Goal: Task Accomplishment & Management: Manage account settings

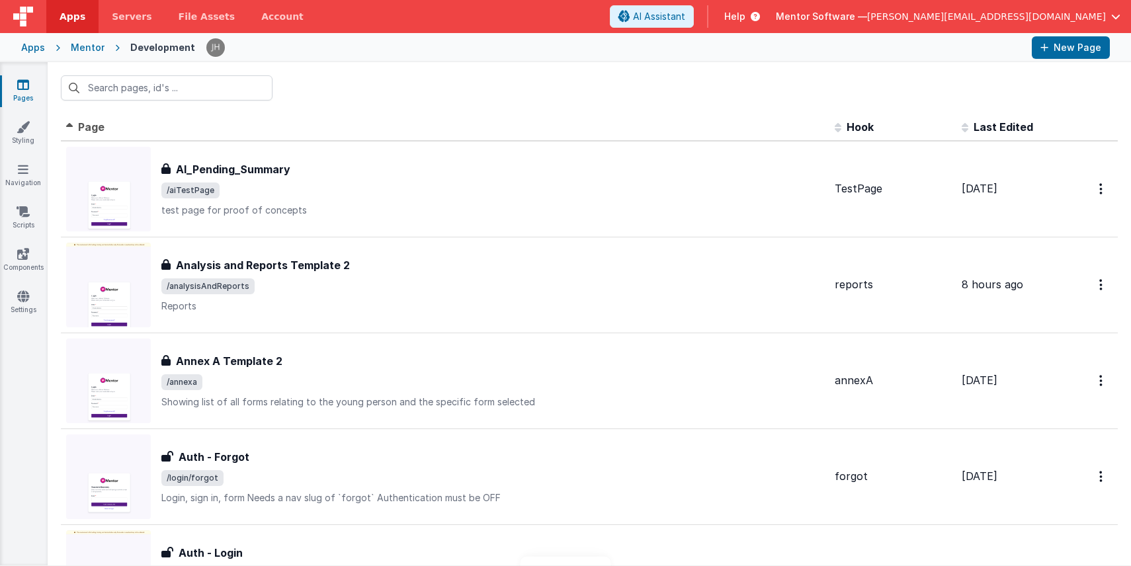
click at [88, 53] on div "Mentor" at bounding box center [88, 47] width 34 height 13
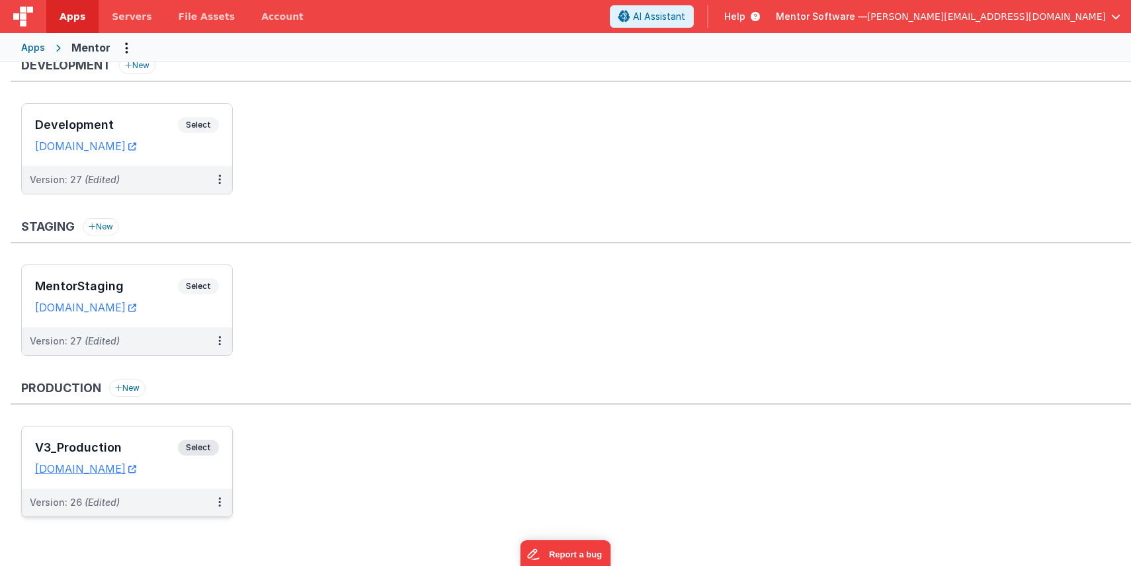
click at [139, 440] on div "V3_Production Select" at bounding box center [127, 451] width 184 height 22
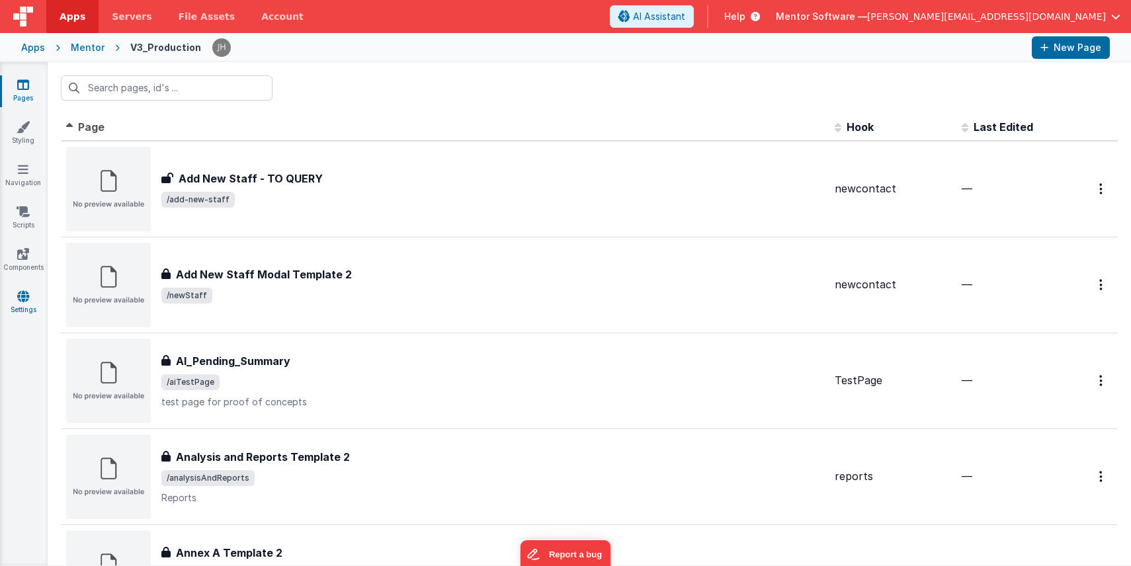
click at [19, 300] on icon at bounding box center [23, 296] width 12 height 13
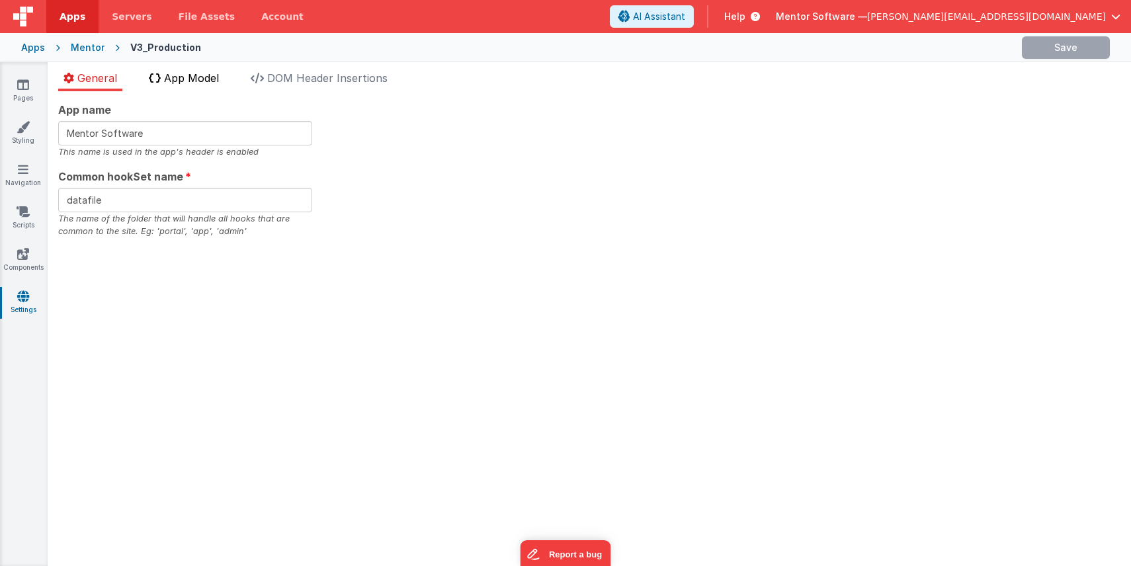
click at [202, 83] on span "App Model" at bounding box center [191, 77] width 55 height 13
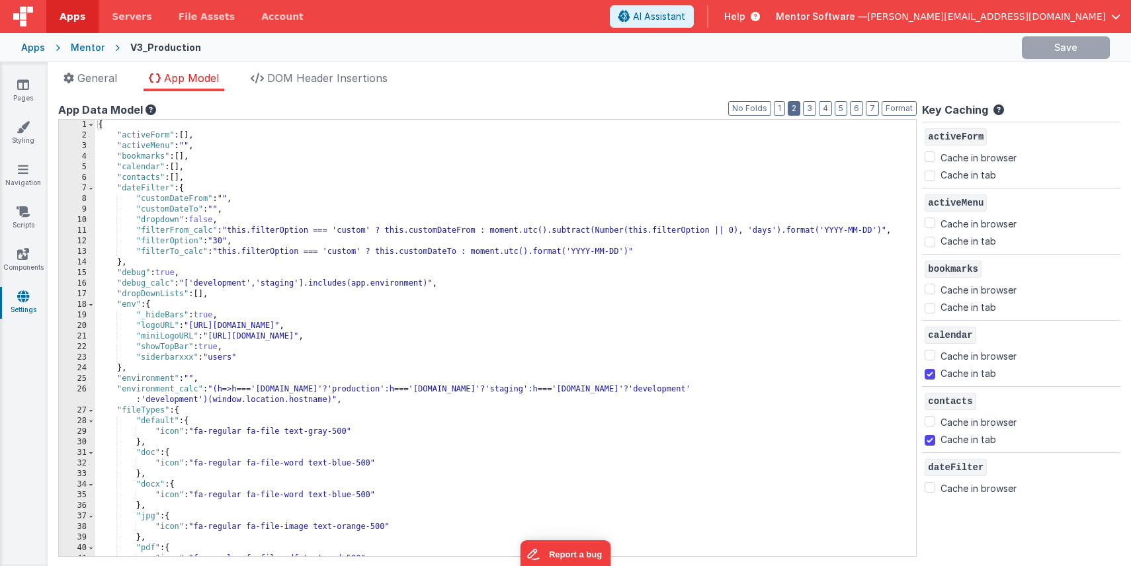
click at [799, 109] on button "2" at bounding box center [794, 108] width 13 height 15
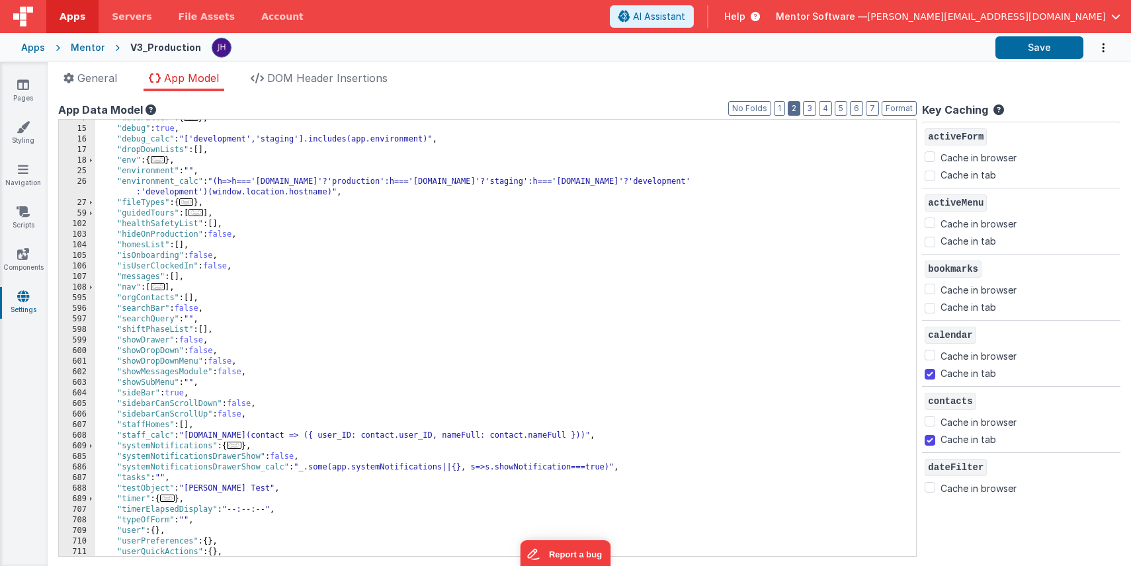
scroll to position [135, 0]
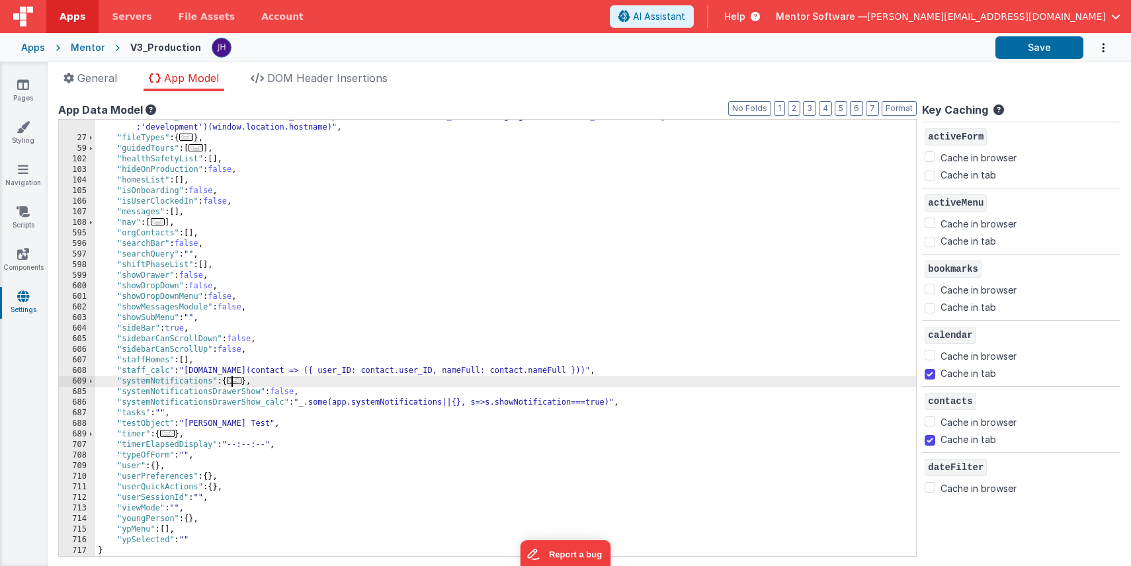
click at [240, 380] on span "..." at bounding box center [234, 380] width 15 height 7
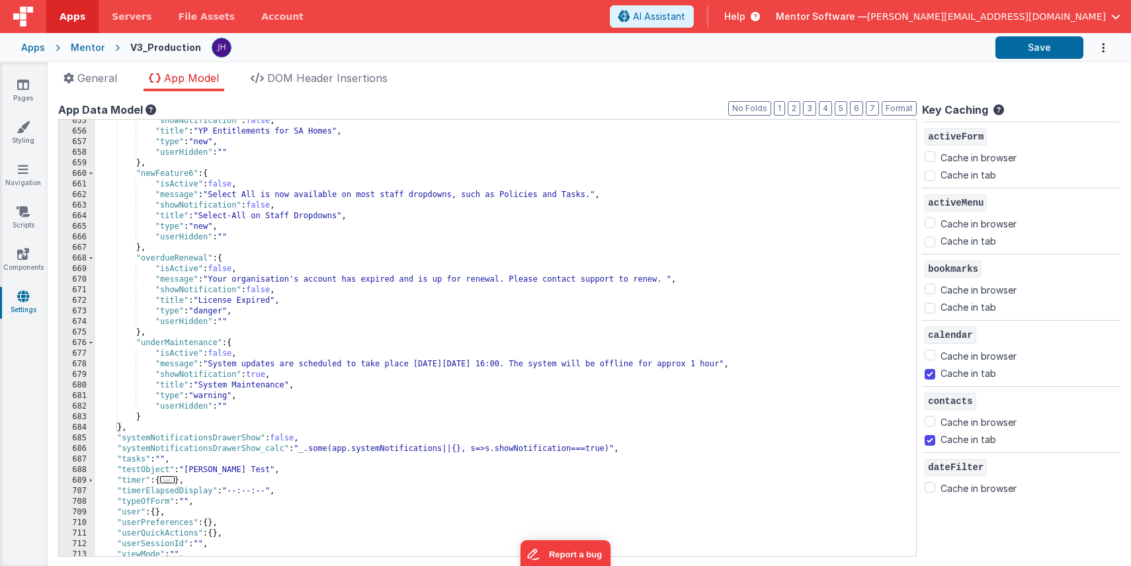
scroll to position [981, 0]
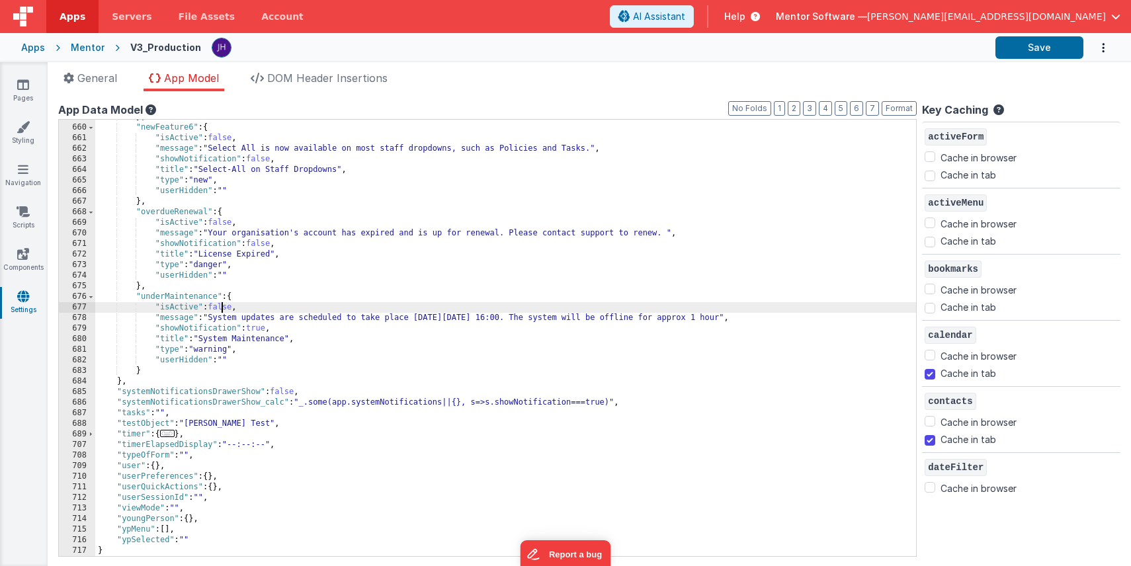
click at [222, 310] on div "} , "newFeature6" : { "isActive" : false , "message" : "Select All is now avail…" at bounding box center [505, 341] width 821 height 458
click at [1038, 46] on button "Save" at bounding box center [1039, 47] width 88 height 22
click at [24, 87] on icon at bounding box center [23, 84] width 12 height 13
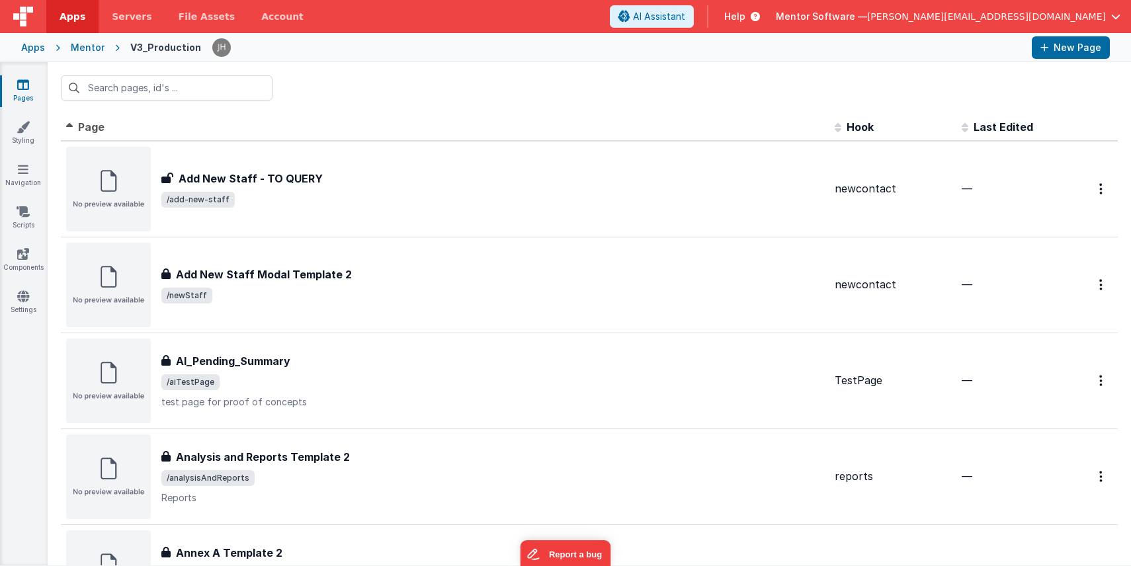
click at [89, 51] on div "Mentor" at bounding box center [88, 47] width 34 height 13
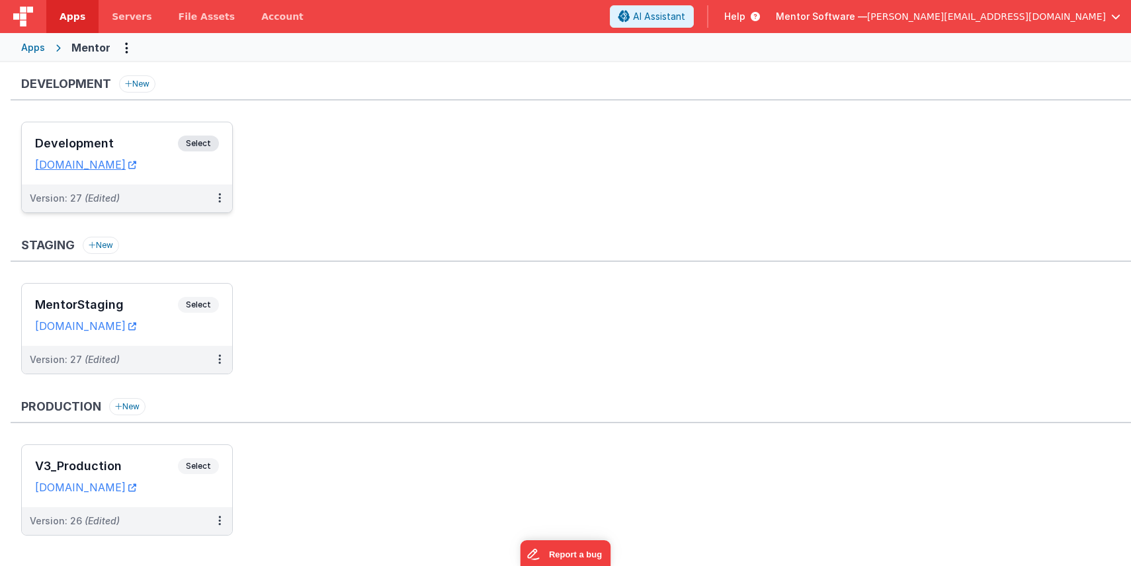
click at [153, 134] on div "Development Select URLs mentordev.fmbetterforms.com" at bounding box center [127, 153] width 210 height 62
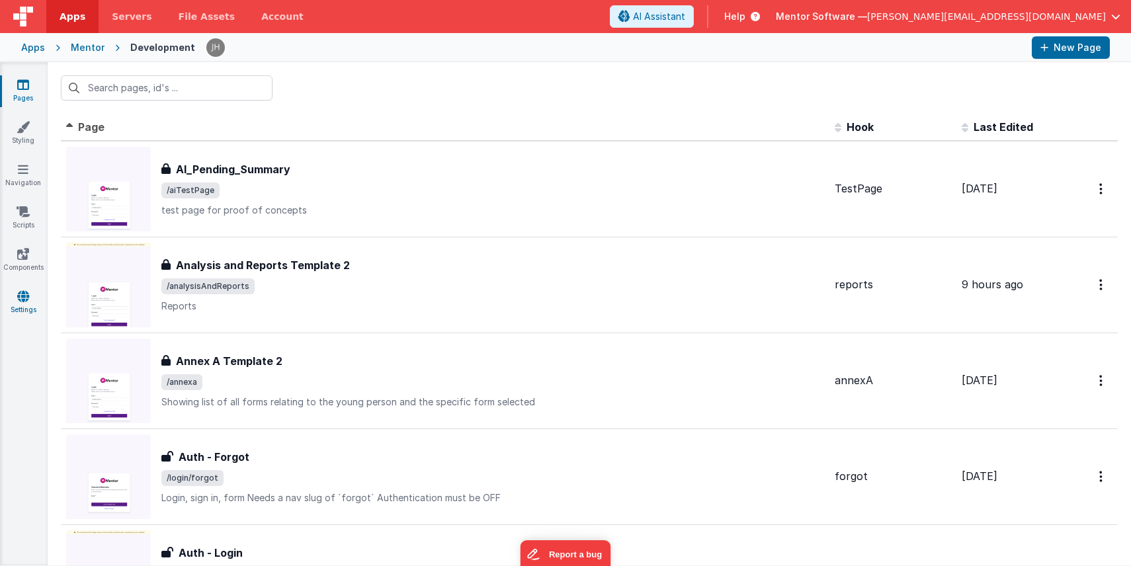
click at [20, 298] on icon at bounding box center [23, 296] width 12 height 13
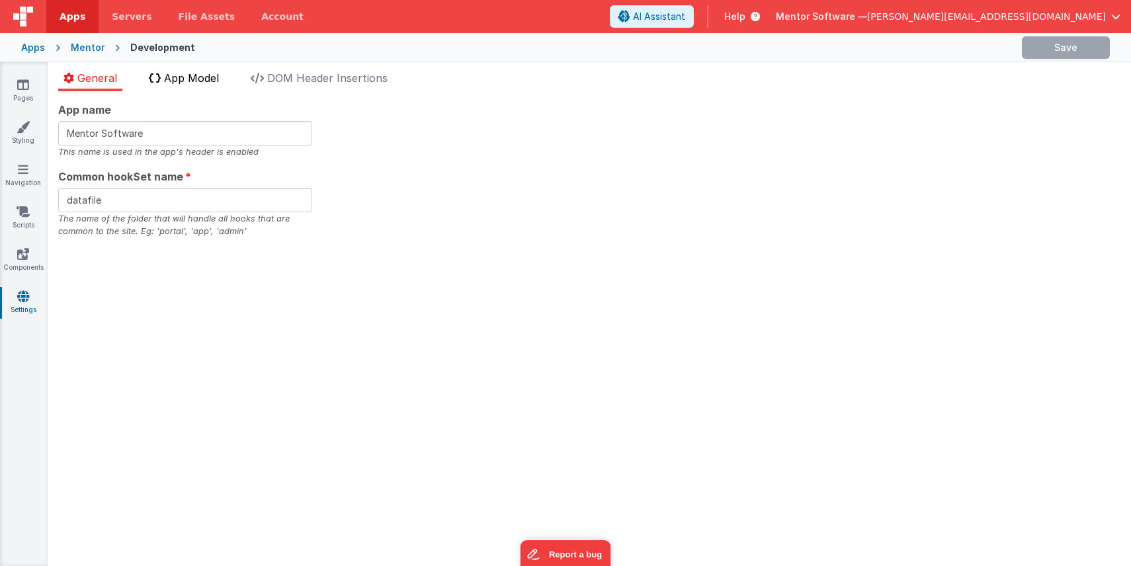
click at [208, 87] on li "App Model" at bounding box center [183, 80] width 81 height 21
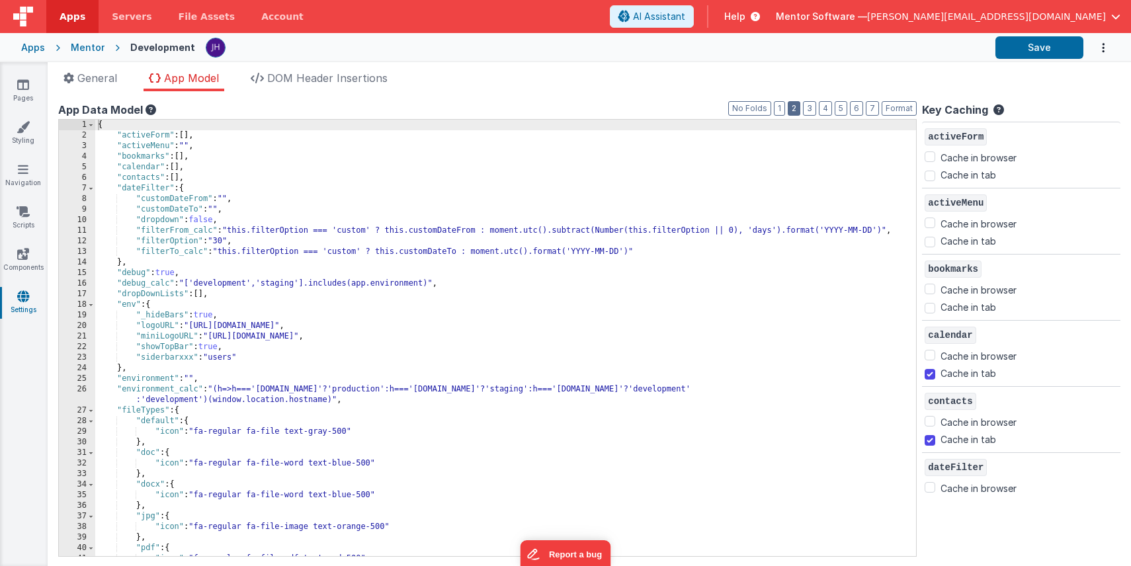
click at [796, 110] on button "2" at bounding box center [794, 108] width 13 height 15
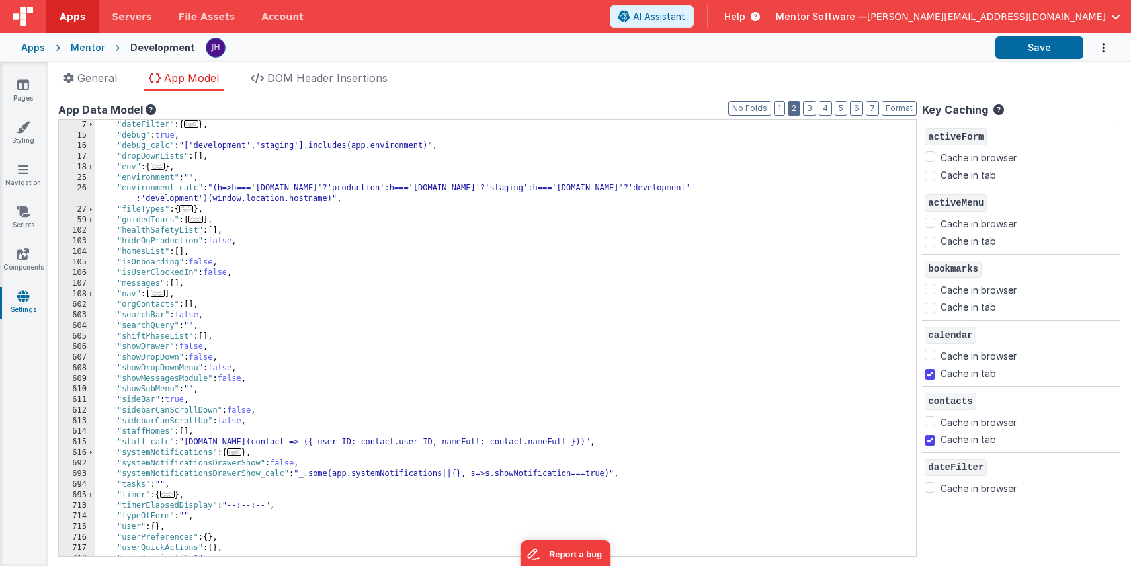
scroll to position [124, 0]
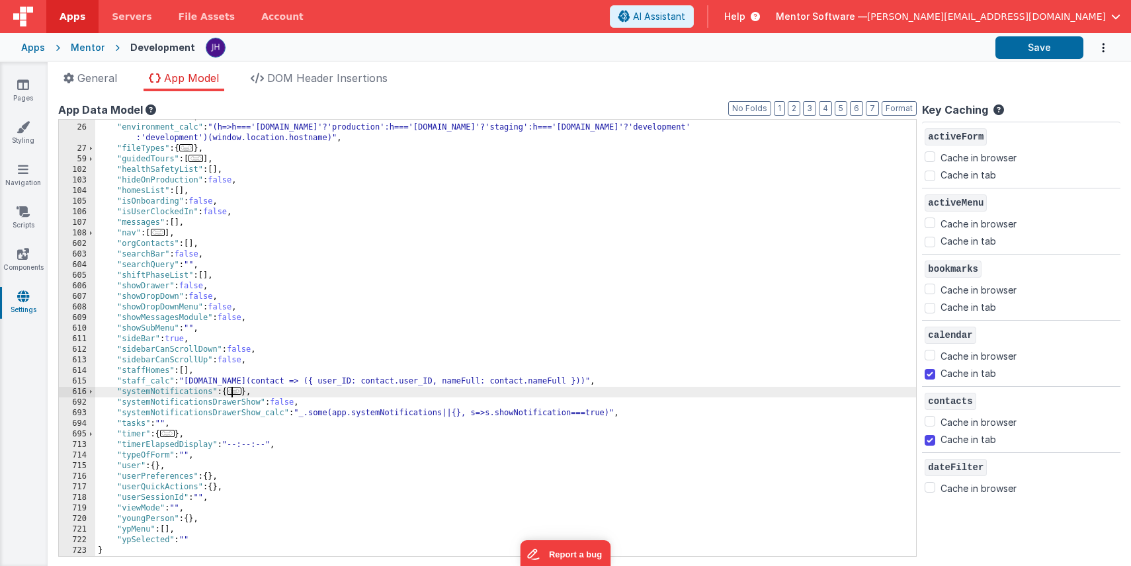
click at [236, 391] on span "..." at bounding box center [234, 391] width 15 height 7
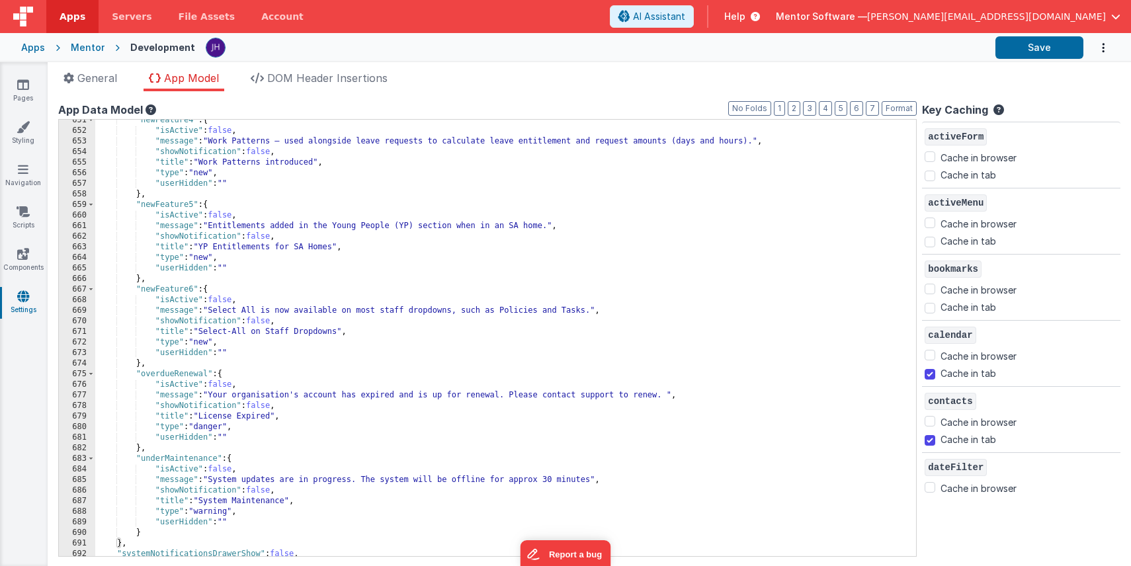
scroll to position [819, 0]
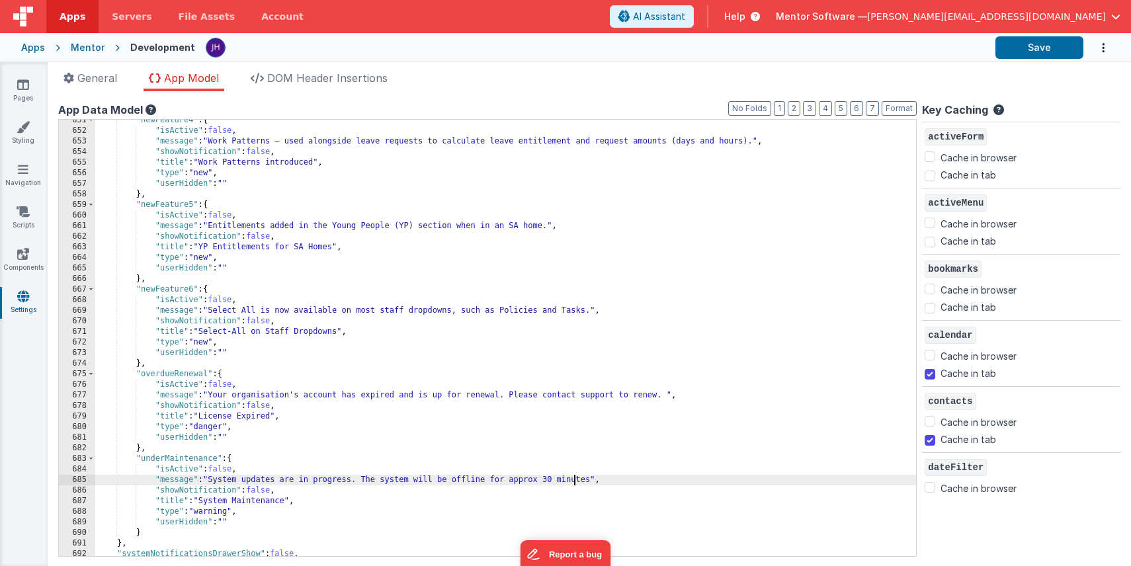
click at [575, 481] on div ""newFeature4" : { "isActive" : false , "message" : "Work Patterns — used alongs…" at bounding box center [505, 344] width 821 height 458
click at [26, 93] on link "Pages" at bounding box center [23, 91] width 48 height 26
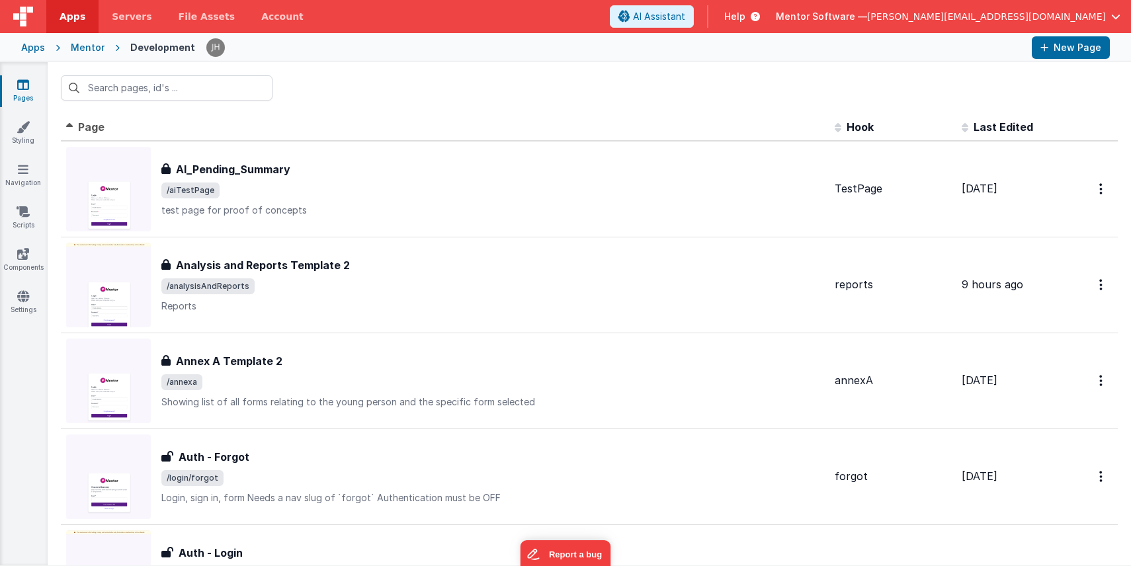
click at [83, 50] on div "Mentor" at bounding box center [88, 47] width 34 height 13
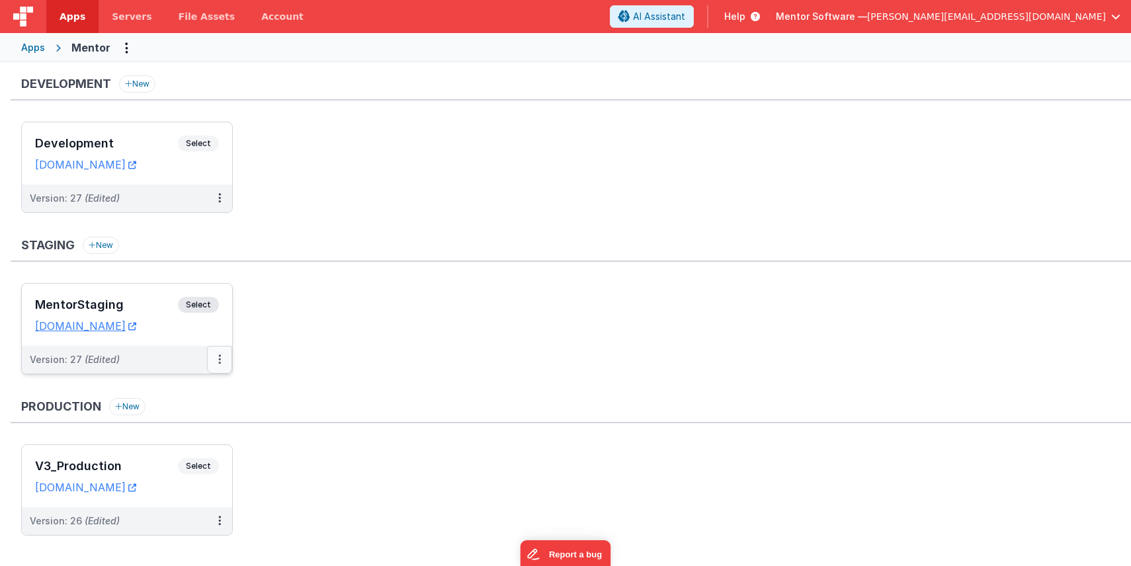
click at [222, 360] on button at bounding box center [219, 360] width 25 height 28
click at [177, 440] on link "Deploy..." at bounding box center [174, 437] width 116 height 24
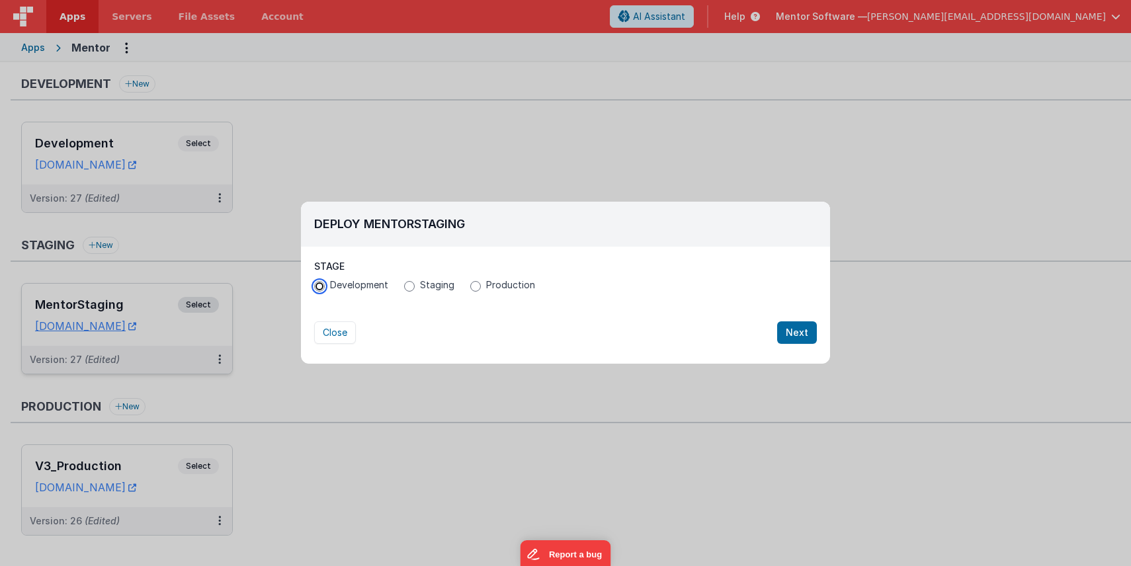
click at [323, 287] on input "Development" at bounding box center [319, 286] width 11 height 11
radio input "true"
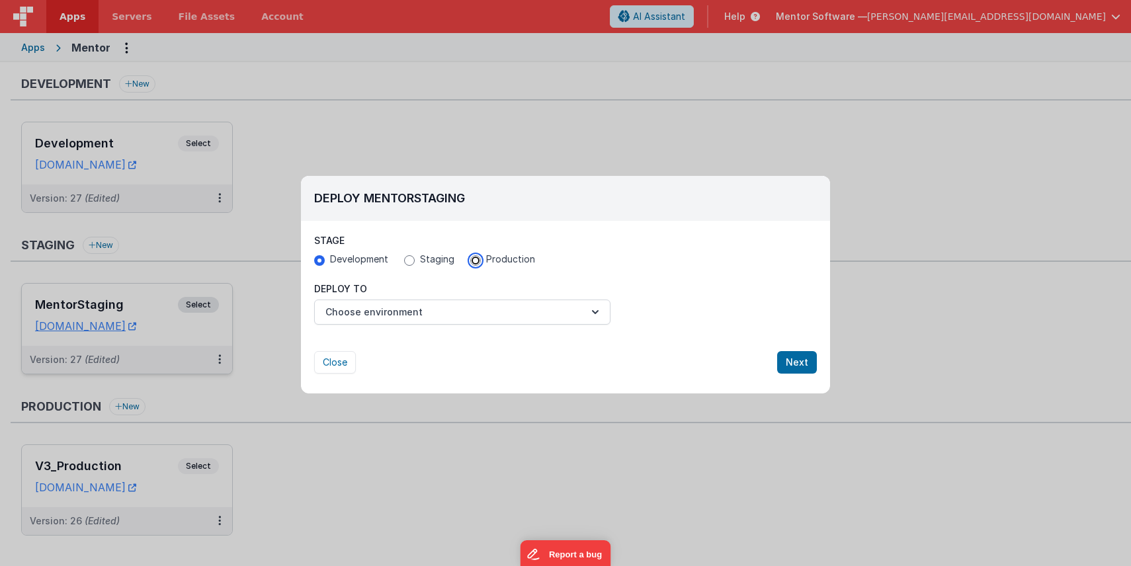
click at [477, 259] on input "Production" at bounding box center [475, 260] width 11 height 11
radio input "true"
radio input "false"
click at [575, 313] on button "Choose environment" at bounding box center [462, 312] width 296 height 25
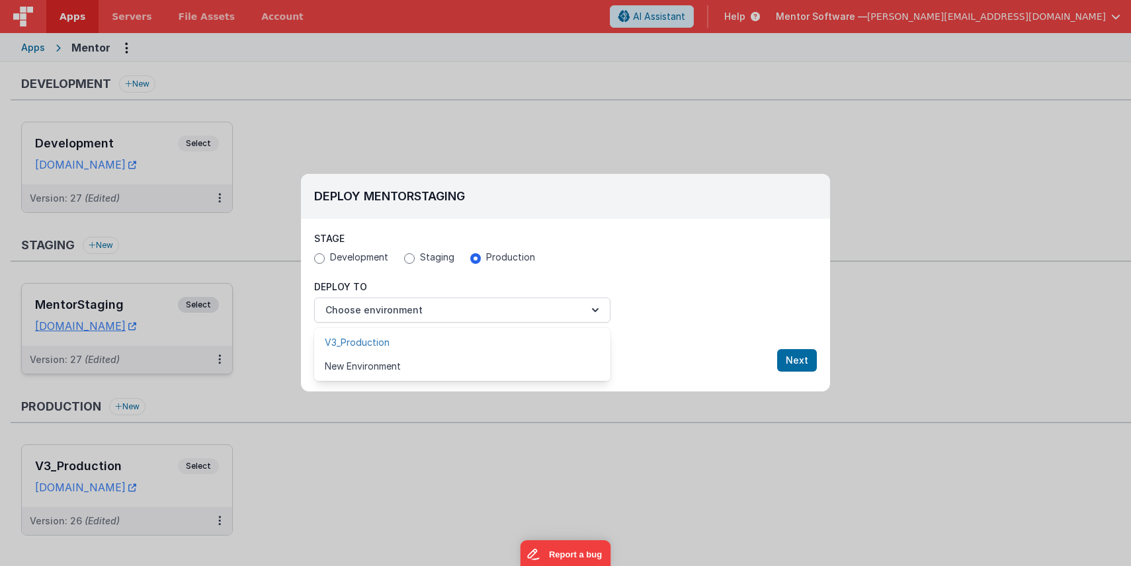
click at [413, 341] on link "V3_Production" at bounding box center [462, 343] width 296 height 24
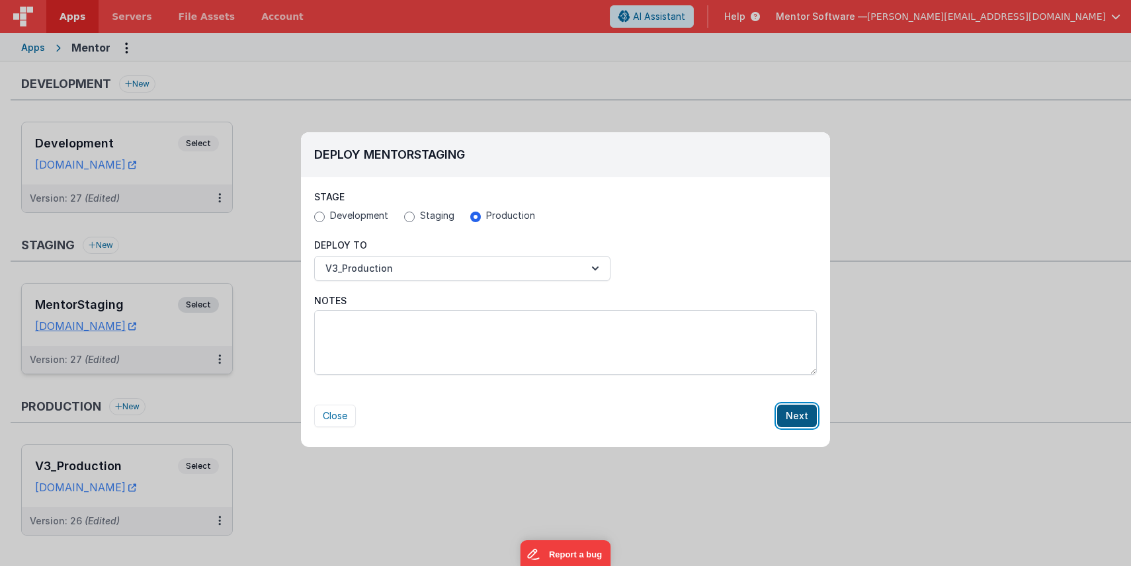
click at [796, 418] on button "Next" at bounding box center [797, 416] width 40 height 22
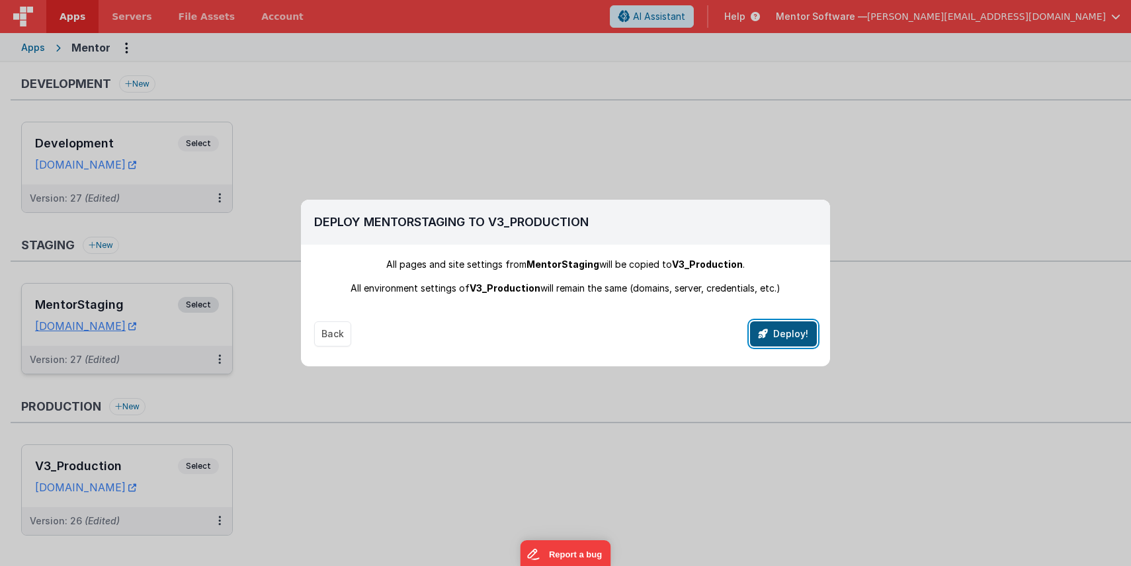
click at [782, 337] on button "Deploy!" at bounding box center [783, 333] width 67 height 25
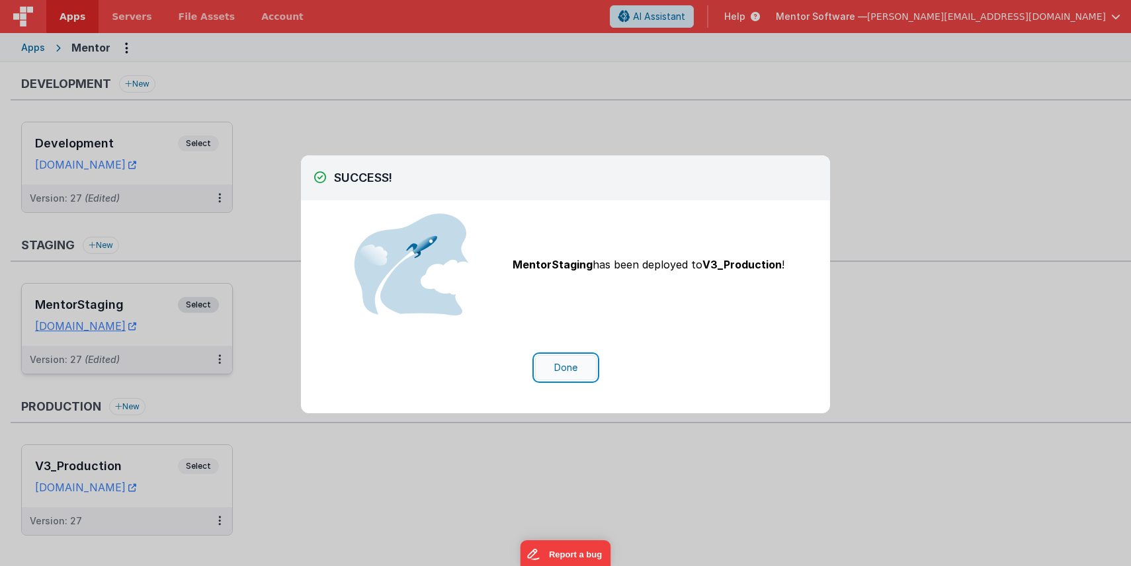
click at [571, 367] on button "Done" at bounding box center [565, 367] width 61 height 25
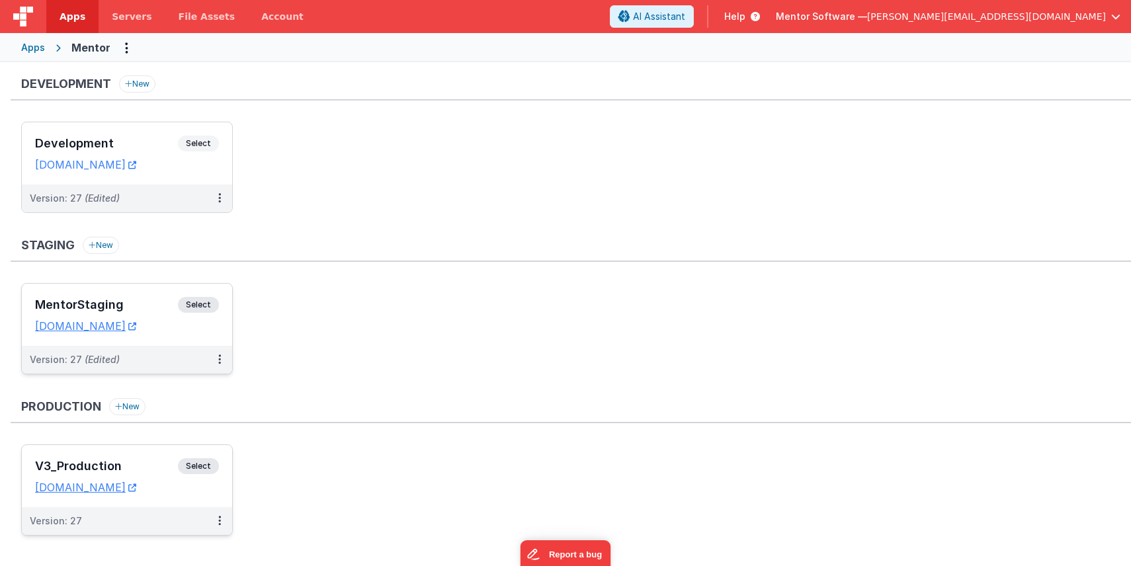
click at [139, 458] on div "V3_Production Select URLs homes.mentorsoftware.co.uk" at bounding box center [127, 476] width 210 height 62
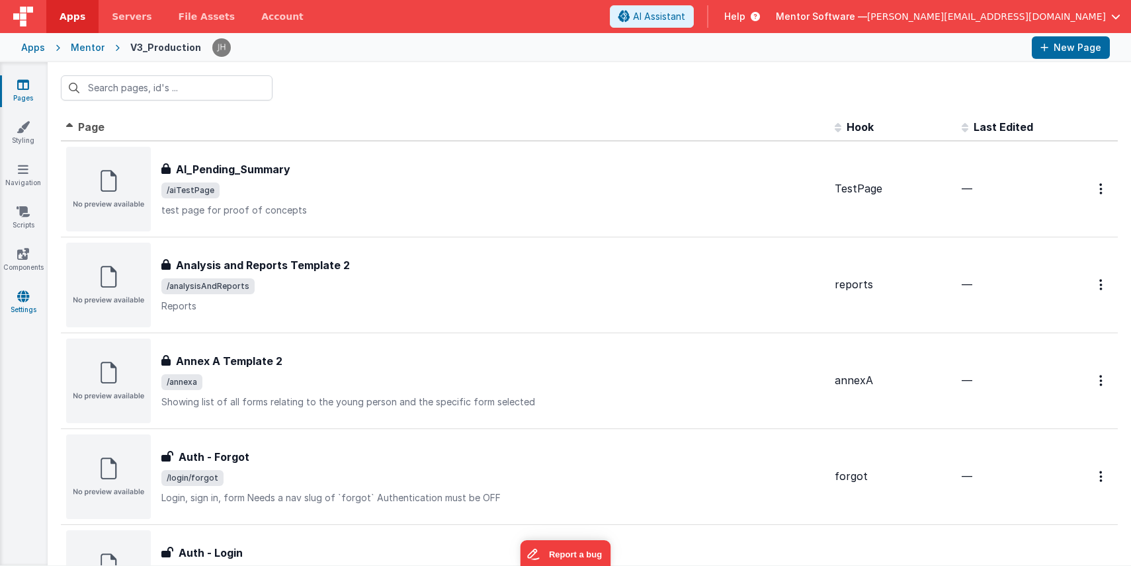
click at [22, 299] on icon at bounding box center [23, 296] width 12 height 13
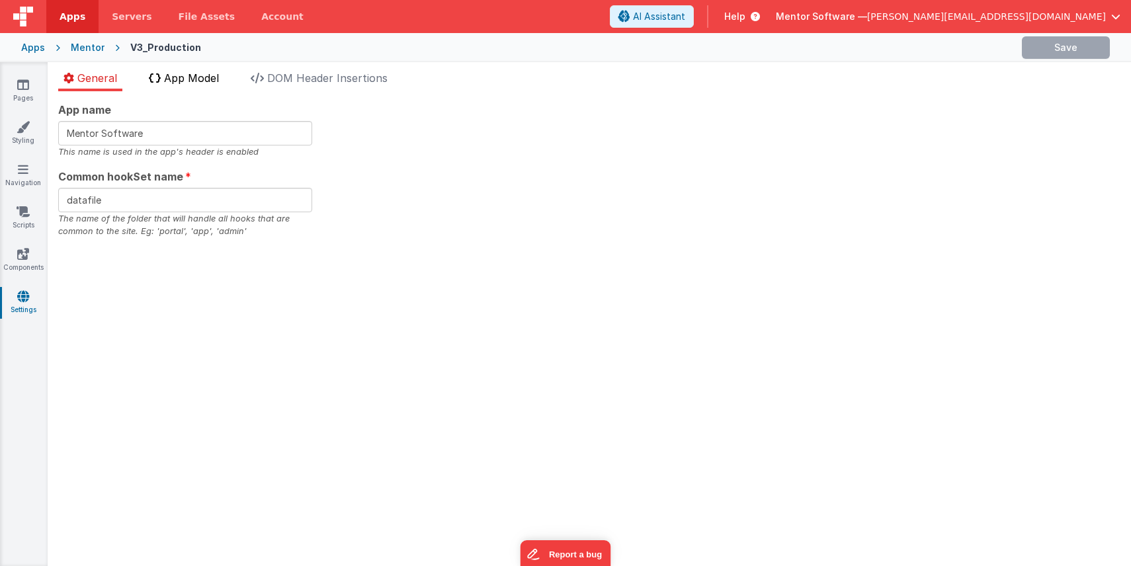
click at [197, 86] on li "App Model" at bounding box center [183, 80] width 81 height 21
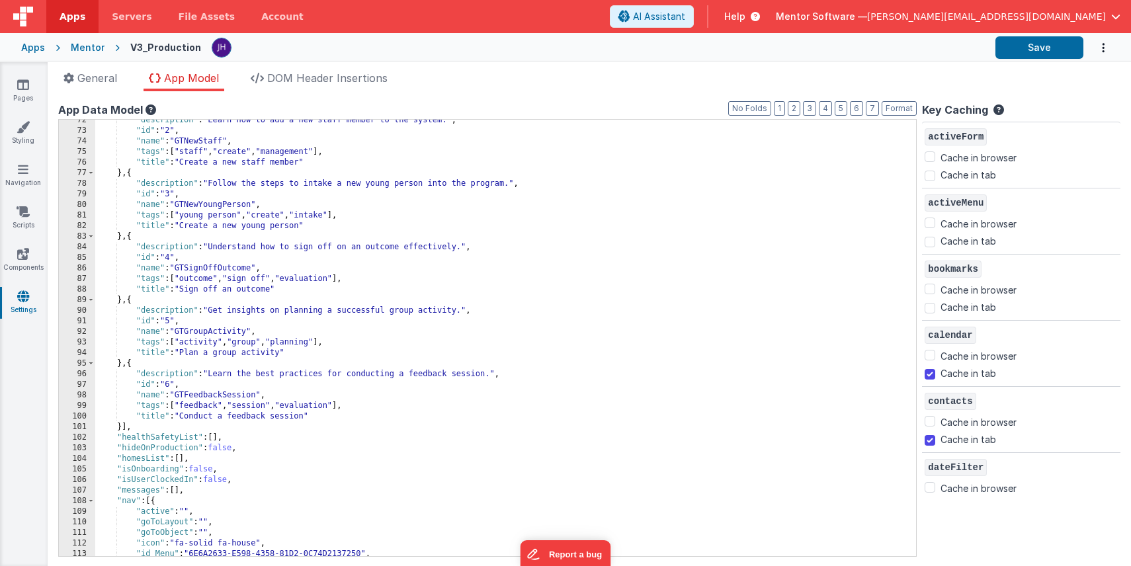
scroll to position [1490, 0]
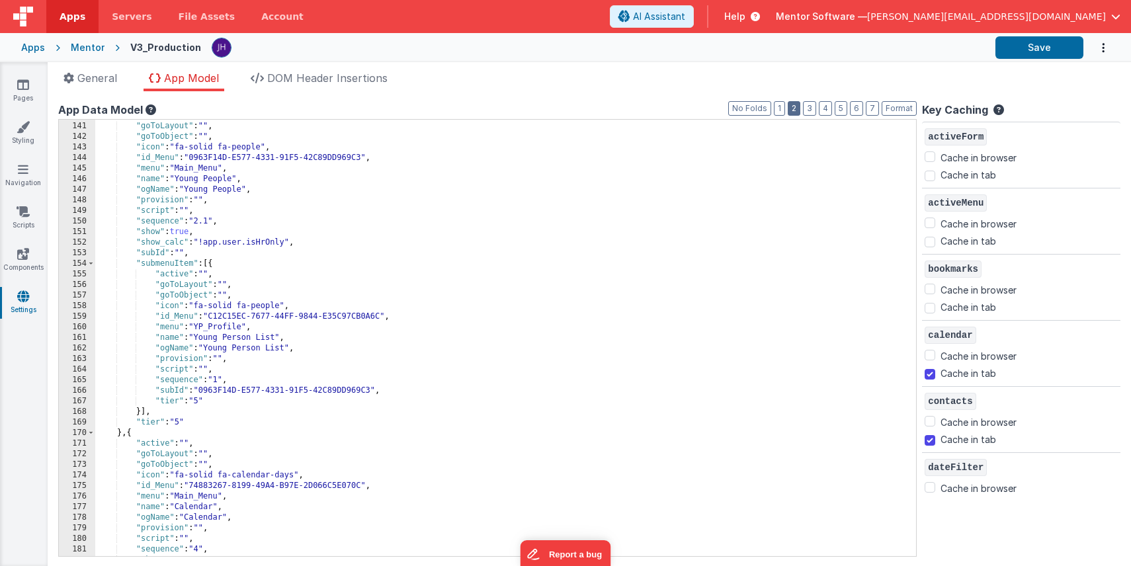
click at [796, 108] on button "2" at bounding box center [794, 108] width 13 height 15
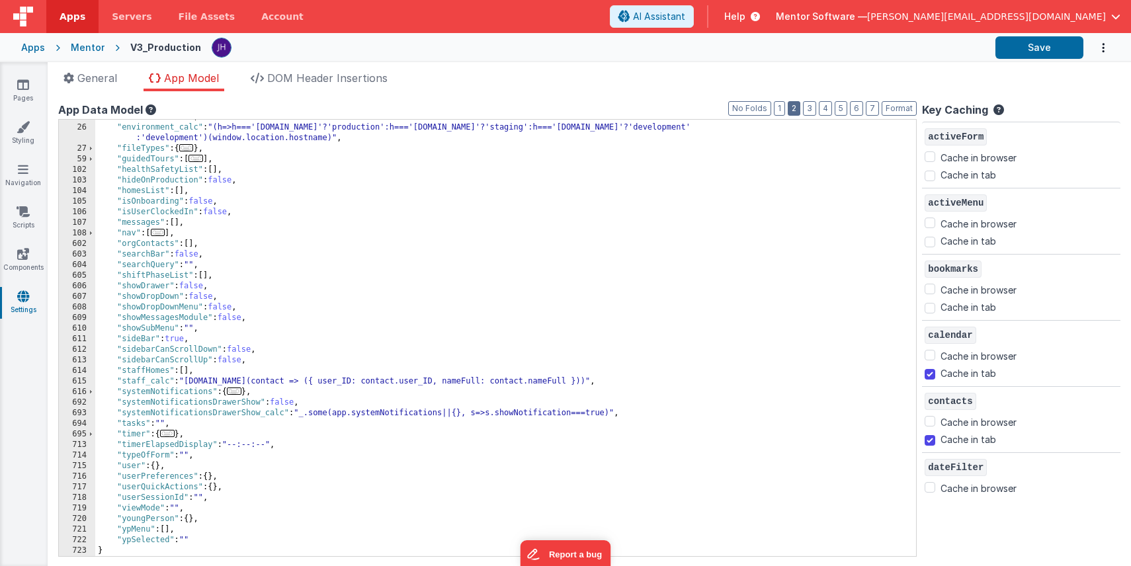
scroll to position [124, 0]
click at [237, 392] on span "..." at bounding box center [234, 391] width 15 height 7
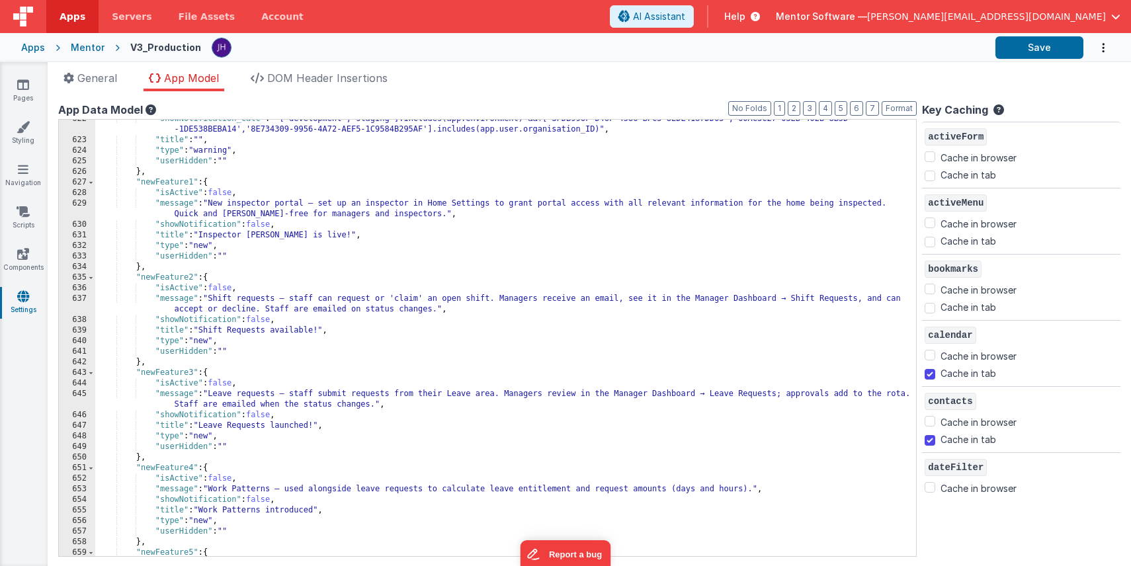
scroll to position [485, 0]
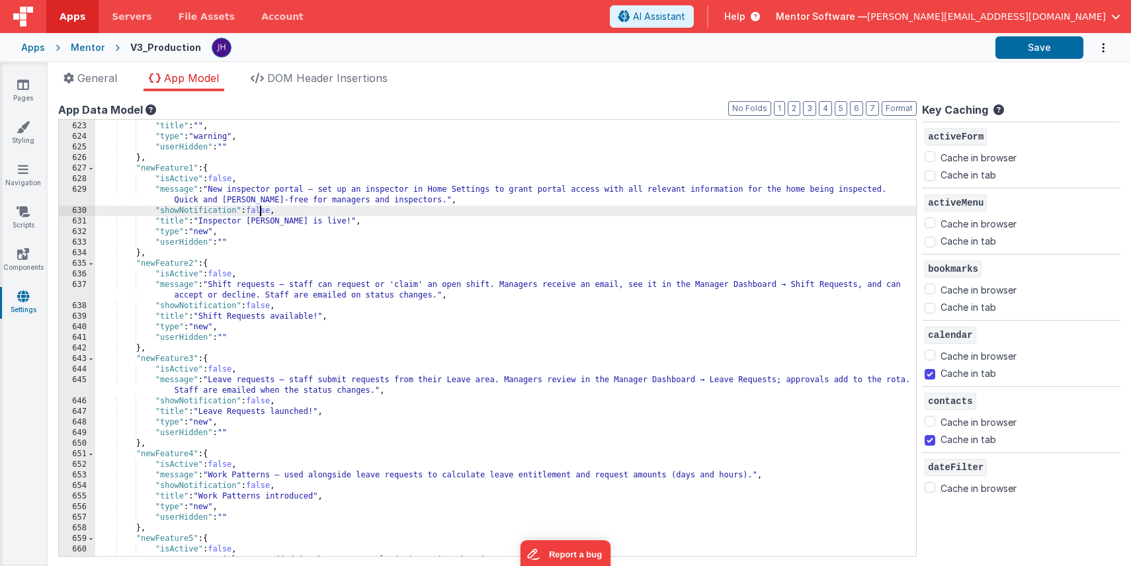
click at [260, 209] on div ""showNotification_calc" : " ['development','staging'].includes(app.environment)…" at bounding box center [505, 334] width 821 height 468
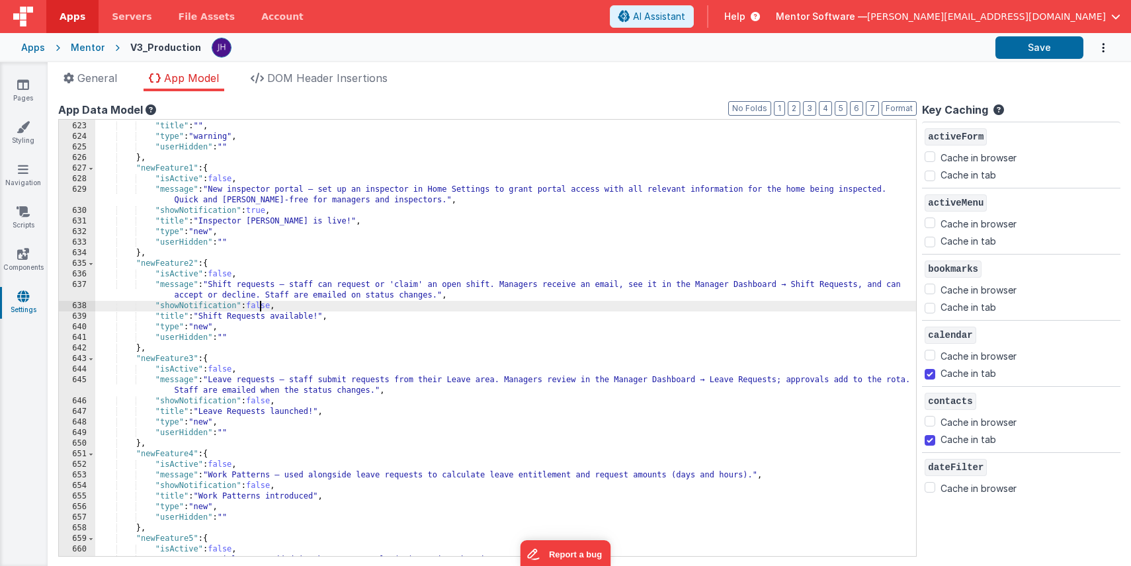
click at [262, 306] on div ""showNotification_calc" : " ['development','staging'].includes(app.environment)…" at bounding box center [505, 334] width 821 height 468
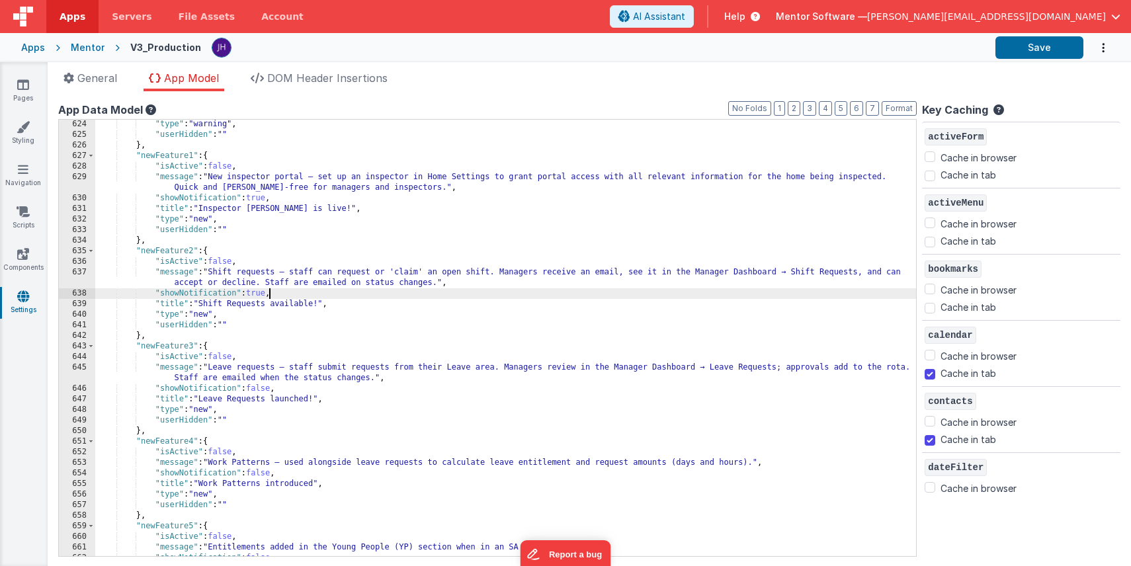
scroll to position [498, 0]
click at [26, 88] on icon at bounding box center [23, 84] width 12 height 13
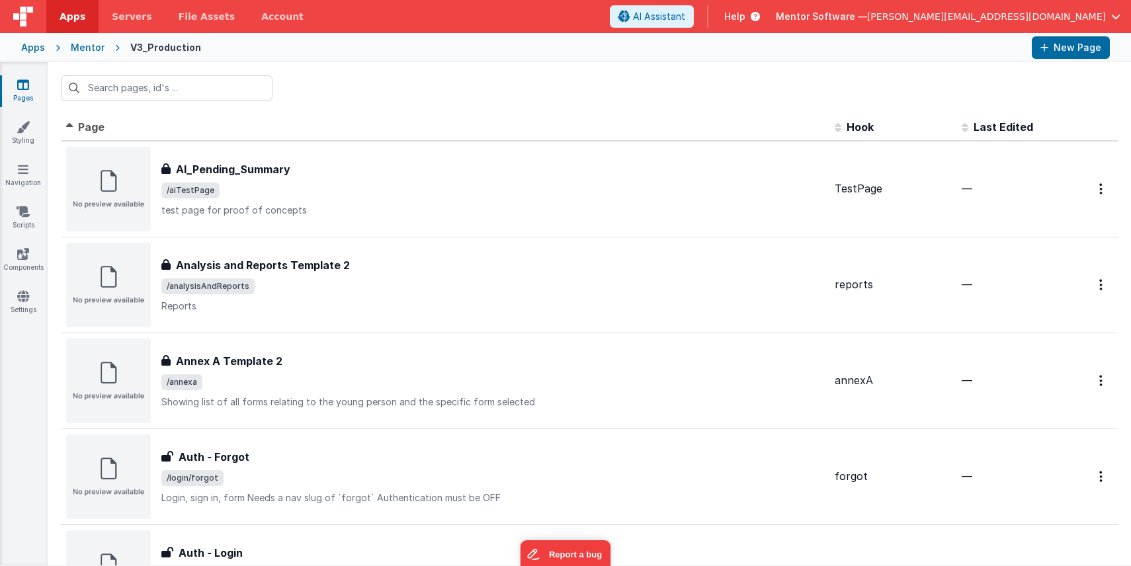
click at [89, 47] on div "Mentor" at bounding box center [88, 47] width 34 height 13
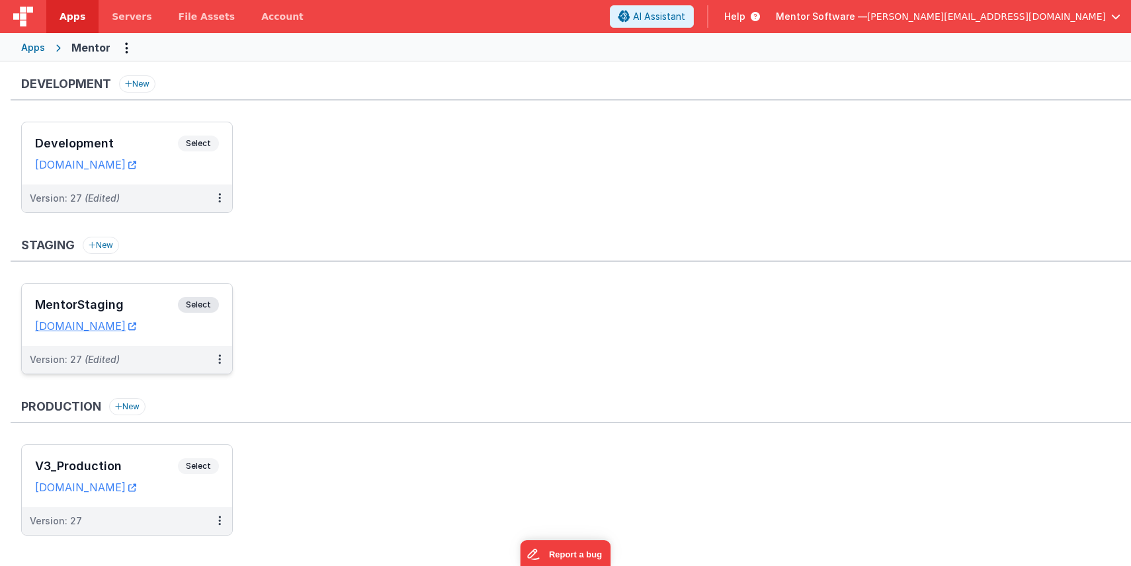
click at [135, 313] on div "MentorStaging Select" at bounding box center [127, 308] width 184 height 22
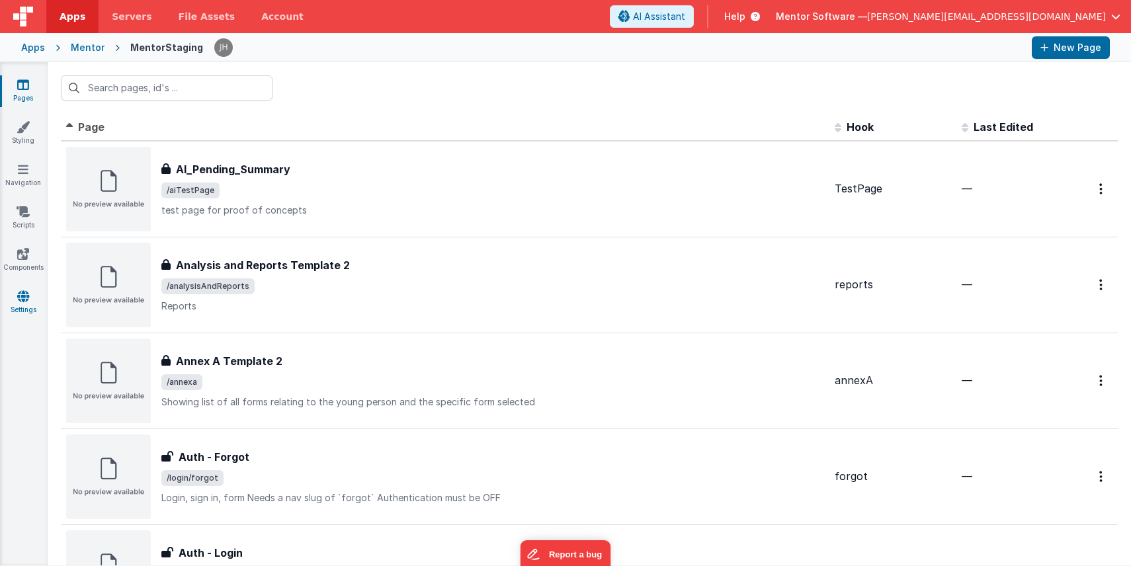
click at [24, 307] on link "Settings" at bounding box center [23, 303] width 48 height 26
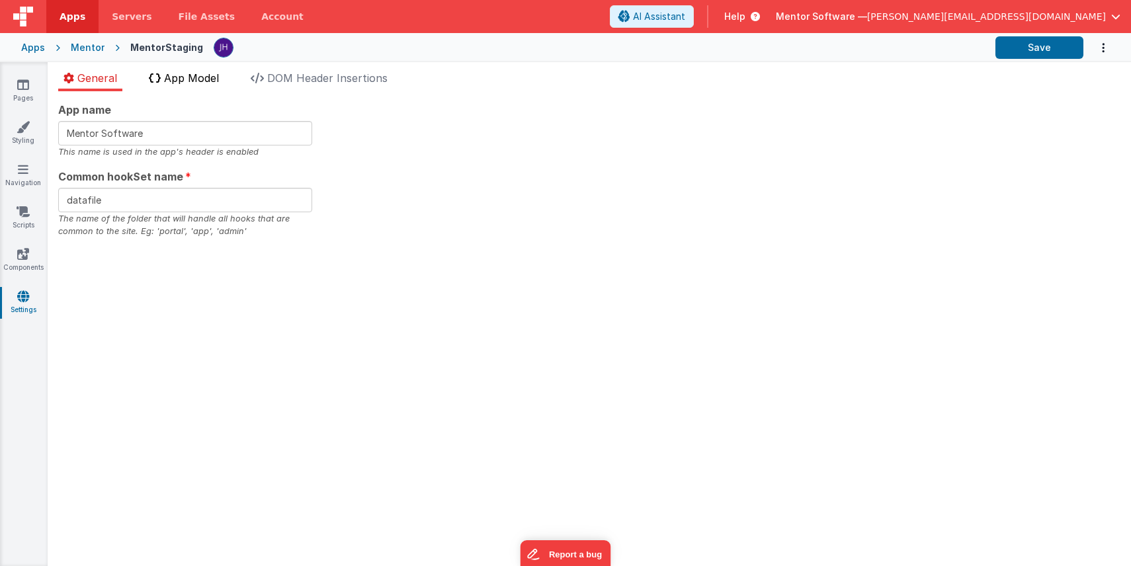
click at [195, 79] on span "App Model" at bounding box center [191, 77] width 55 height 13
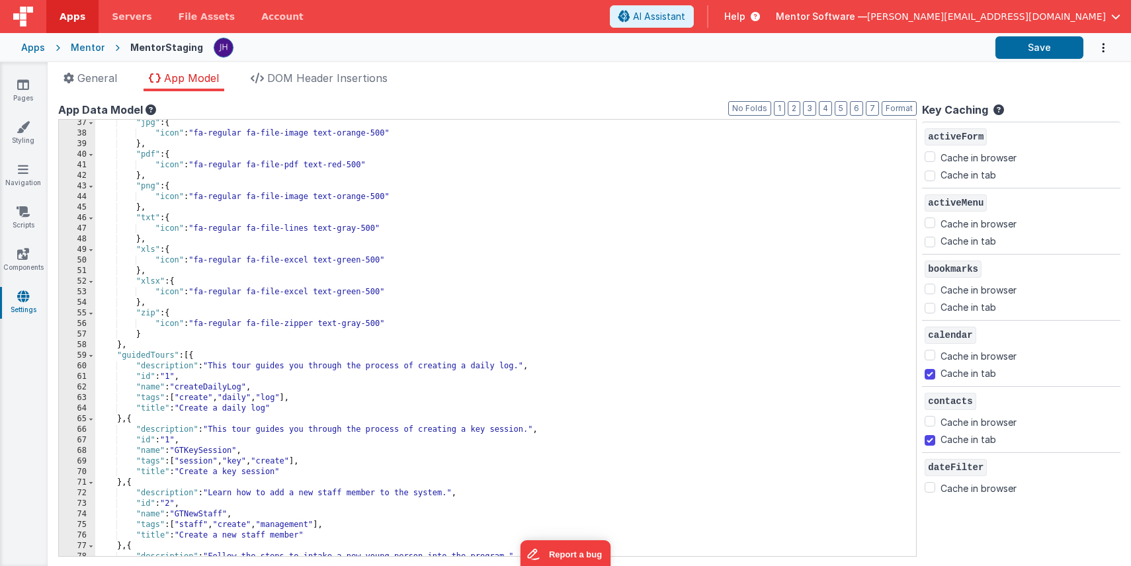
scroll to position [417, 0]
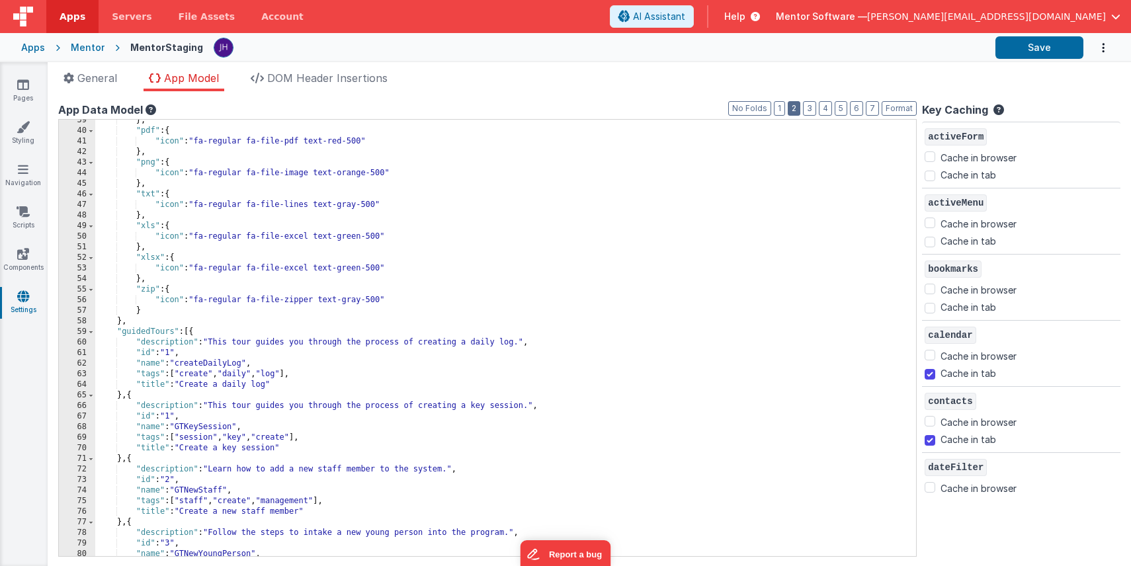
click at [800, 108] on button "2" at bounding box center [794, 108] width 13 height 15
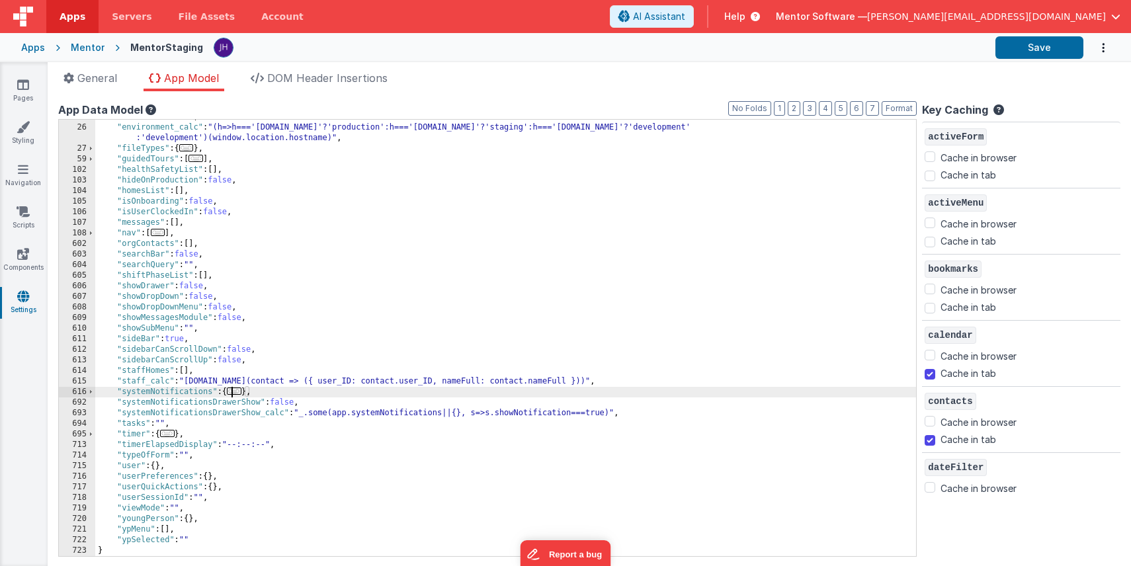
click at [237, 390] on span "..." at bounding box center [234, 391] width 15 height 7
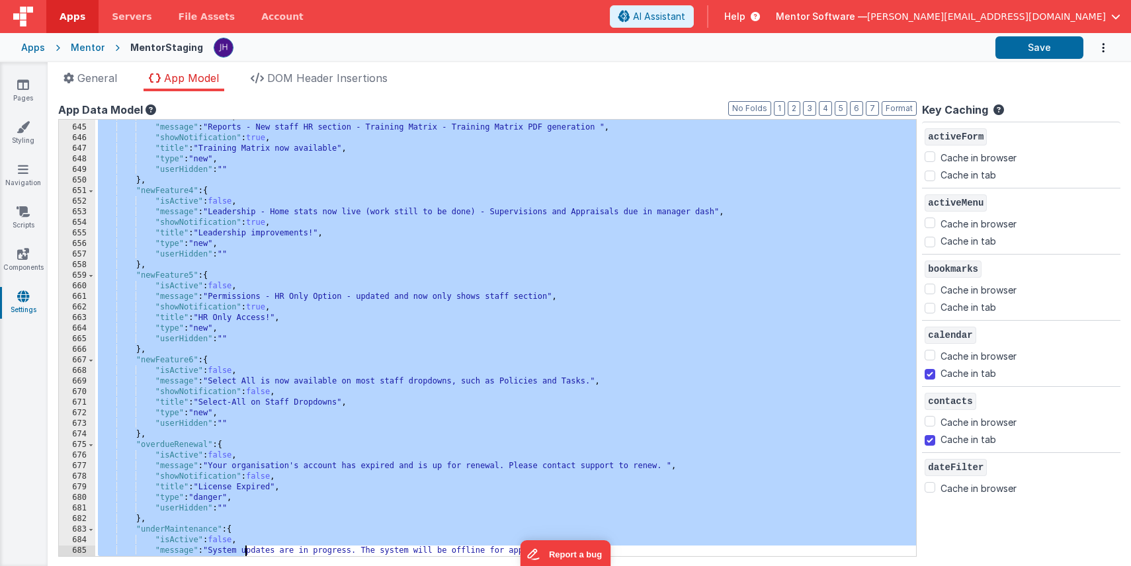
scroll to position [717, 0]
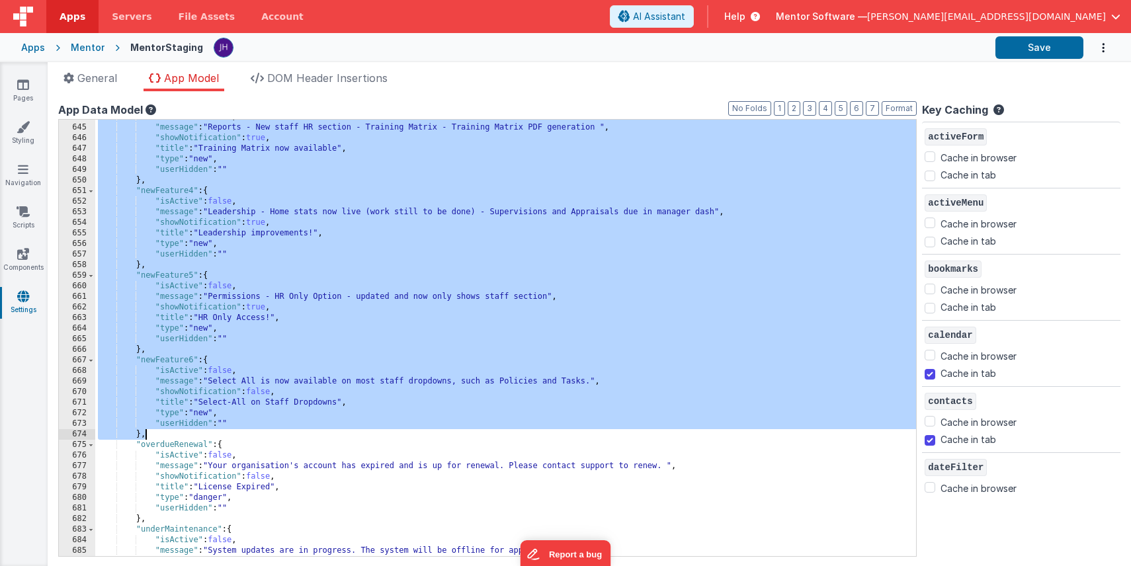
drag, startPoint x: 134, startPoint y: 183, endPoint x: 270, endPoint y: 430, distance: 282.0
click at [270, 430] on div ""isActive" : false , "message" : "Reports - New staff HR section - Training Mat…" at bounding box center [505, 341] width 821 height 458
click at [79, 48] on div "Mentor" at bounding box center [88, 47] width 34 height 13
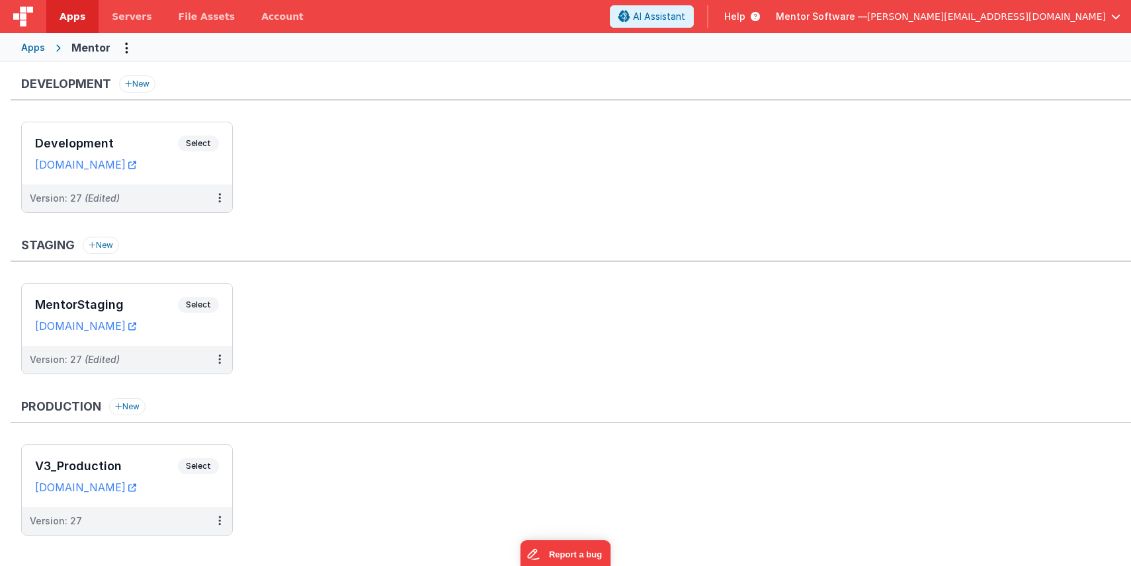
drag, startPoint x: 141, startPoint y: 305, endPoint x: 182, endPoint y: 241, distance: 76.1
click at [182, 241] on div "Staging New MentorStaging Select URLs mentorstaging.fmbetterforms.com Version: …" at bounding box center [571, 312] width 1120 height 151
click at [142, 473] on div "V3_Production Select" at bounding box center [127, 469] width 184 height 22
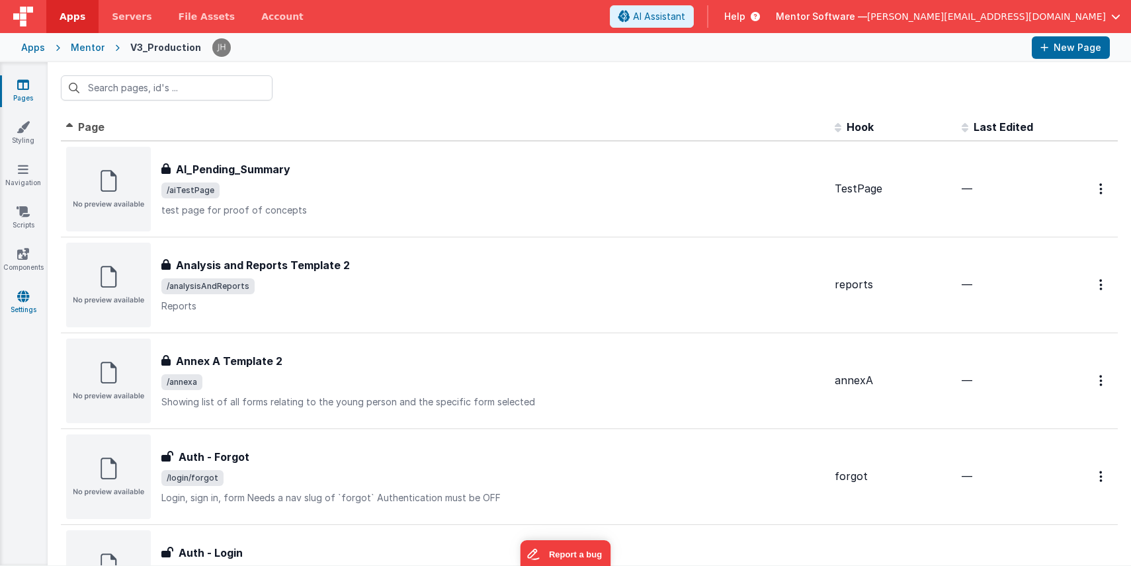
click at [20, 300] on icon at bounding box center [23, 296] width 12 height 13
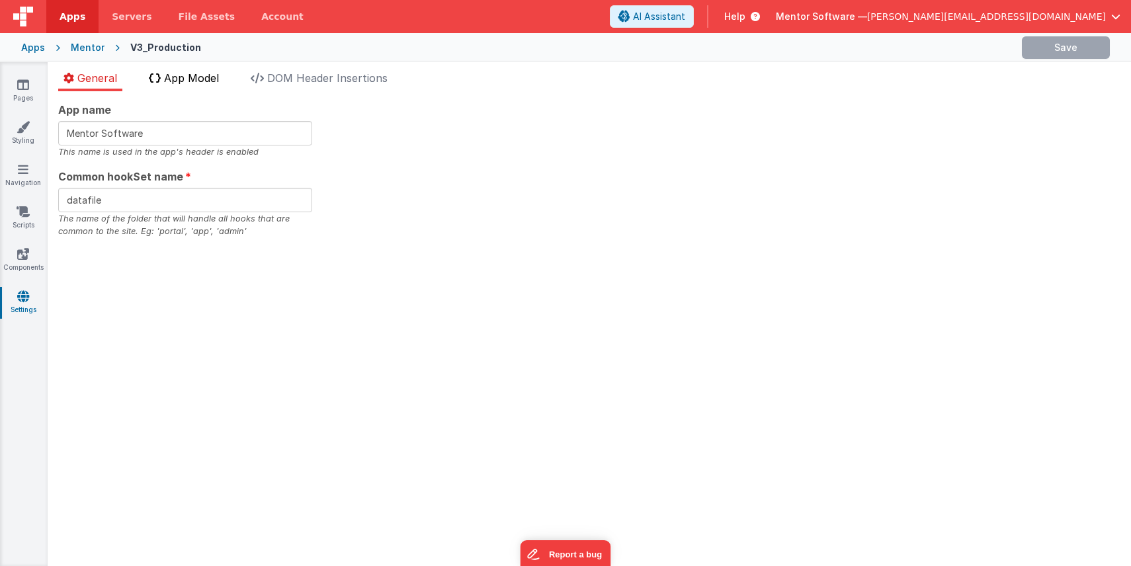
click at [185, 83] on span "App Model" at bounding box center [191, 77] width 55 height 13
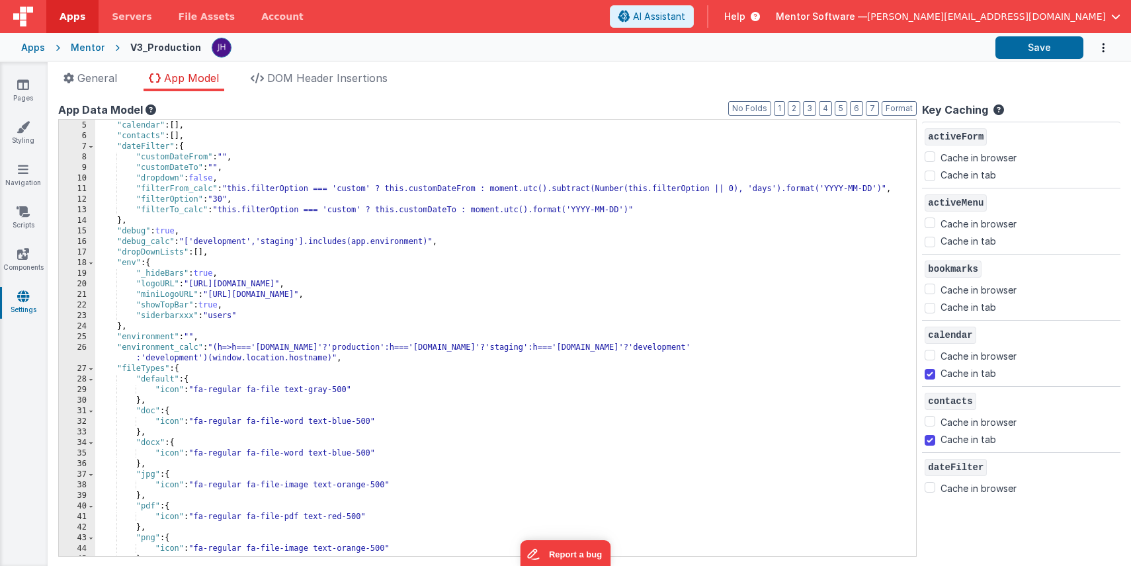
scroll to position [425, 0]
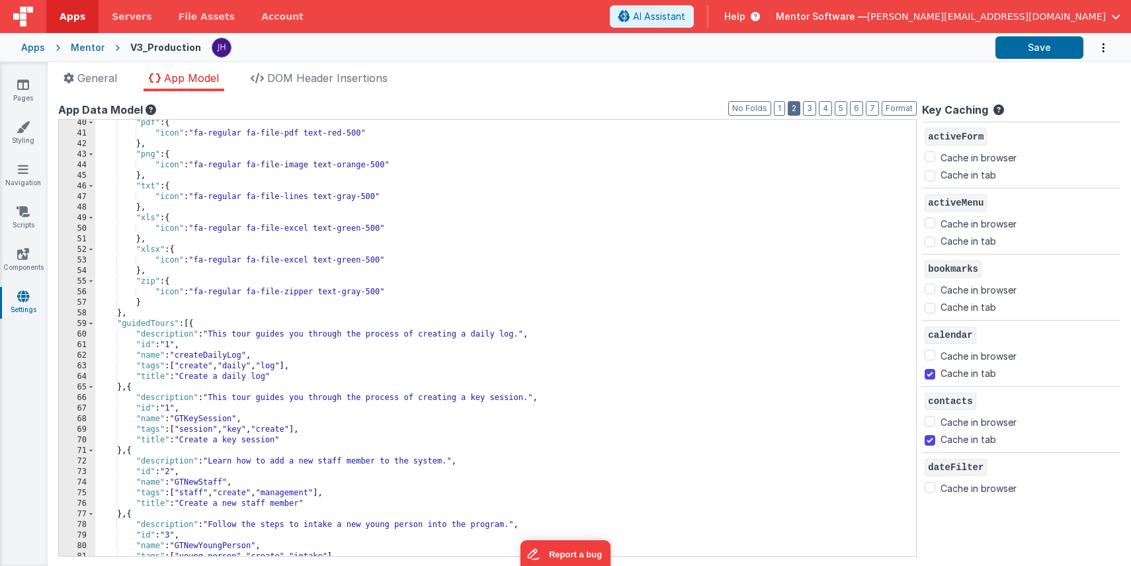
drag, startPoint x: 796, startPoint y: 109, endPoint x: 751, endPoint y: 151, distance: 61.7
click at [796, 109] on button "2" at bounding box center [794, 108] width 13 height 15
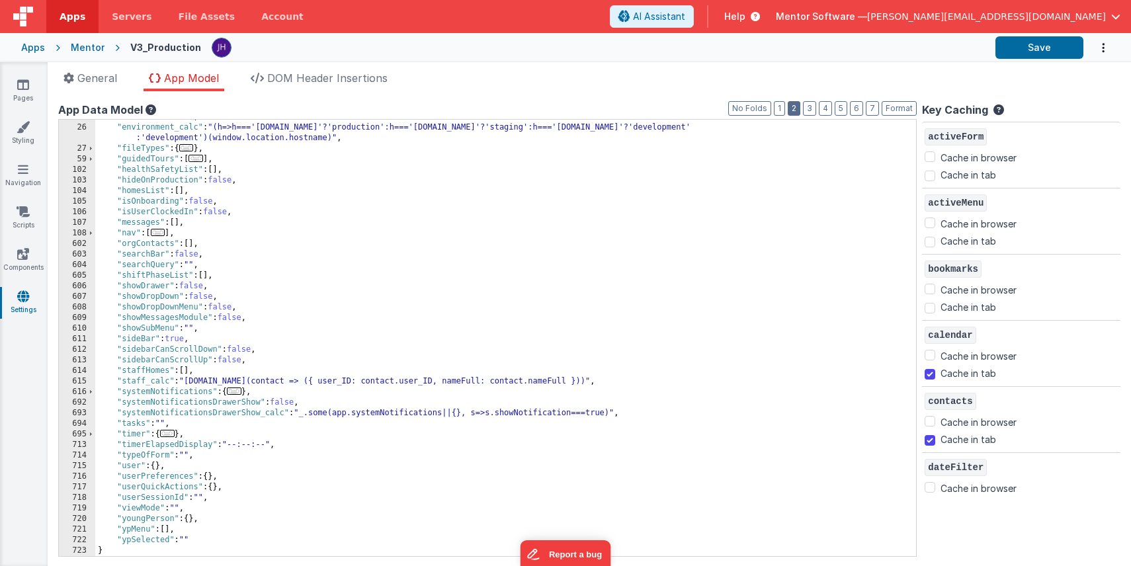
scroll to position [124, 0]
click at [237, 393] on span "..." at bounding box center [234, 391] width 15 height 7
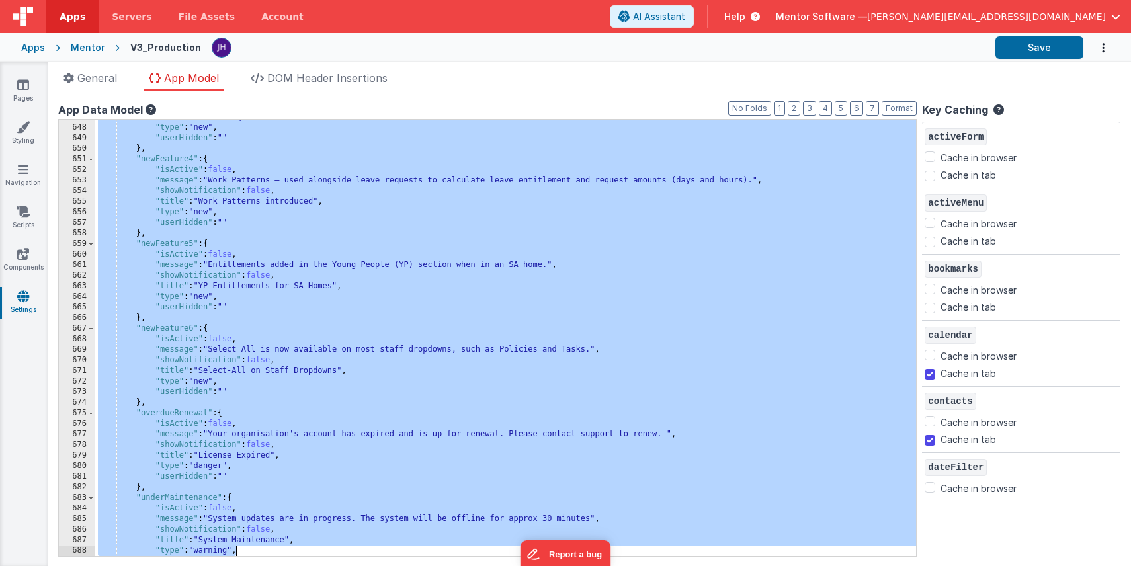
scroll to position [960, 0]
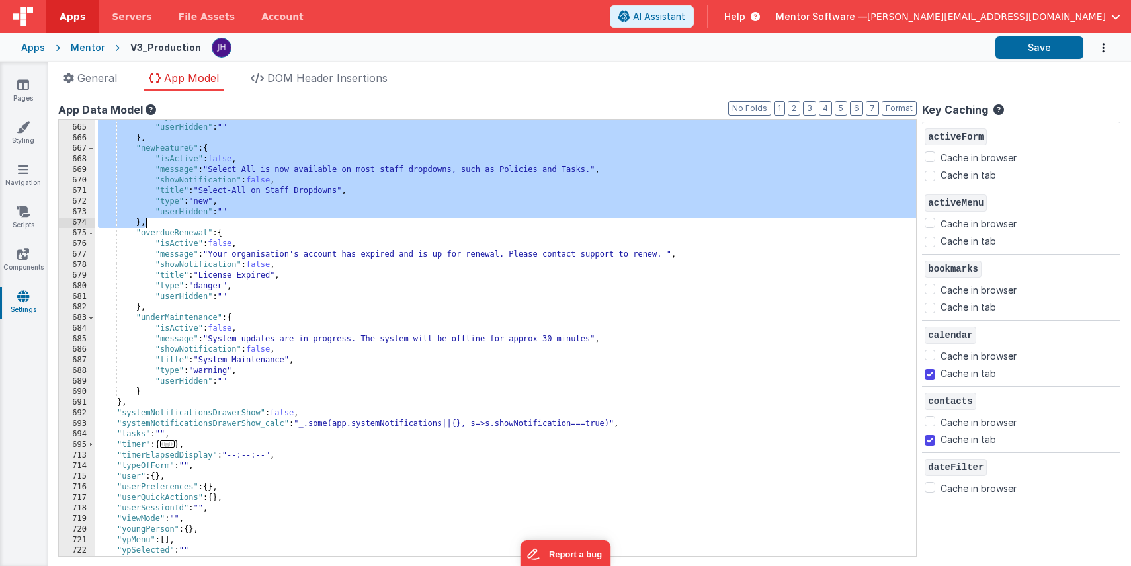
drag, startPoint x: 135, startPoint y: 173, endPoint x: 253, endPoint y: 221, distance: 127.0
click at [253, 221] on div ""type" : "new" , "userHidden" : "" } , "newFeature6" : { "isActive" : false , "…" at bounding box center [505, 341] width 821 height 458
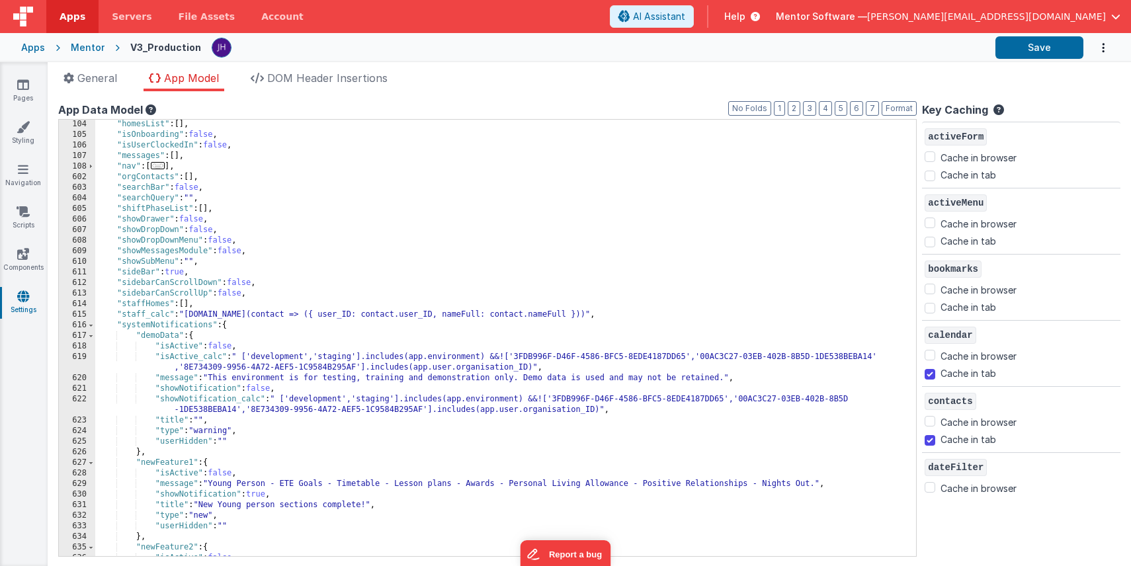
scroll to position [191, 0]
click at [1055, 44] on button "Save" at bounding box center [1039, 47] width 88 height 22
click at [83, 44] on div "Mentor" at bounding box center [88, 47] width 34 height 13
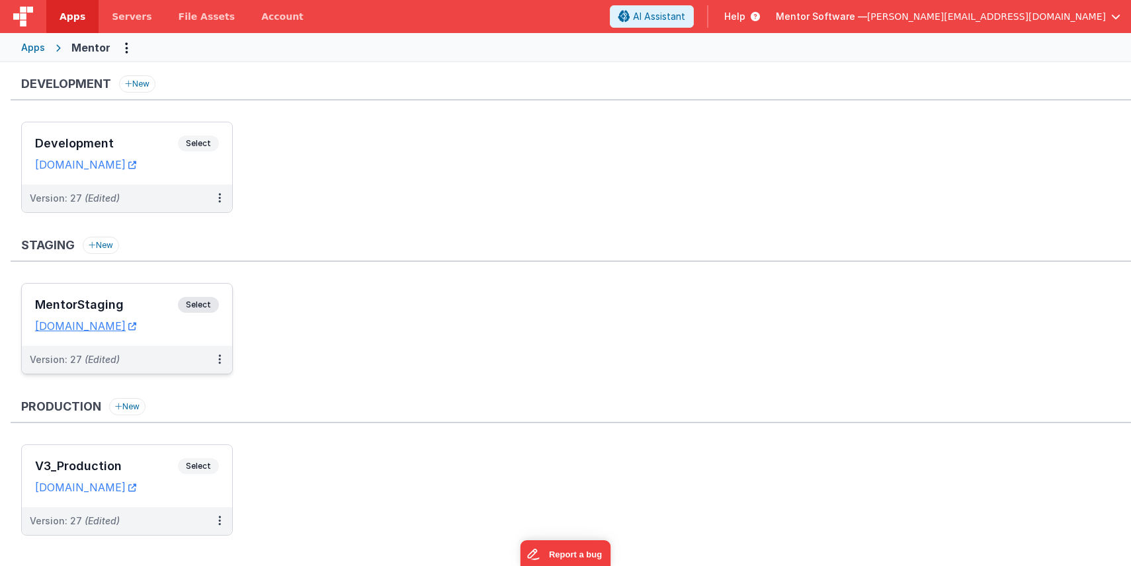
click at [119, 296] on div "MentorStaging Select URLs mentorstaging.fmbetterforms.com" at bounding box center [127, 315] width 210 height 62
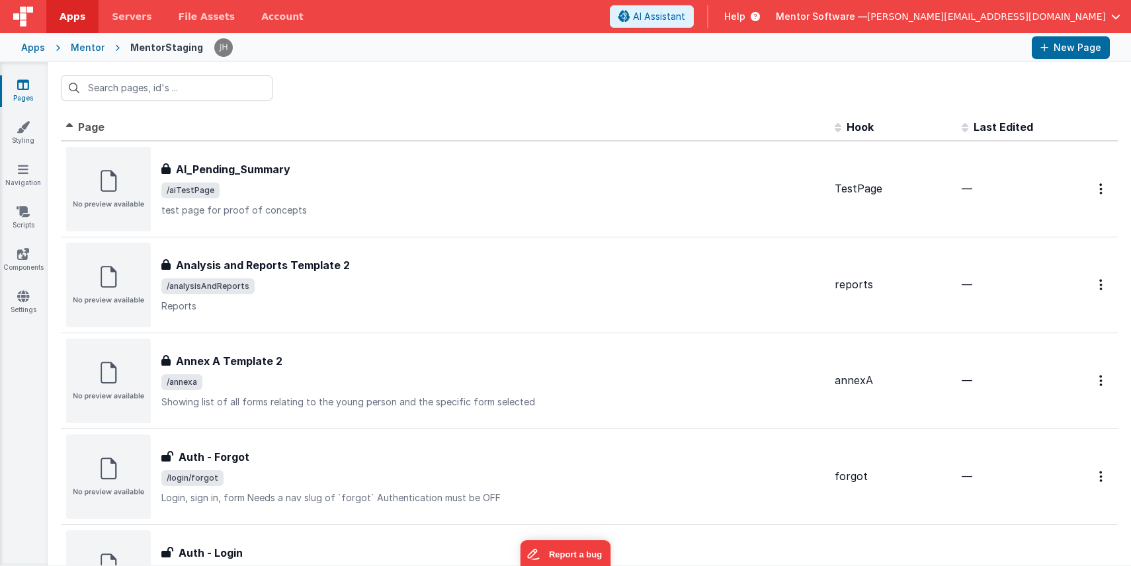
click at [26, 87] on icon at bounding box center [23, 84] width 12 height 13
click at [89, 49] on div "Mentor" at bounding box center [88, 47] width 34 height 13
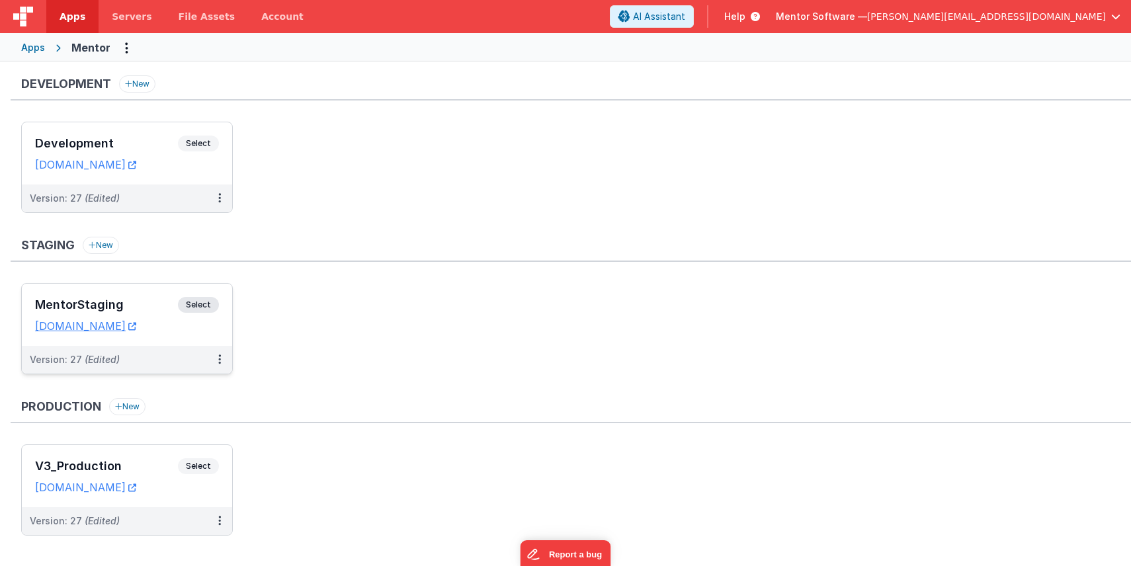
click at [150, 300] on h3 "MentorStaging" at bounding box center [106, 304] width 143 height 13
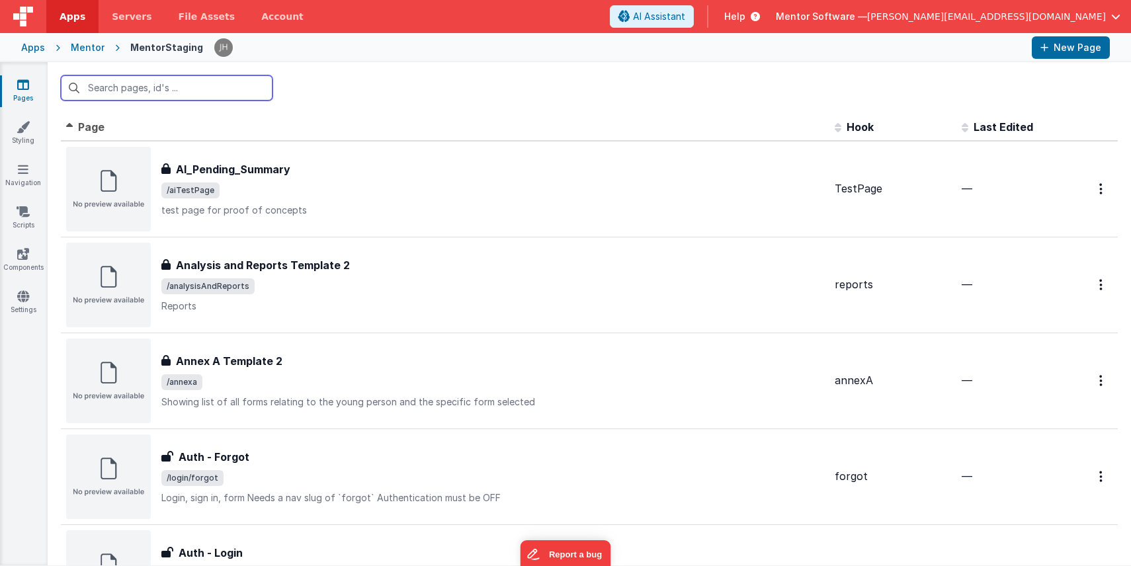
click at [128, 92] on input "text" at bounding box center [167, 87] width 212 height 25
click at [76, 45] on div "Mentor" at bounding box center [88, 47] width 34 height 13
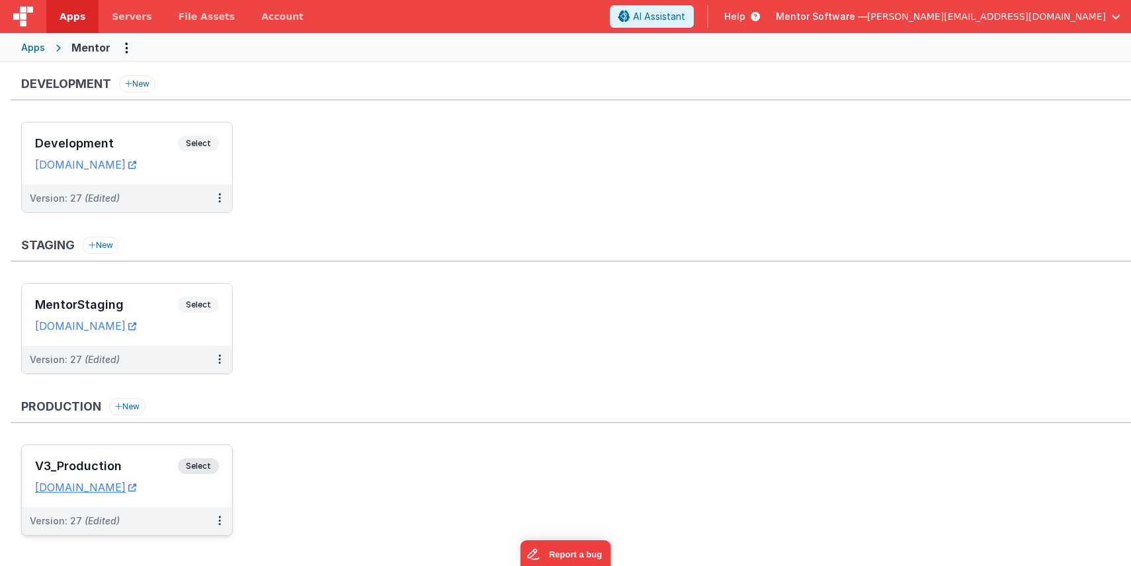
click at [104, 462] on h3 "V3_Production" at bounding box center [106, 466] width 143 height 13
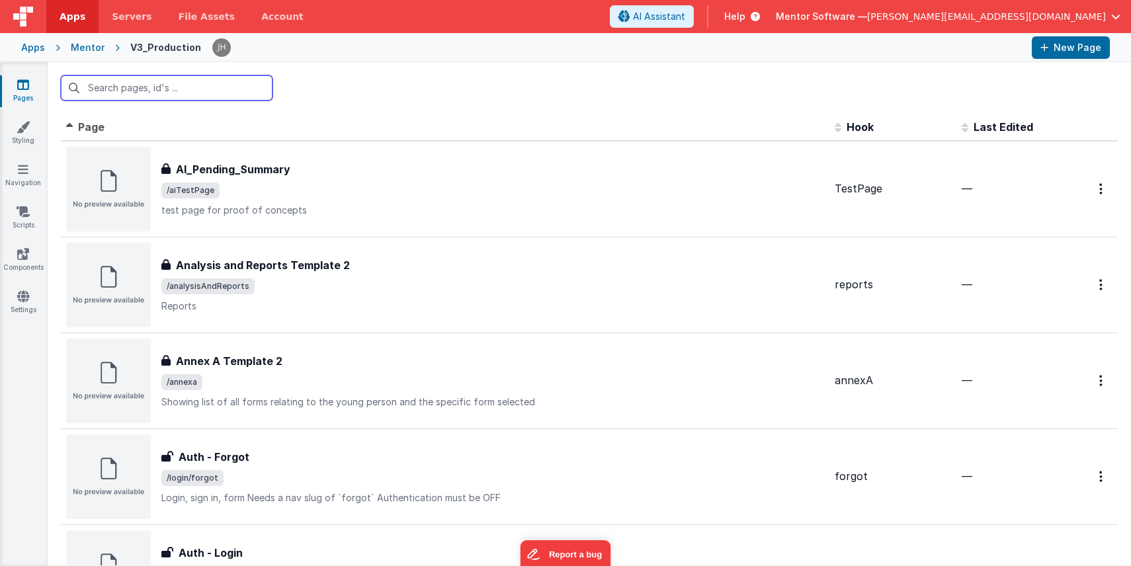
click at [197, 91] on input "text" at bounding box center [167, 87] width 212 height 25
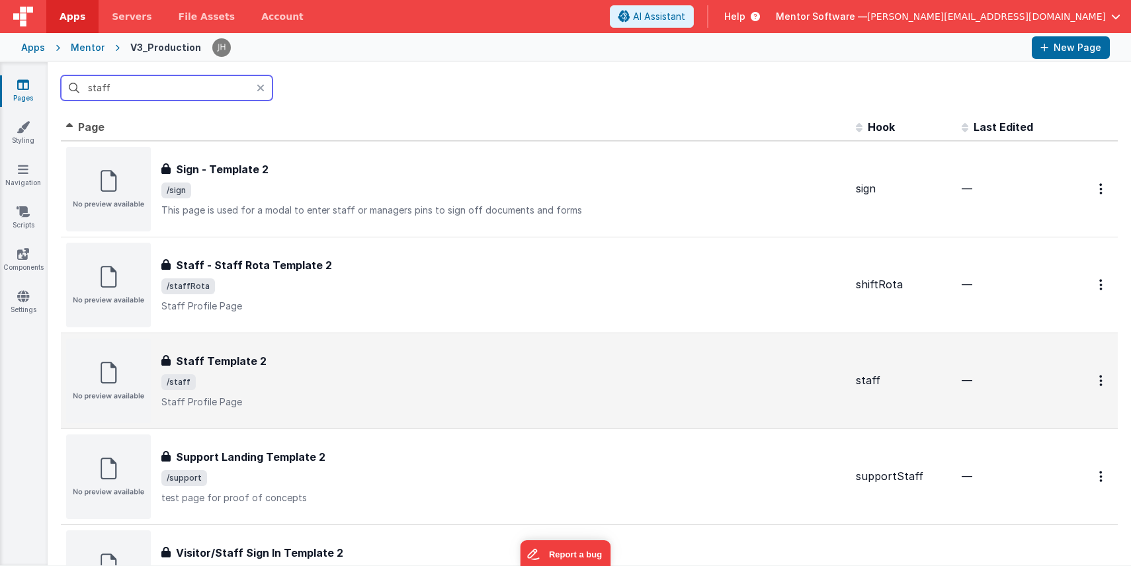
type input "staff"
click at [317, 359] on div "Staff Template 2" at bounding box center [503, 361] width 684 height 16
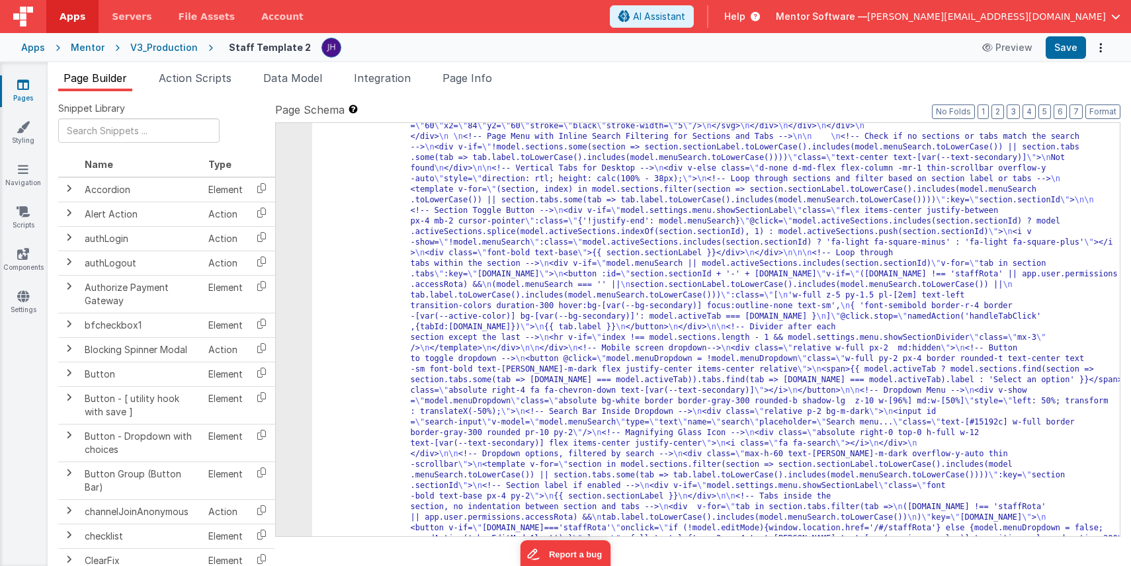
scroll to position [376, 0]
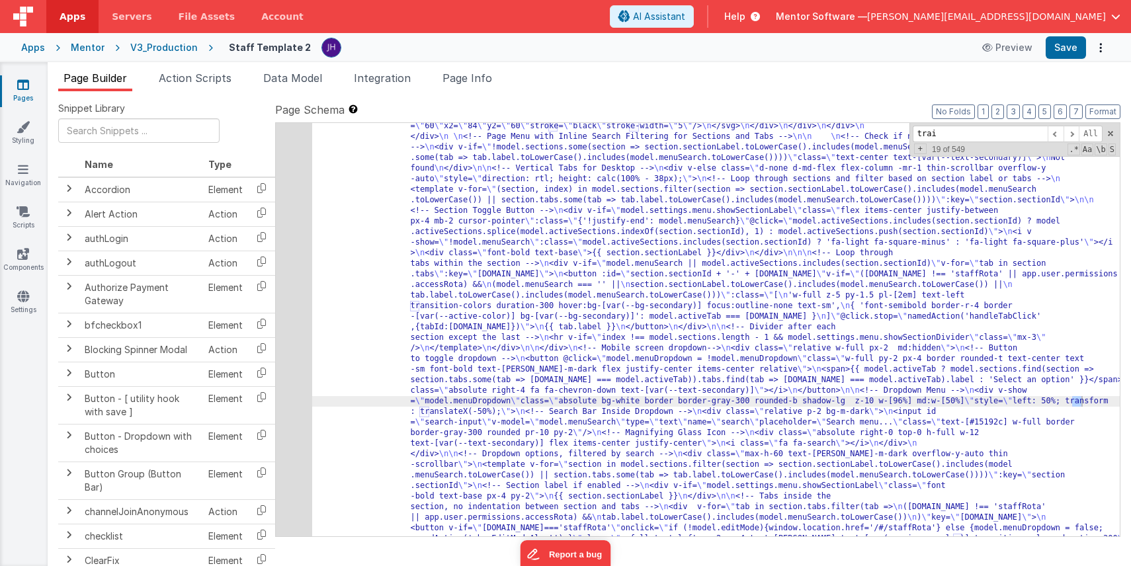
scroll to position [8058, 0]
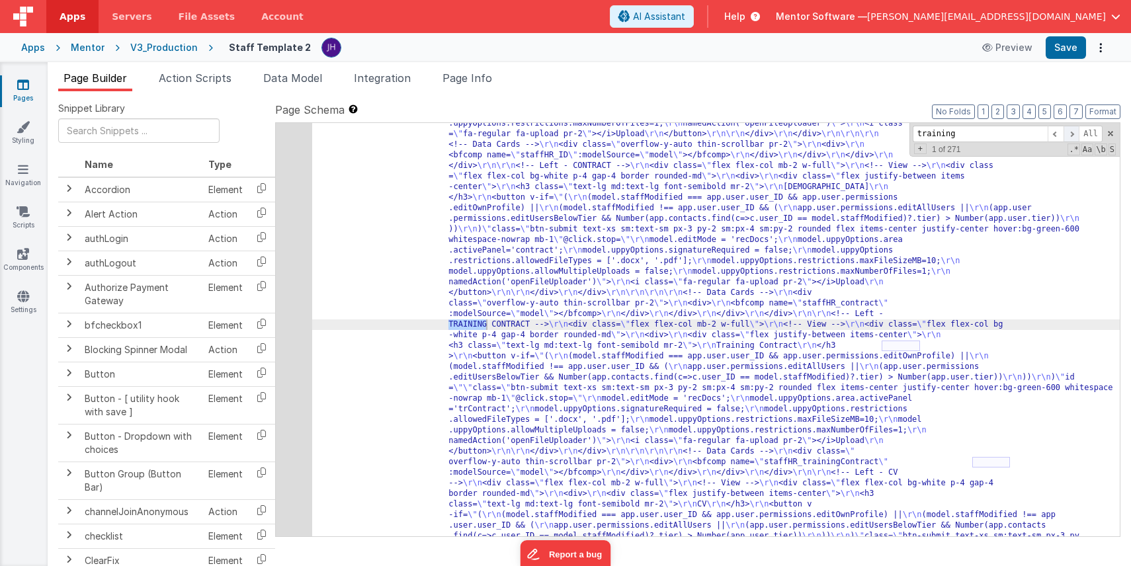
type input "training"
click at [1068, 133] on span at bounding box center [1071, 134] width 16 height 17
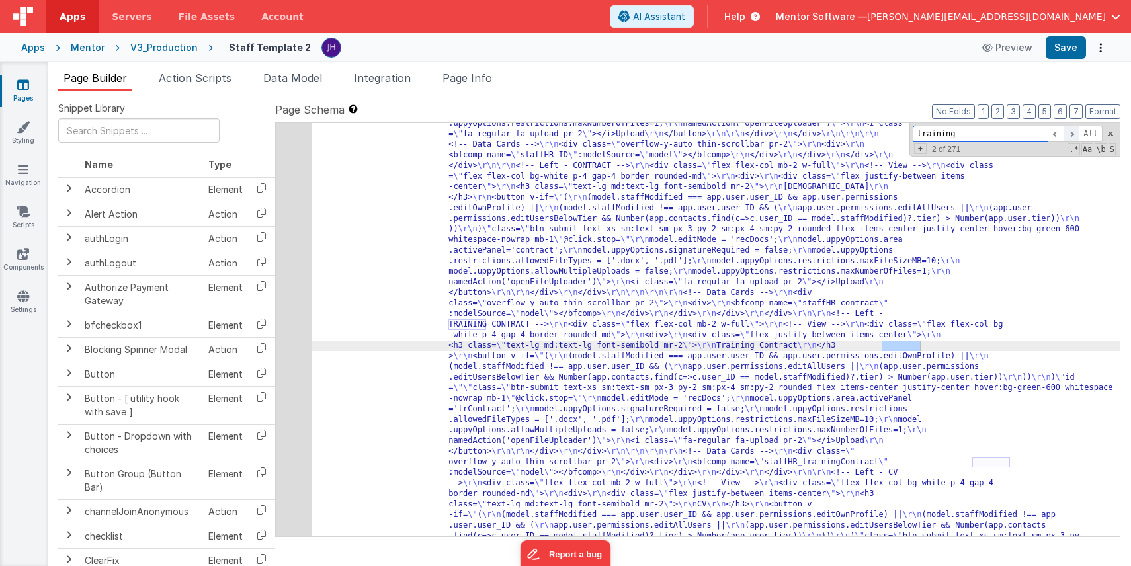
click at [1068, 133] on span at bounding box center [1071, 134] width 16 height 17
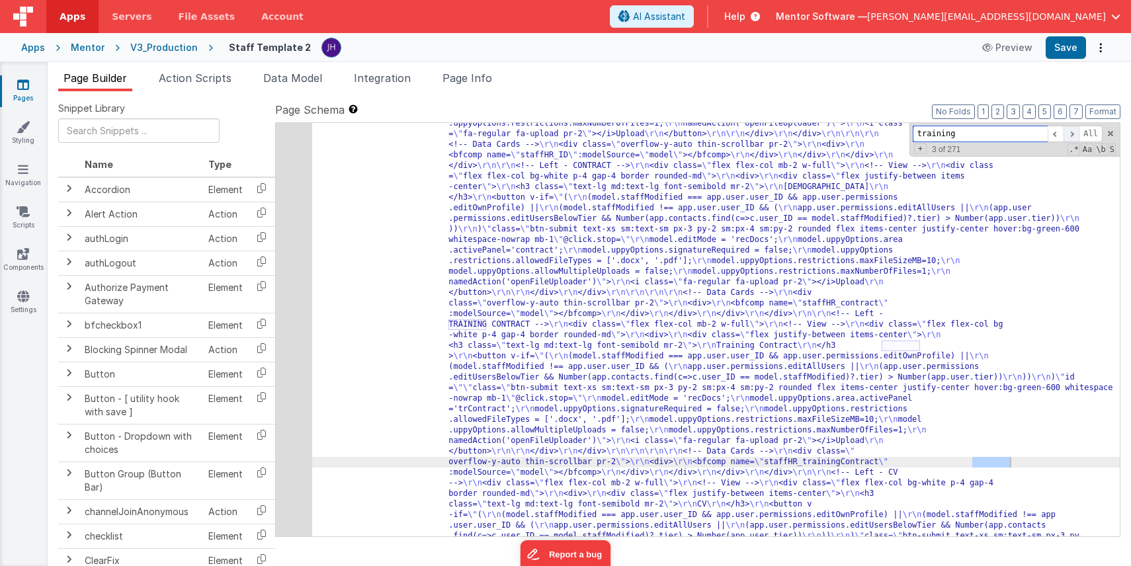
click at [1068, 133] on span at bounding box center [1071, 134] width 16 height 17
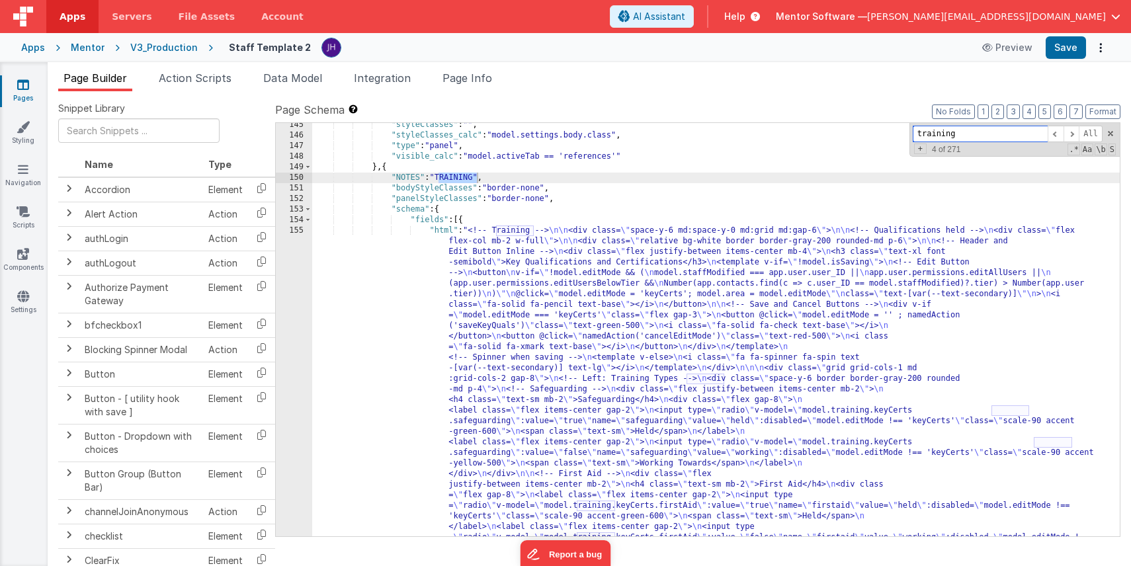
scroll to position [9582, 0]
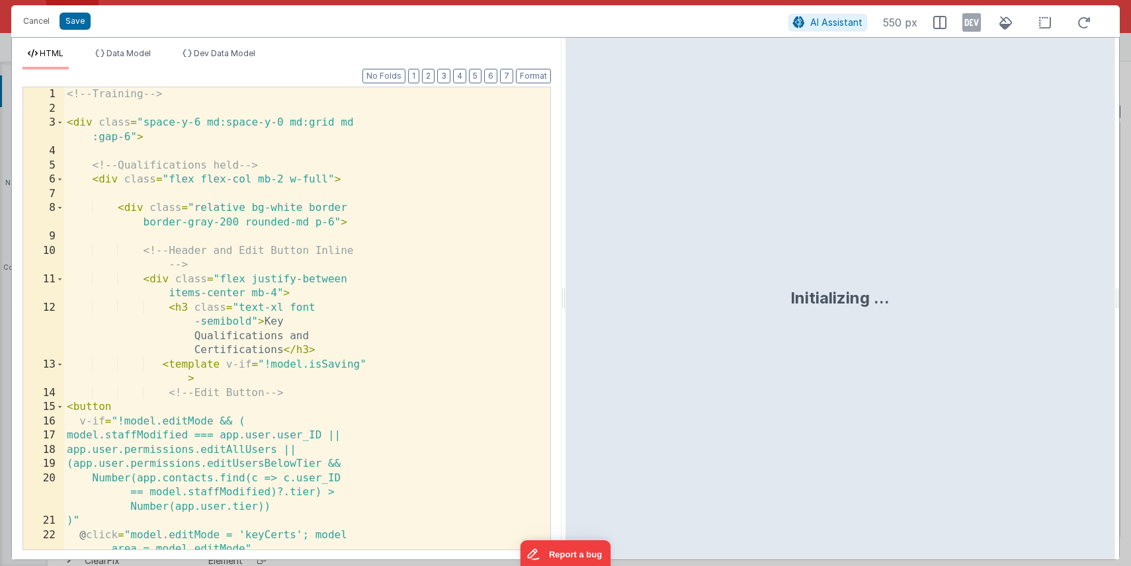
scroll to position [10162, 0]
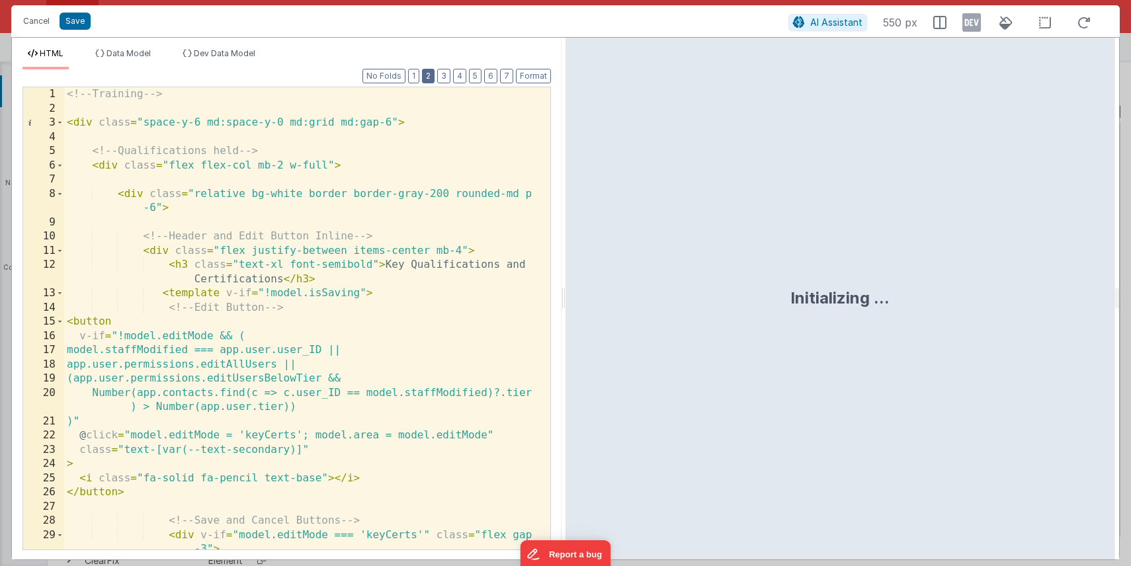
click at [427, 78] on button "2" at bounding box center [428, 76] width 13 height 15
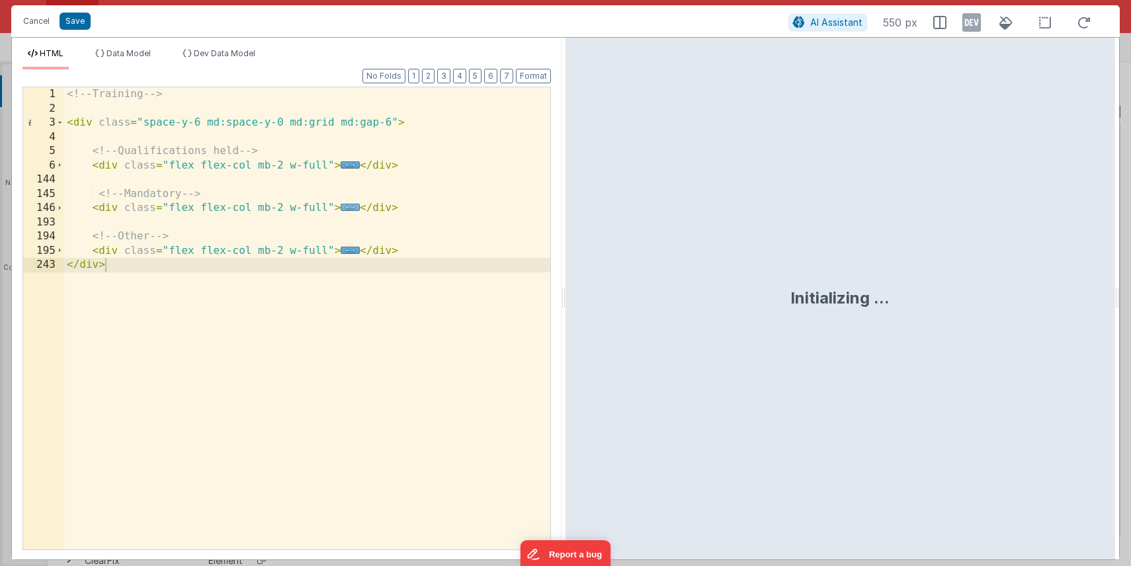
click at [350, 206] on span "..." at bounding box center [350, 207] width 19 height 7
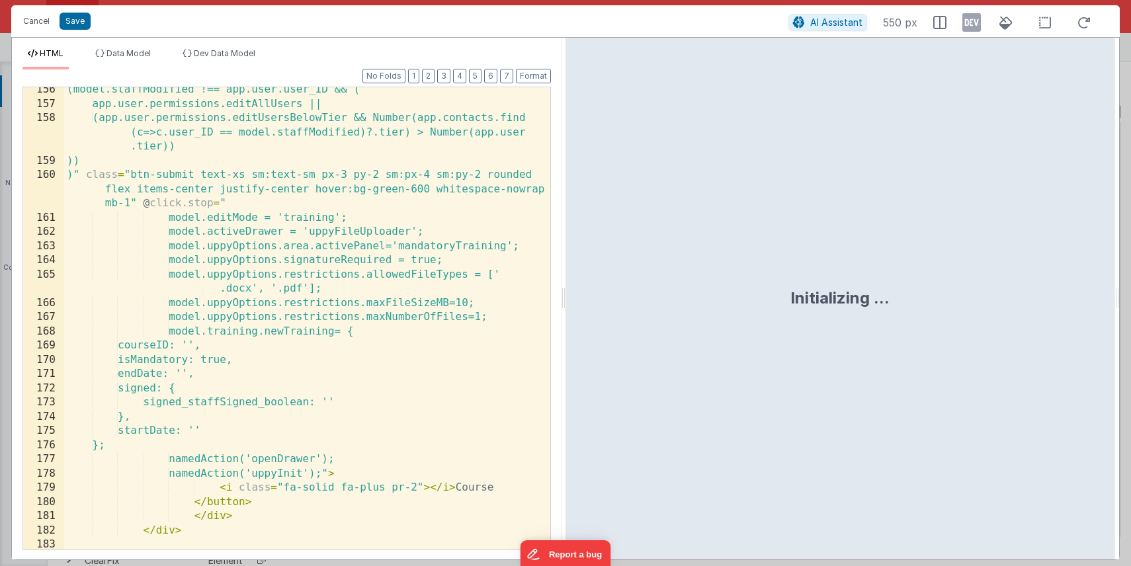
scroll to position [227, 0]
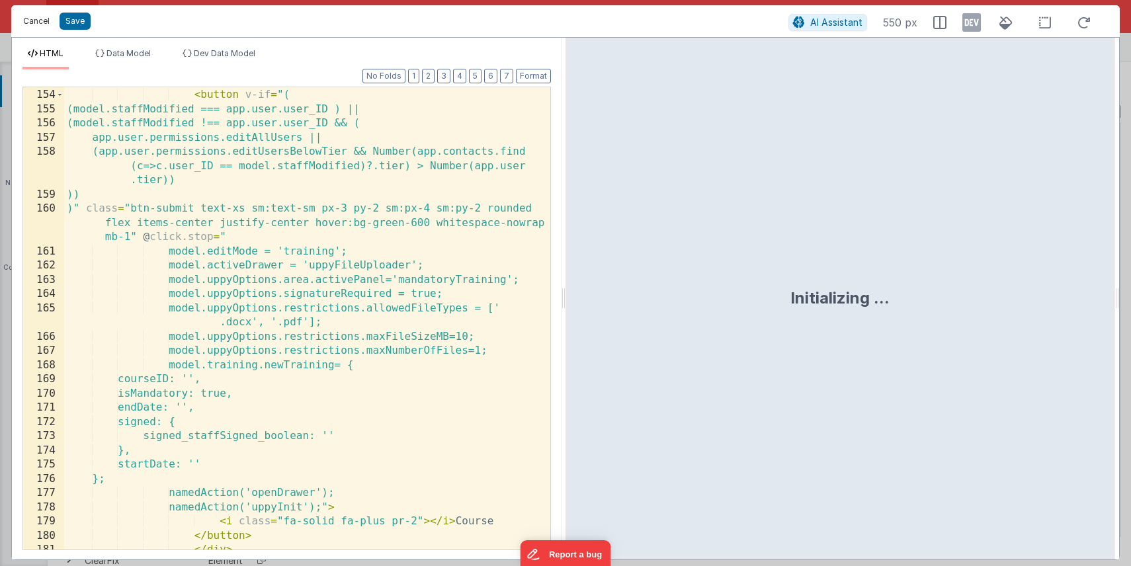
click at [42, 22] on button "Cancel" at bounding box center [37, 21] width 40 height 19
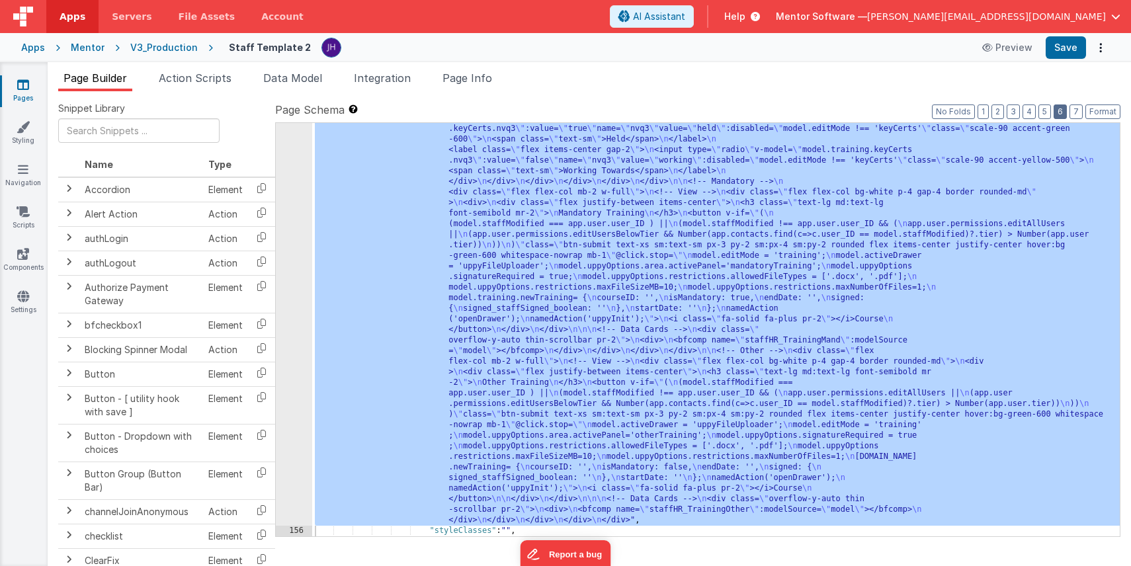
click at [1058, 115] on button "6" at bounding box center [1059, 111] width 13 height 15
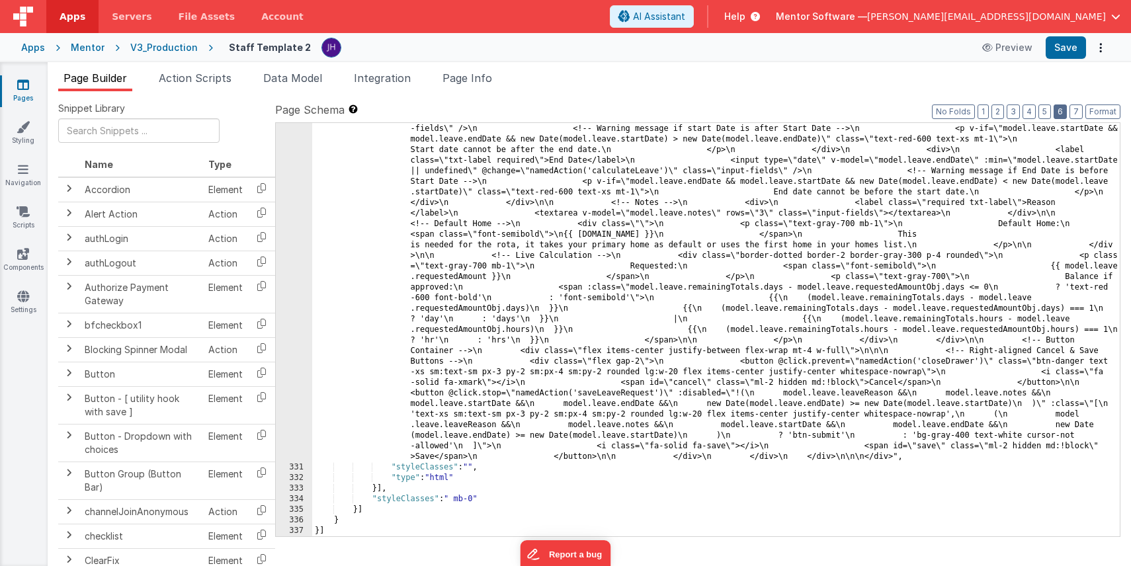
scroll to position [9014, 0]
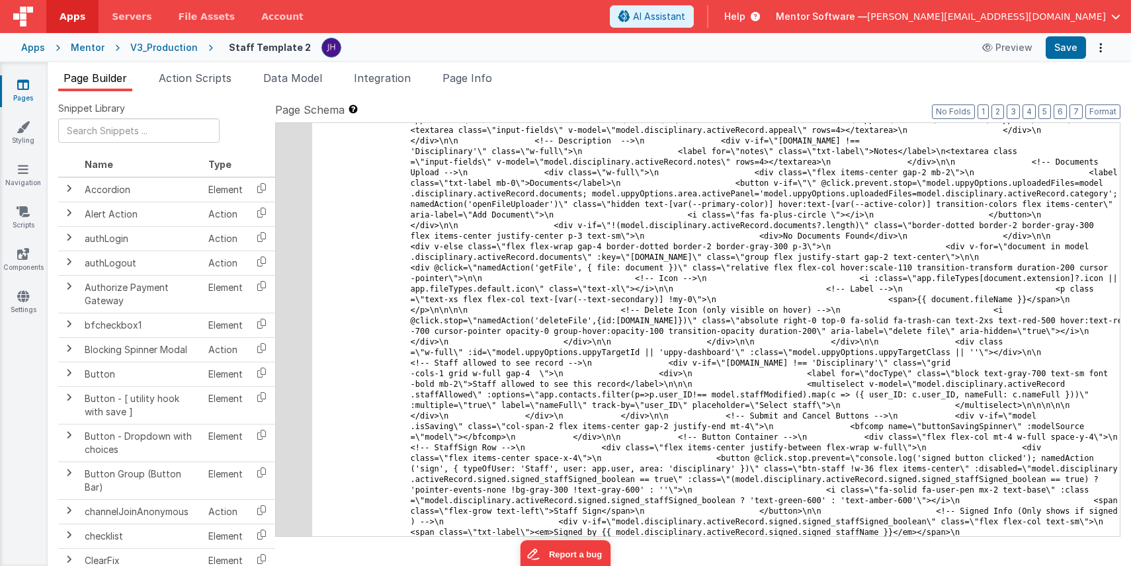
scroll to position [8196, 0]
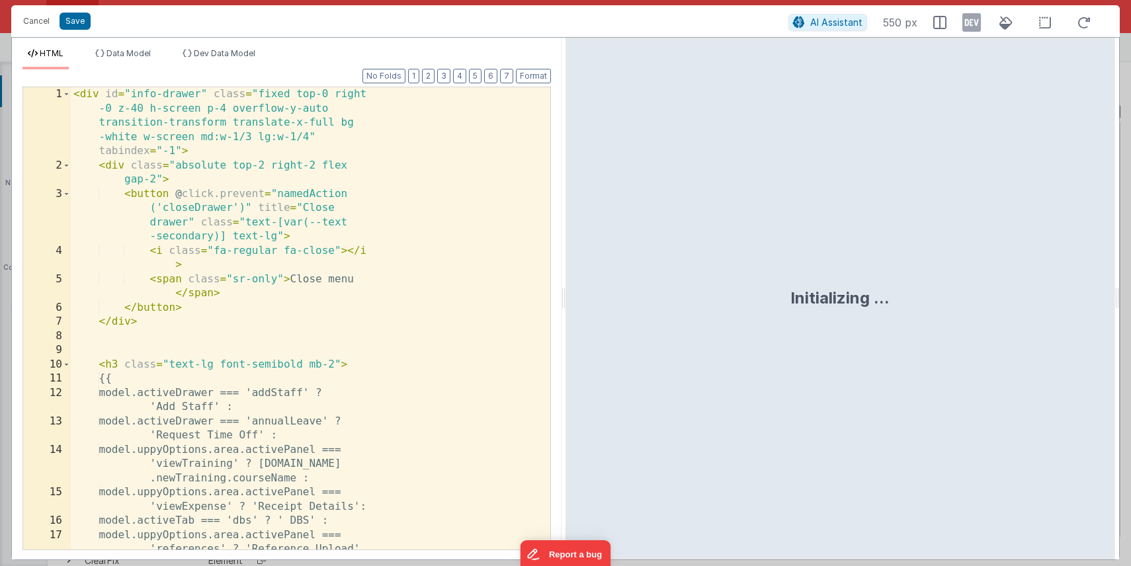
scroll to position [8950, 0]
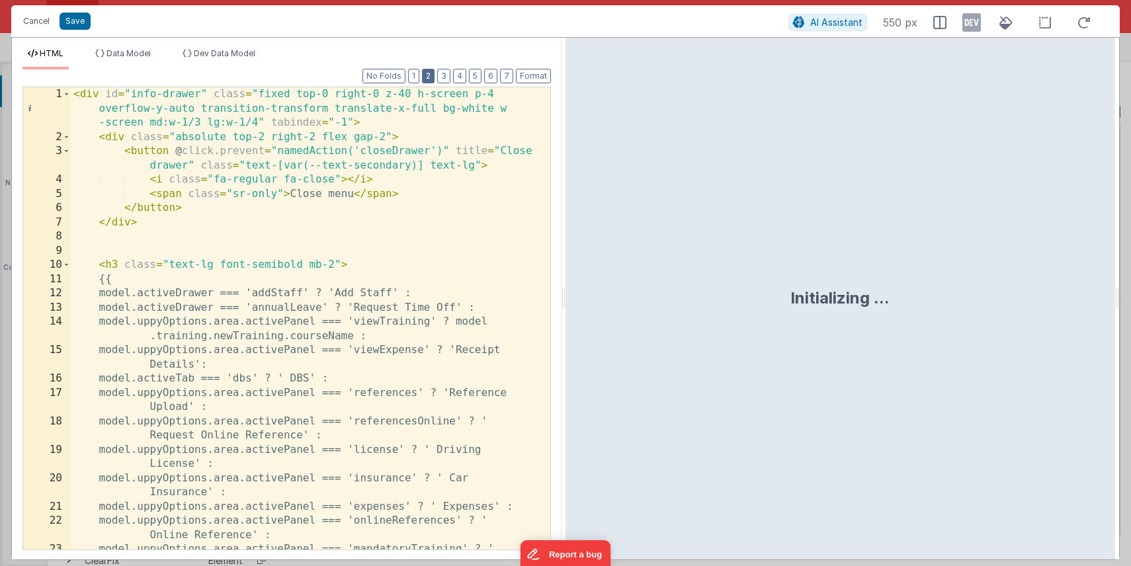
click at [430, 73] on button "2" at bounding box center [428, 76] width 13 height 15
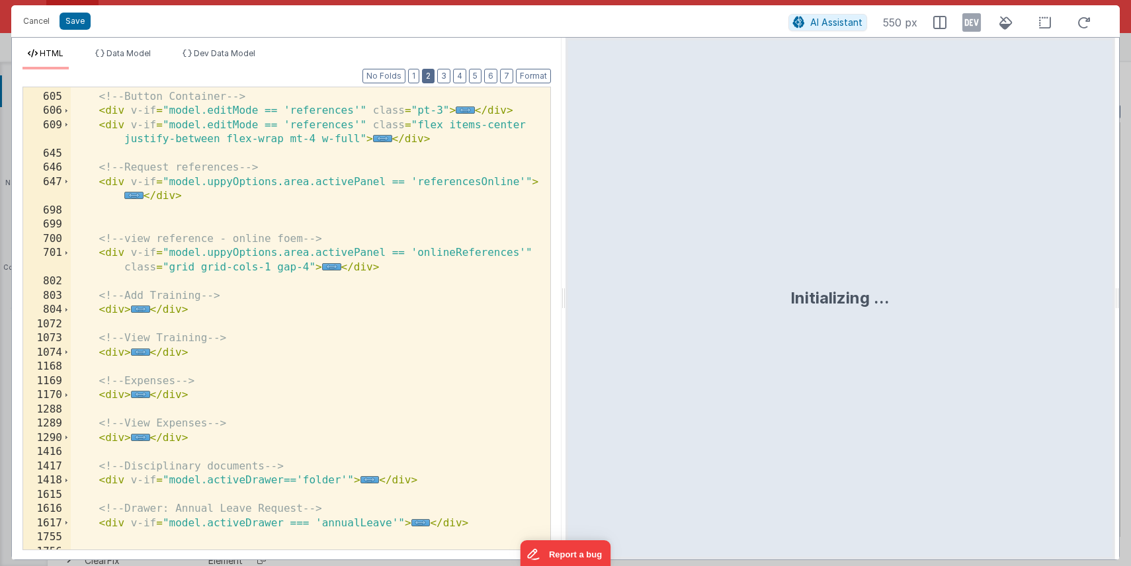
scroll to position [376, 0]
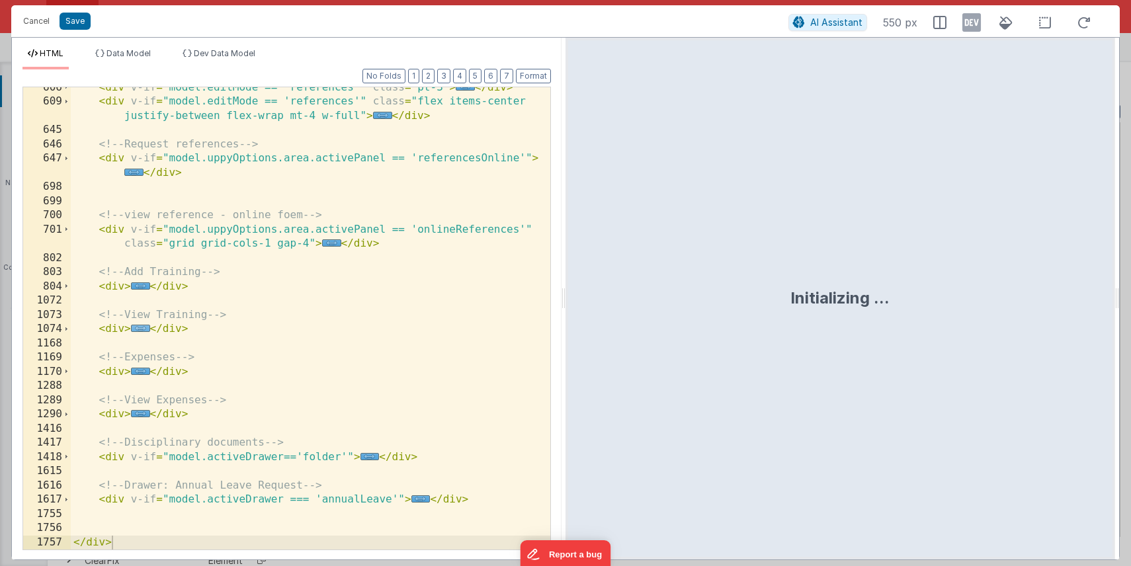
click at [141, 327] on span "..." at bounding box center [140, 328] width 19 height 7
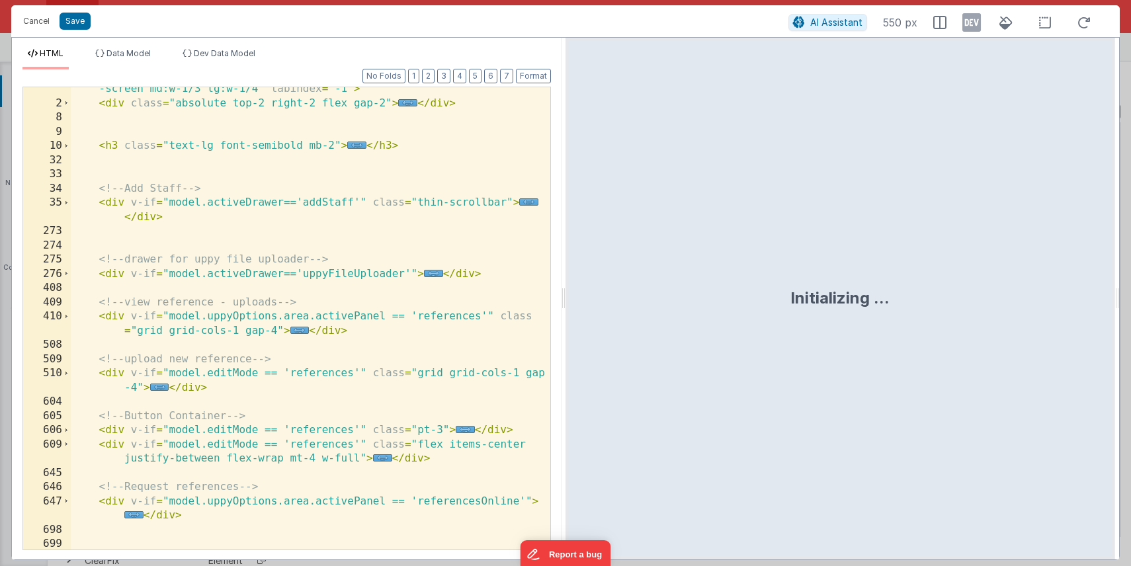
scroll to position [0, 0]
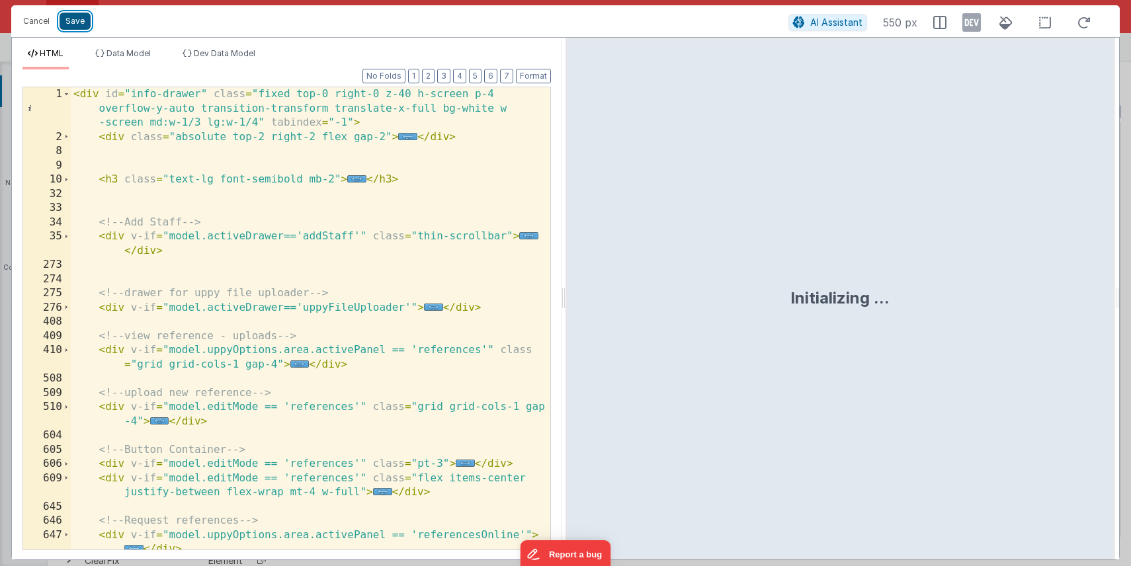
click at [69, 19] on button "Save" at bounding box center [75, 21] width 31 height 17
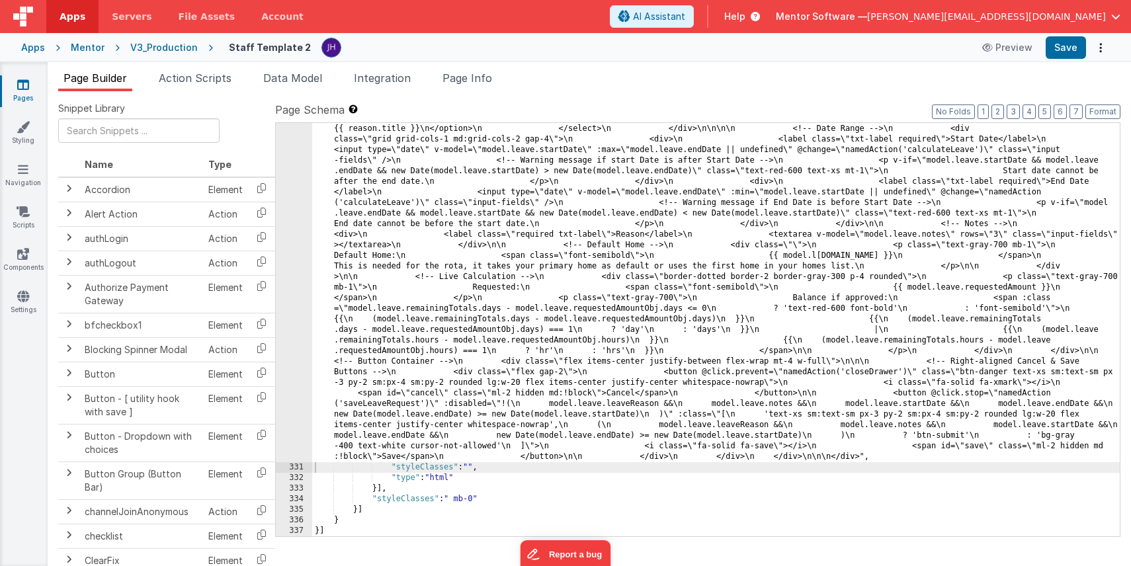
scroll to position [8284, 0]
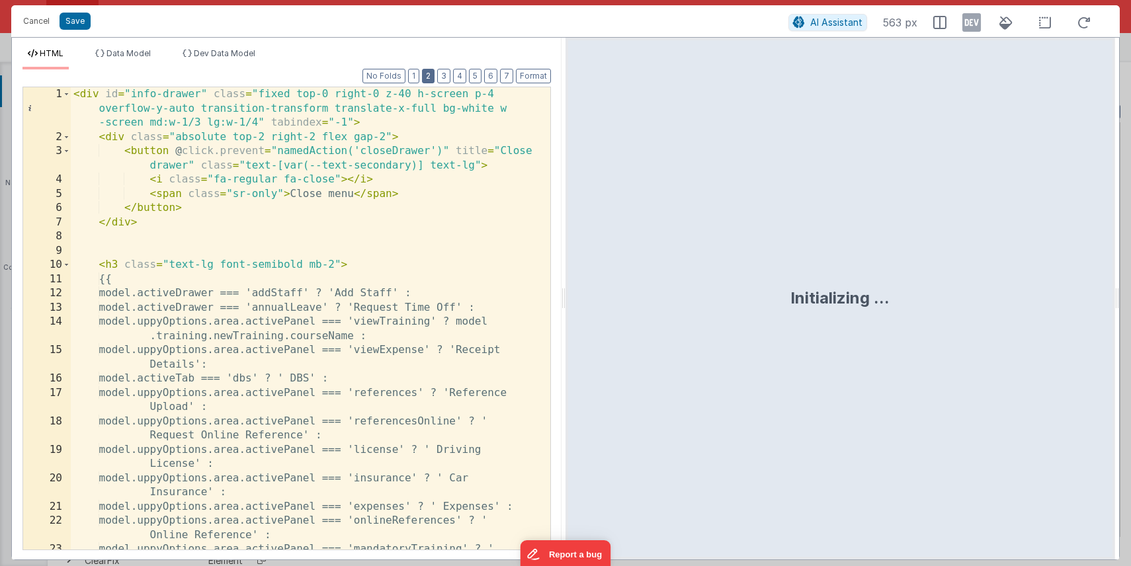
click at [429, 78] on button "2" at bounding box center [428, 76] width 13 height 15
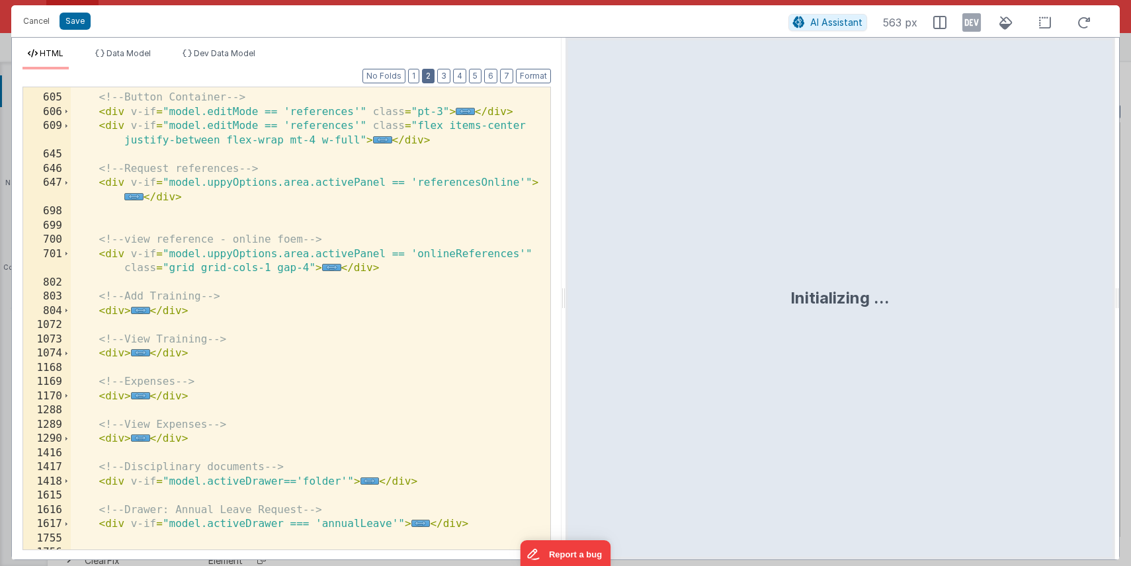
scroll to position [352, 0]
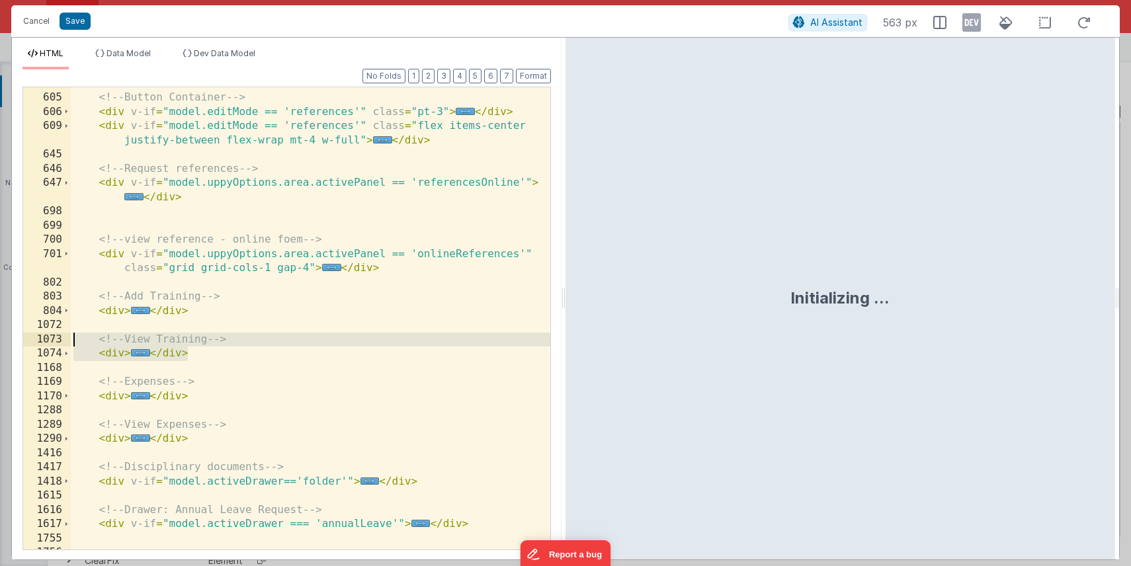
drag, startPoint x: 191, startPoint y: 352, endPoint x: 46, endPoint y: 341, distance: 145.3
click at [46, 341] on div "604 605 606 609 645 646 647 698 699 700 701 802 803 804 1072 1073 1074 1168 116…" at bounding box center [286, 319] width 528 height 464
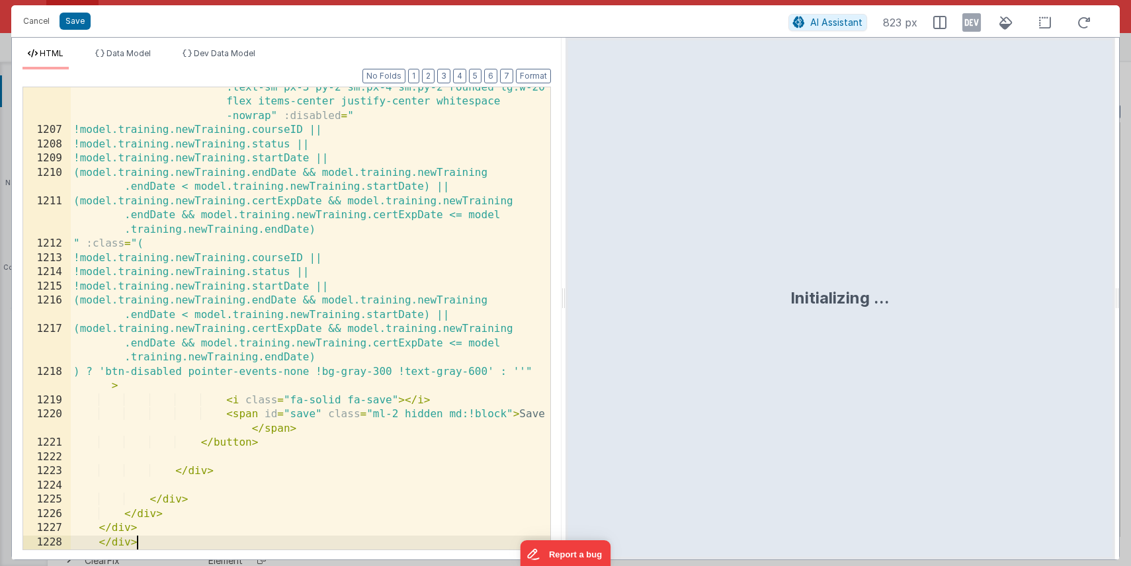
scroll to position [3234, 0]
click at [81, 22] on button "Save" at bounding box center [75, 21] width 31 height 17
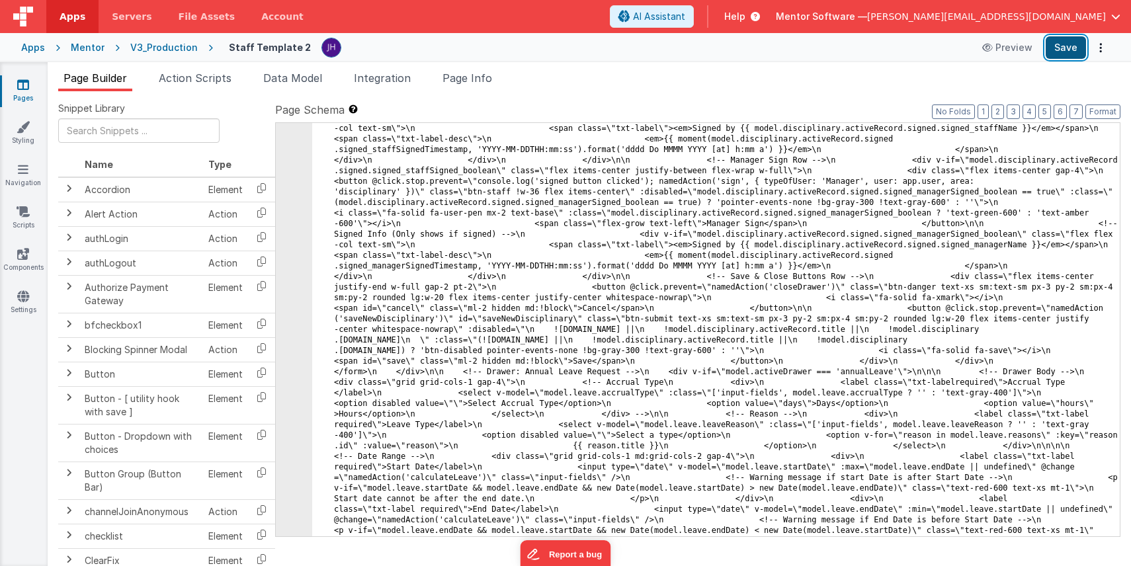
click at [1057, 51] on button "Save" at bounding box center [1065, 47] width 40 height 22
click at [88, 48] on div "Mentor" at bounding box center [88, 47] width 34 height 13
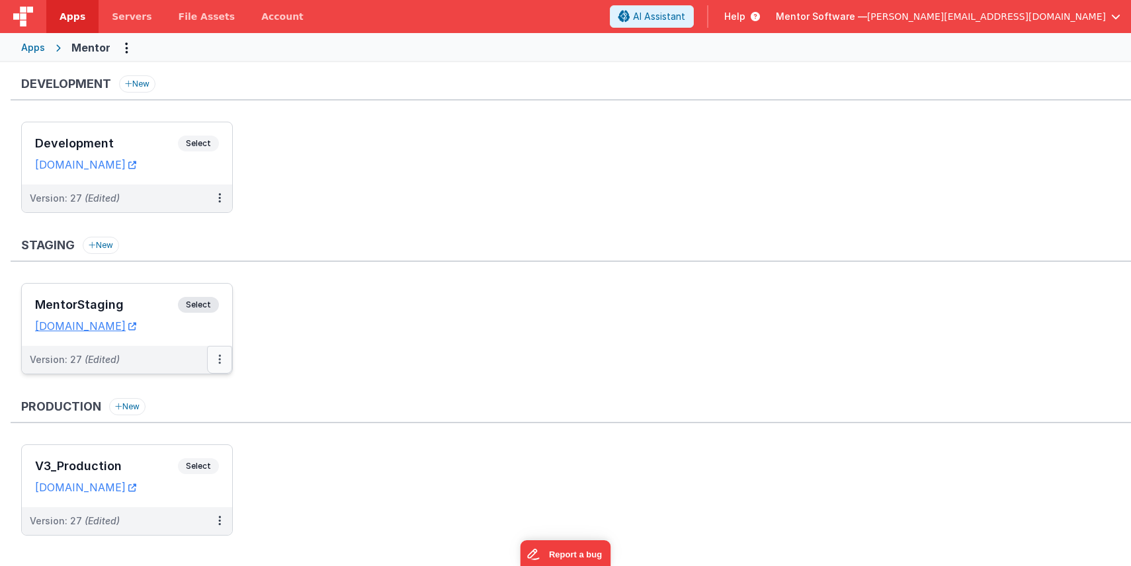
click at [220, 359] on icon at bounding box center [219, 359] width 3 height 1
click at [168, 440] on link "Deploy..." at bounding box center [174, 437] width 116 height 24
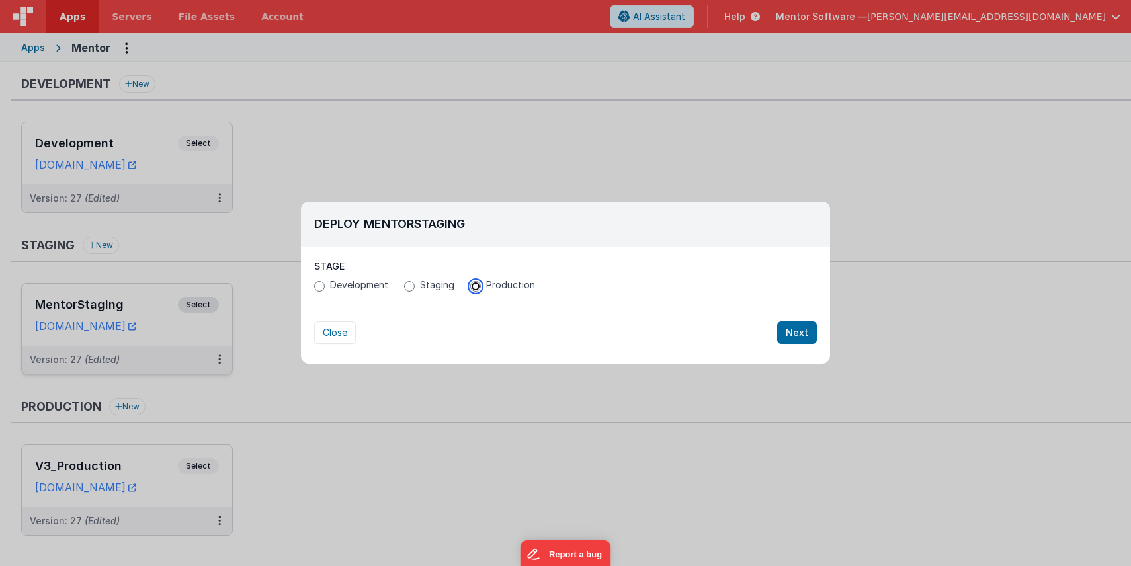
click at [473, 287] on input "Production" at bounding box center [475, 286] width 11 height 11
radio input "true"
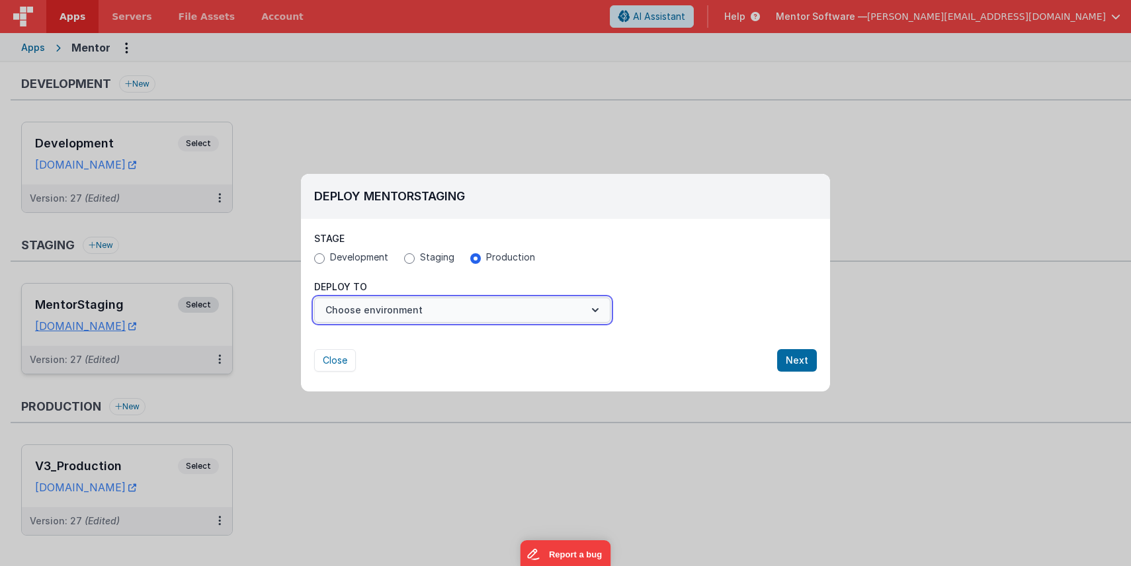
click at [530, 308] on button "Choose environment" at bounding box center [462, 310] width 296 height 25
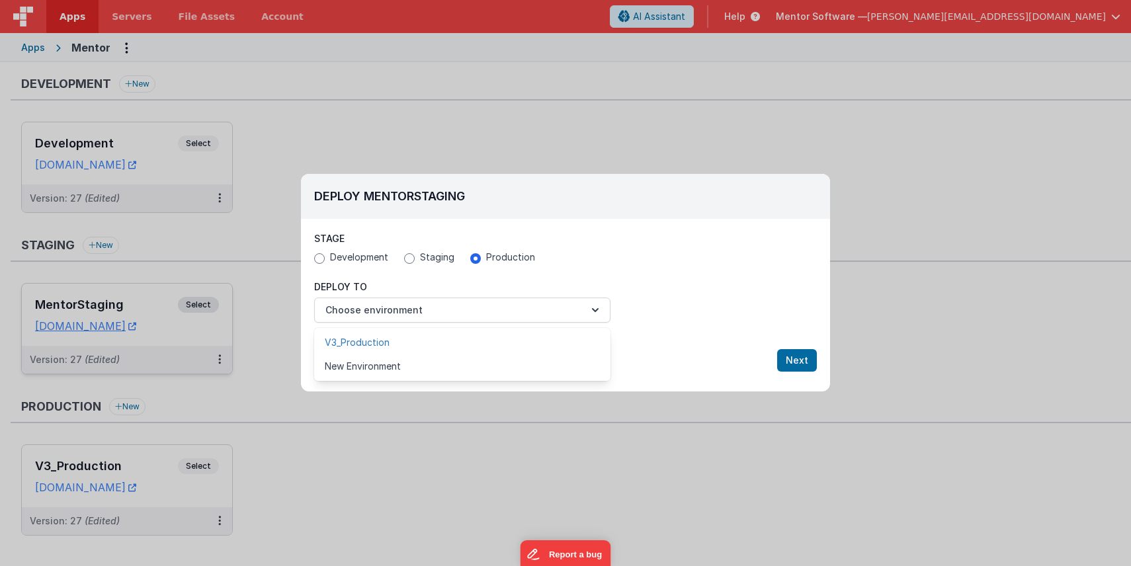
click at [462, 341] on link "V3_Production" at bounding box center [462, 343] width 296 height 24
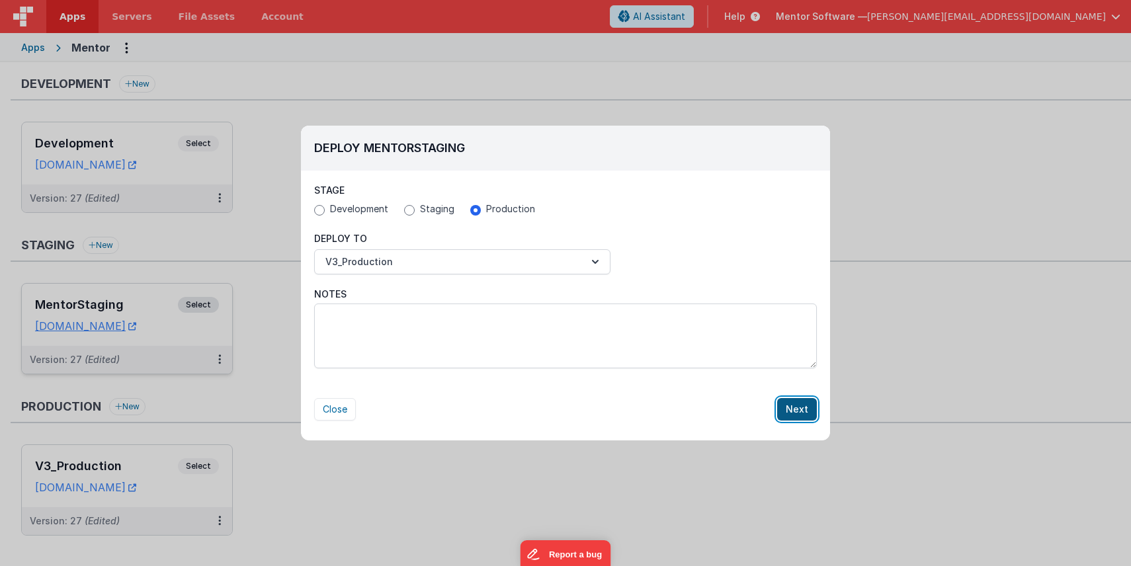
click at [799, 413] on button "Next" at bounding box center [797, 409] width 40 height 22
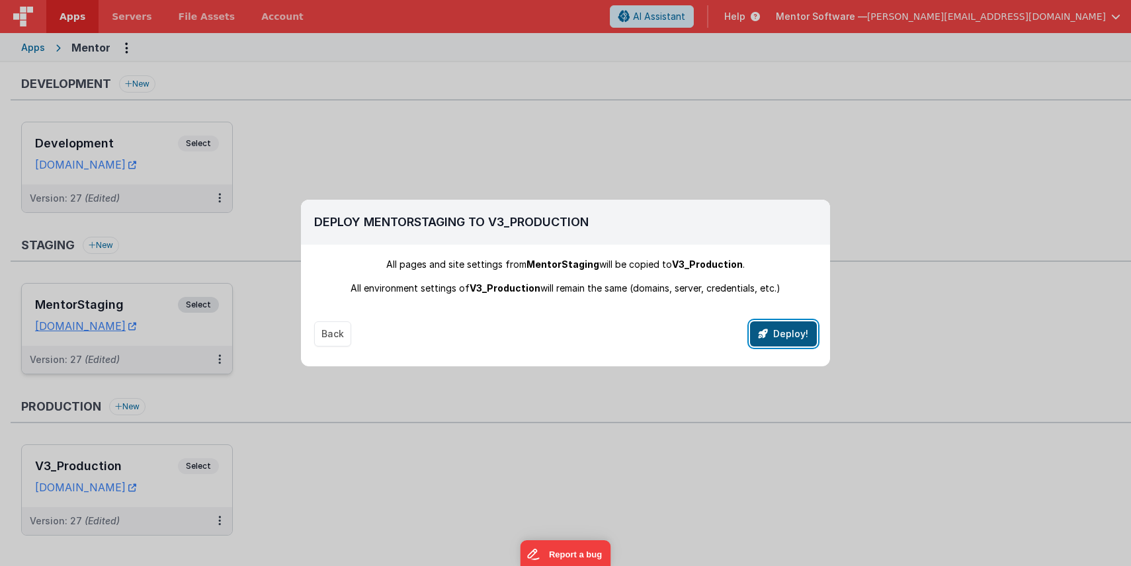
click at [779, 335] on button "Deploy!" at bounding box center [783, 333] width 67 height 25
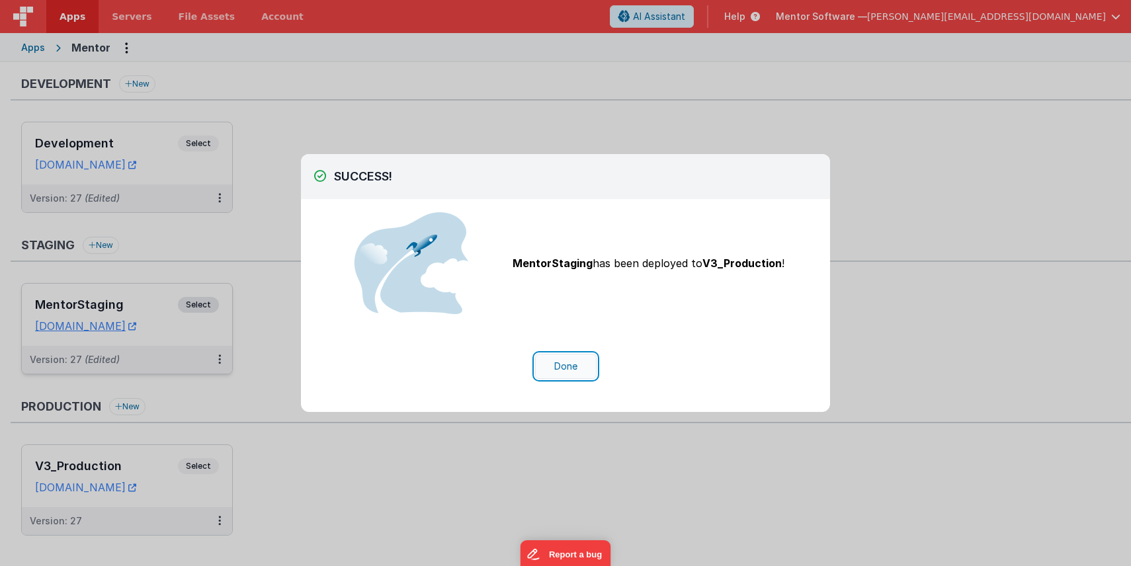
click at [558, 370] on button "Done" at bounding box center [565, 366] width 61 height 25
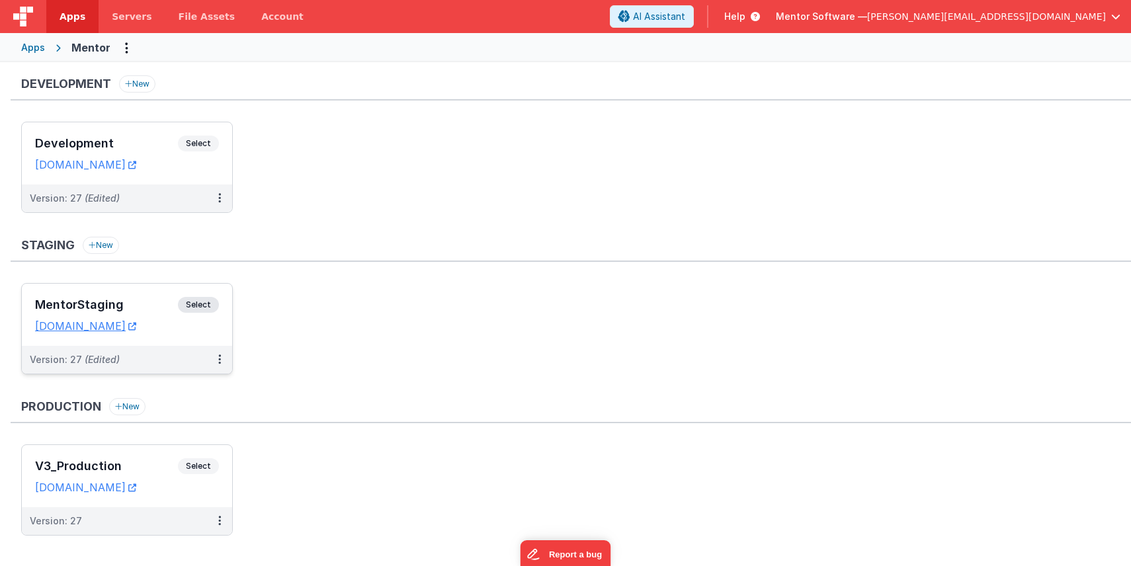
click at [396, 161] on ul "Development Select URLs mentordev.fmbetterforms.com Version: 27 (Edited)" at bounding box center [576, 174] width 1110 height 104
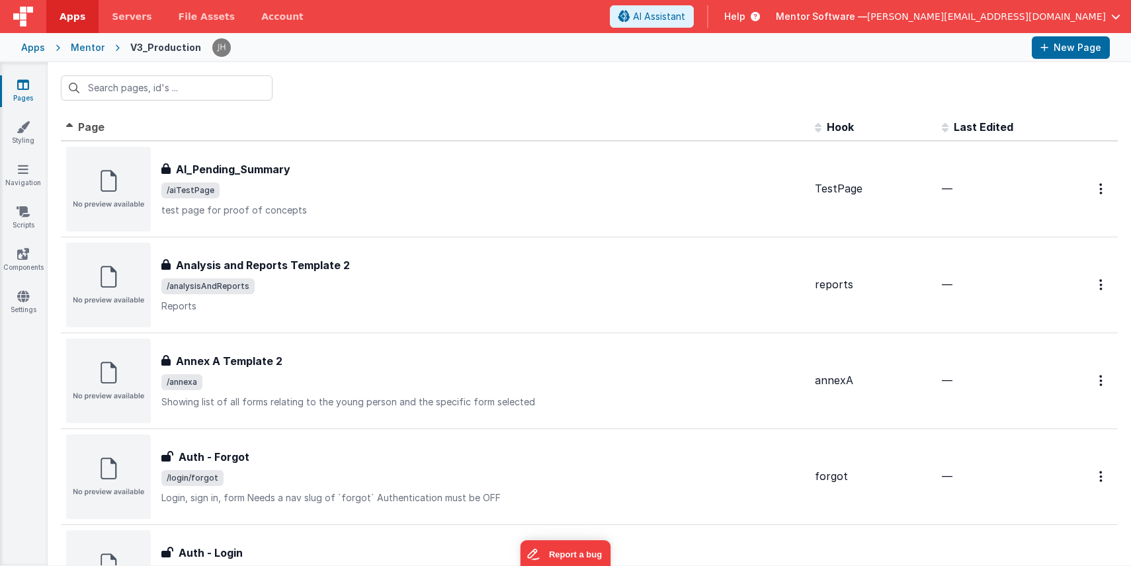
click at [91, 51] on div "Mentor" at bounding box center [88, 47] width 34 height 13
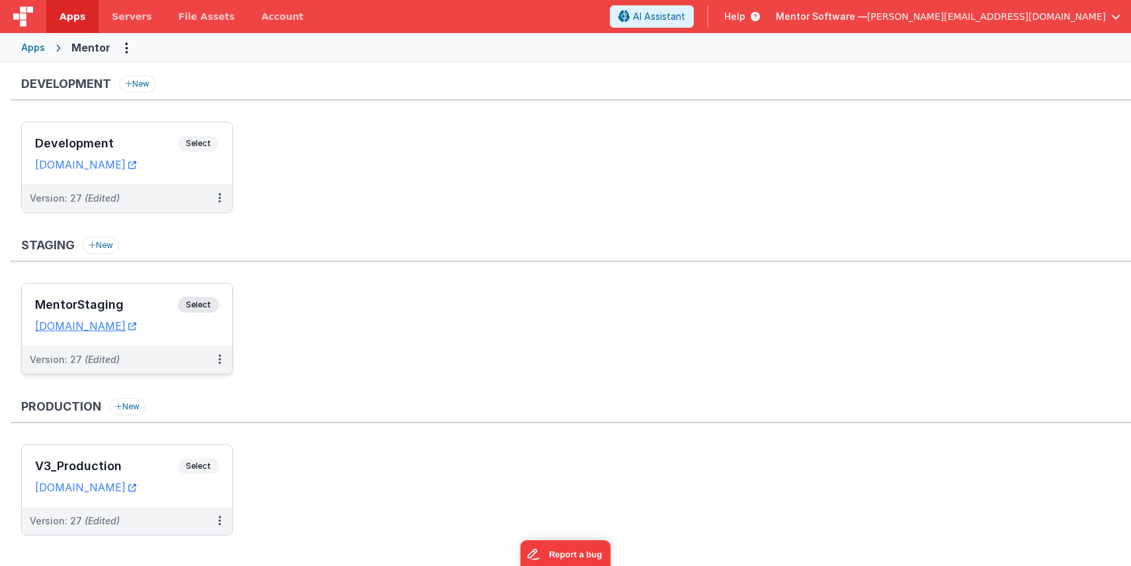
click at [132, 306] on h3 "MentorStaging" at bounding box center [106, 304] width 143 height 13
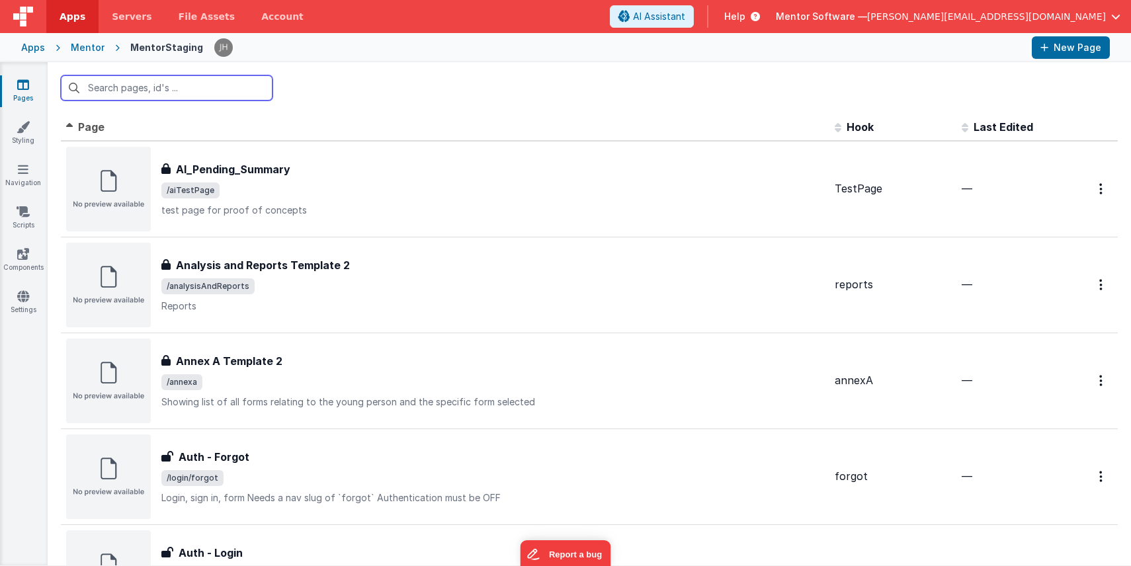
click at [143, 92] on input "text" at bounding box center [167, 87] width 212 height 25
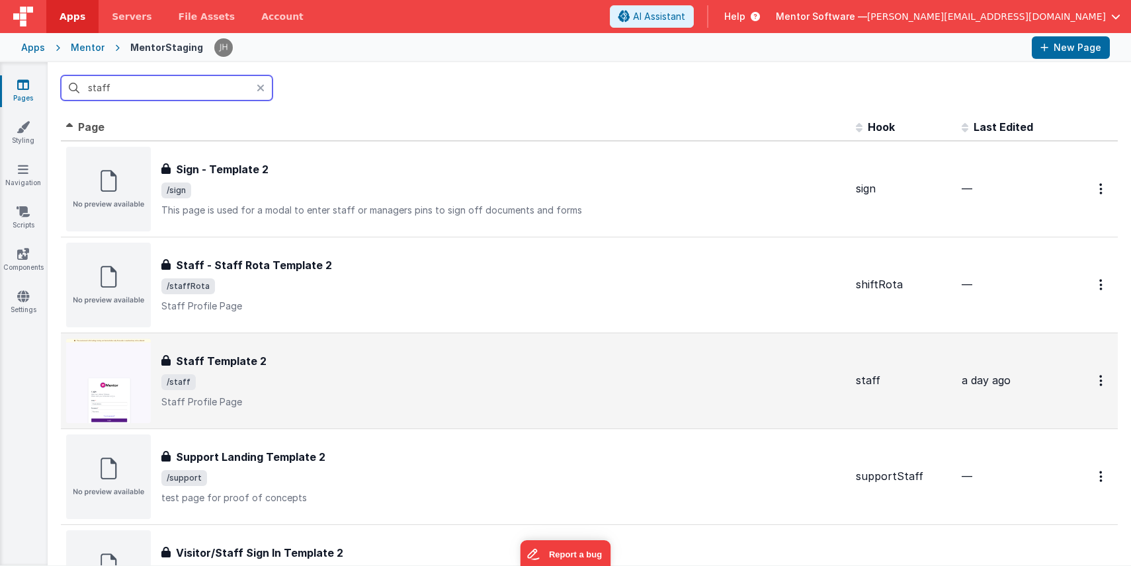
type input "staff"
click at [279, 363] on div "Staff Template 2" at bounding box center [503, 361] width 684 height 16
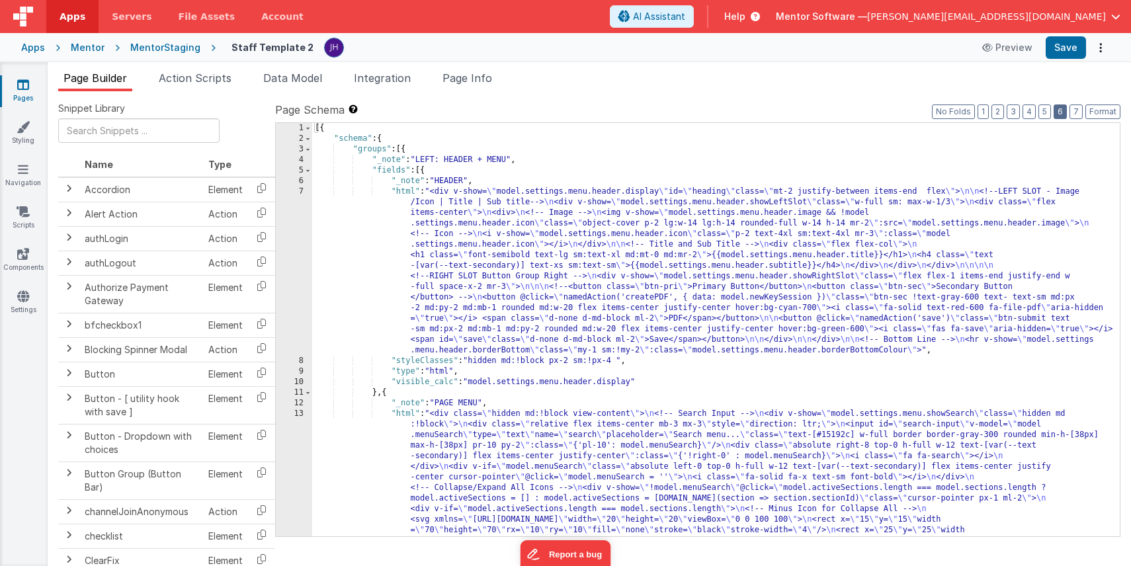
click at [1061, 116] on button "6" at bounding box center [1059, 111] width 13 height 15
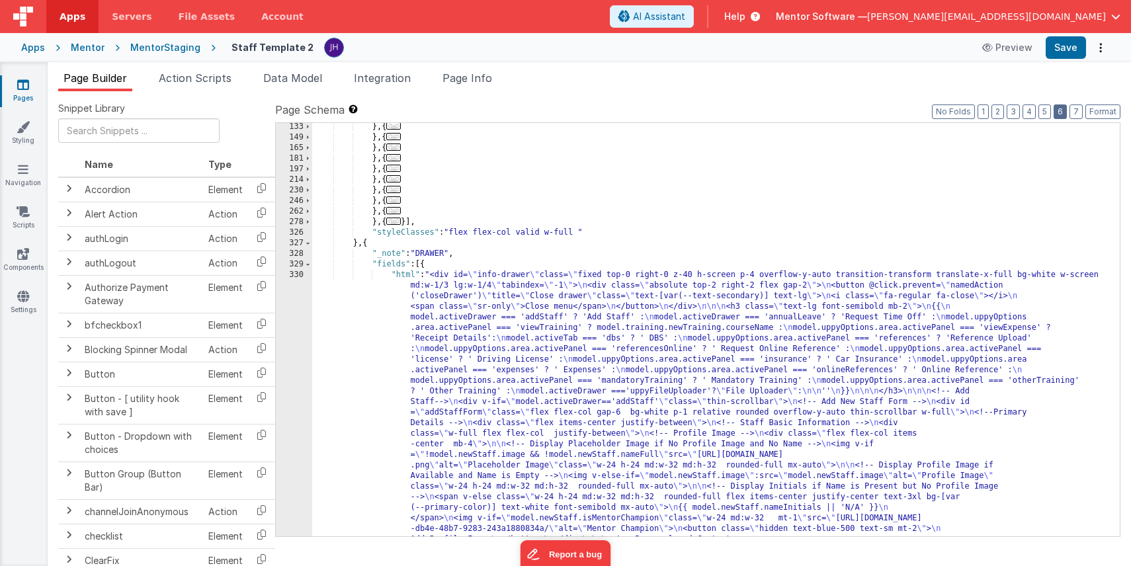
scroll to position [1742, 0]
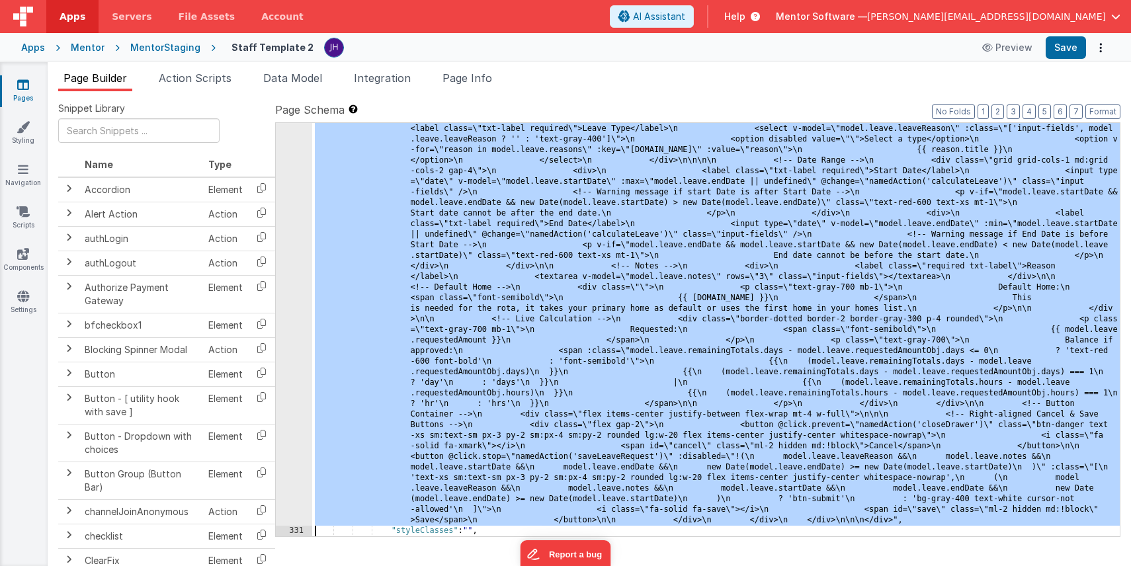
scroll to position [9321, 0]
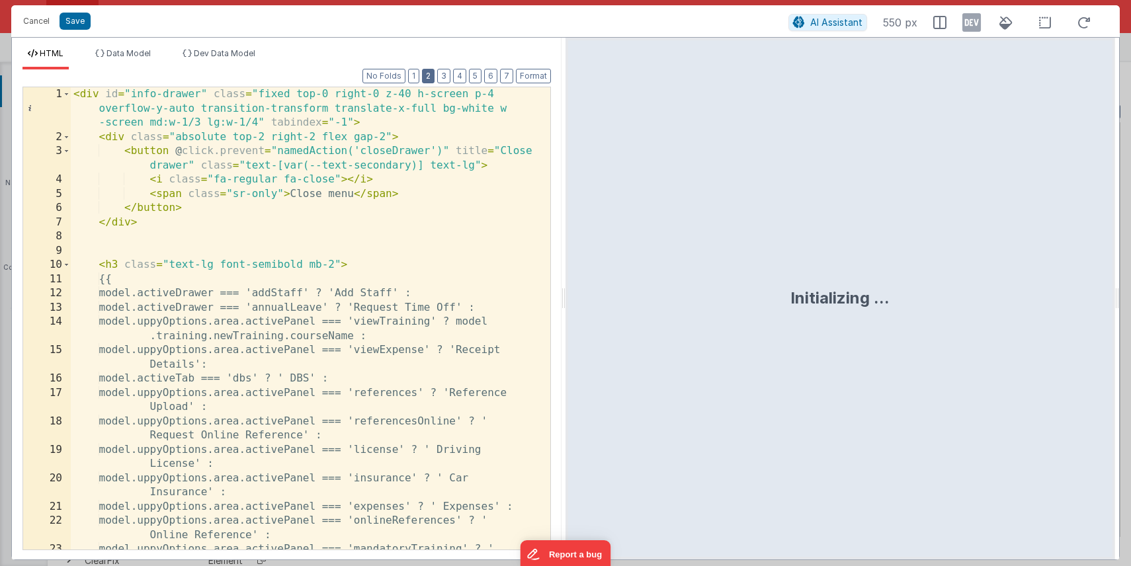
click at [433, 78] on button "2" at bounding box center [428, 76] width 13 height 15
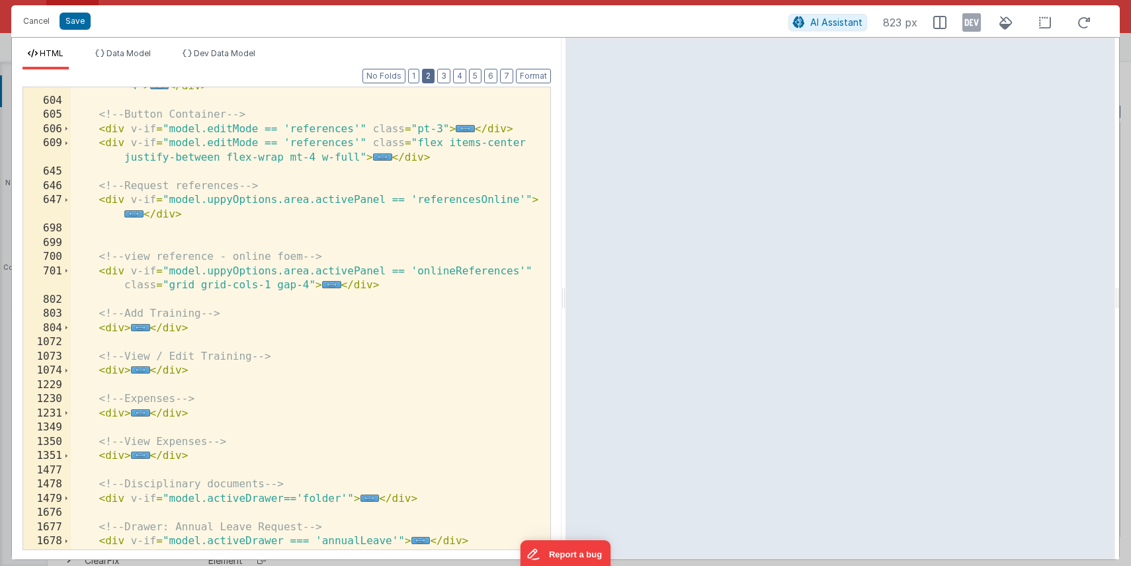
scroll to position [376, 0]
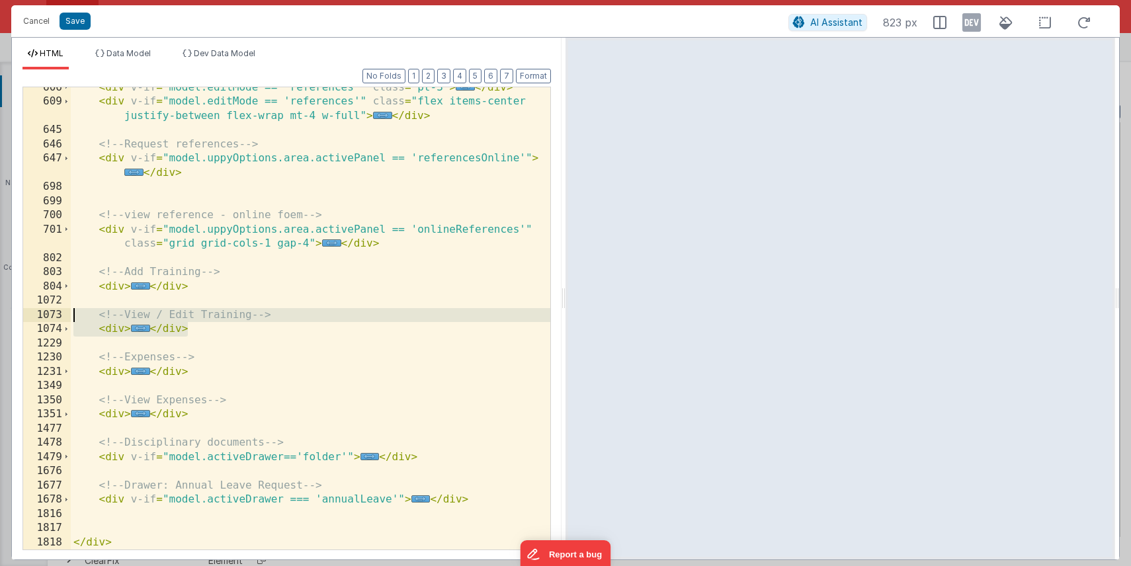
drag, startPoint x: 194, startPoint y: 329, endPoint x: 58, endPoint y: 312, distance: 136.6
click at [58, 312] on div "606 609 645 646 647 698 699 700 701 802 803 804 1072 1073 1074 1229 1230 1231 1…" at bounding box center [286, 319] width 528 height 464
click at [74, 24] on button "Save" at bounding box center [75, 21] width 31 height 17
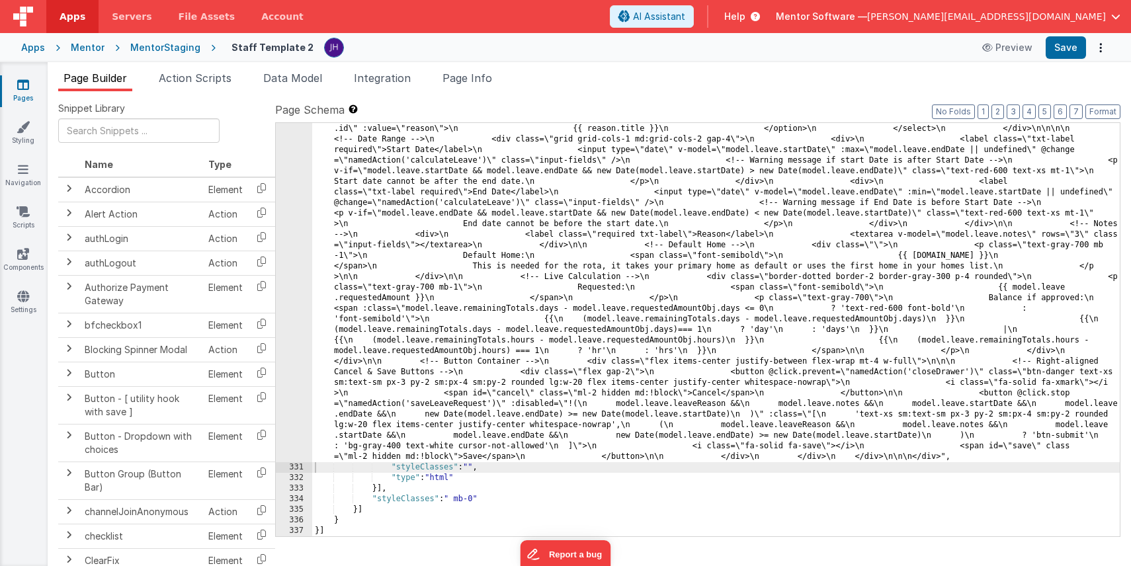
scroll to position [8601, 0]
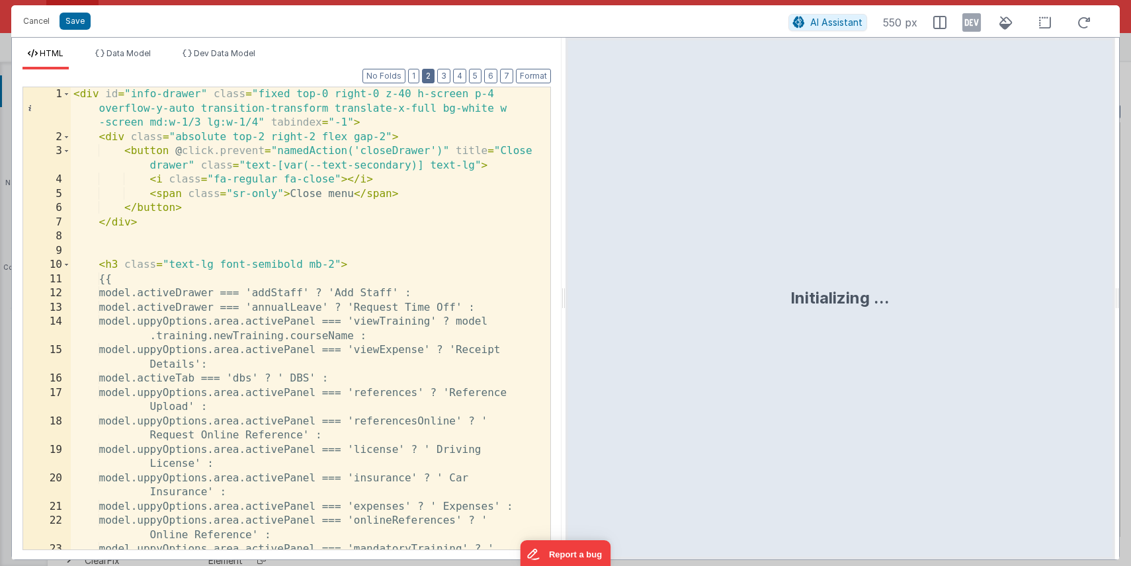
click at [434, 76] on button "2" at bounding box center [428, 76] width 13 height 15
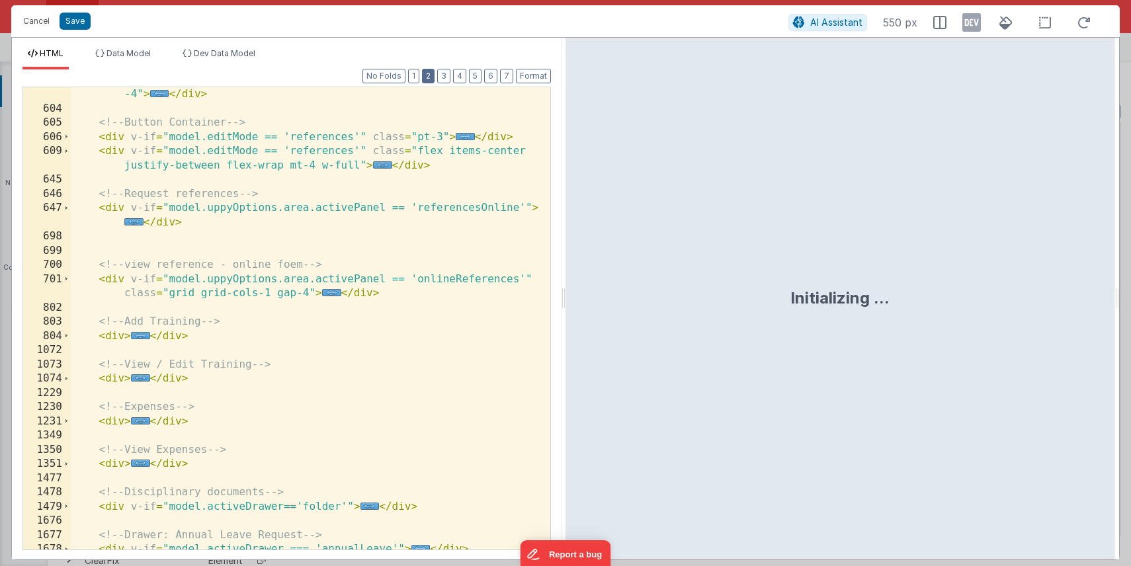
scroll to position [376, 0]
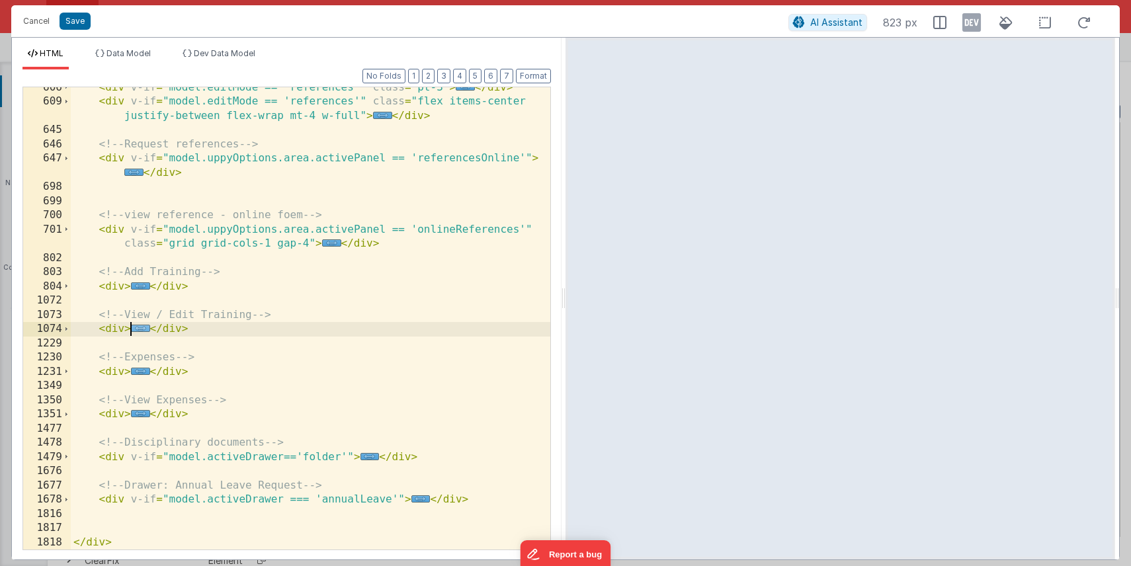
click at [139, 328] on span "..." at bounding box center [140, 328] width 19 height 7
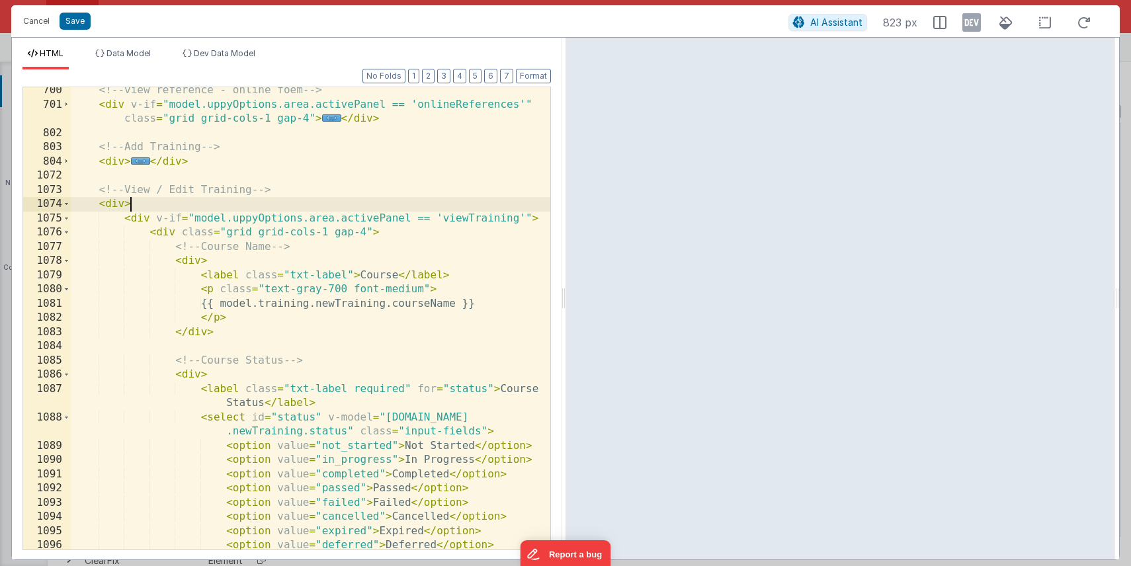
scroll to position [501, 0]
click at [67, 205] on span at bounding box center [66, 204] width 7 height 15
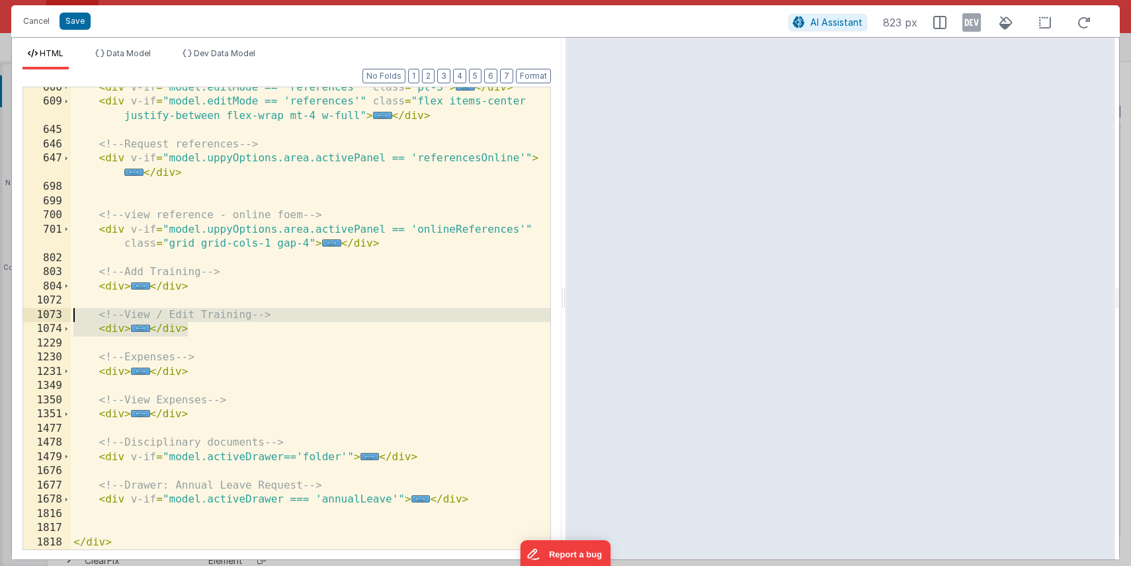
drag, startPoint x: 194, startPoint y: 330, endPoint x: 18, endPoint y: 306, distance: 177.5
click at [18, 306] on div "Format 7 6 5 4 3 2 1 No Folds 606 609 645 646 647 698 699 700 701 802 803 804 1…" at bounding box center [287, 314] width 550 height 490
click at [36, 17] on button "Cancel" at bounding box center [37, 21] width 40 height 19
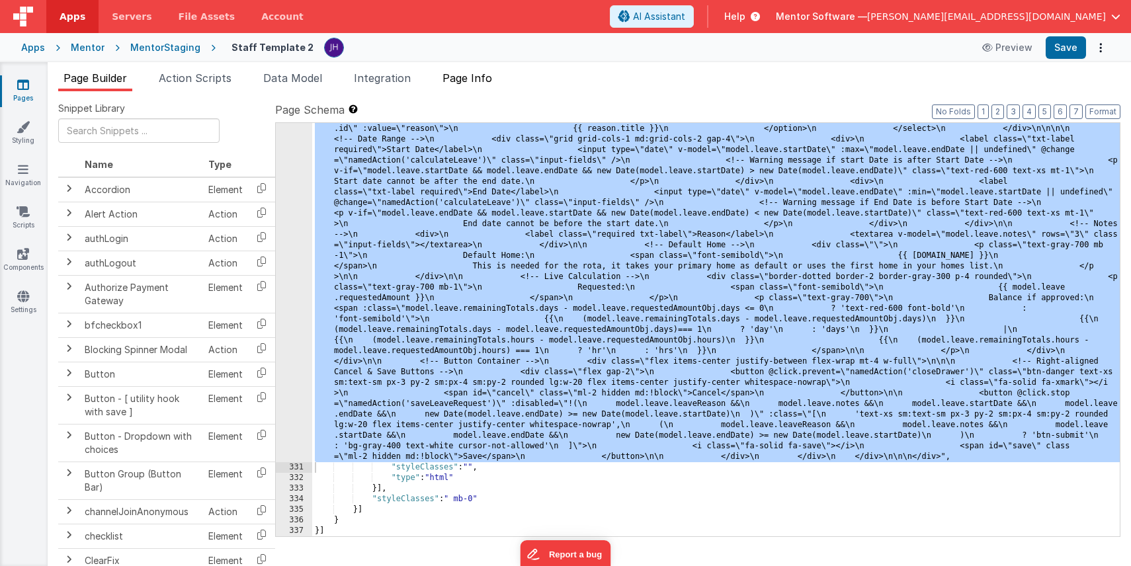
click at [478, 77] on span "Page Info" at bounding box center [467, 77] width 50 height 13
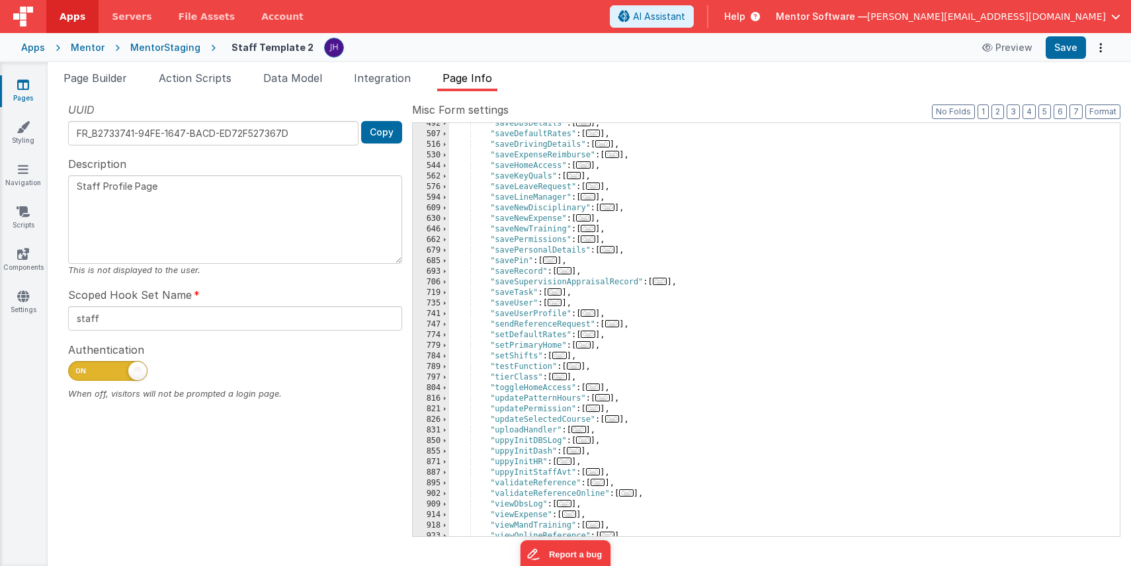
scroll to position [793, 0]
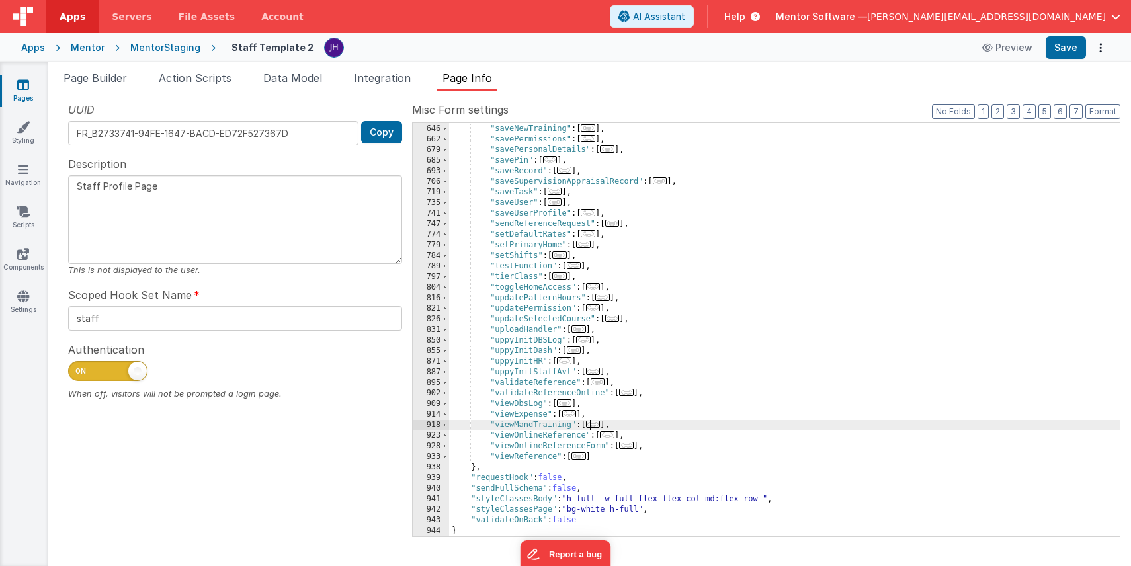
click at [596, 426] on span "..." at bounding box center [593, 424] width 15 height 7
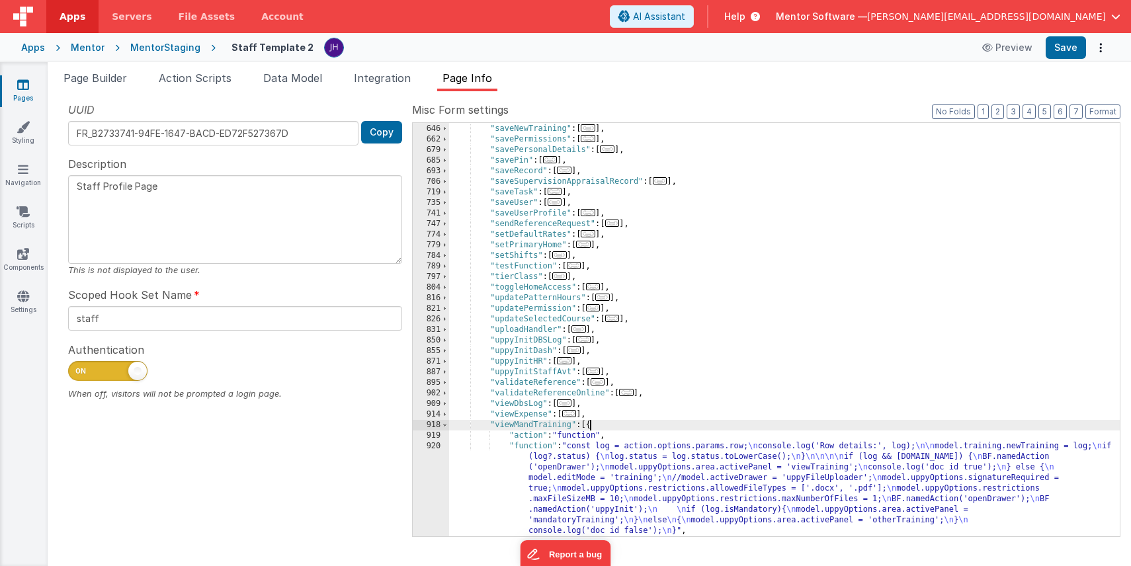
click at [571, 471] on div ""saveNewExpense" : [ ... ] , "saveNewTraining" : [ ... ] , "savePermissions" : …" at bounding box center [784, 330] width 671 height 434
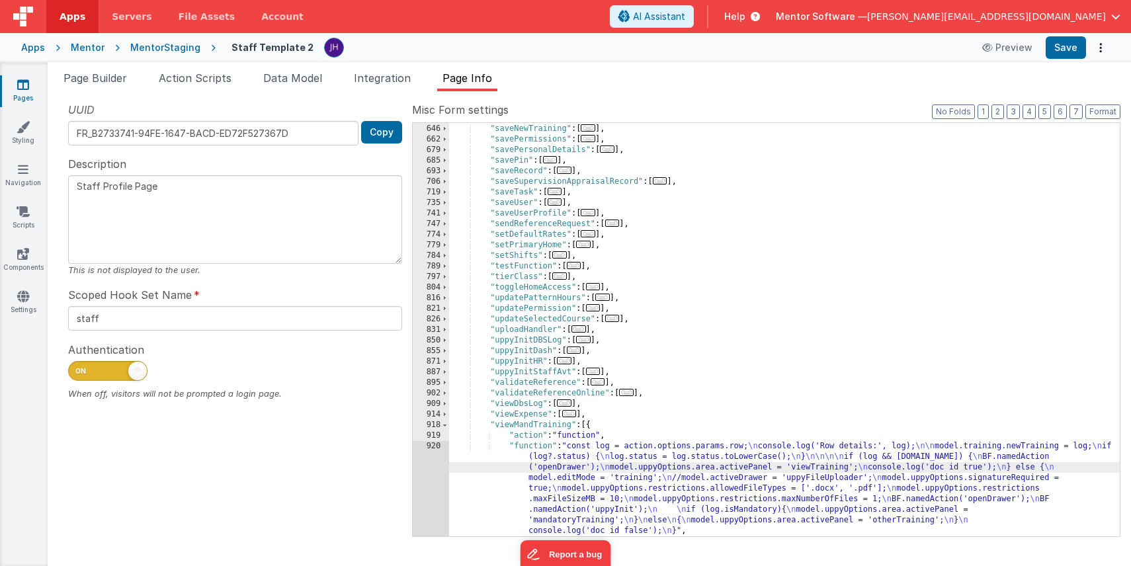
click at [429, 469] on div "630 646 662 679 685 693 706 719 735 741 747 774 779 784 789 797 804 816 821 826…" at bounding box center [431, 330] width 36 height 434
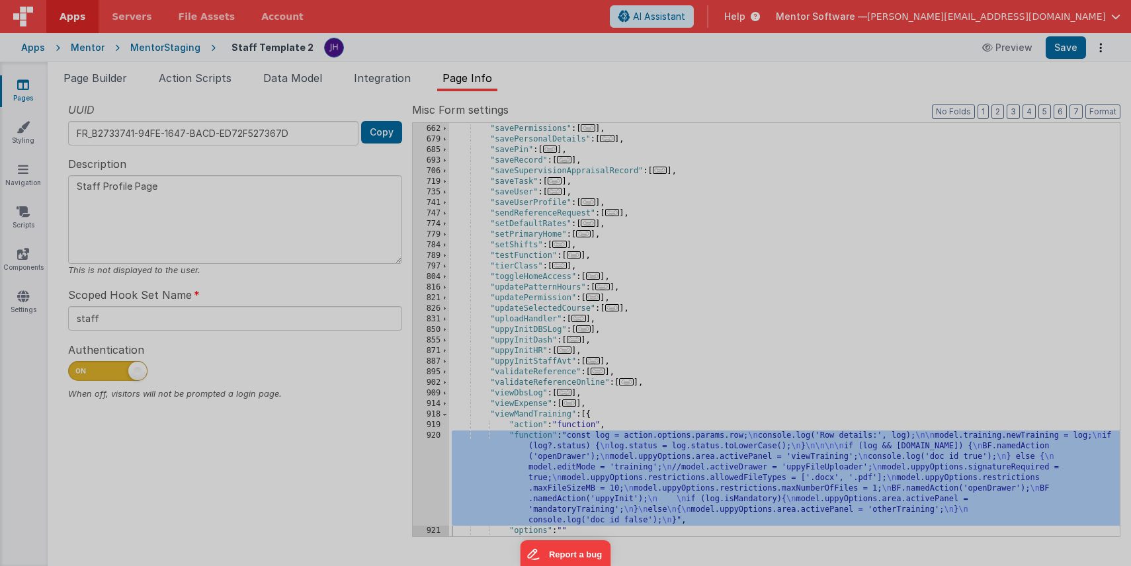
scroll to position [803, 0]
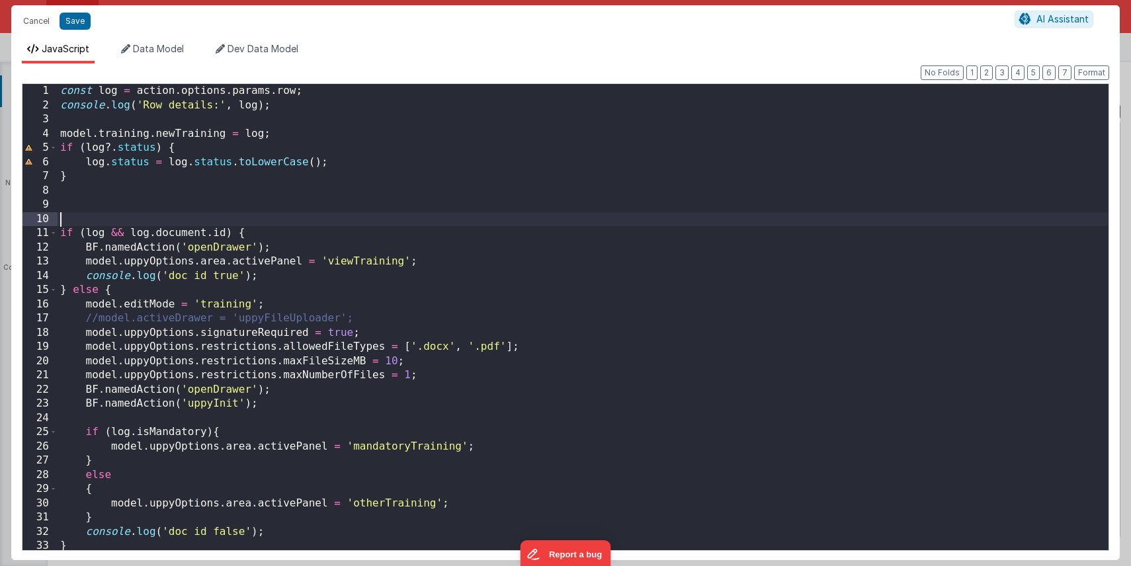
click at [465, 220] on div "const log = action . options . params . row ; console . log ( 'Row details:' , …" at bounding box center [583, 331] width 1051 height 495
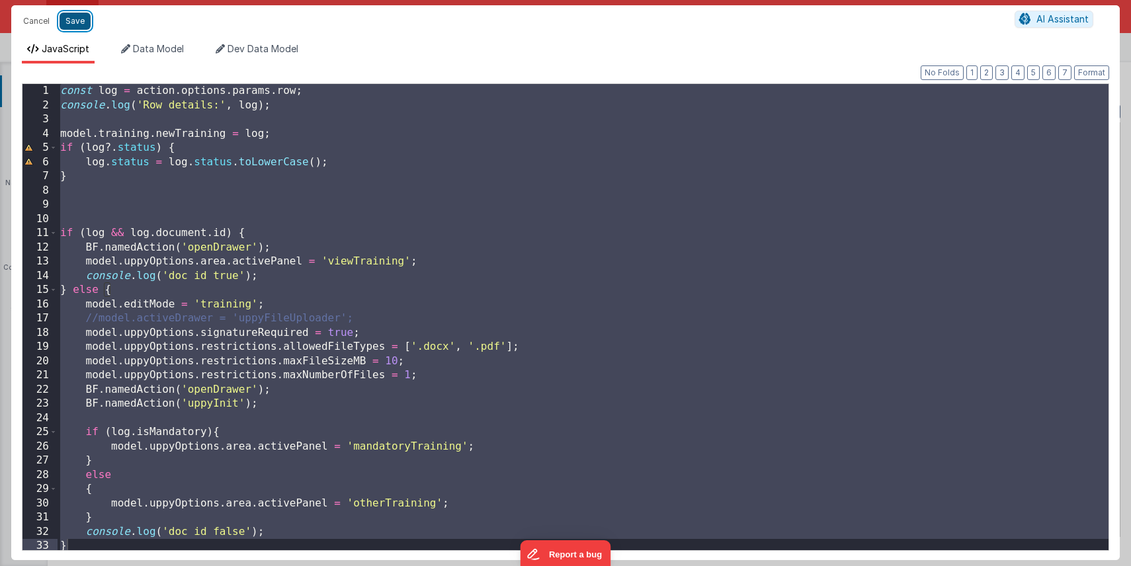
click at [78, 22] on button "Save" at bounding box center [75, 21] width 31 height 17
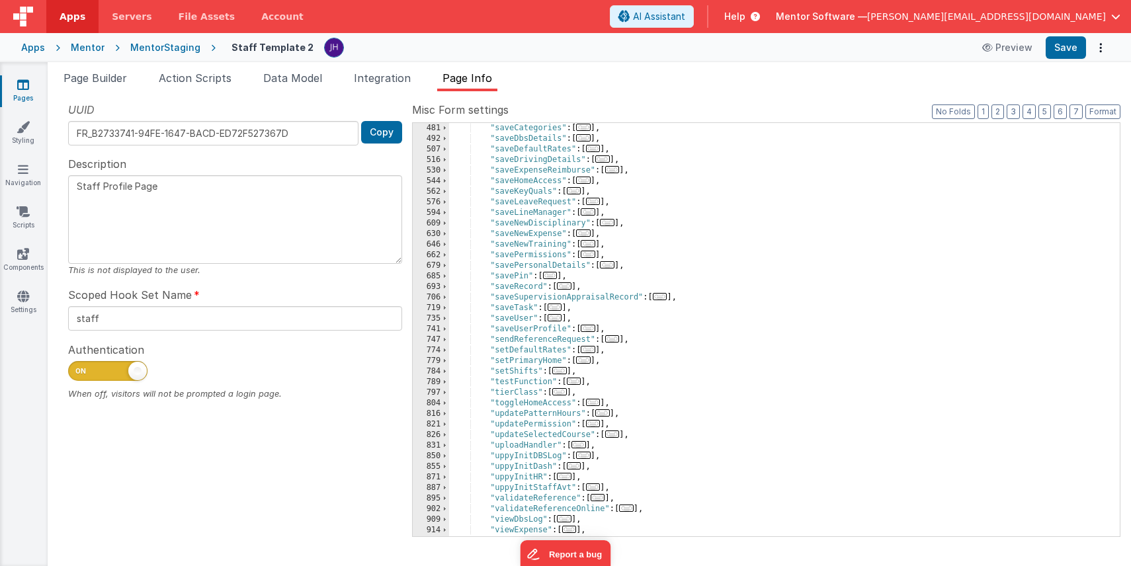
scroll to position [655, 0]
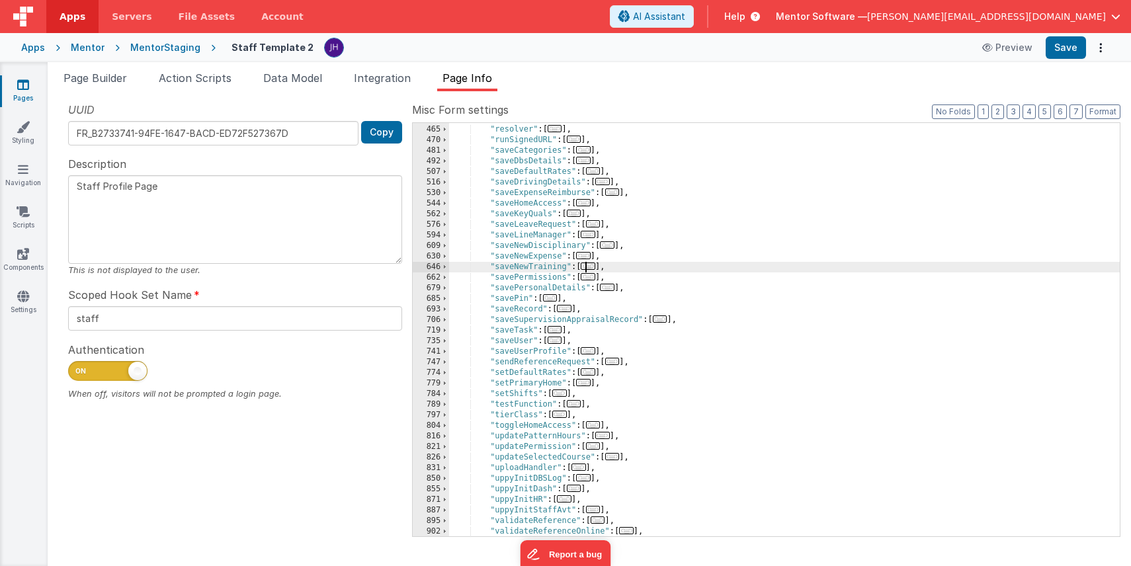
click at [592, 266] on span "..." at bounding box center [588, 266] width 15 height 7
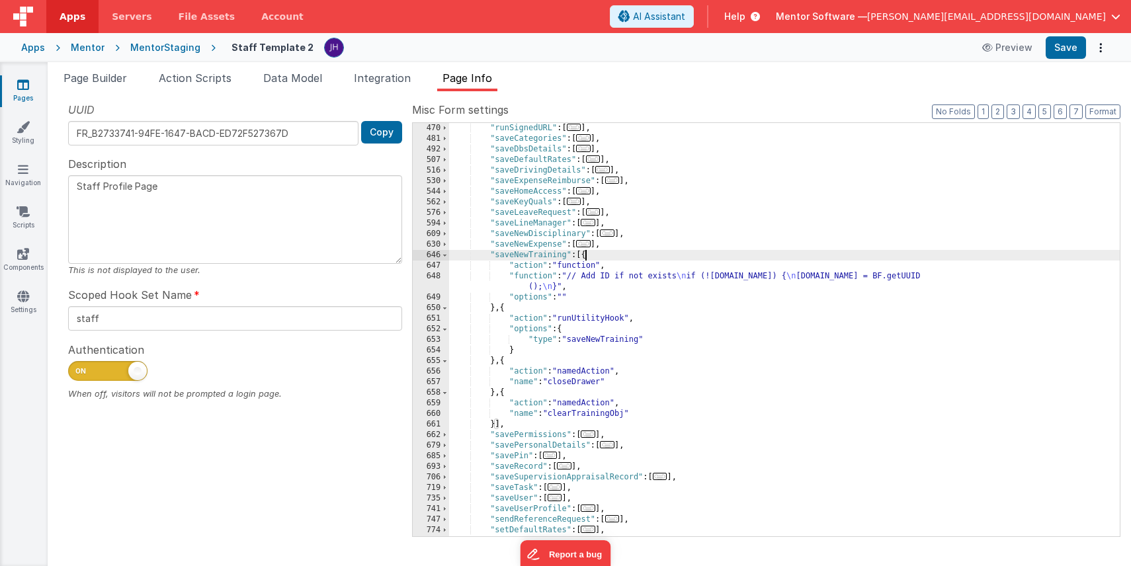
scroll to position [686, 0]
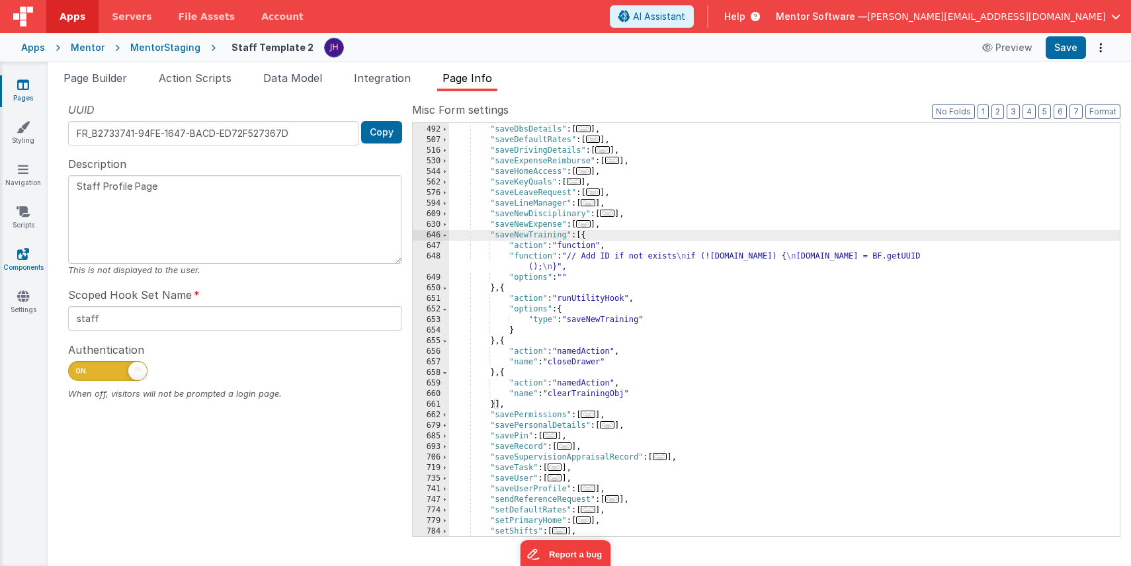
click at [17, 257] on icon at bounding box center [23, 253] width 12 height 13
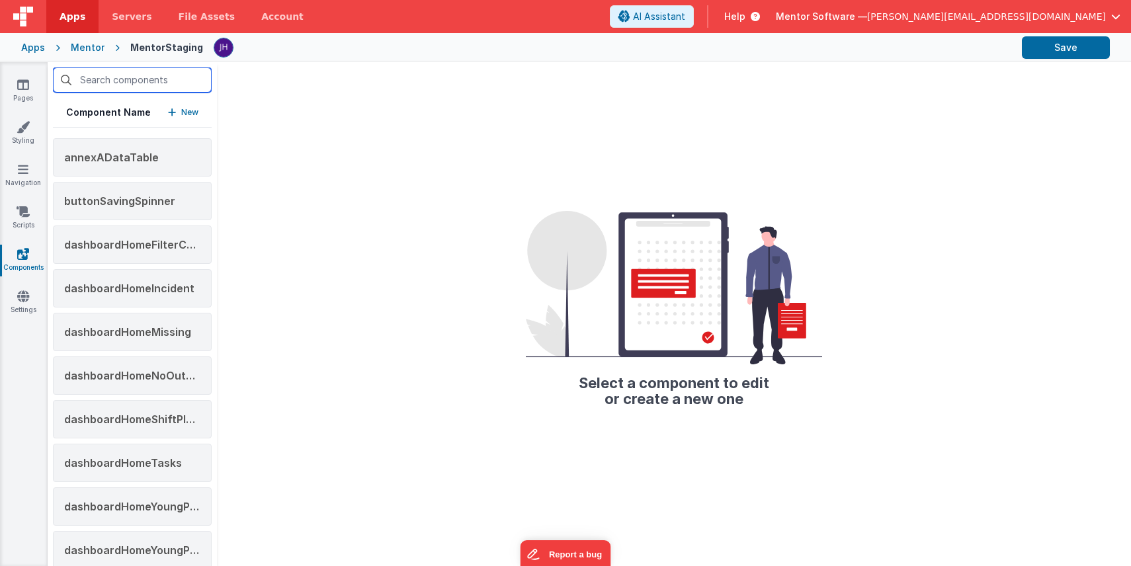
click at [128, 80] on input "text" at bounding box center [132, 79] width 159 height 25
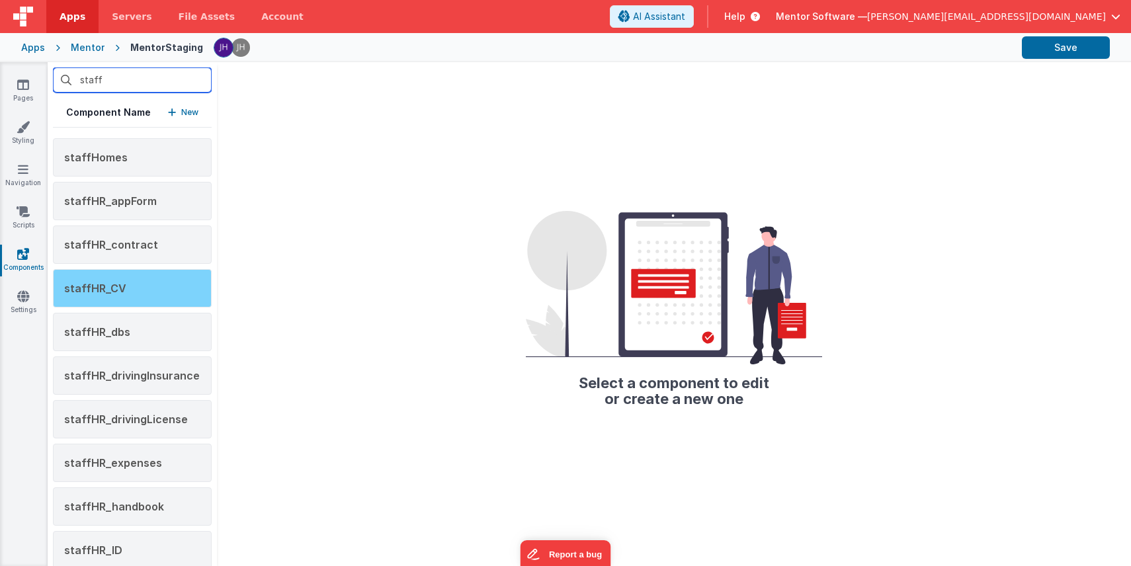
scroll to position [237, 0]
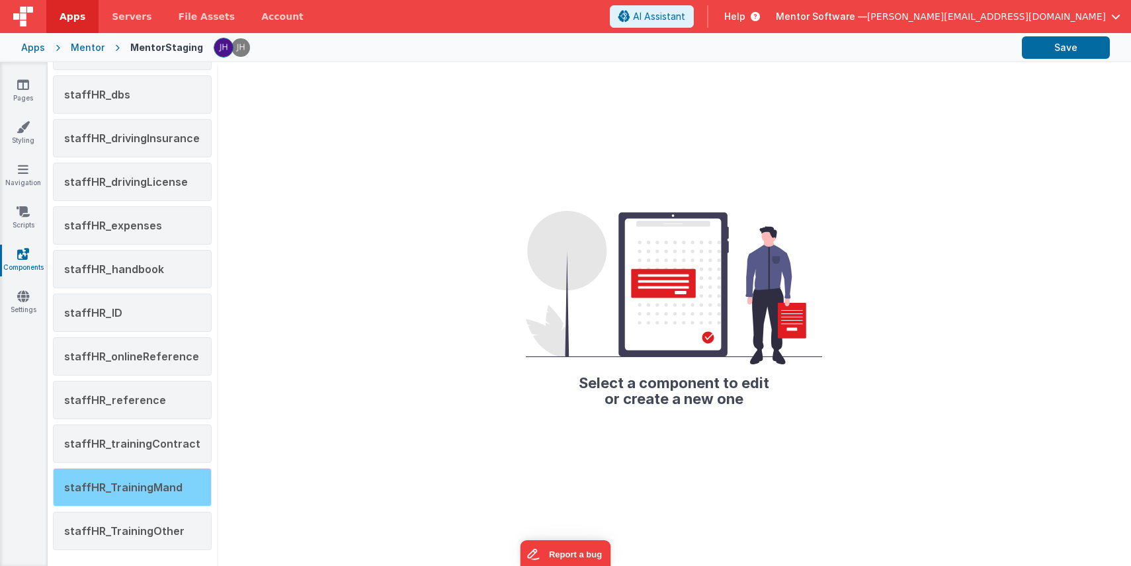
type input "staff"
click at [139, 490] on span "staffHR_TrainingMand" at bounding box center [123, 487] width 118 height 13
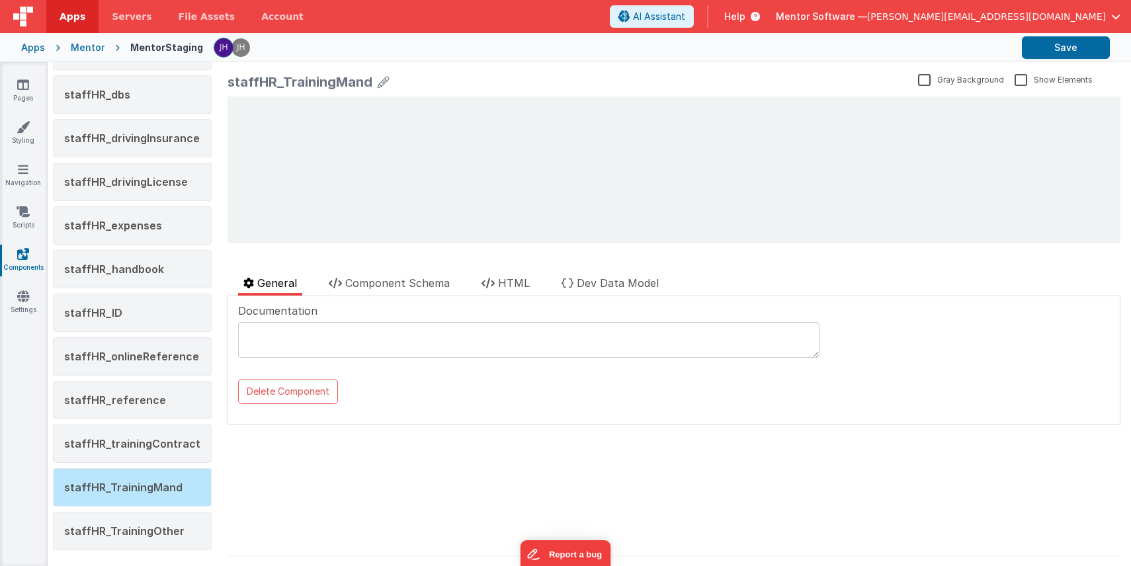
scroll to position [0, 0]
click at [412, 278] on span "Component Schema" at bounding box center [397, 282] width 104 height 13
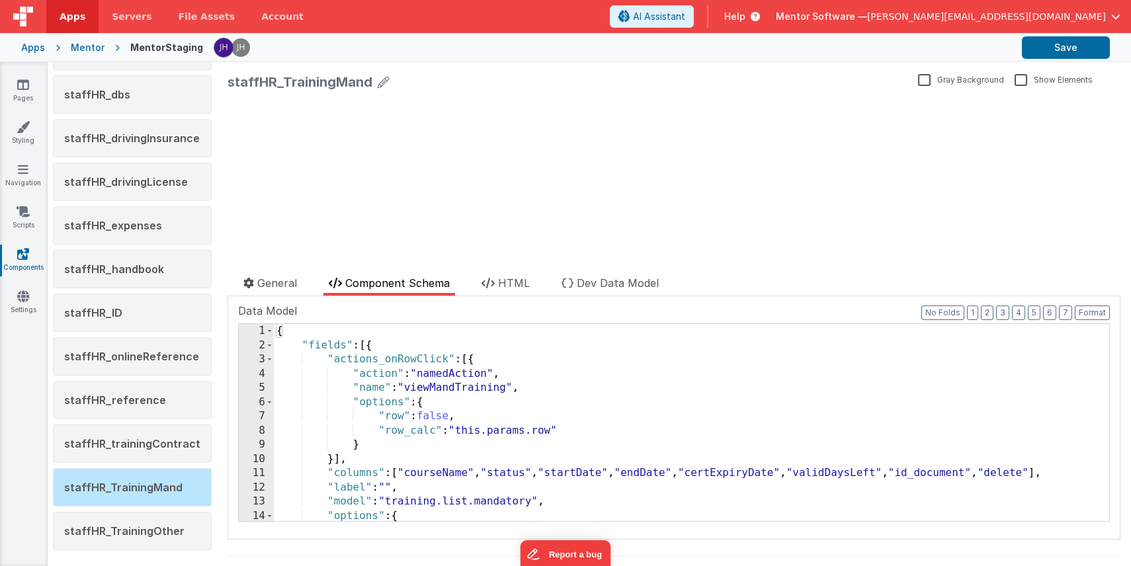
click at [470, 444] on div "{ "fields" : [{ "actions_onRowClick" : [{ "action" : "namedAction" , "name" : "…" at bounding box center [691, 436] width 835 height 225
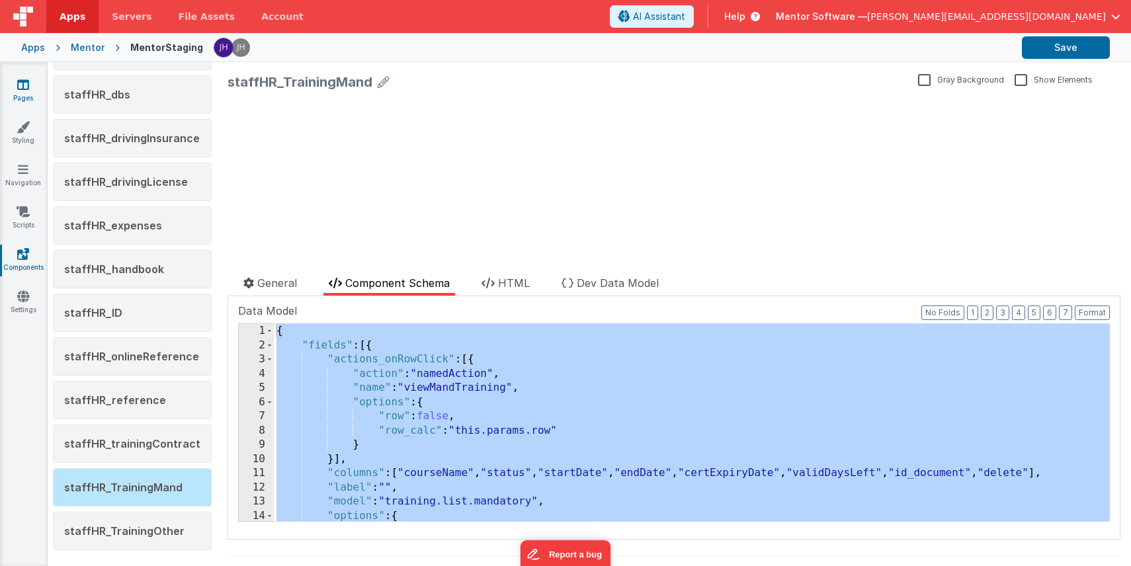
click at [20, 83] on icon at bounding box center [23, 84] width 12 height 13
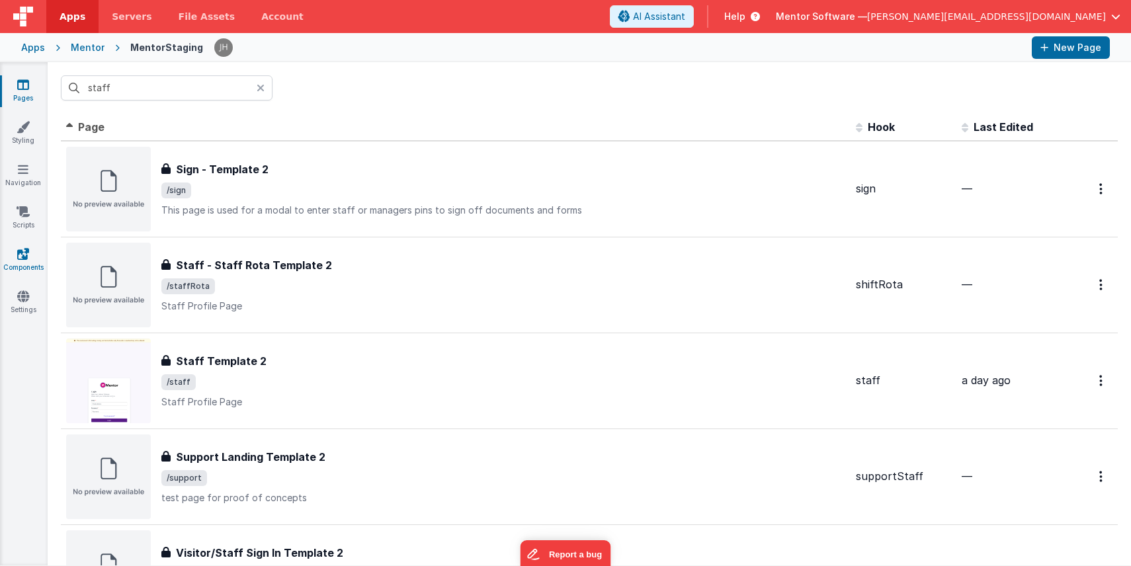
click at [29, 255] on link "Components" at bounding box center [23, 260] width 48 height 26
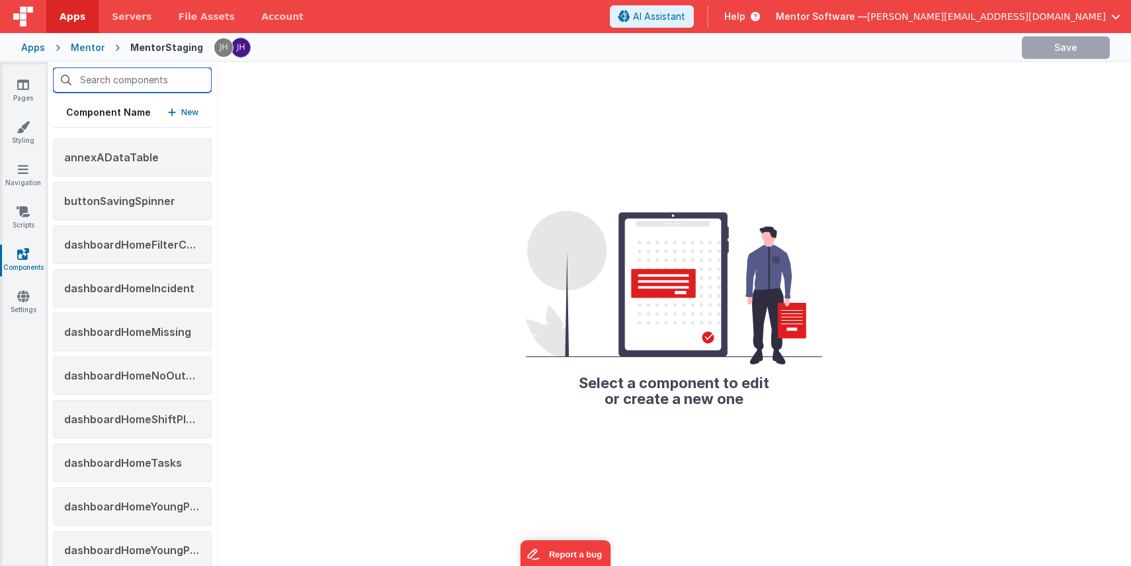
click at [147, 83] on input "text" at bounding box center [132, 79] width 159 height 25
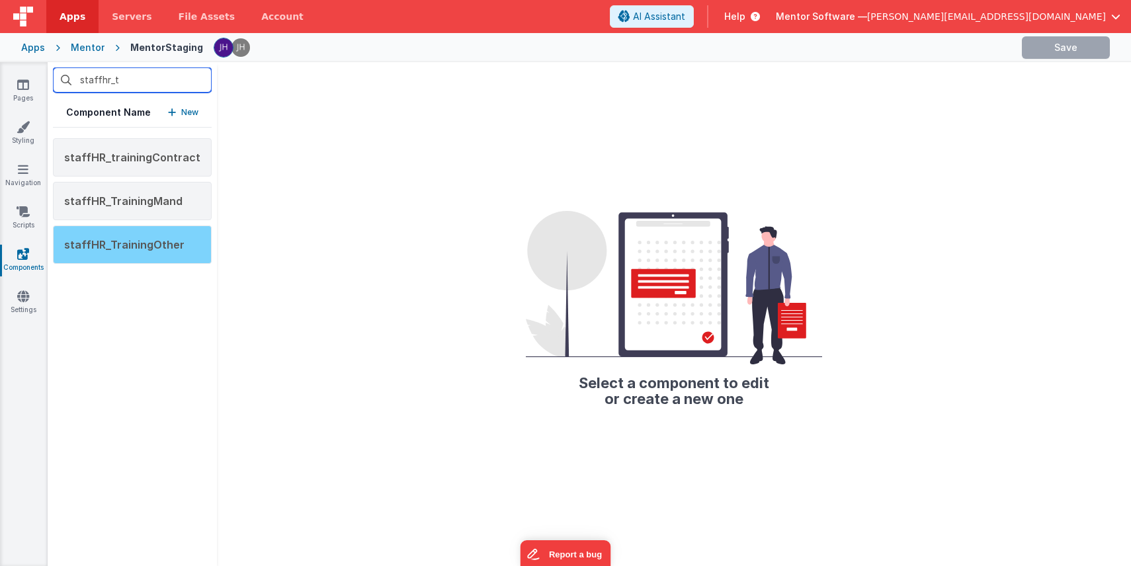
type input "staffhr_t"
click at [151, 245] on span "staffHR_TrainingOther" at bounding box center [124, 244] width 120 height 13
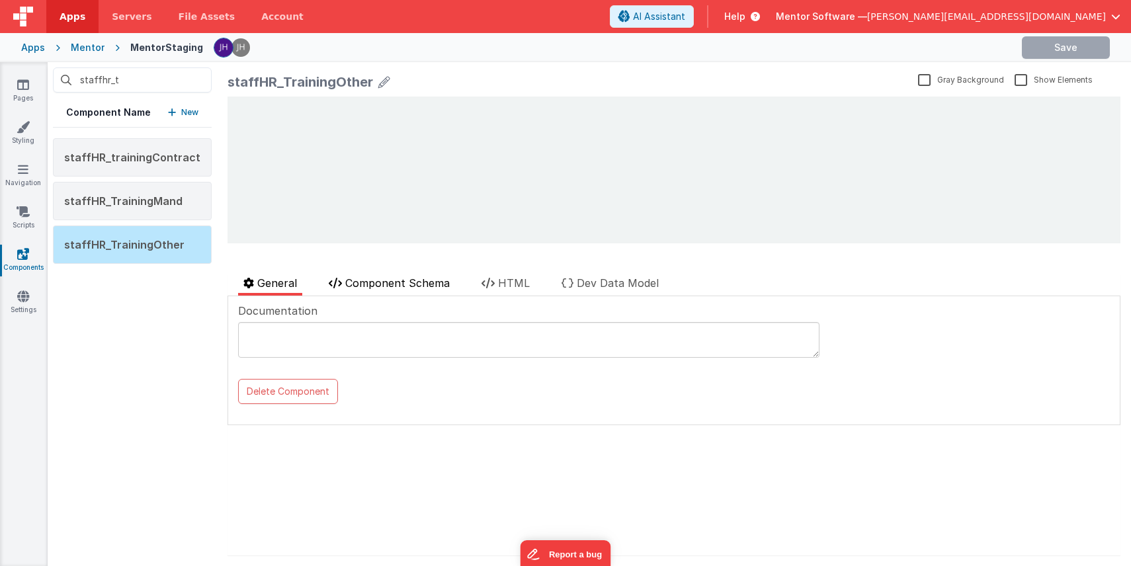
click at [415, 284] on span "Component Schema" at bounding box center [397, 282] width 104 height 13
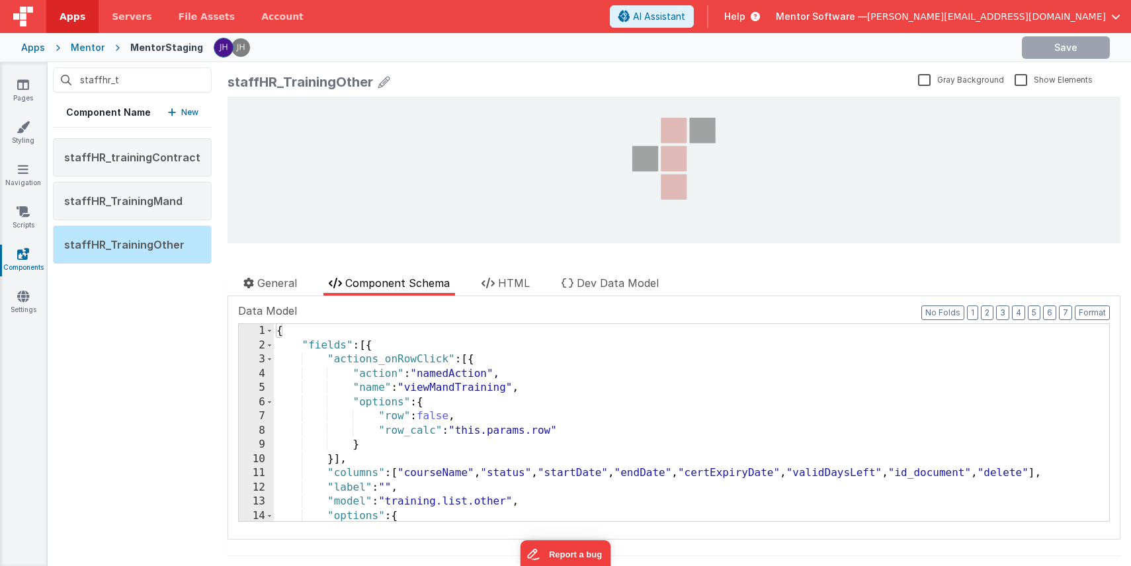
click at [583, 430] on div "{ "fields" : [{ "actions_onRowClick" : [{ "action" : "namedAction" , "name" : "…" at bounding box center [691, 436] width 835 height 225
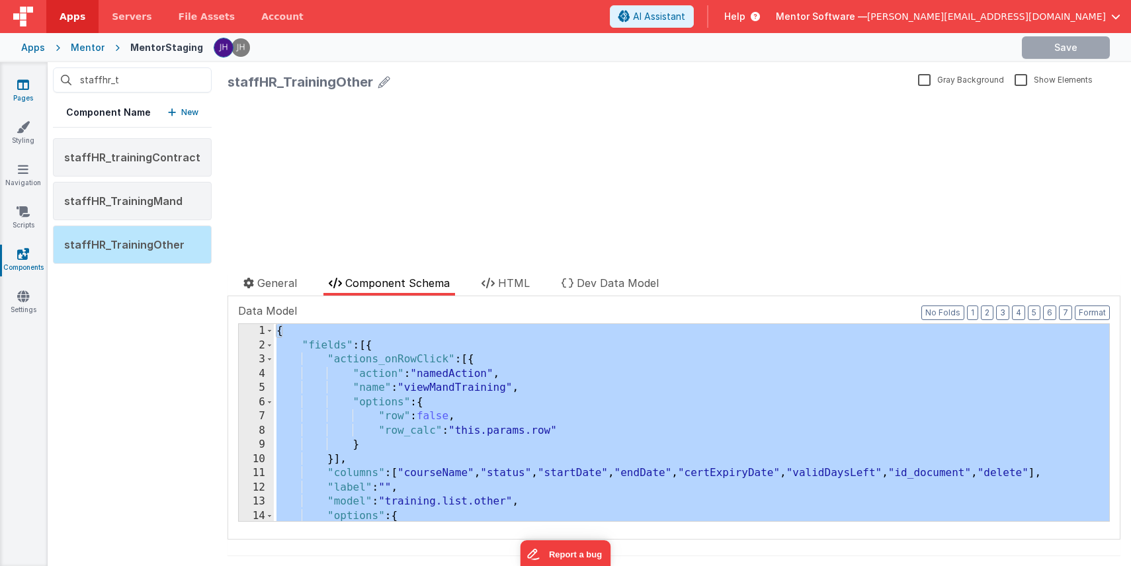
click at [16, 86] on link "Pages" at bounding box center [23, 91] width 48 height 26
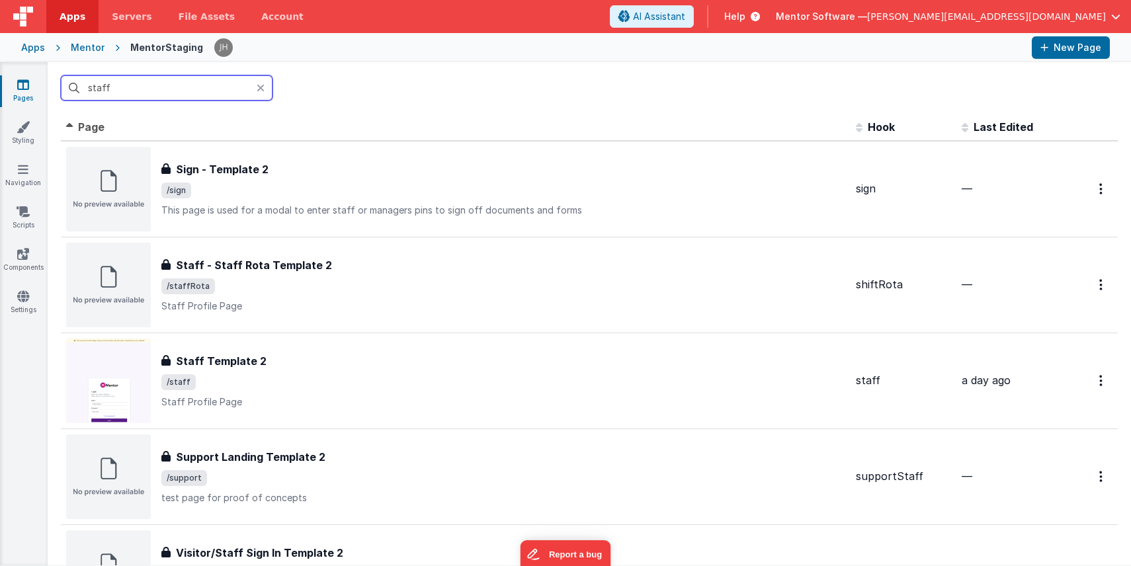
click at [231, 93] on input "staff" at bounding box center [167, 87] width 212 height 25
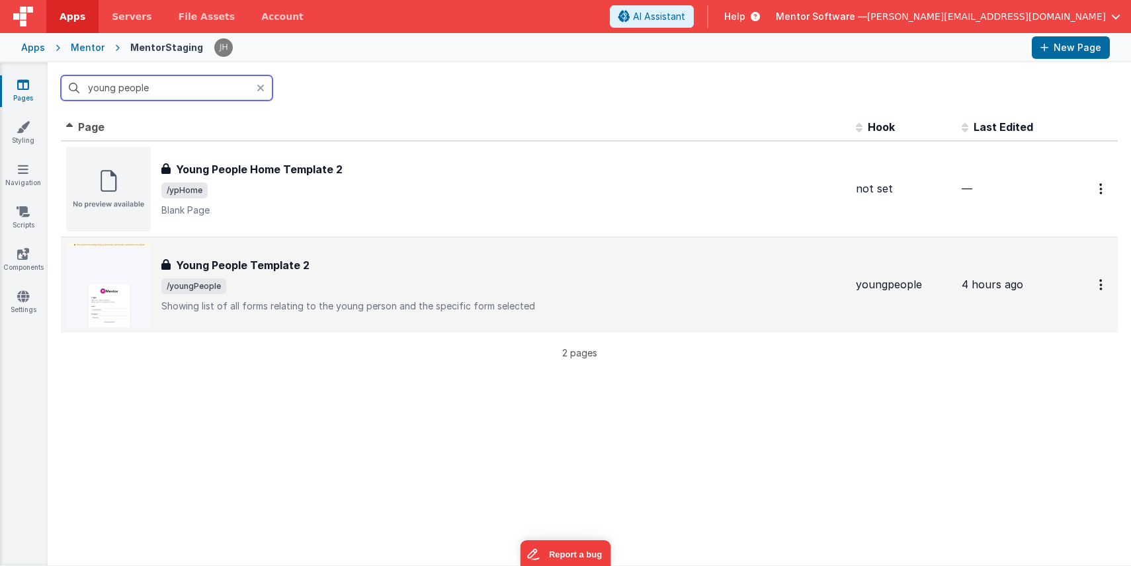
type input "young people"
click at [296, 293] on span "/youngPeople" at bounding box center [503, 286] width 684 height 16
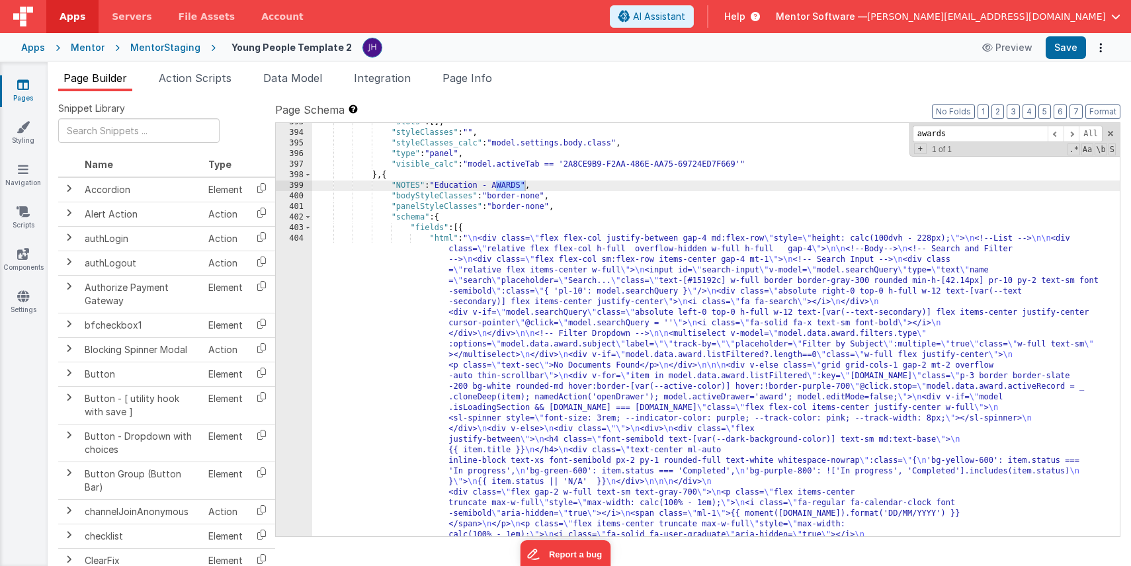
scroll to position [9379, 0]
type input "awards"
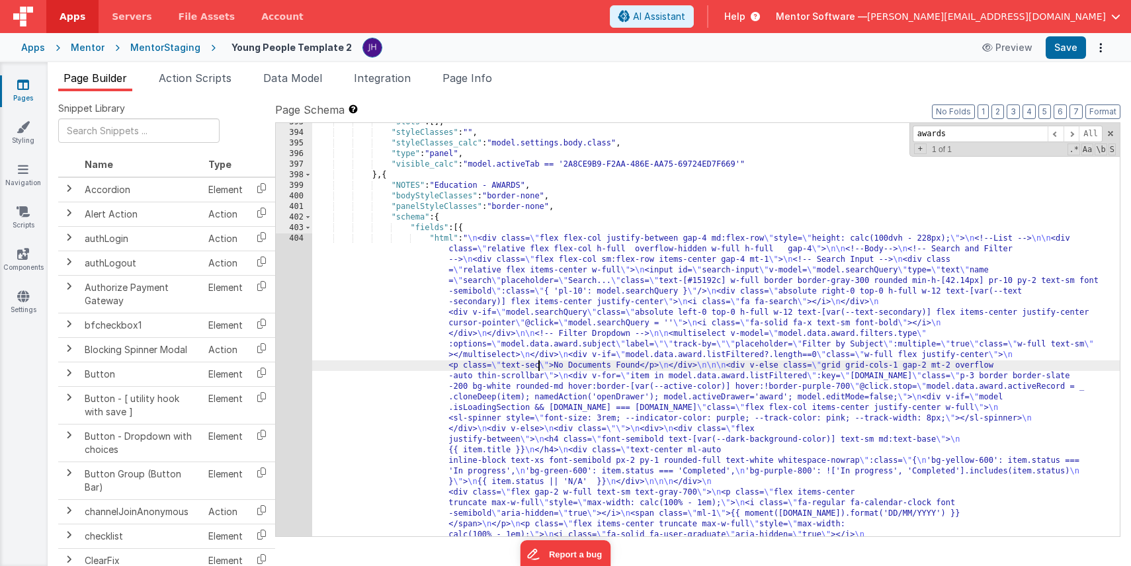
click at [540, 368] on div ""slots" : [ ] , "styleClasses" : "" , "styleClasses_calc" : "model.settings.bod…" at bounding box center [715, 567] width 807 height 900
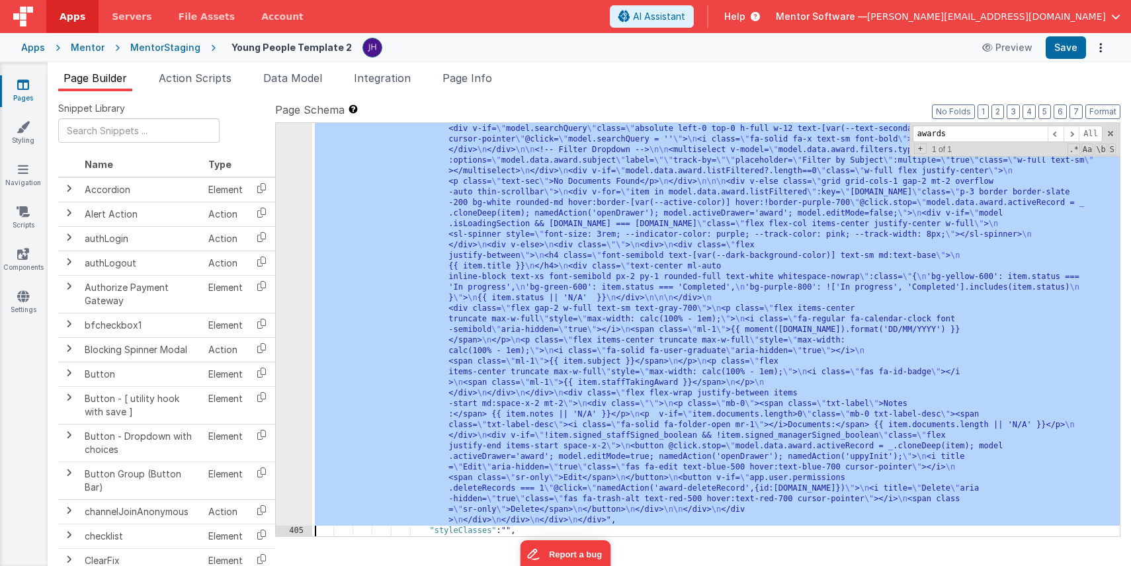
scroll to position [9522, 0]
click at [292, 235] on div "404" at bounding box center [294, 288] width 36 height 476
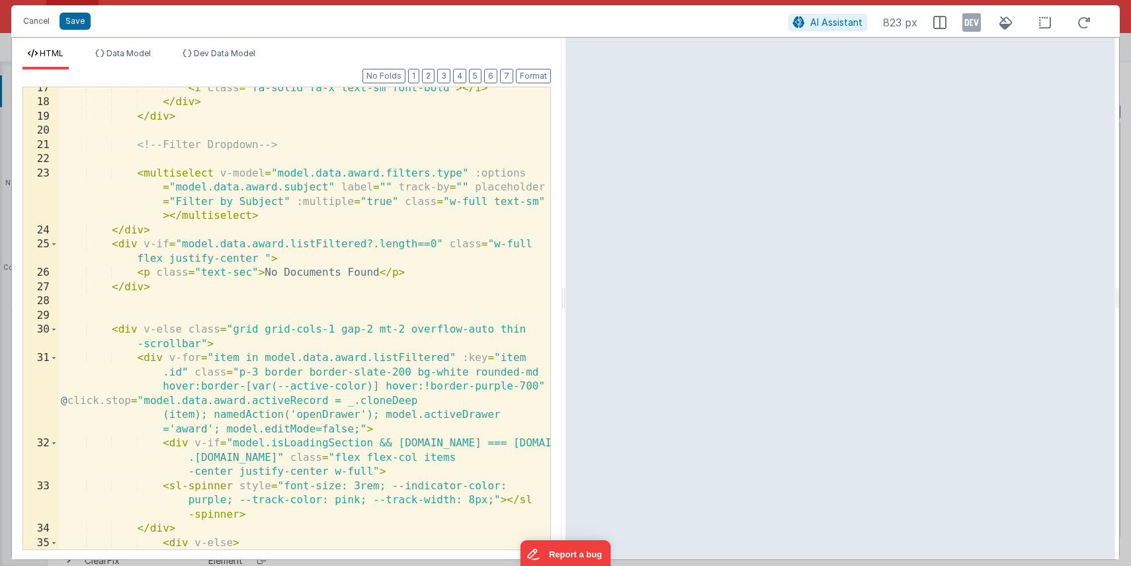
scroll to position [0, 0]
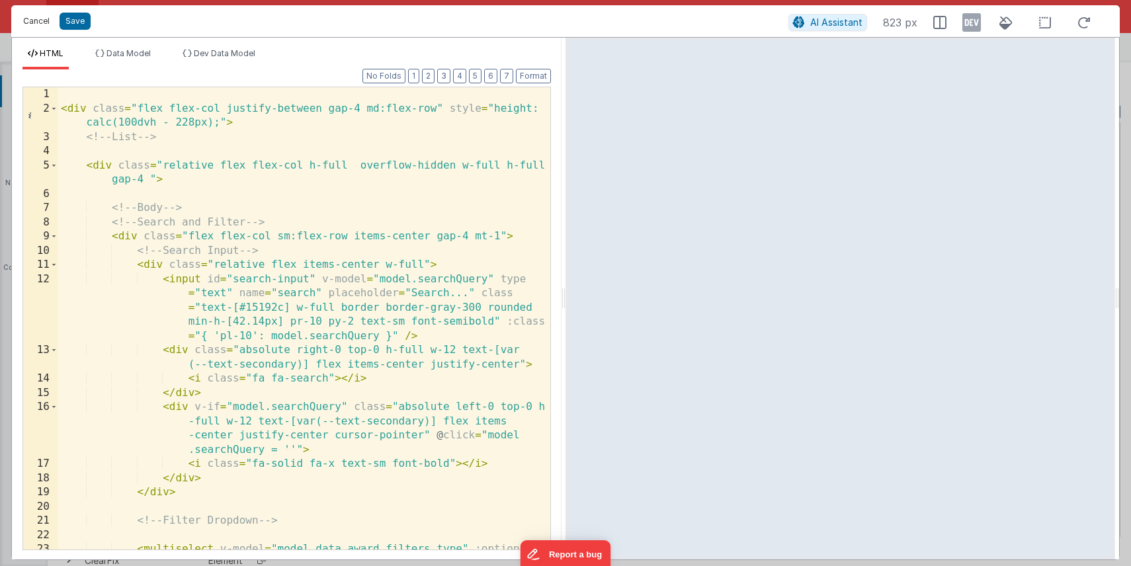
click at [31, 19] on button "Cancel" at bounding box center [37, 21] width 40 height 19
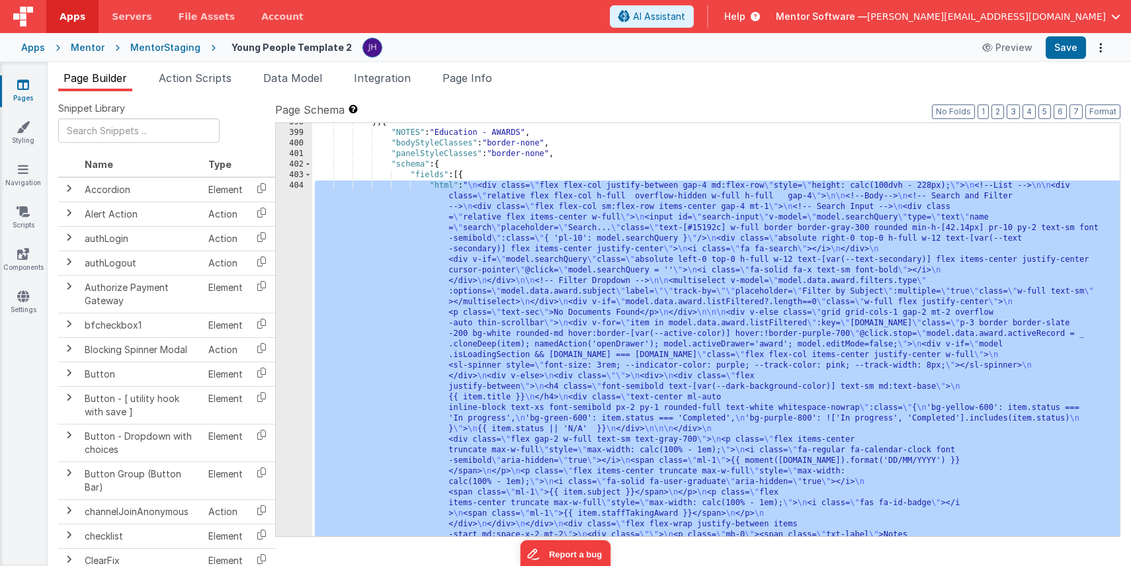
scroll to position [9421, 0]
click at [85, 48] on div "Mentor" at bounding box center [88, 47] width 34 height 13
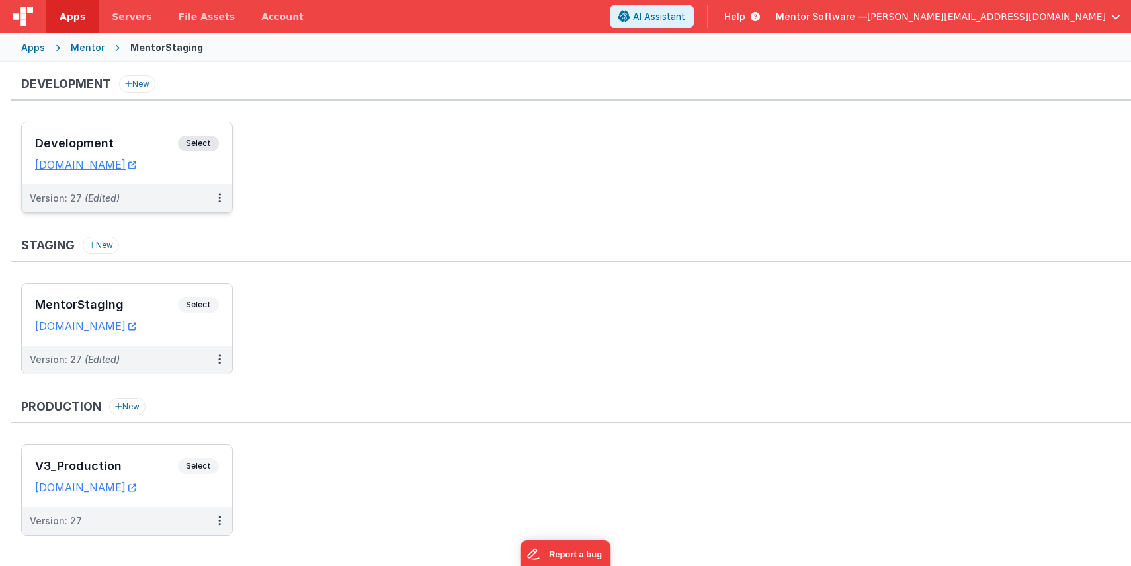
click at [94, 140] on h3 "Development" at bounding box center [106, 143] width 143 height 13
click at [122, 464] on h3 "V3_Production" at bounding box center [106, 466] width 143 height 13
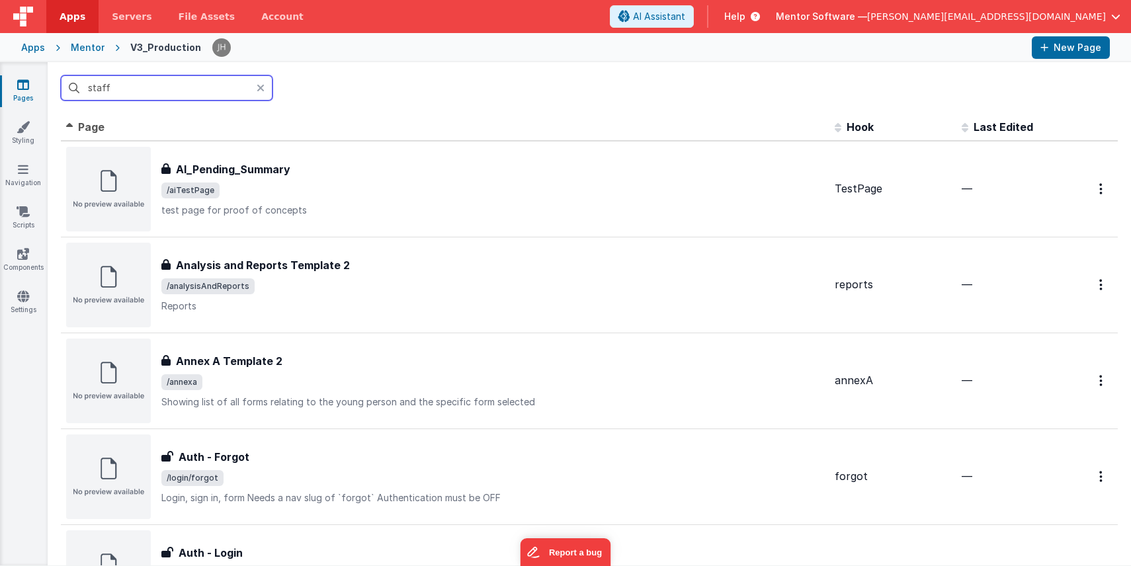
click at [165, 89] on input "staff" at bounding box center [167, 87] width 212 height 25
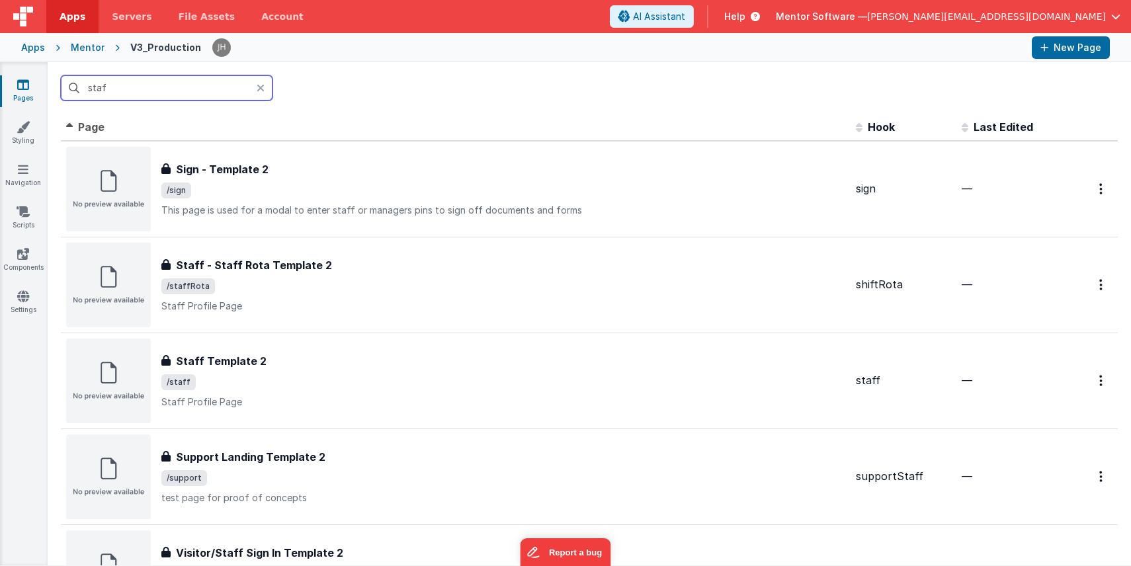
type input "staff"
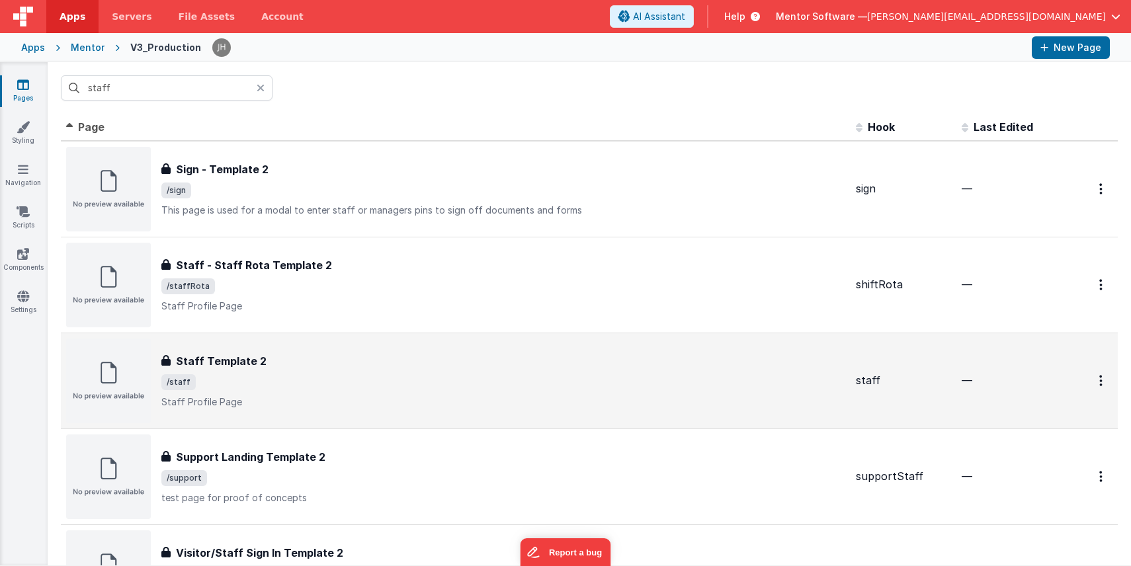
click at [269, 373] on div "Staff Template 2 Staff Template 2 /staff Staff Profile Page" at bounding box center [503, 381] width 684 height 56
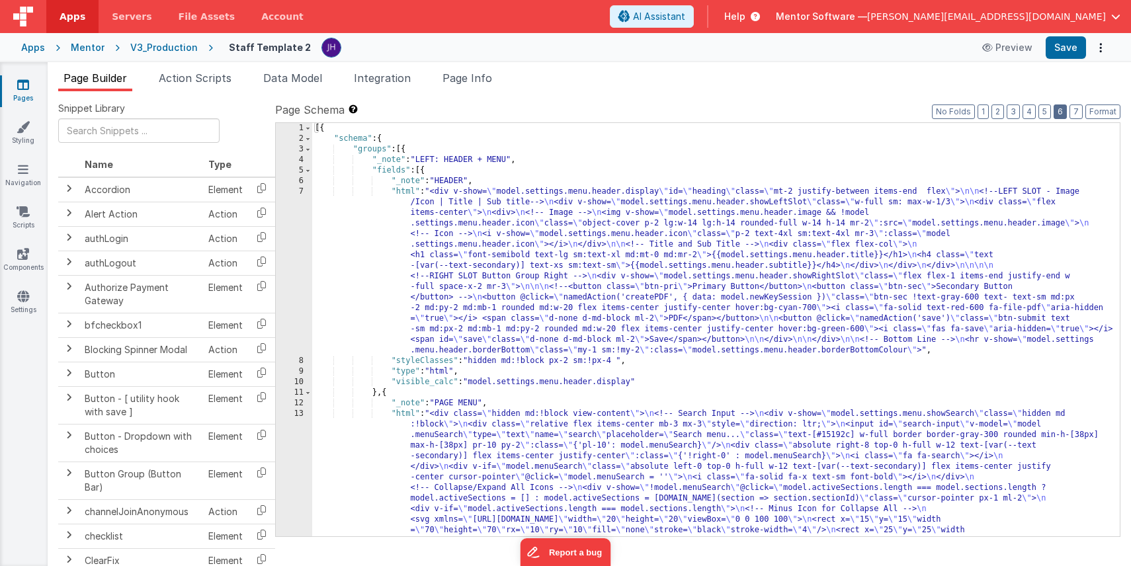
click at [1061, 114] on button "6" at bounding box center [1059, 111] width 13 height 15
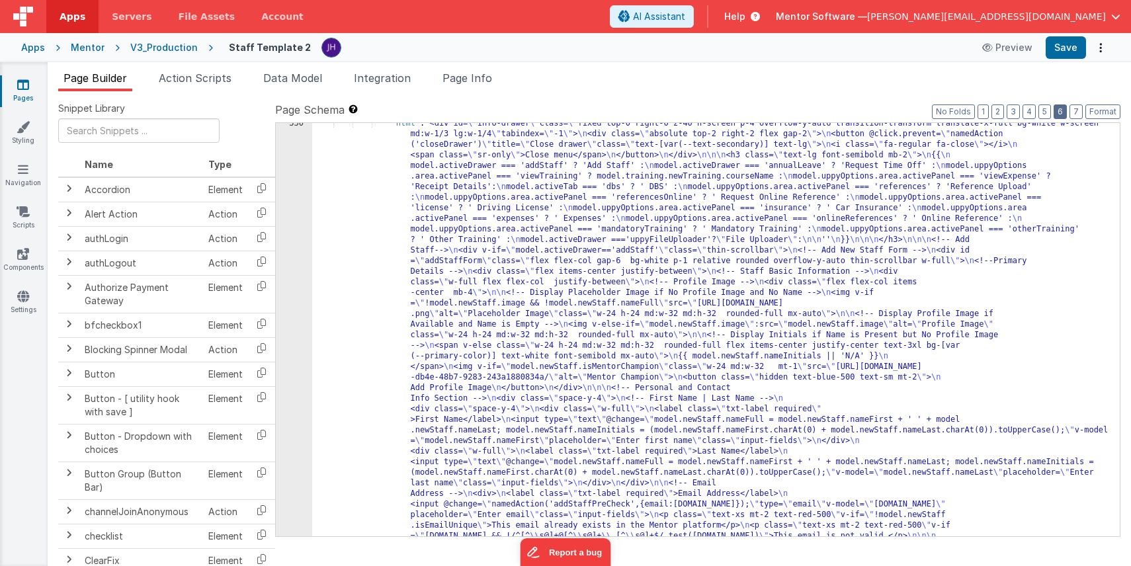
scroll to position [1989, 0]
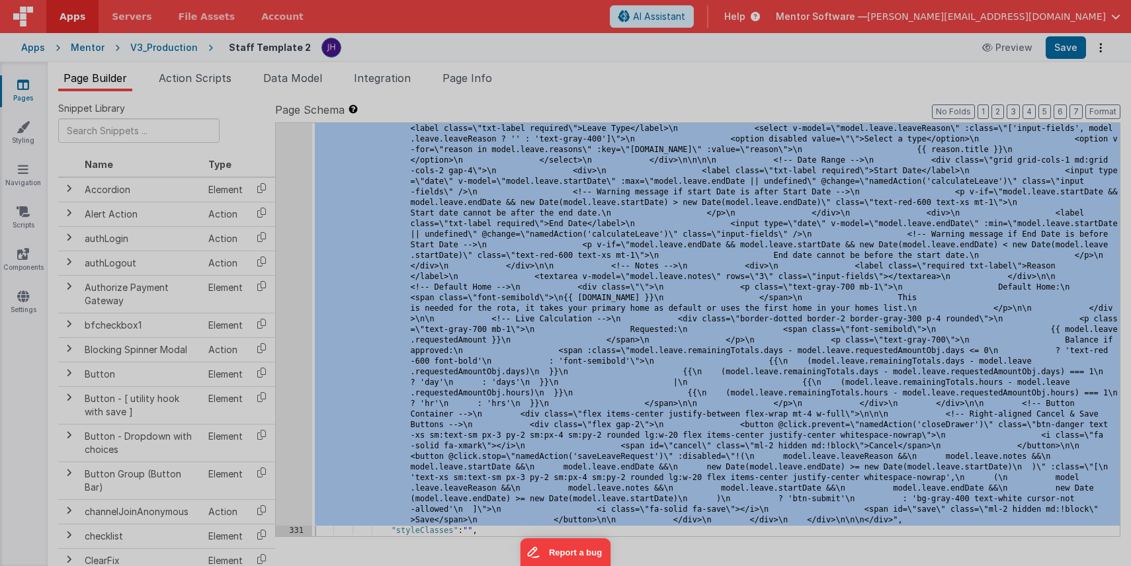
scroll to position [8950, 0]
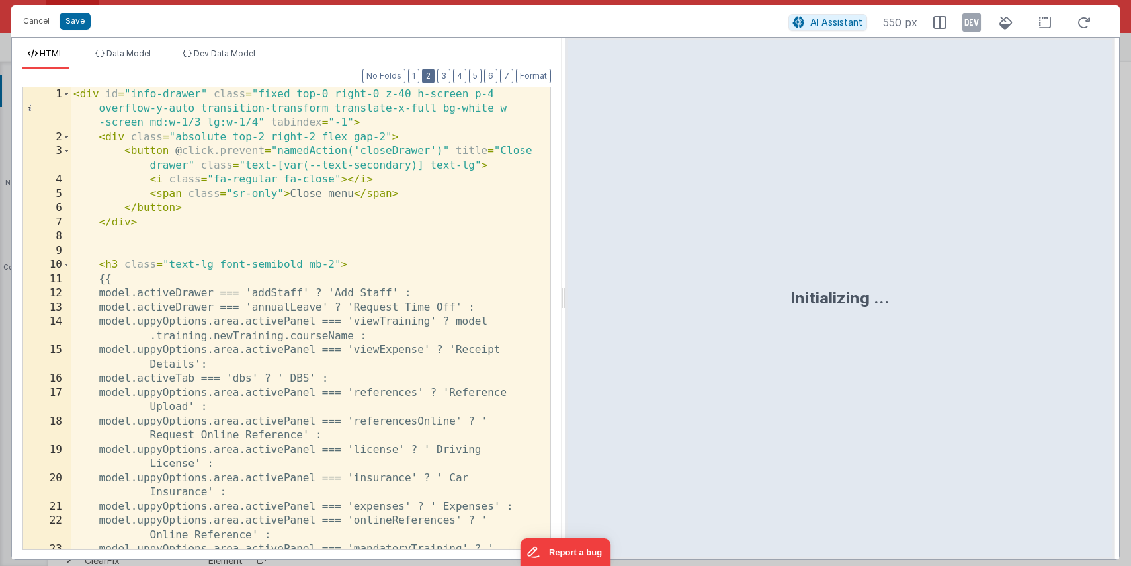
click at [430, 75] on button "2" at bounding box center [428, 76] width 13 height 15
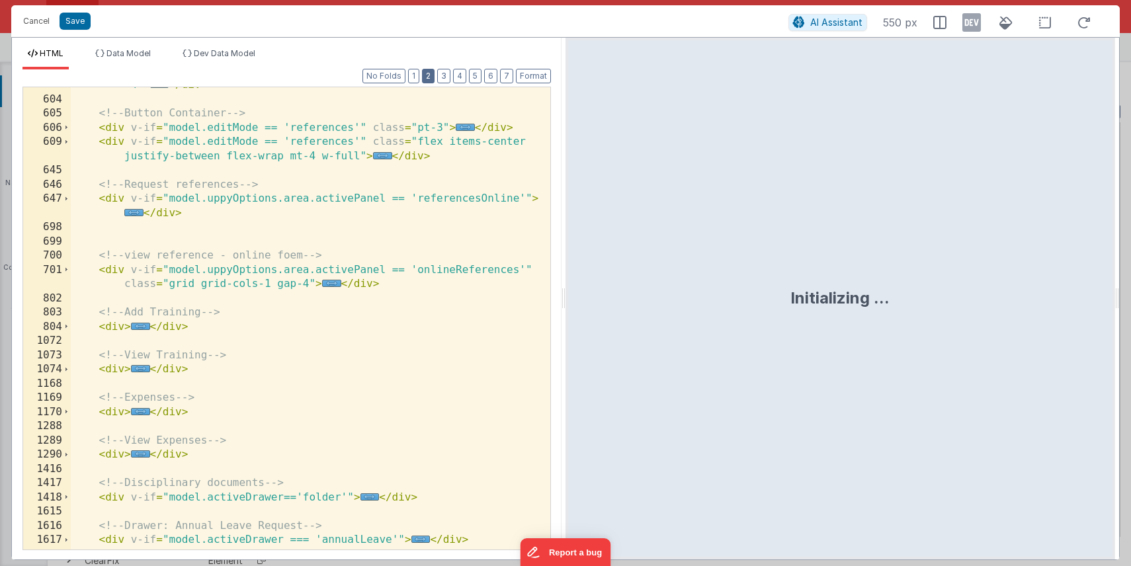
scroll to position [376, 0]
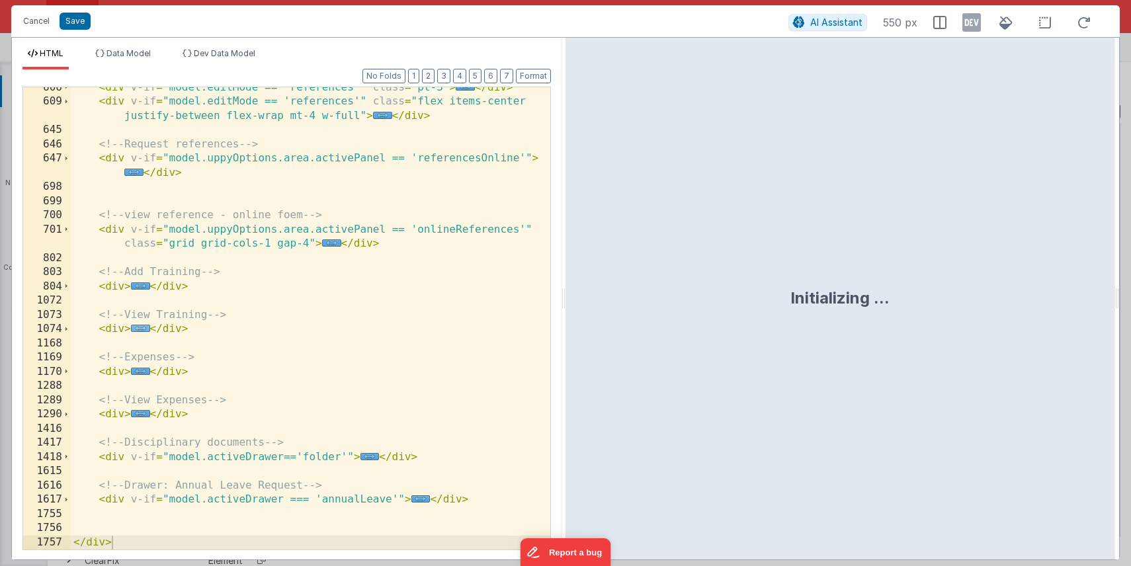
click at [140, 327] on span "..." at bounding box center [140, 328] width 19 height 7
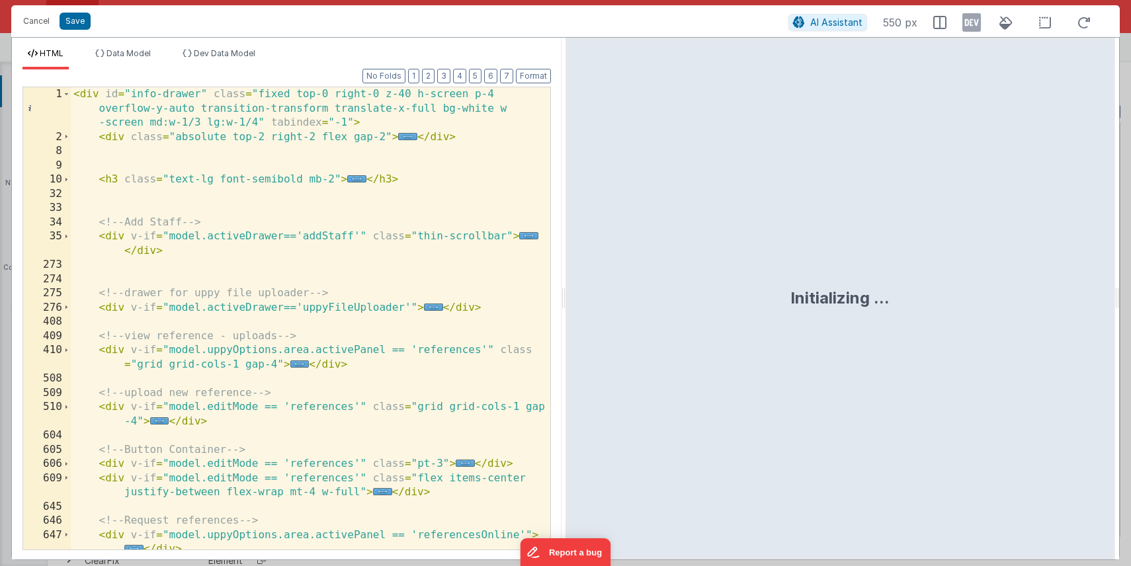
scroll to position [0, 0]
click at [28, 25] on button "Cancel" at bounding box center [37, 21] width 40 height 19
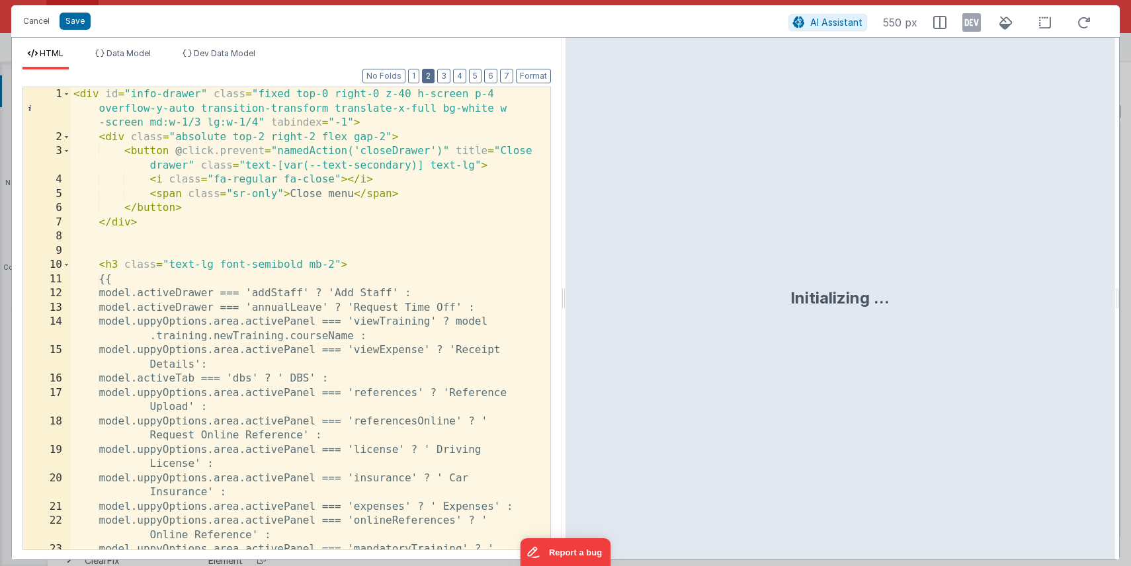
click at [430, 77] on button "2" at bounding box center [428, 76] width 13 height 15
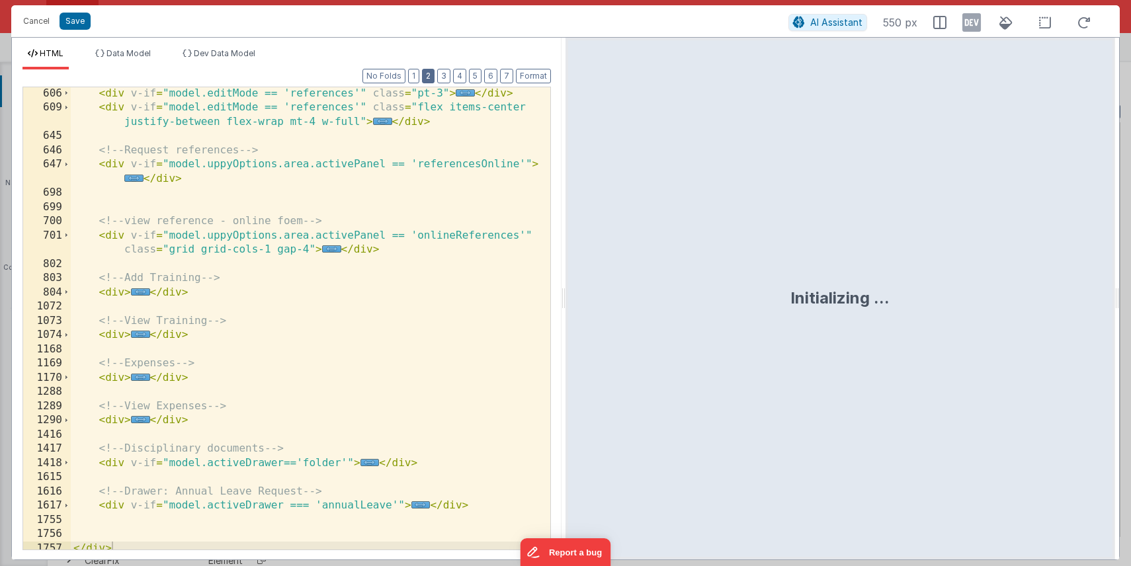
scroll to position [372, 0]
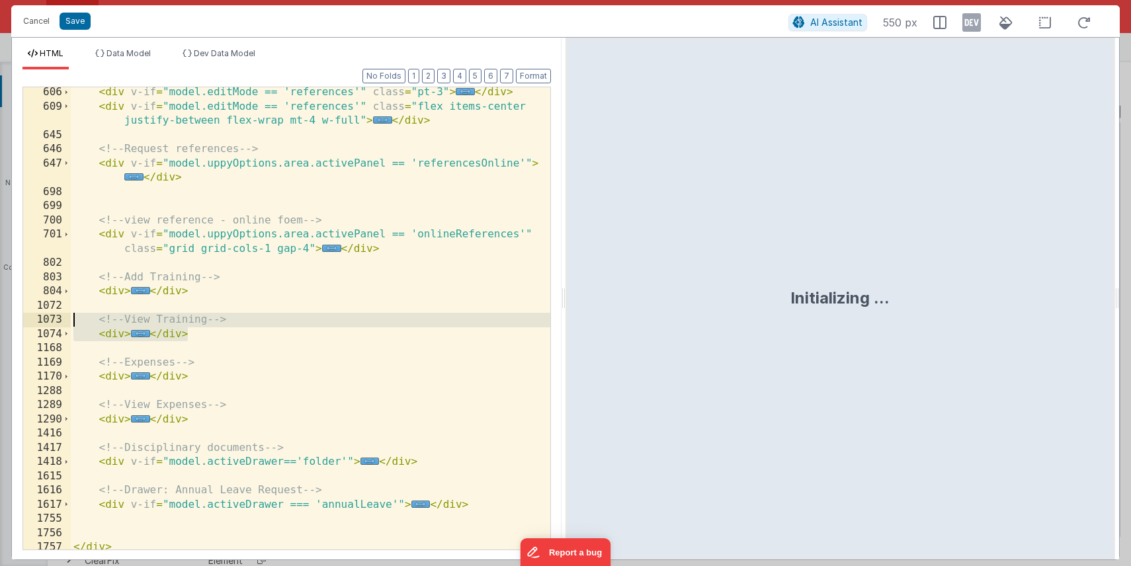
drag, startPoint x: 200, startPoint y: 337, endPoint x: 29, endPoint y: 311, distance: 172.5
click at [29, 311] on div "606 609 645 646 647 698 699 700 701 802 803 804 1072 1073 1074 1168 1169 1170 1…" at bounding box center [286, 319] width 528 height 464
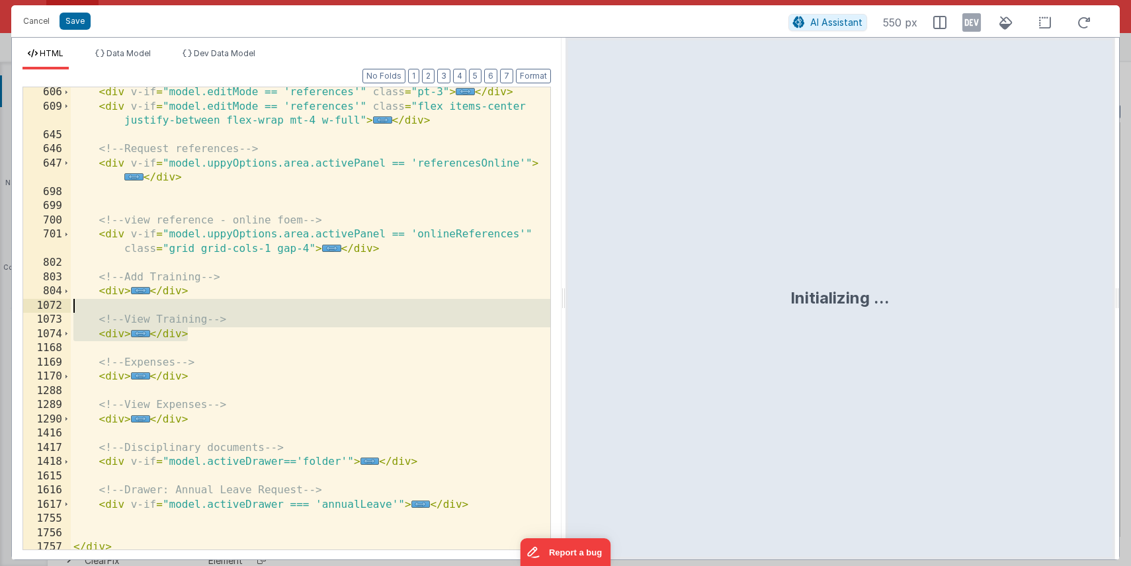
scroll to position [0, 0]
click at [153, 360] on div "< div v-if = "model.editMode == 'references'" class = "pt-3" > ... </ div > < d…" at bounding box center [310, 330] width 479 height 491
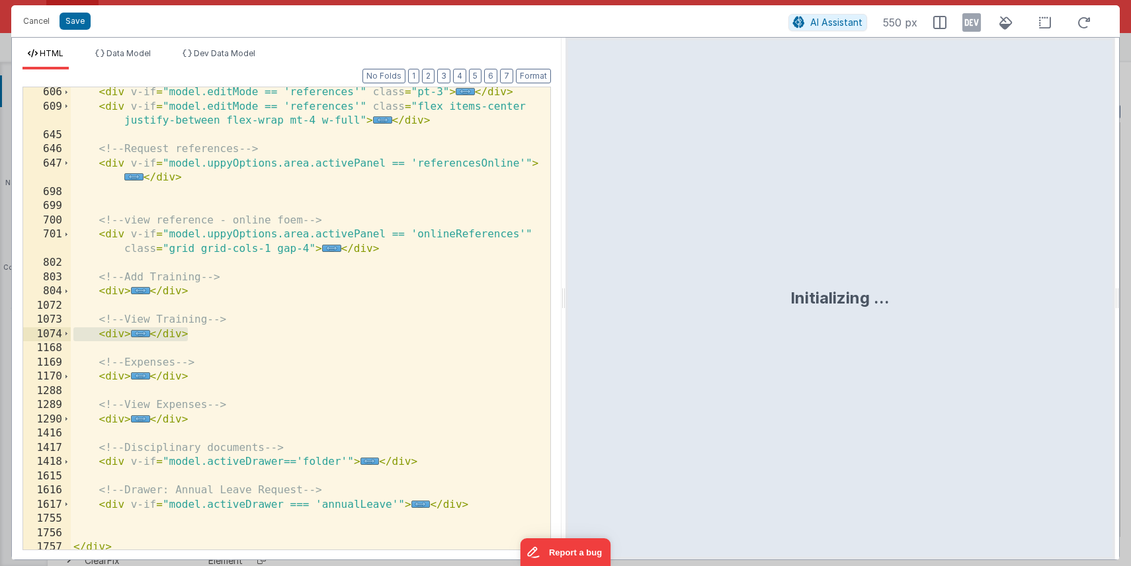
drag, startPoint x: 190, startPoint y: 335, endPoint x: 41, endPoint y: 326, distance: 149.1
click at [41, 327] on div "606 609 645 646 647 698 699 700 701 802 803 804 1072 1073 1074 1168 1169 1170 1…" at bounding box center [286, 319] width 528 height 464
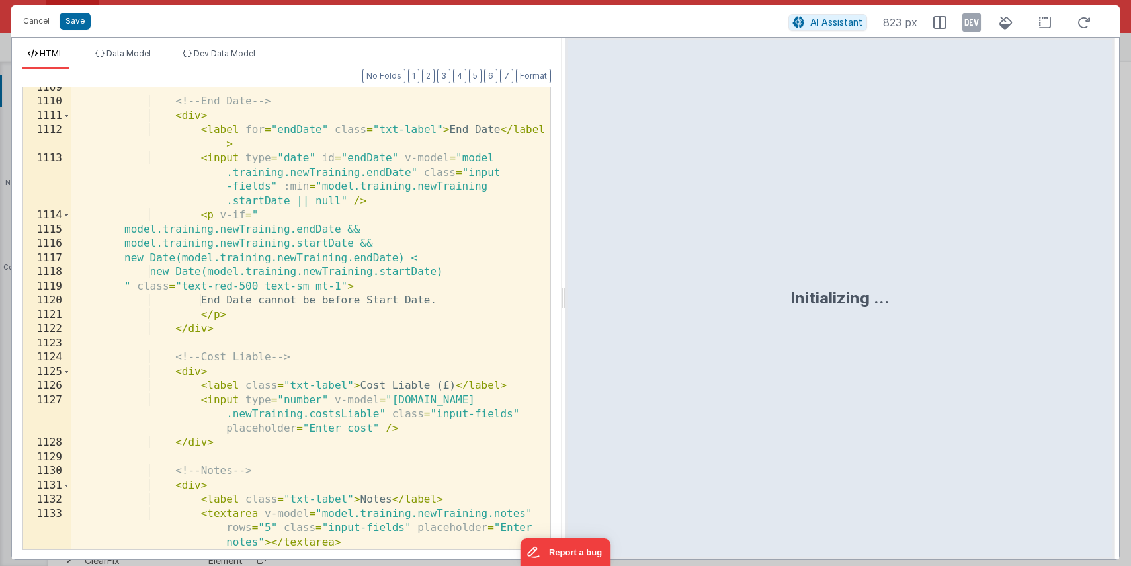
scroll to position [1152, 0]
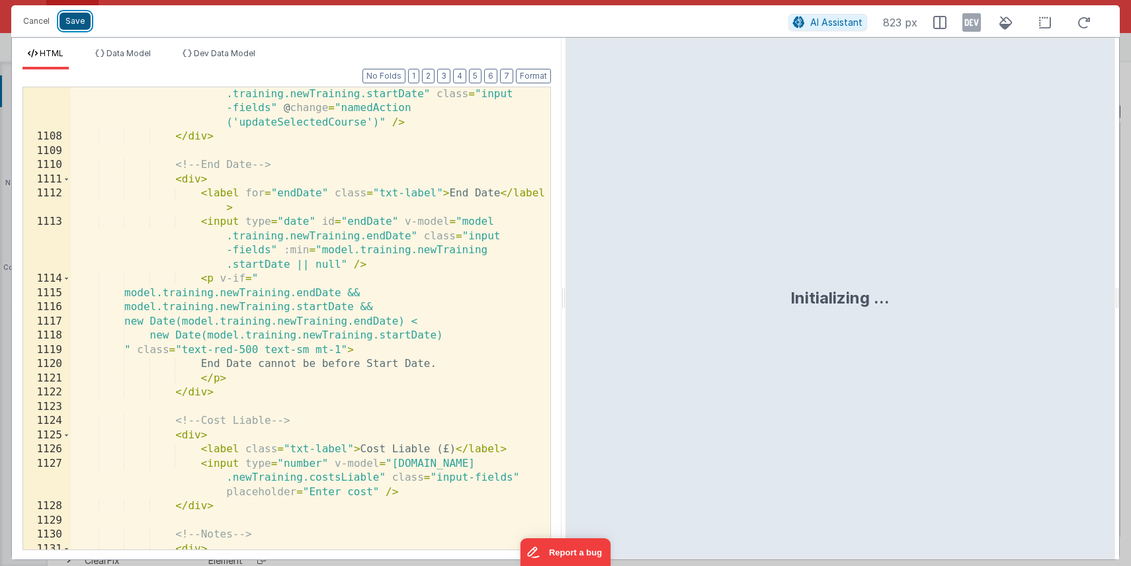
click at [75, 21] on button "Save" at bounding box center [75, 21] width 31 height 17
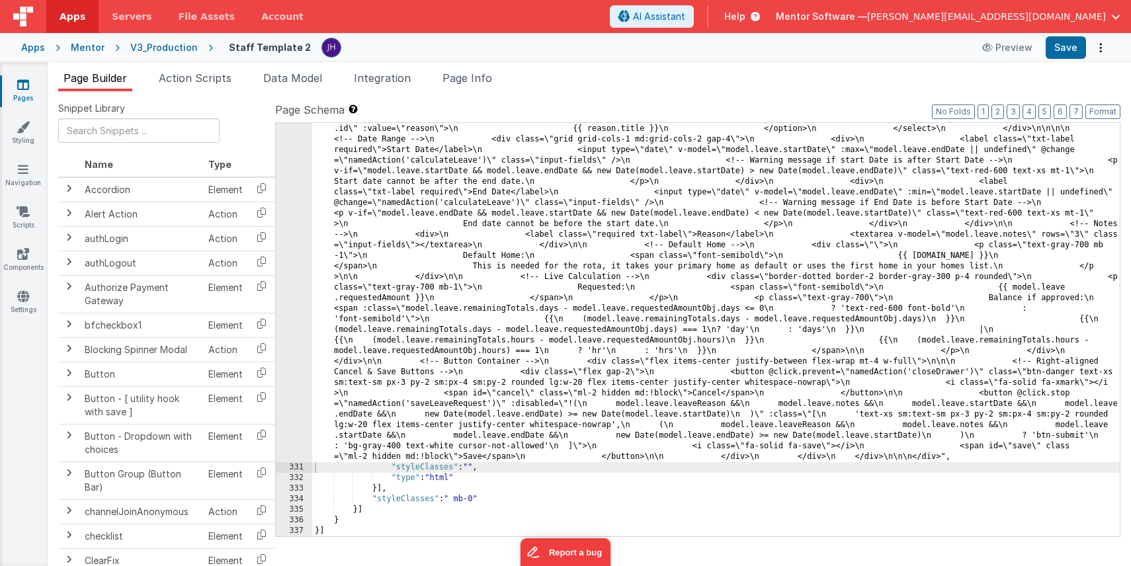
scroll to position [8601, 0]
click at [483, 76] on span "Page Info" at bounding box center [467, 77] width 50 height 13
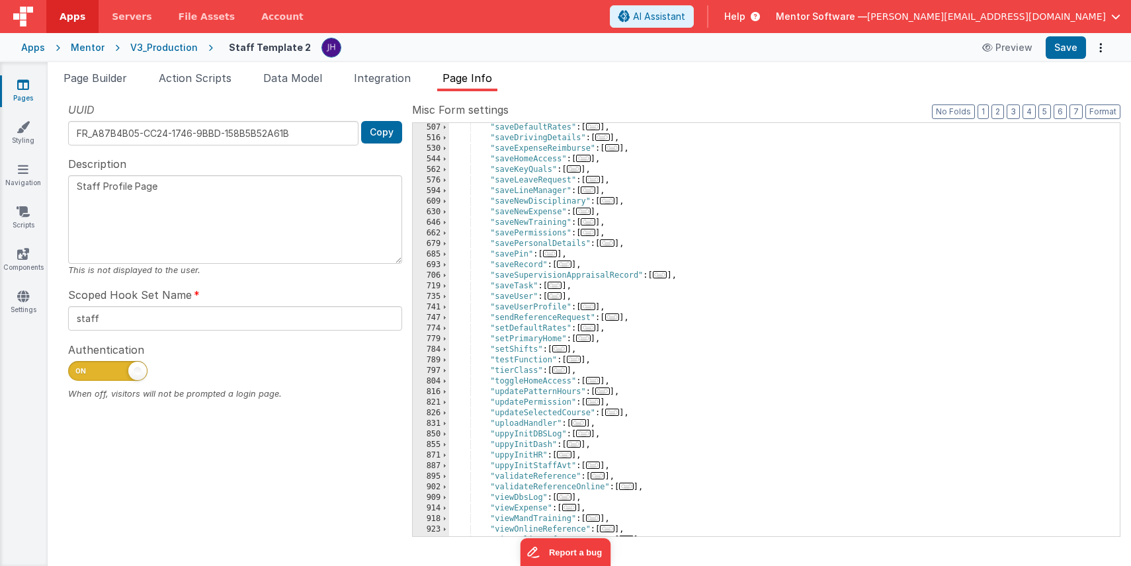
scroll to position [793, 0]
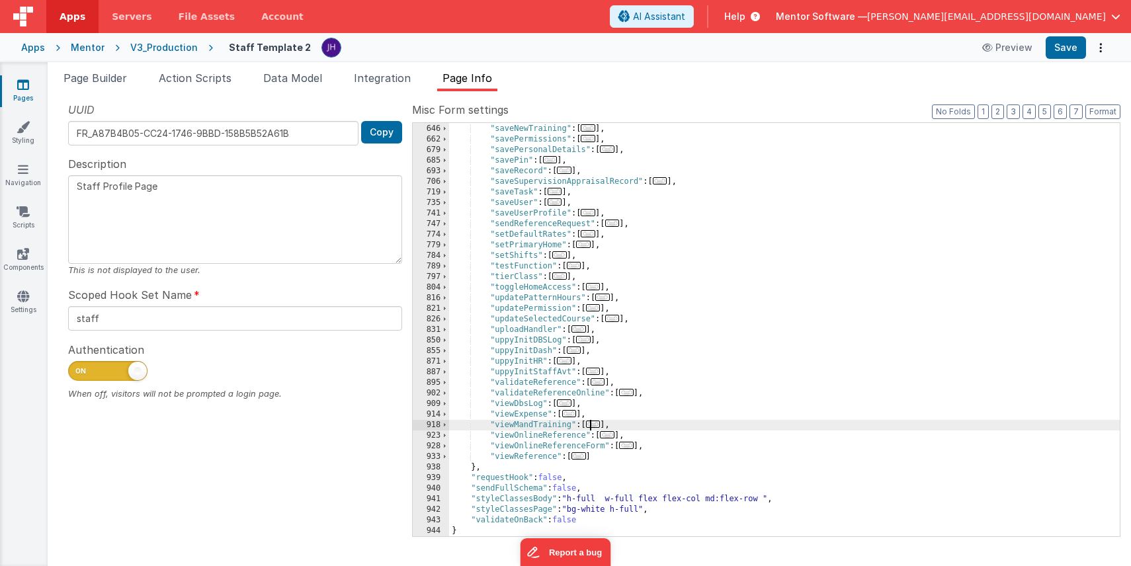
click at [597, 424] on span "..." at bounding box center [593, 424] width 15 height 7
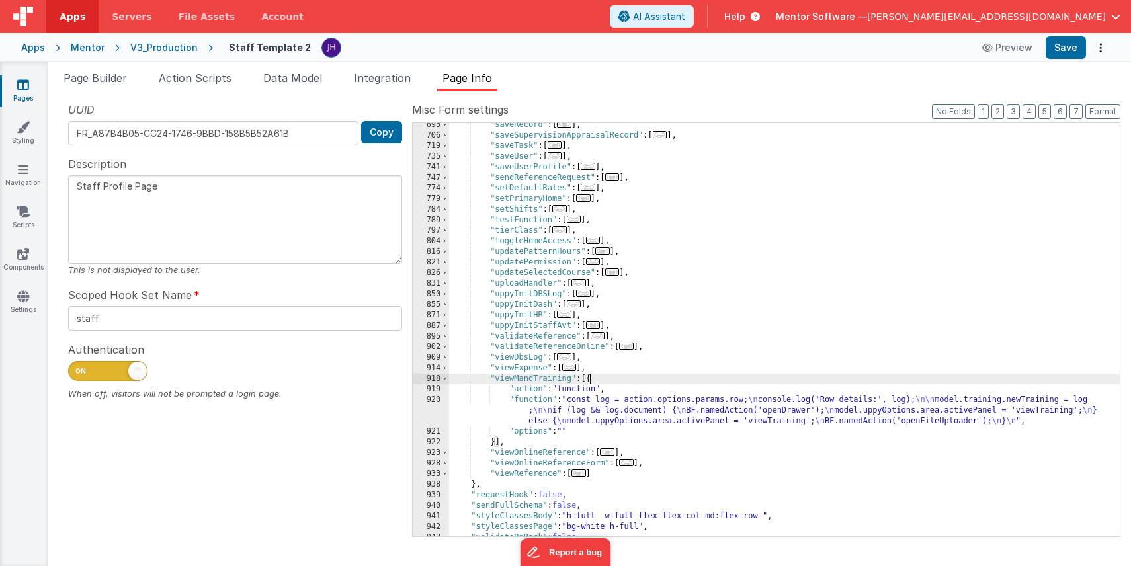
scroll to position [856, 0]
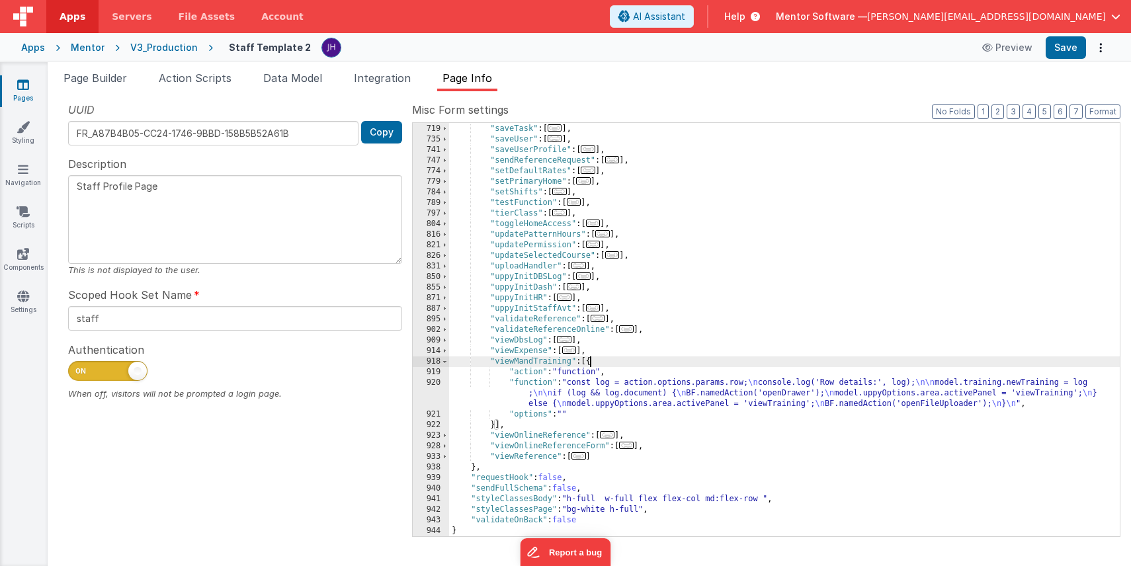
click at [635, 392] on div ""saveSupervisionAppraisalRecord" : [ ... ] , "saveTask" : [ ... ] , "saveUser" …" at bounding box center [784, 330] width 671 height 434
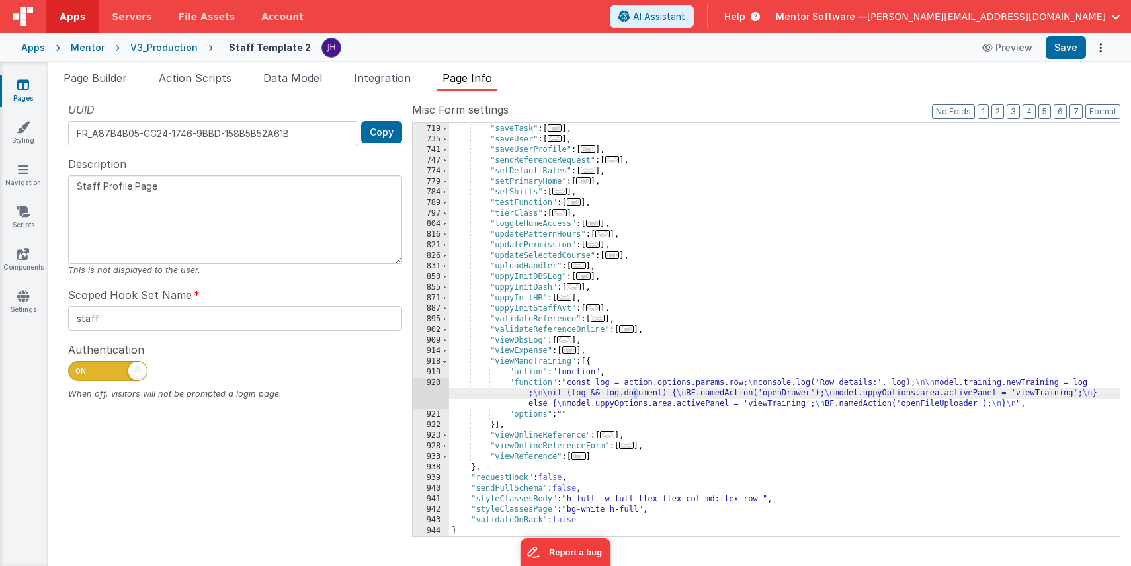
click at [425, 391] on div "920" at bounding box center [431, 394] width 36 height 32
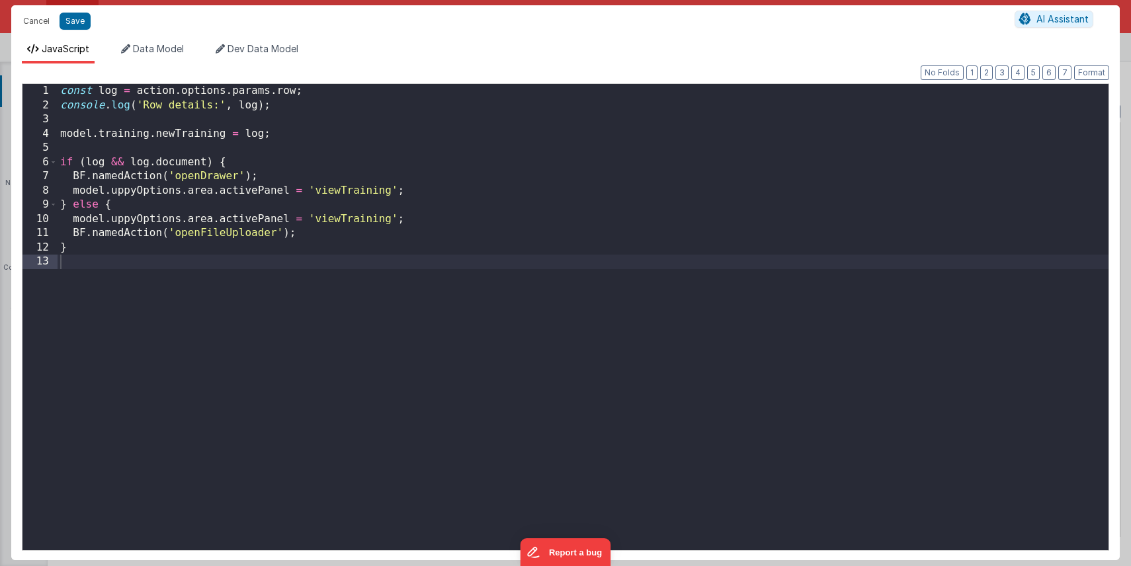
click at [183, 282] on div "const log = action . options . params . row ; console . log ( 'Row details:' , …" at bounding box center [583, 331] width 1051 height 495
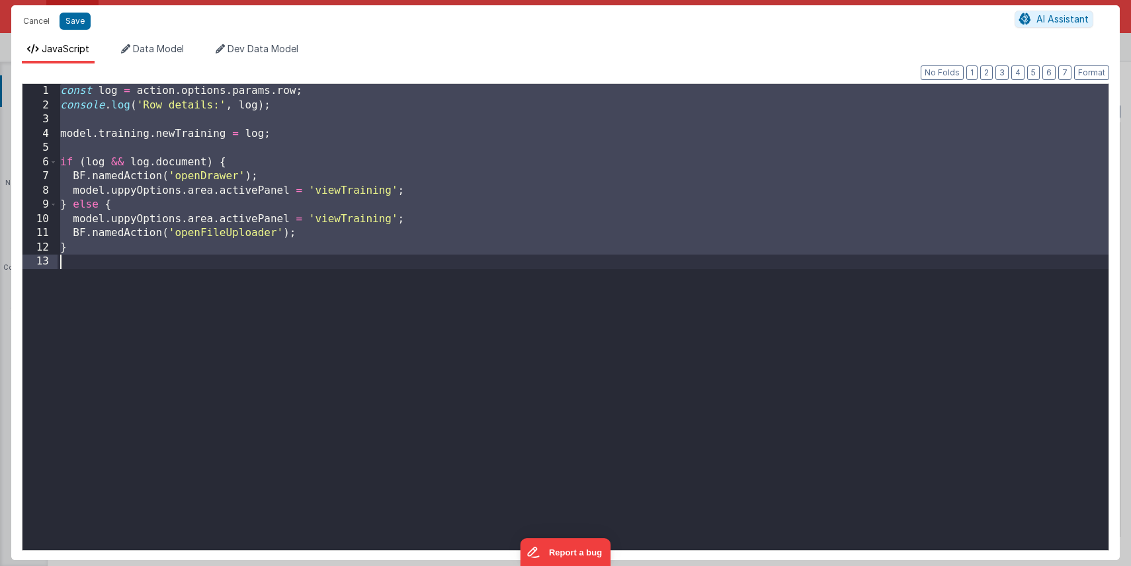
scroll to position [3, 0]
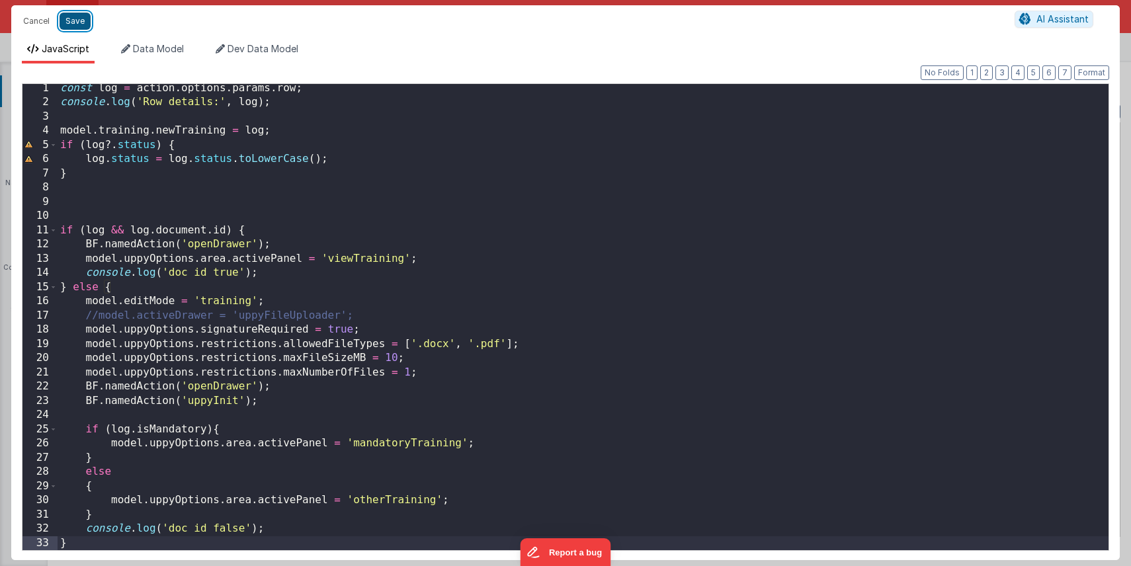
click at [73, 20] on button "Save" at bounding box center [75, 21] width 31 height 17
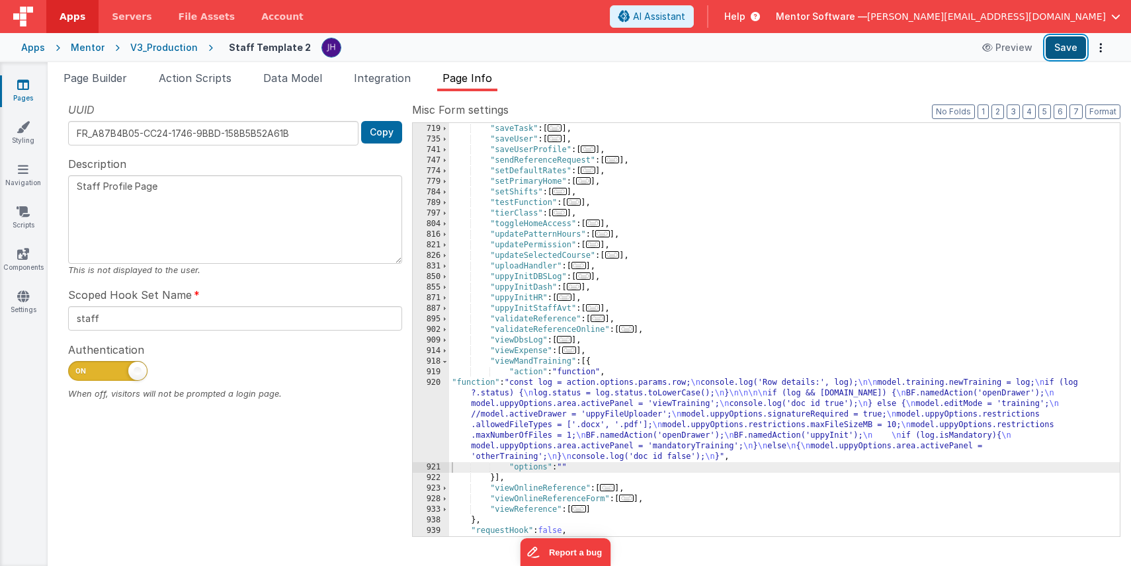
click at [1061, 51] on button "Save" at bounding box center [1065, 47] width 40 height 22
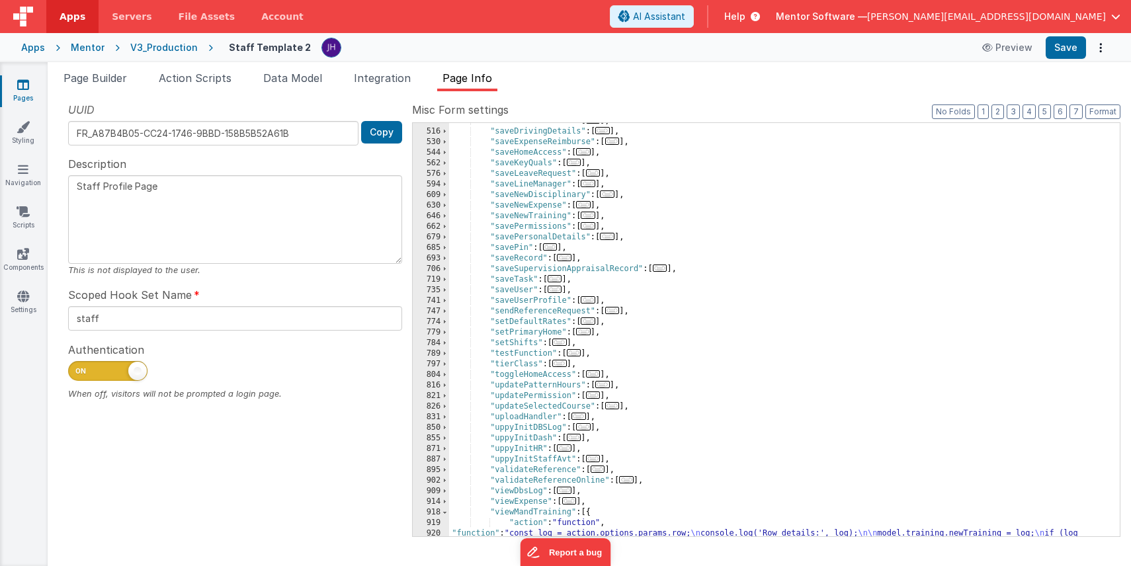
scroll to position [692, 0]
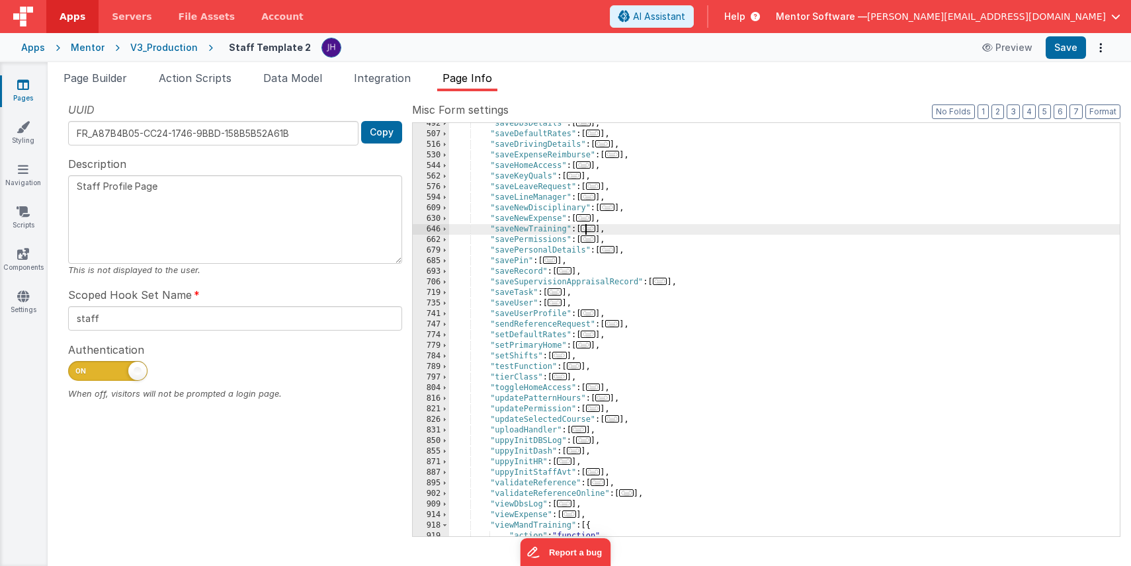
click at [591, 229] on span "..." at bounding box center [588, 228] width 15 height 7
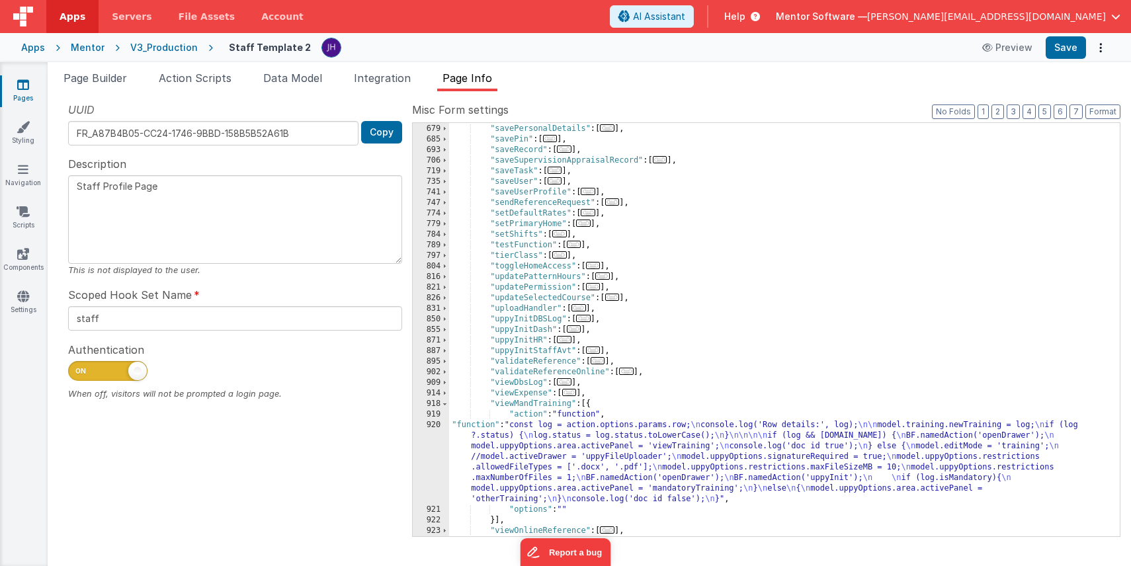
scroll to position [1079, 0]
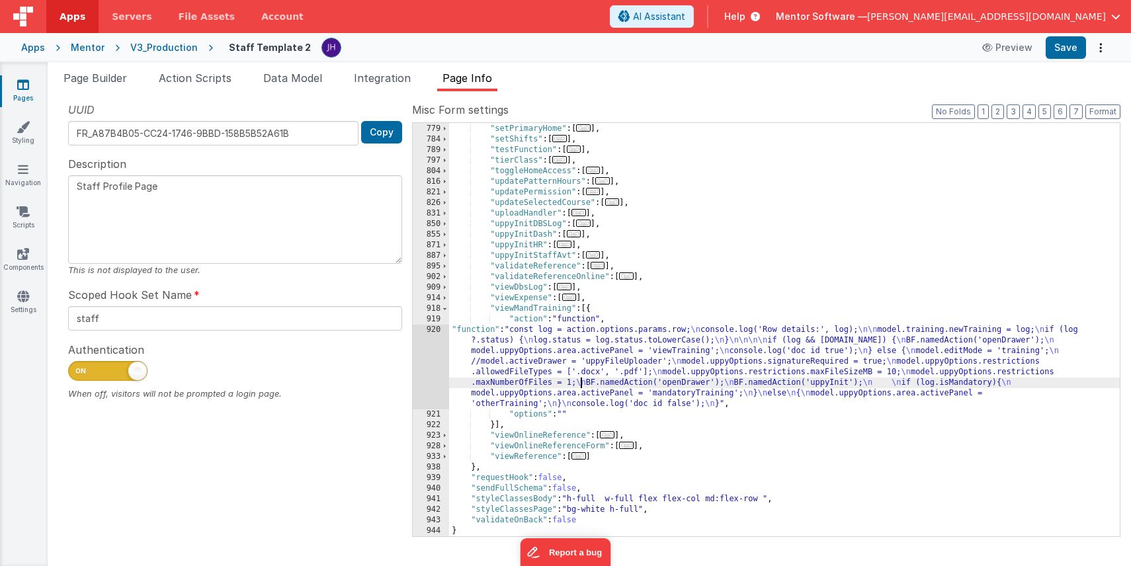
click at [580, 378] on div ""setDefaultRates" : [ ... ] , "setPrimaryHome" : [ ... ] , "setShifts" : [ ... …" at bounding box center [784, 330] width 671 height 434
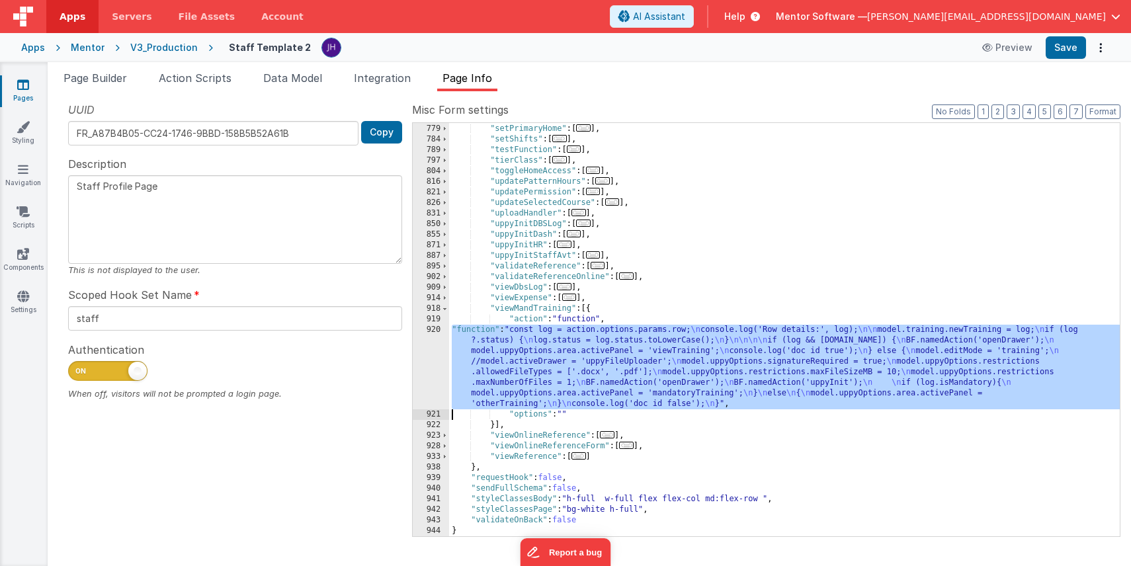
click at [422, 354] on div "920" at bounding box center [431, 367] width 36 height 85
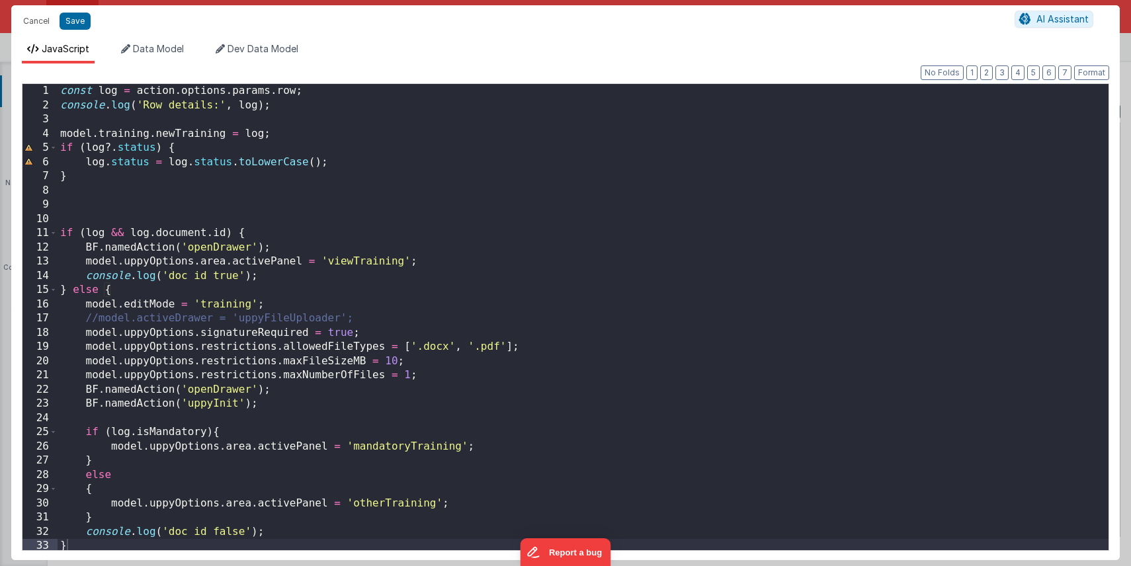
scroll to position [3, 0]
click at [36, 21] on button "Cancel" at bounding box center [37, 21] width 40 height 19
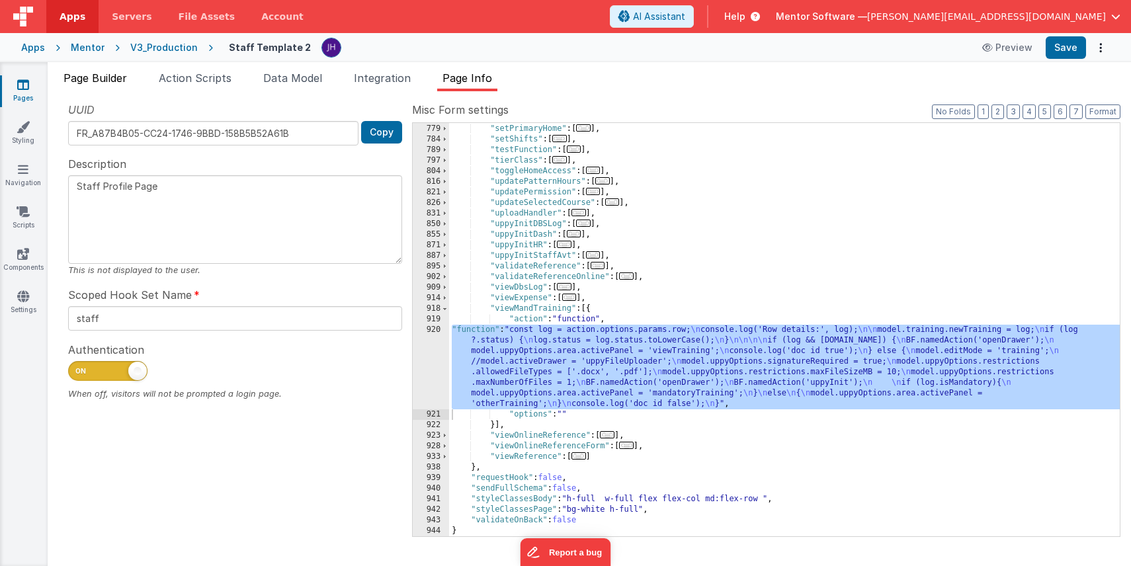
click at [104, 80] on span "Page Builder" at bounding box center [94, 77] width 63 height 13
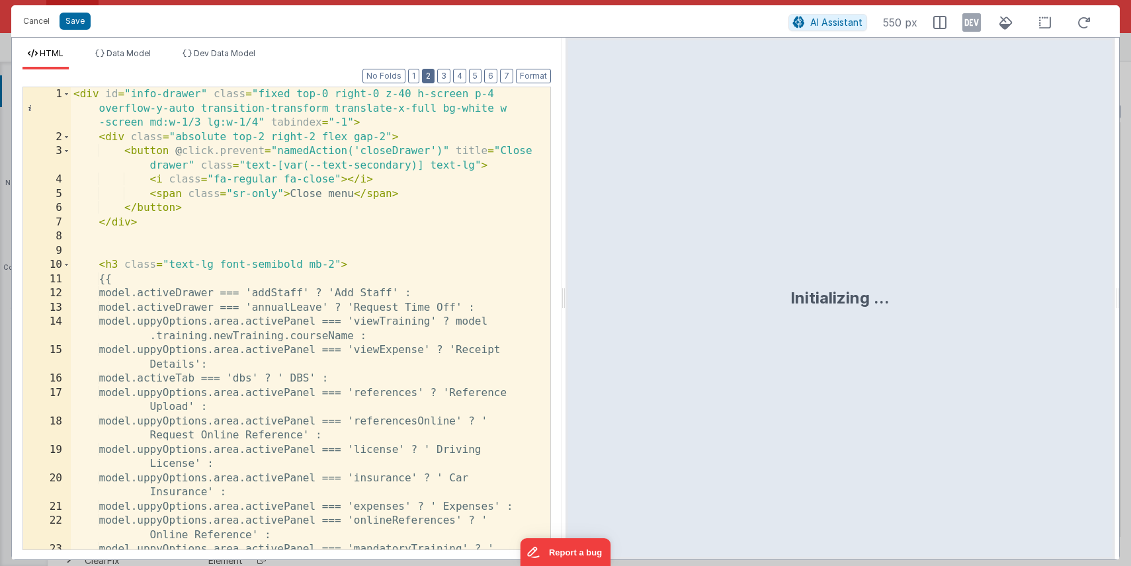
click at [432, 81] on button "2" at bounding box center [428, 76] width 13 height 15
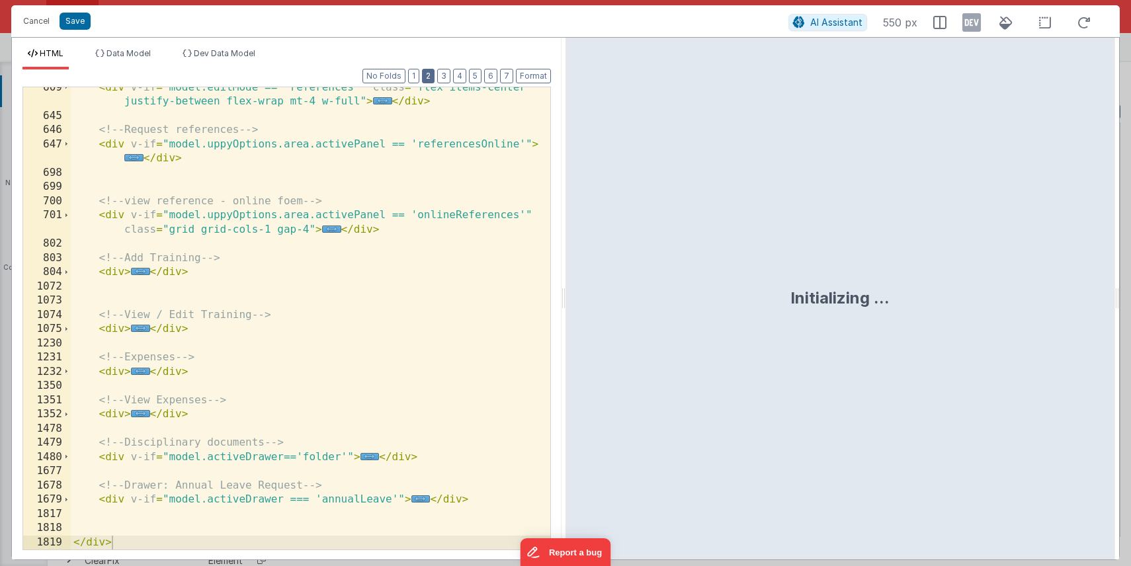
scroll to position [391, 0]
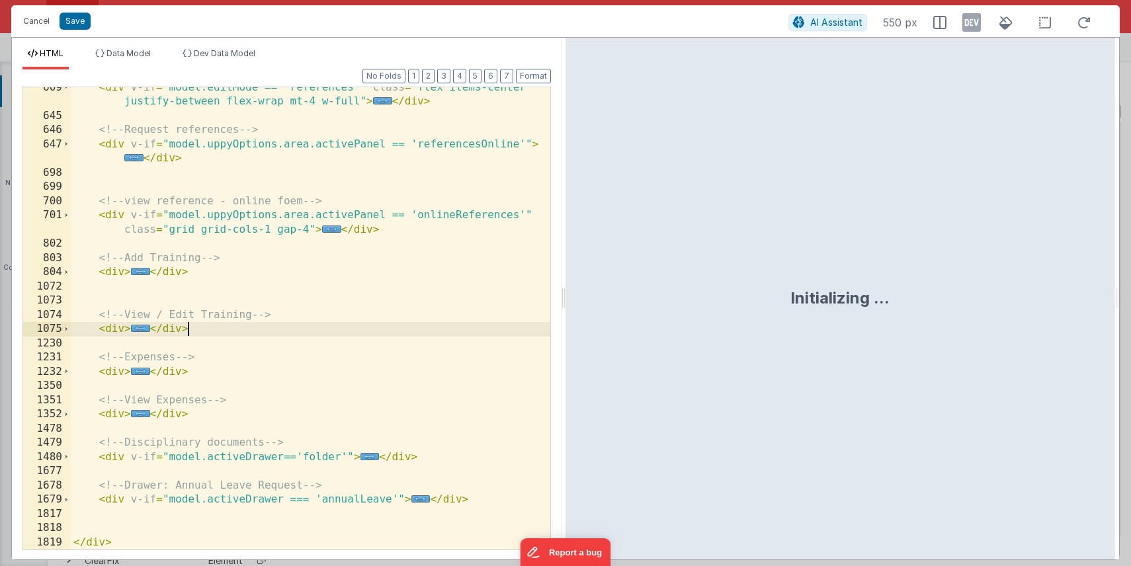
click at [347, 333] on div "< div v-if = "model.editMode == 'references'" class = "flex items-center justif…" at bounding box center [310, 333] width 479 height 505
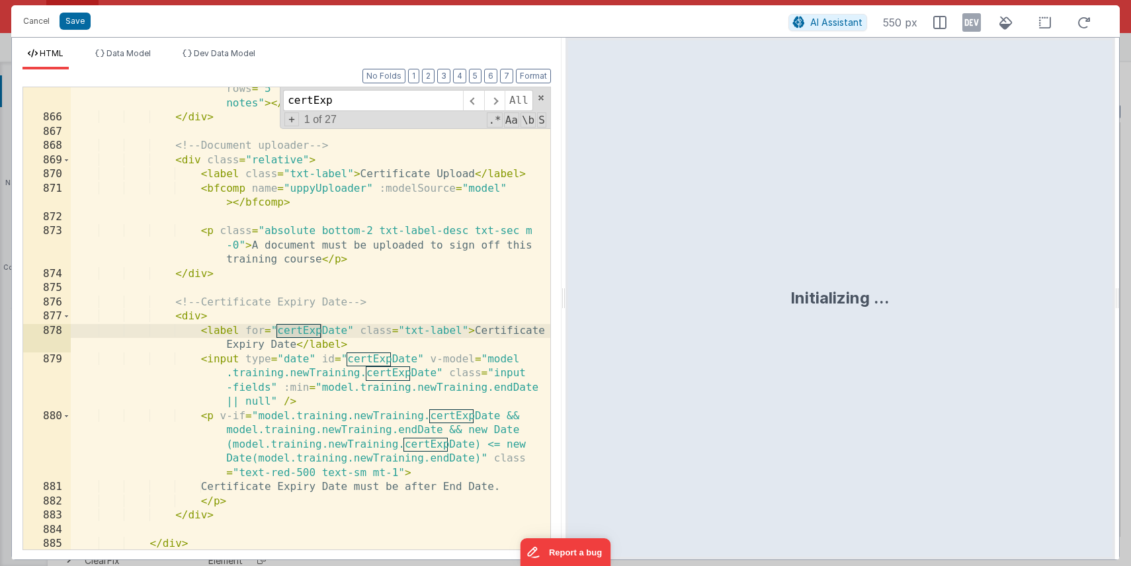
scroll to position [2912, 0]
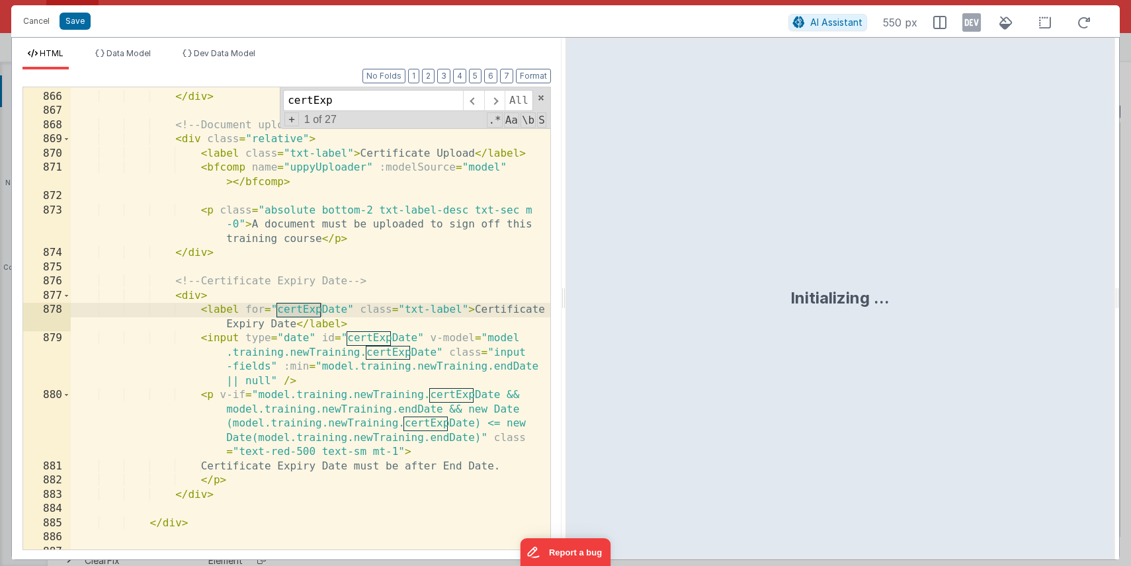
type input "certExp"
click at [320, 309] on div "< textarea v-model = "model.training.newTraining.notes" rows = "5" class = "inp…" at bounding box center [310, 306] width 479 height 519
click at [497, 101] on span at bounding box center [494, 100] width 20 height 21
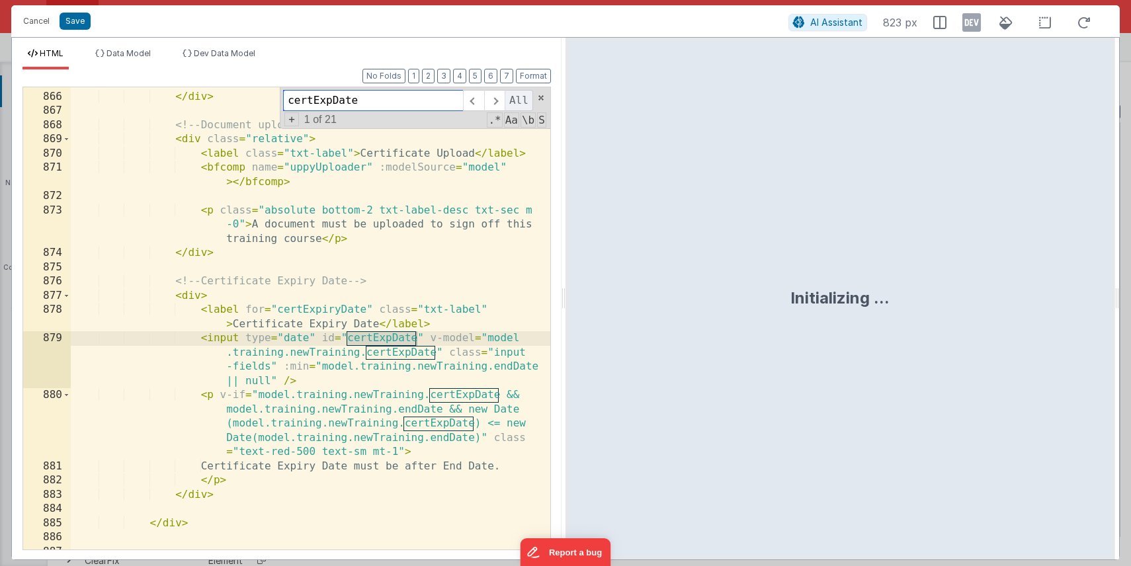
type input "certExpDate"
click at [522, 100] on span "All" at bounding box center [519, 100] width 28 height 21
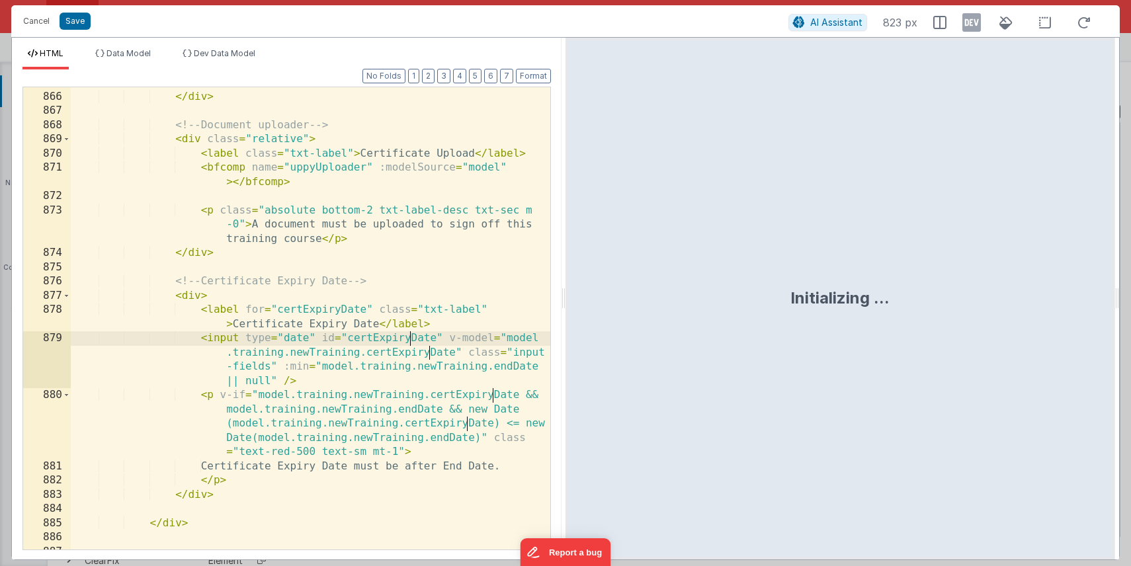
click at [434, 247] on div "< textarea v-model = "model.training.newTraining.notes" rows = "5" class = "inp…" at bounding box center [310, 306] width 479 height 519
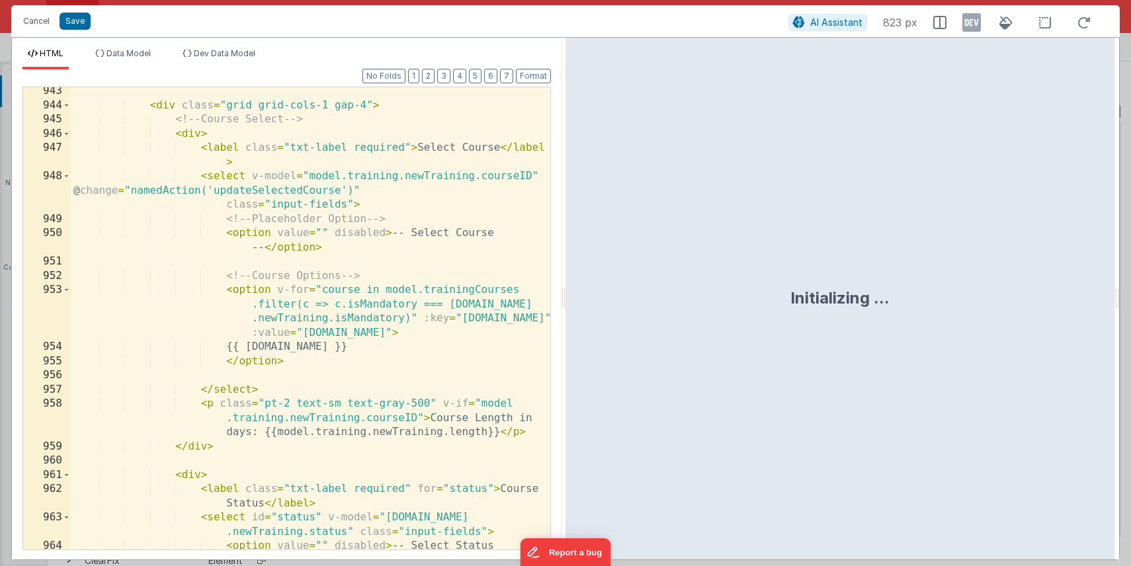
scroll to position [4783, 0]
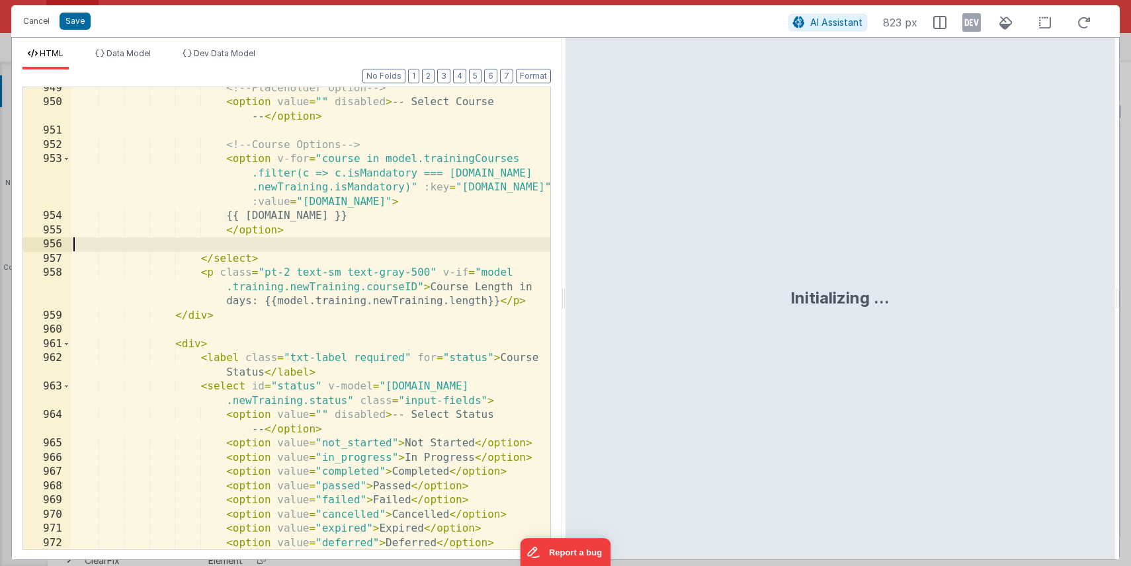
click at [434, 241] on div "<!-- Placeholder Option --> < option value = "" disabled > -- Select Course -- …" at bounding box center [310, 326] width 479 height 491
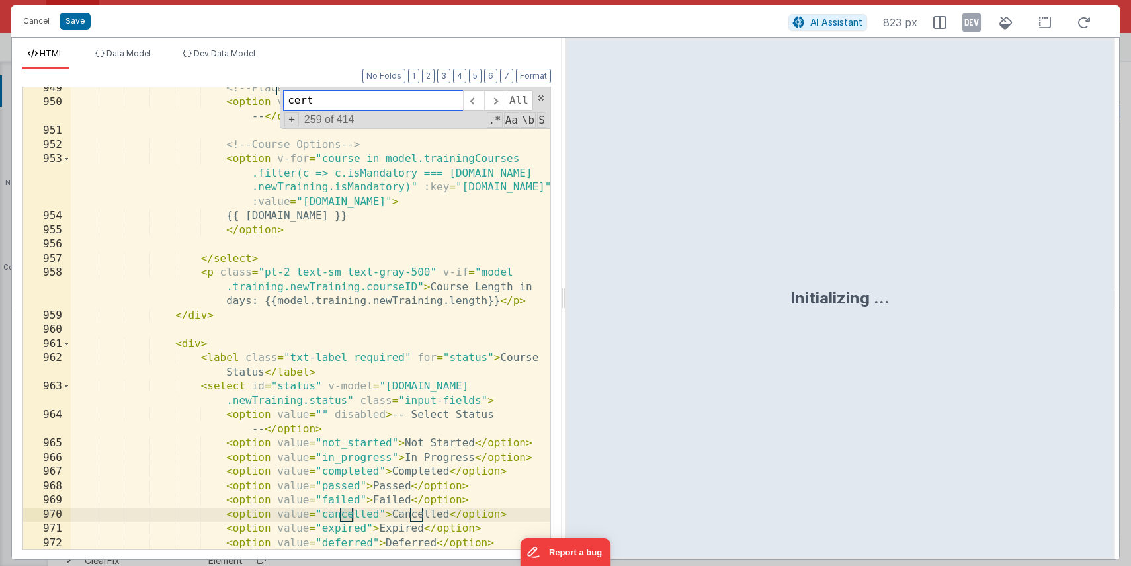
scroll to position [5711, 0]
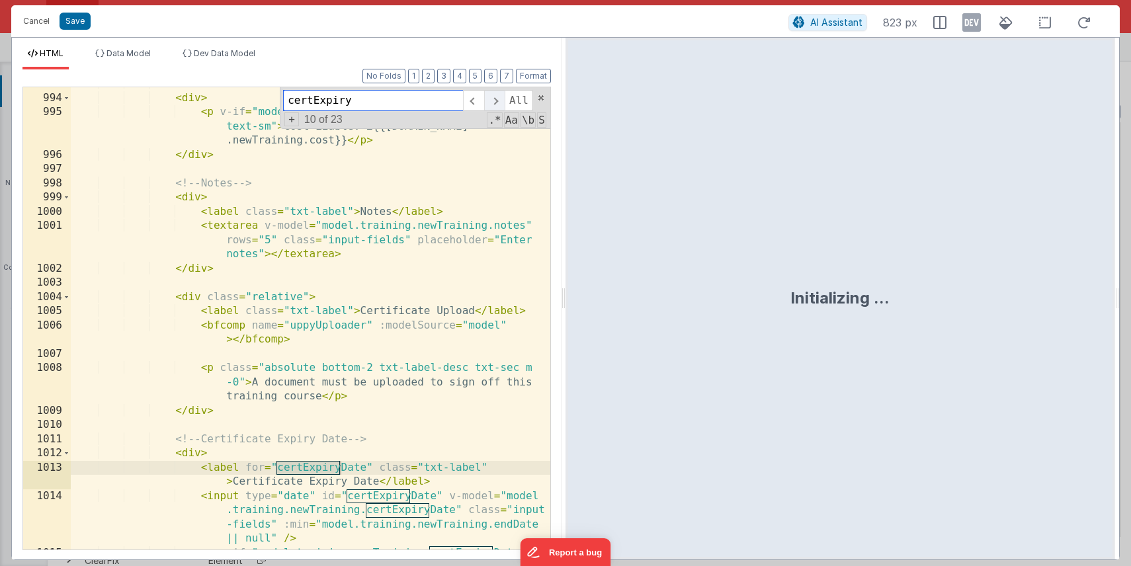
type input "certExpiry"
click at [495, 101] on span at bounding box center [494, 100] width 20 height 21
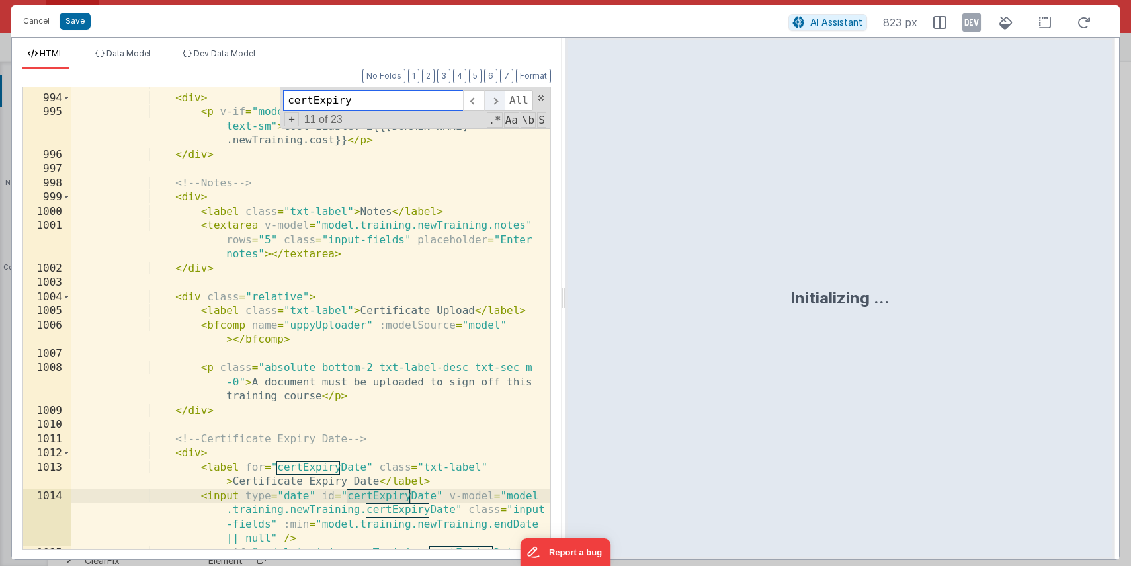
click at [496, 101] on span at bounding box center [494, 100] width 20 height 21
click at [496, 100] on span at bounding box center [494, 100] width 20 height 21
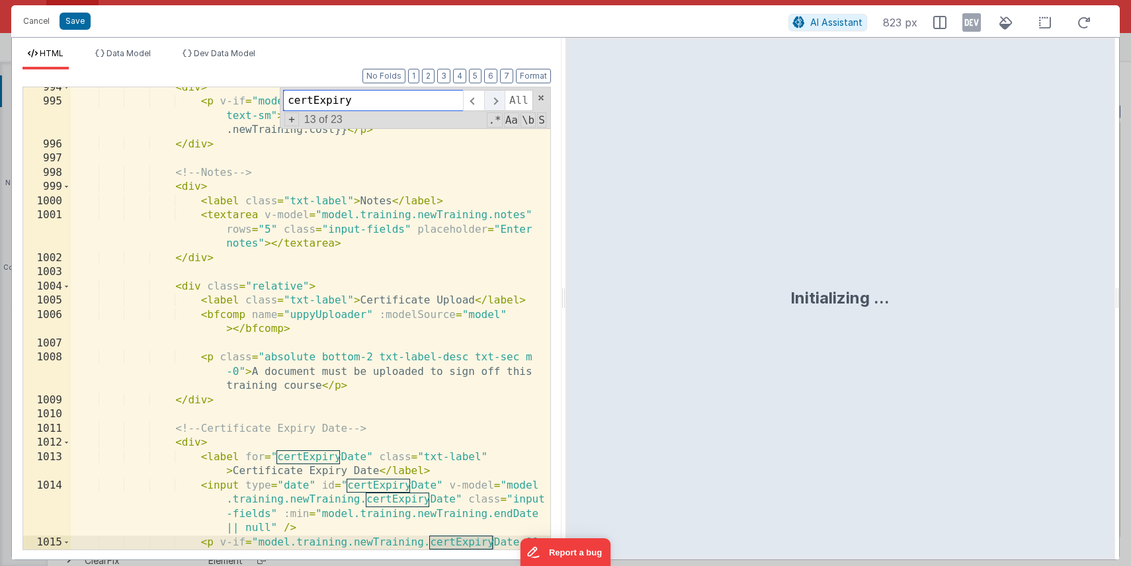
click at [496, 100] on span at bounding box center [494, 100] width 20 height 21
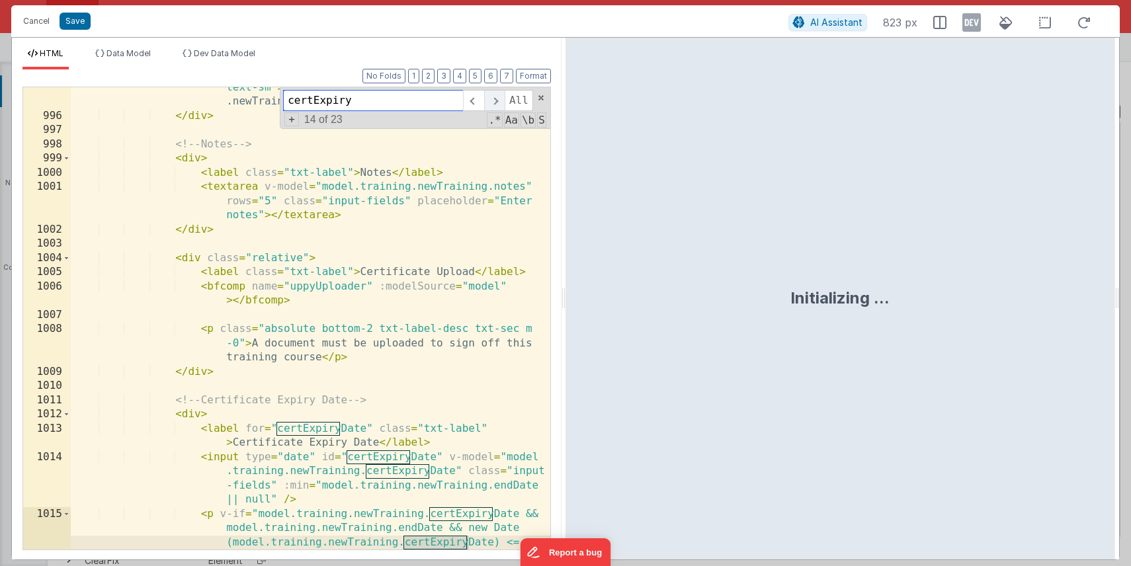
click at [496, 100] on span at bounding box center [494, 100] width 20 height 21
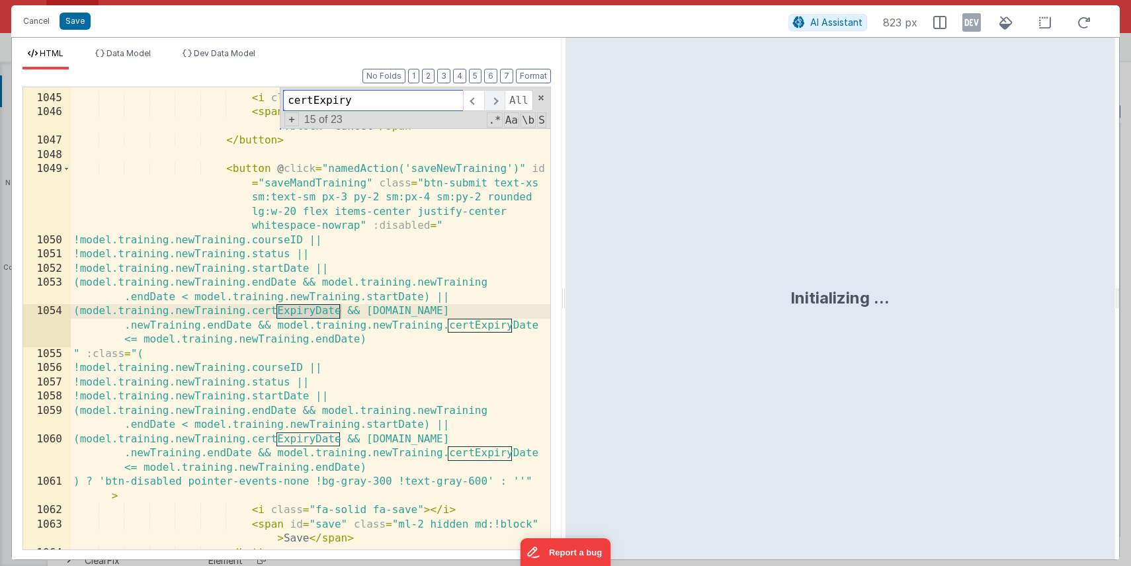
click at [496, 100] on span at bounding box center [494, 100] width 20 height 21
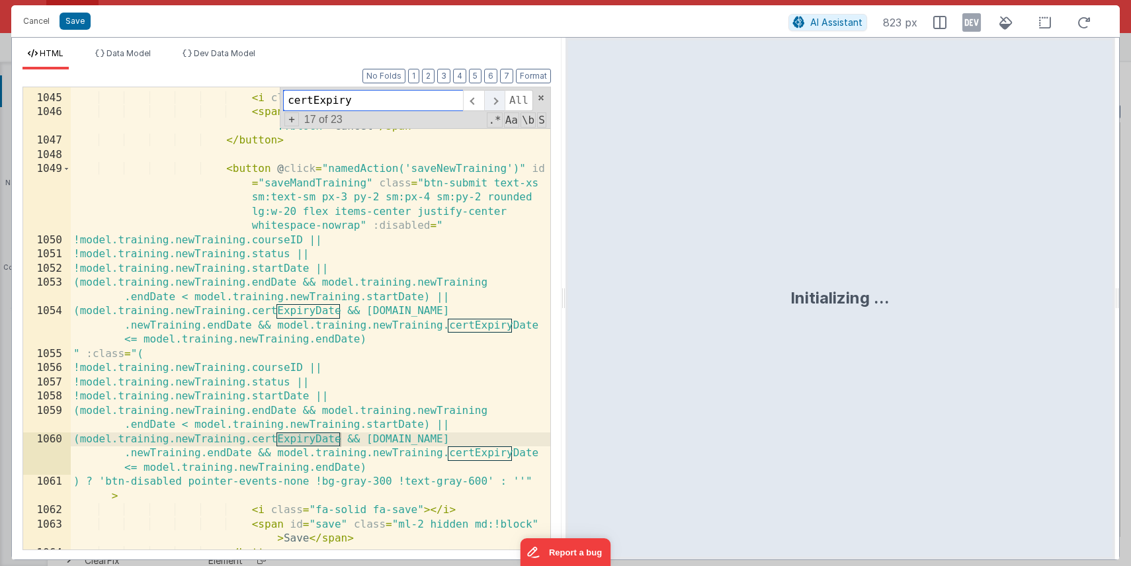
click at [496, 100] on span at bounding box center [494, 100] width 20 height 21
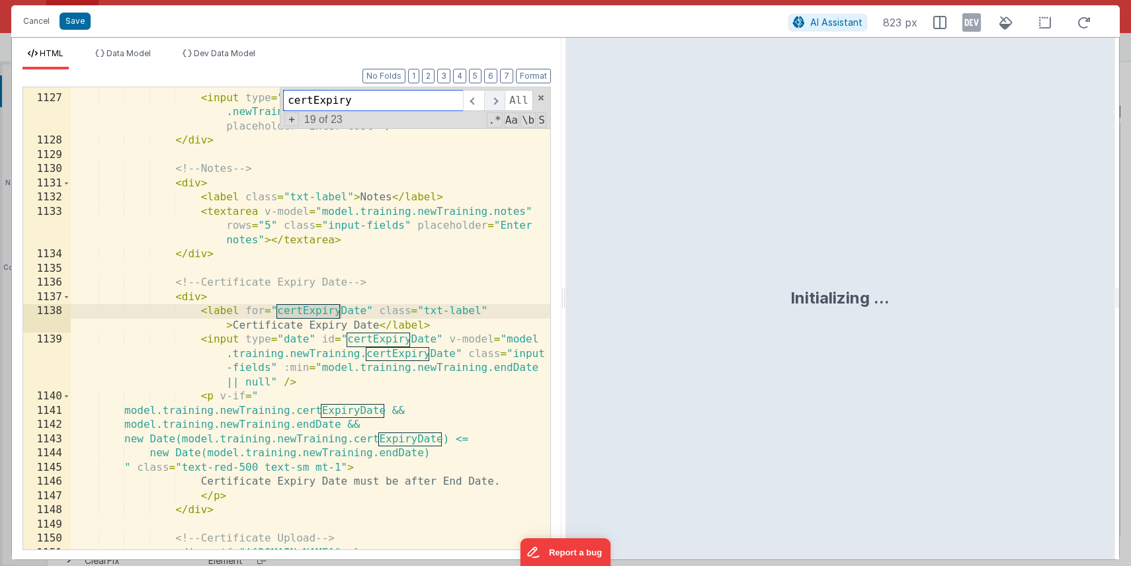
click at [496, 100] on span at bounding box center [494, 100] width 20 height 21
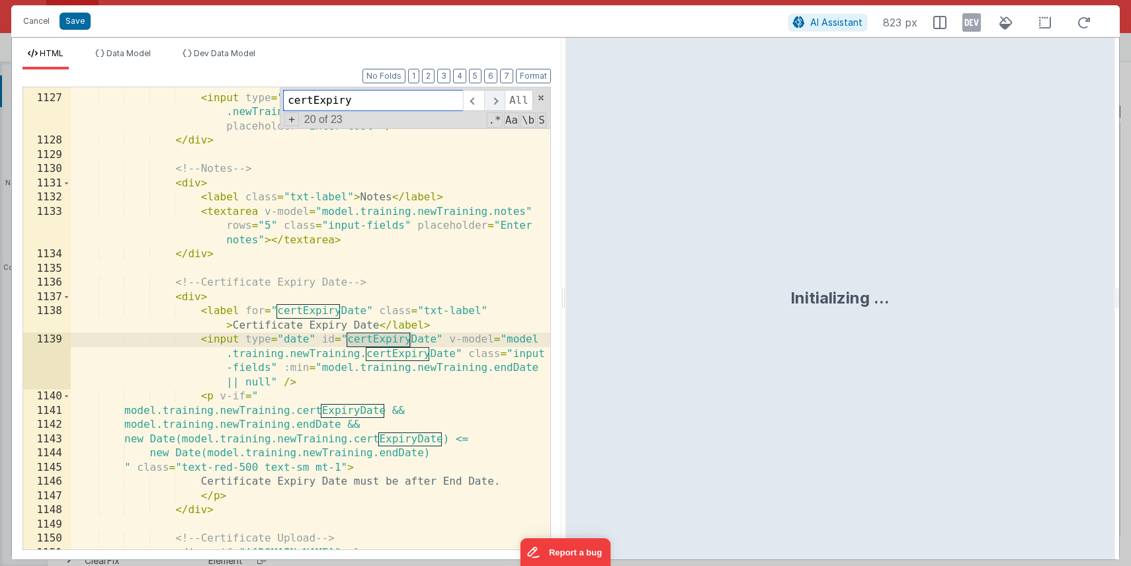
click at [496, 100] on span at bounding box center [494, 100] width 20 height 21
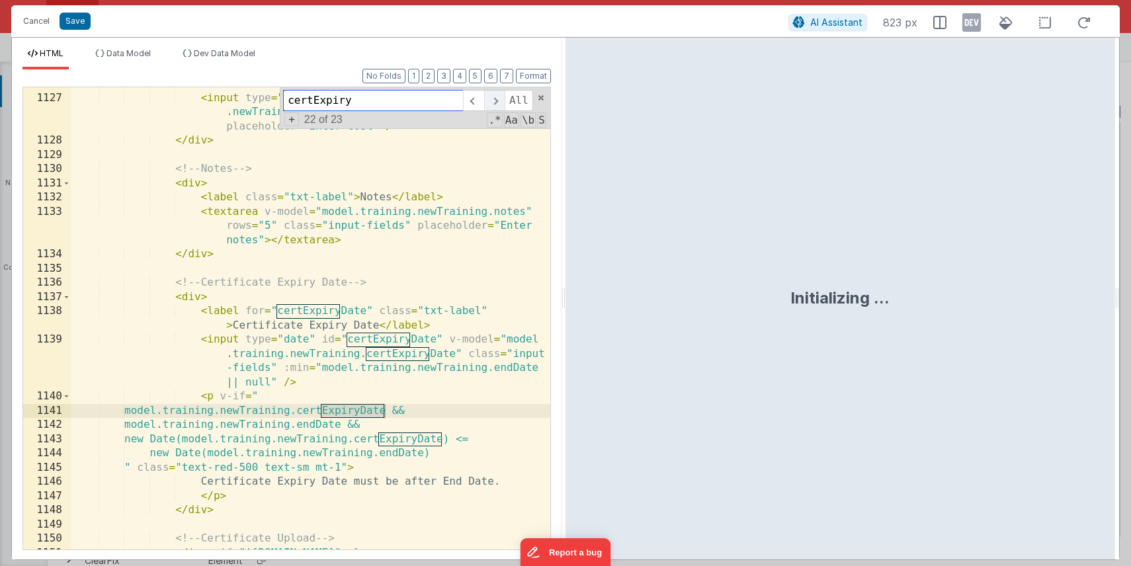
click at [496, 100] on span at bounding box center [494, 100] width 20 height 21
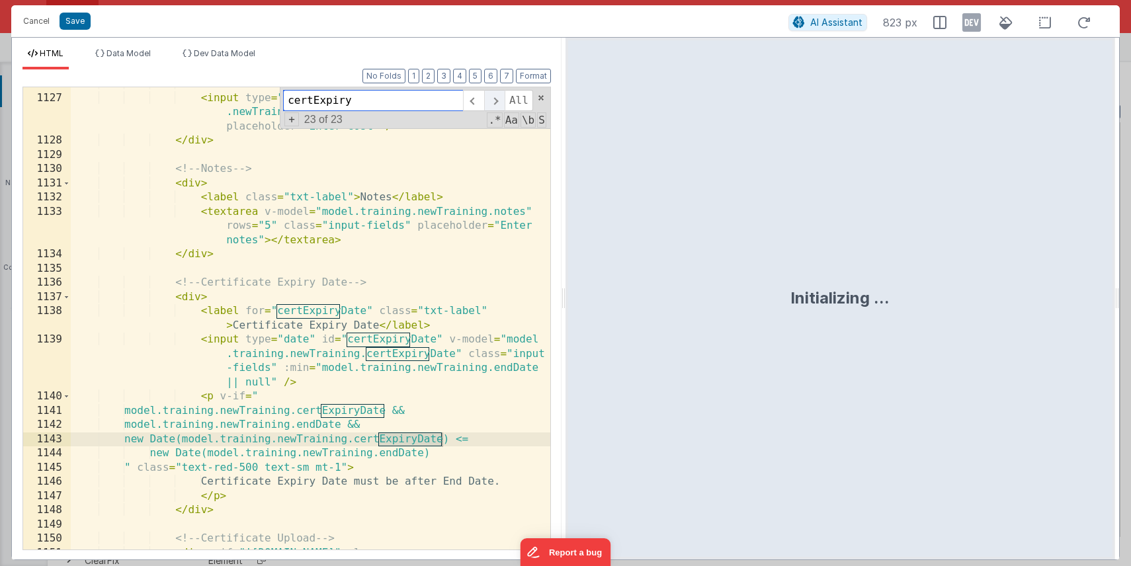
click at [496, 100] on span at bounding box center [494, 100] width 20 height 21
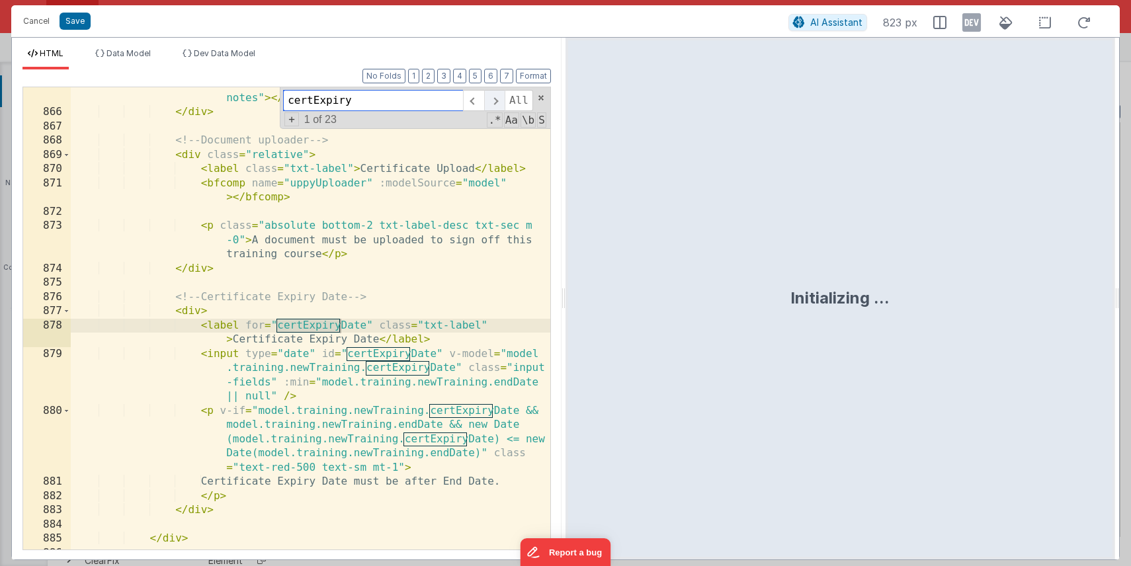
click at [496, 100] on span at bounding box center [494, 100] width 20 height 21
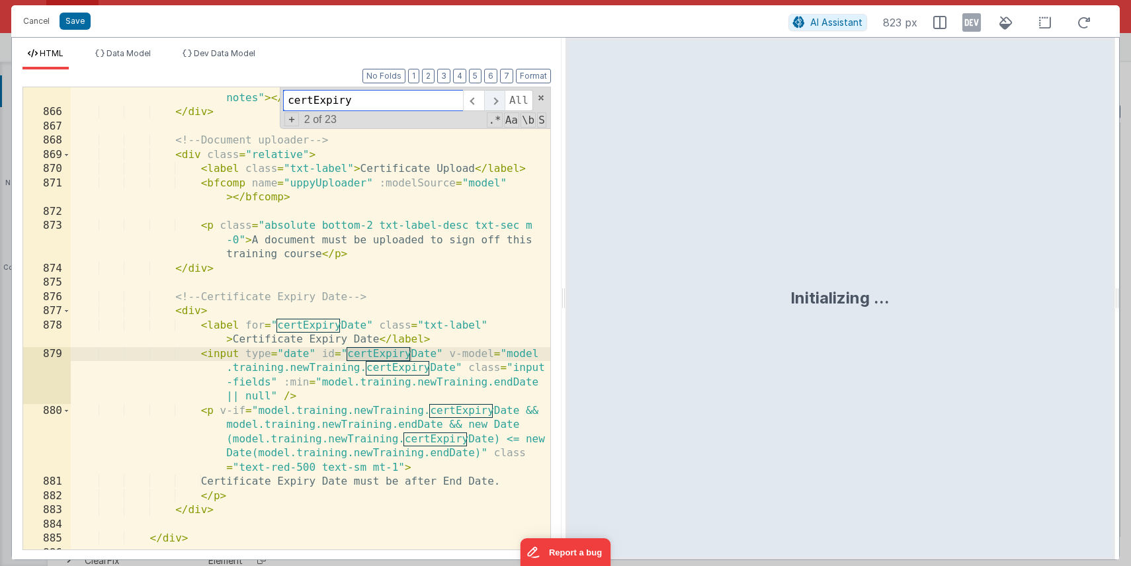
click at [496, 100] on span at bounding box center [494, 100] width 20 height 21
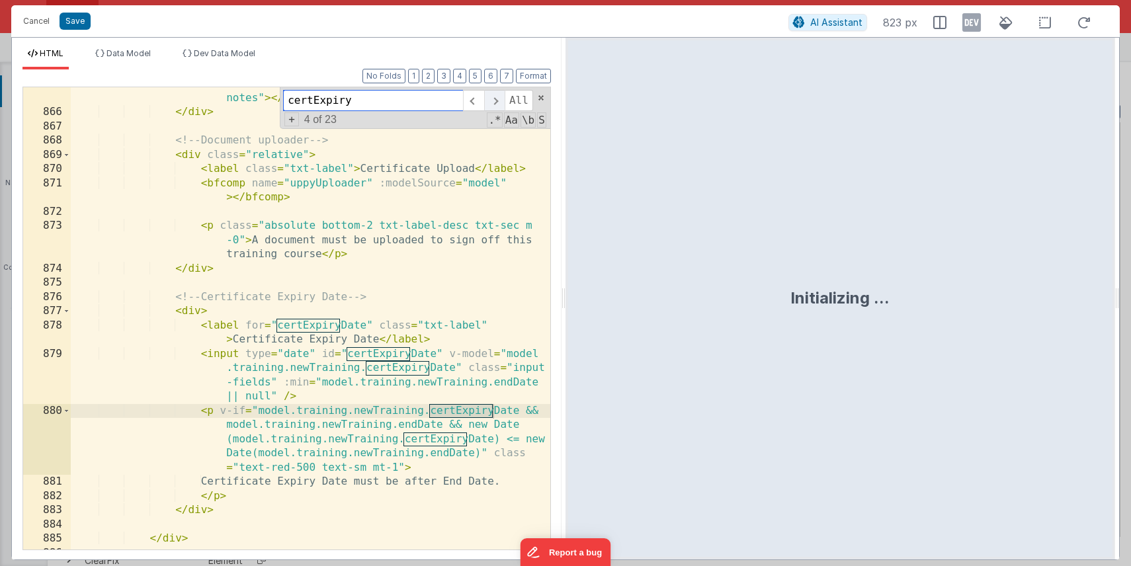
click at [496, 100] on span at bounding box center [494, 100] width 20 height 21
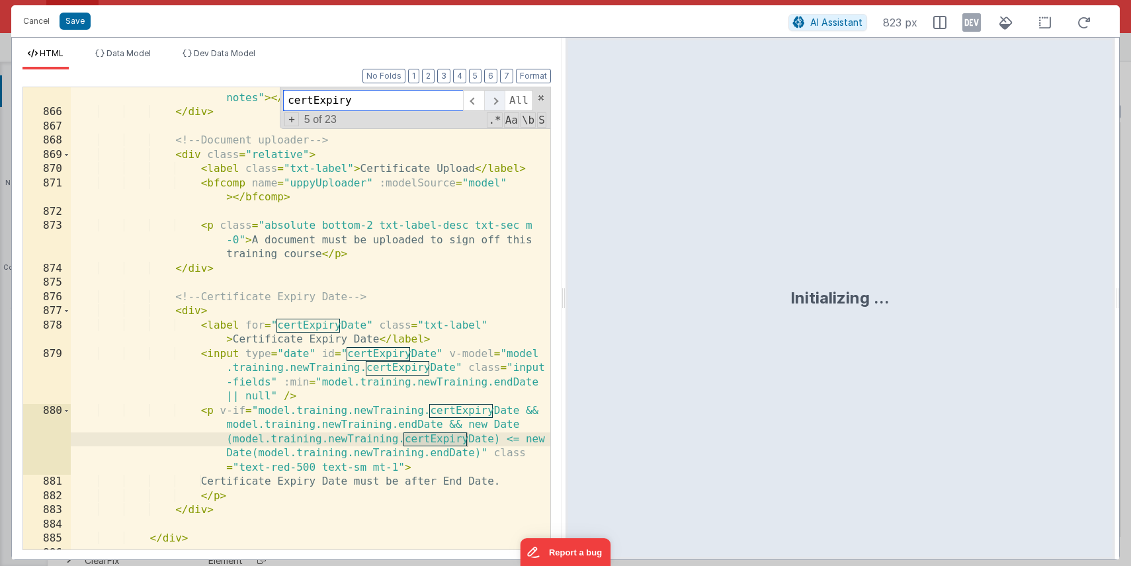
click at [496, 100] on span at bounding box center [494, 100] width 20 height 21
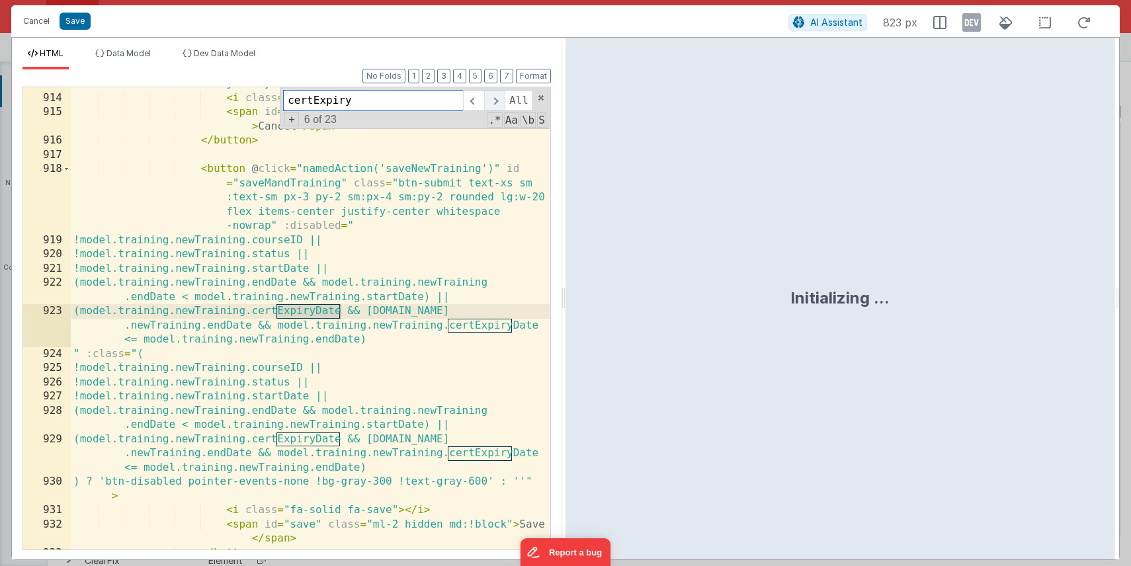
click at [496, 100] on span at bounding box center [494, 100] width 20 height 21
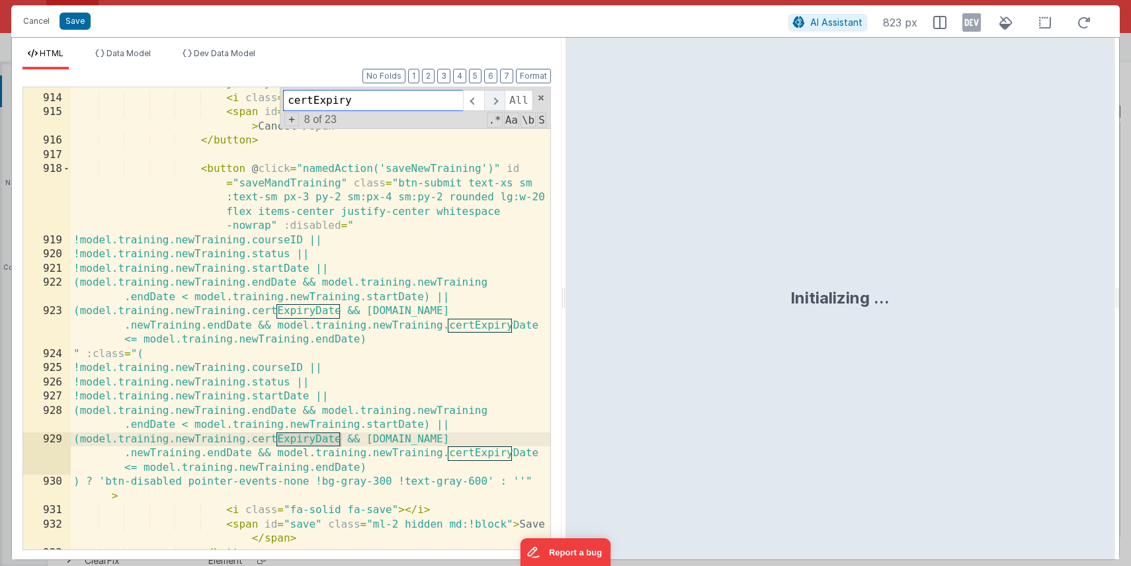
click at [496, 100] on span at bounding box center [494, 100] width 20 height 21
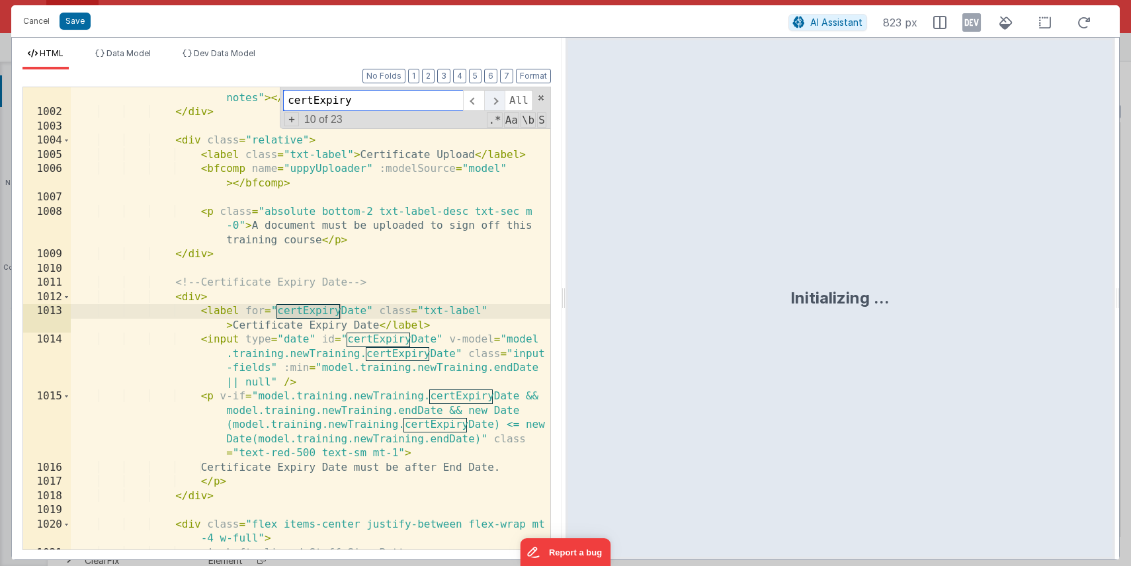
scroll to position [5868, 0]
click at [496, 100] on span at bounding box center [494, 100] width 20 height 21
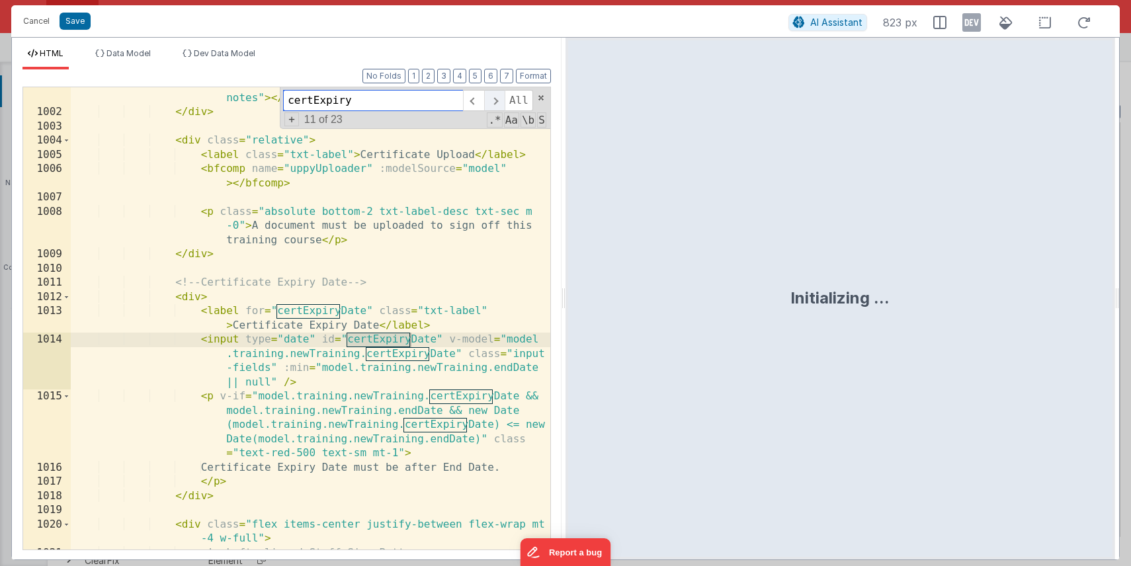
click at [496, 100] on span at bounding box center [494, 100] width 20 height 21
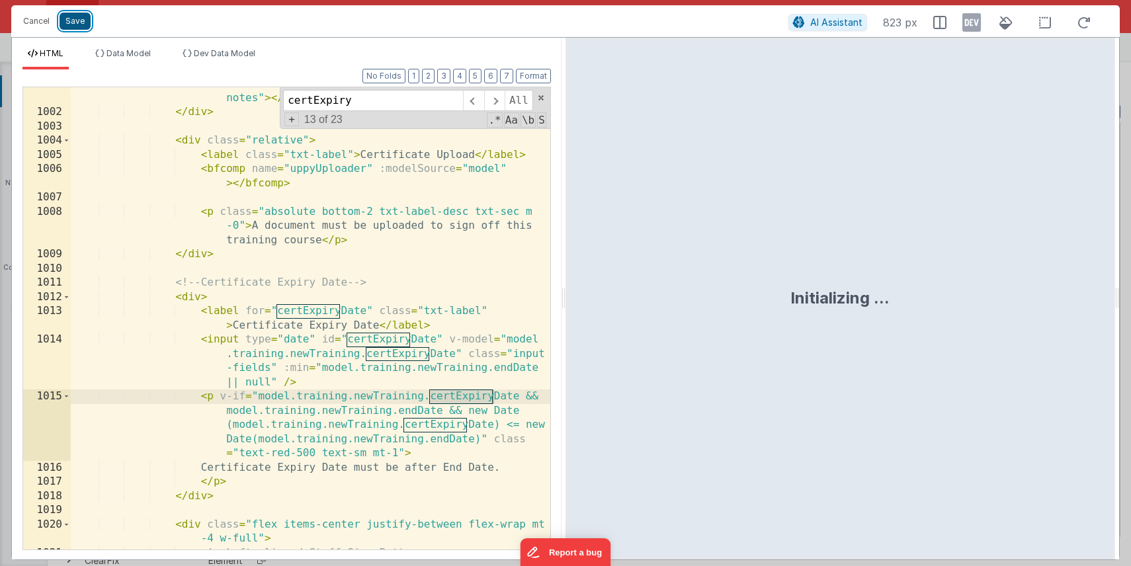
click at [74, 19] on button "Save" at bounding box center [75, 21] width 31 height 17
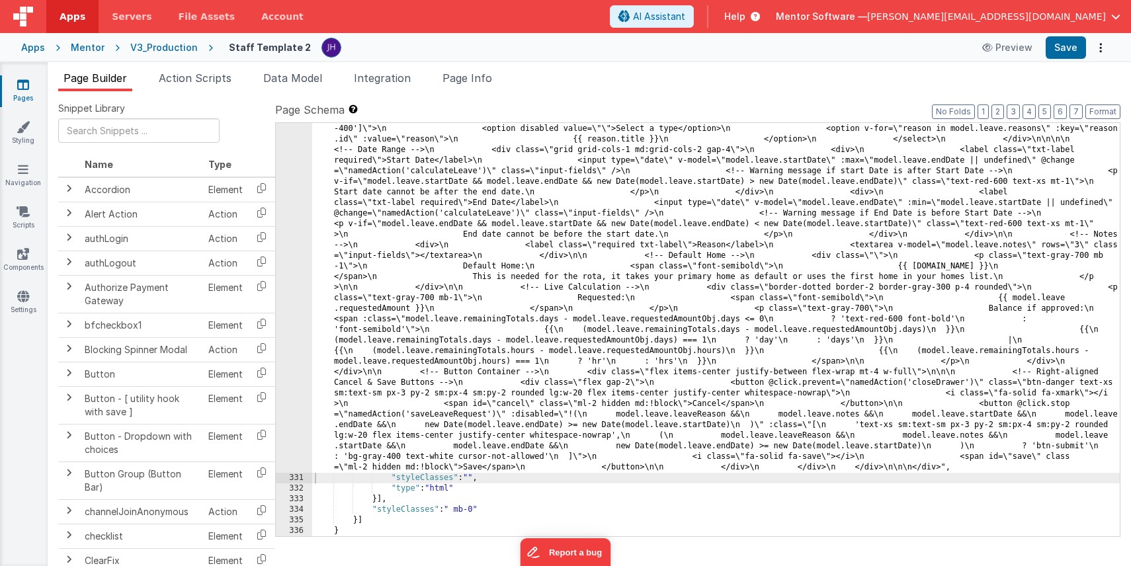
click at [1070, 59] on div "Apps Mentor V3_Production Staff Template 2 Preview Save" at bounding box center [565, 47] width 1131 height 29
click at [1065, 53] on button "Save" at bounding box center [1065, 47] width 40 height 22
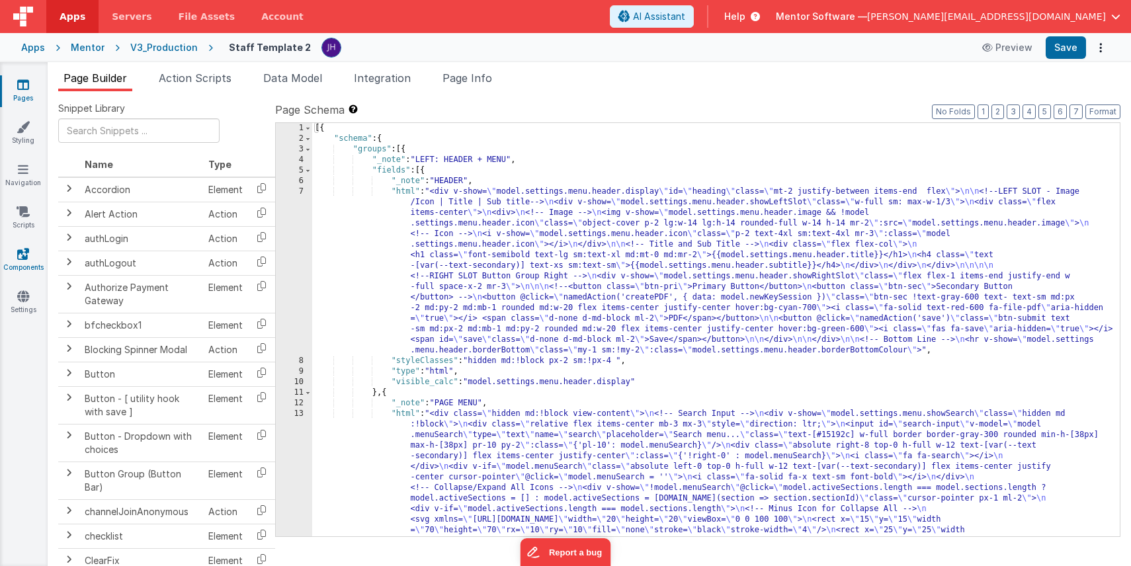
click at [26, 257] on icon at bounding box center [23, 253] width 12 height 13
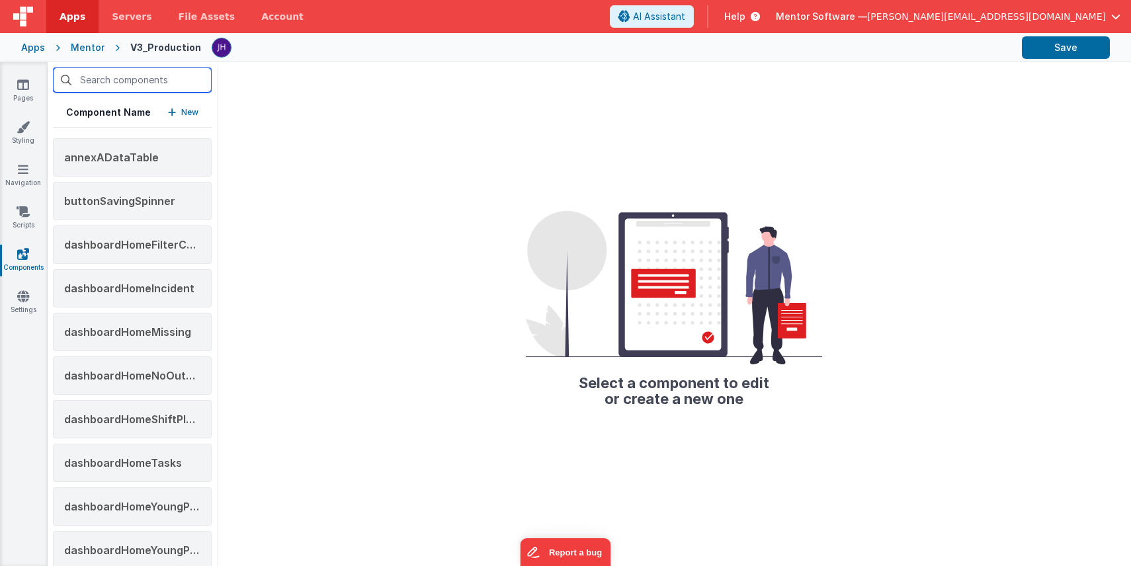
click at [128, 80] on input "text" at bounding box center [132, 79] width 159 height 25
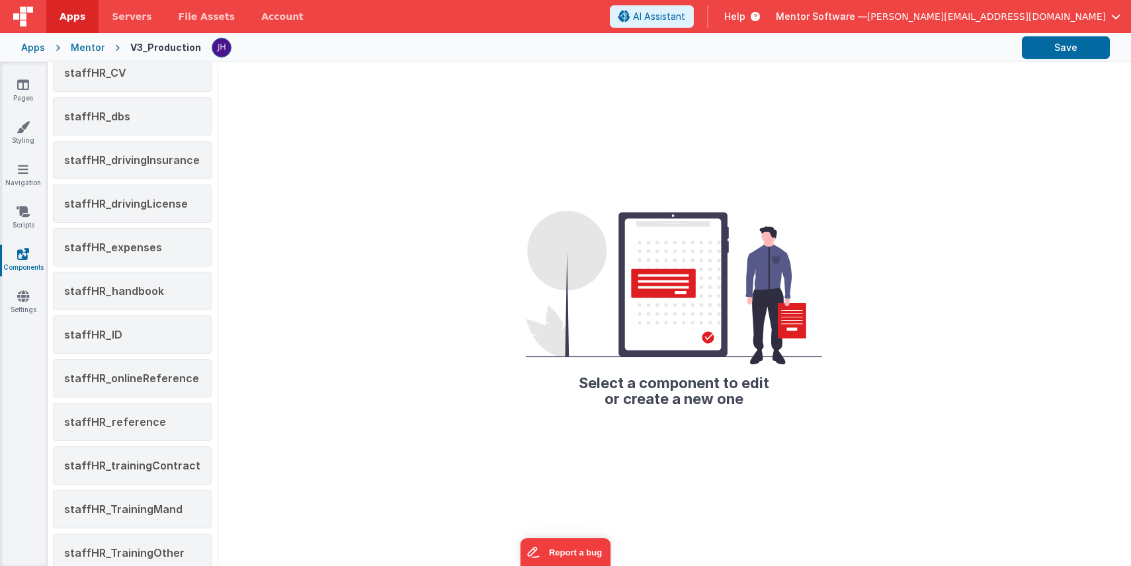
scroll to position [237, 0]
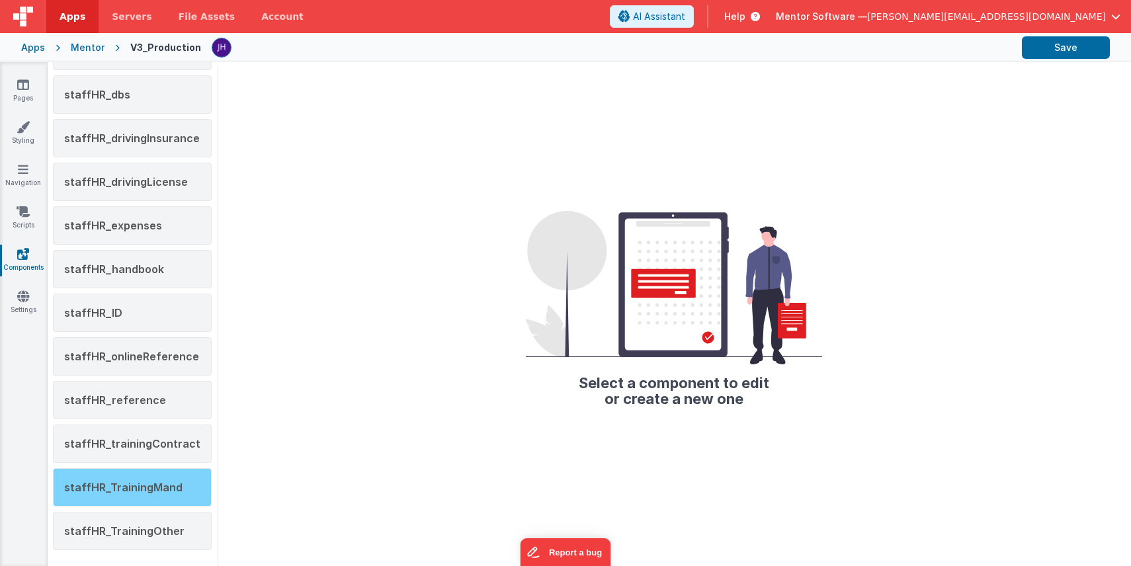
type input "staff"
click at [136, 484] on span "staffHR_TrainingMand" at bounding box center [123, 487] width 118 height 13
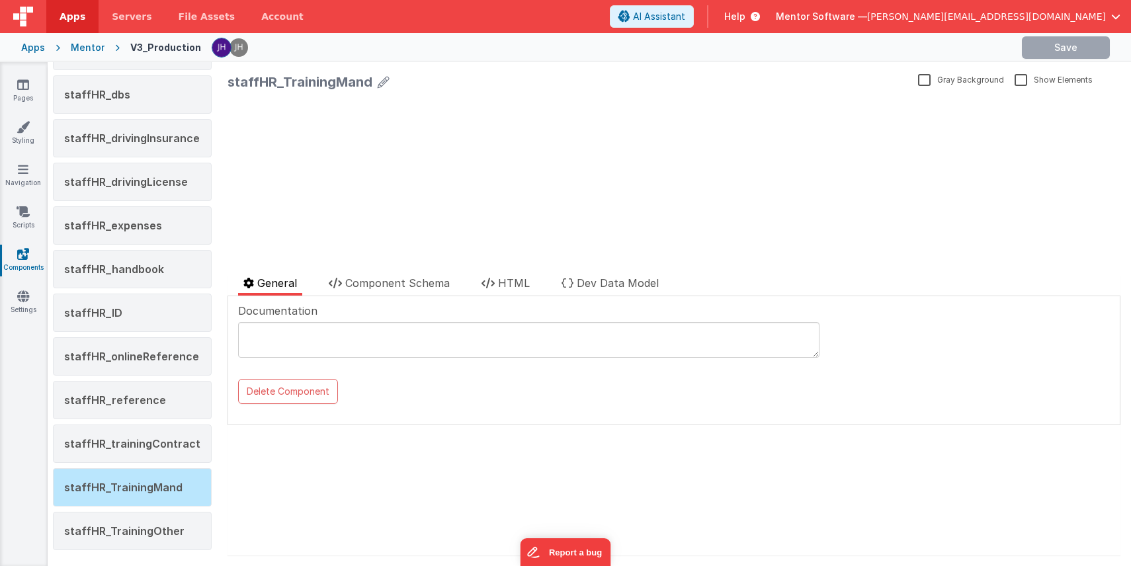
scroll to position [0, 0]
click at [138, 487] on span "staffHR_TrainingMand" at bounding box center [123, 487] width 118 height 13
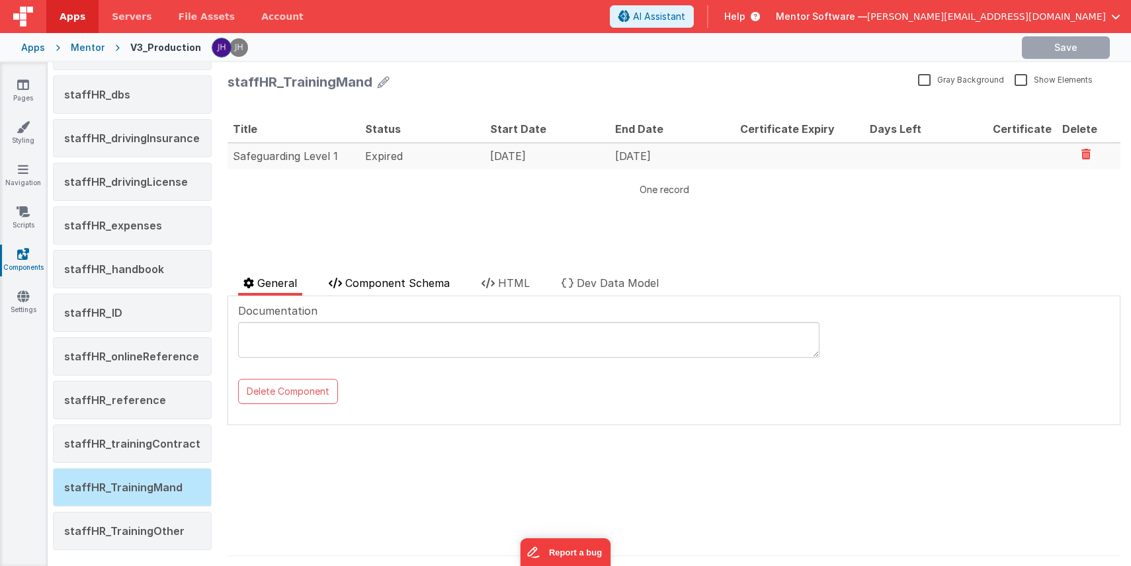
click at [395, 282] on span "Component Schema" at bounding box center [397, 282] width 104 height 13
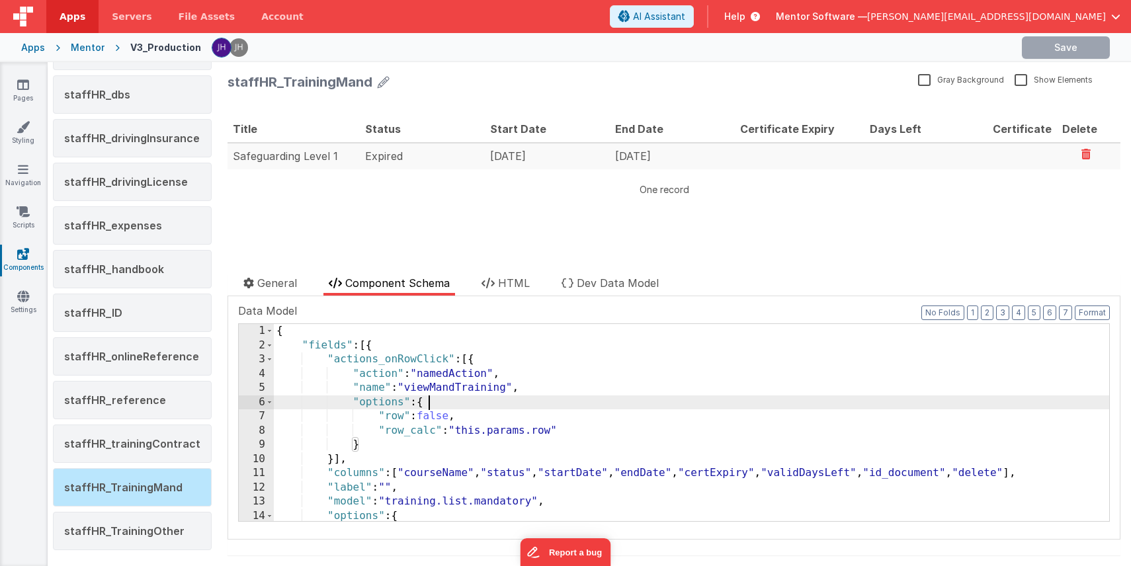
click at [470, 405] on div "{ "fields" : [{ "actions_onRowClick" : [{ "action" : "namedAction" , "name" : "…" at bounding box center [691, 436] width 835 height 225
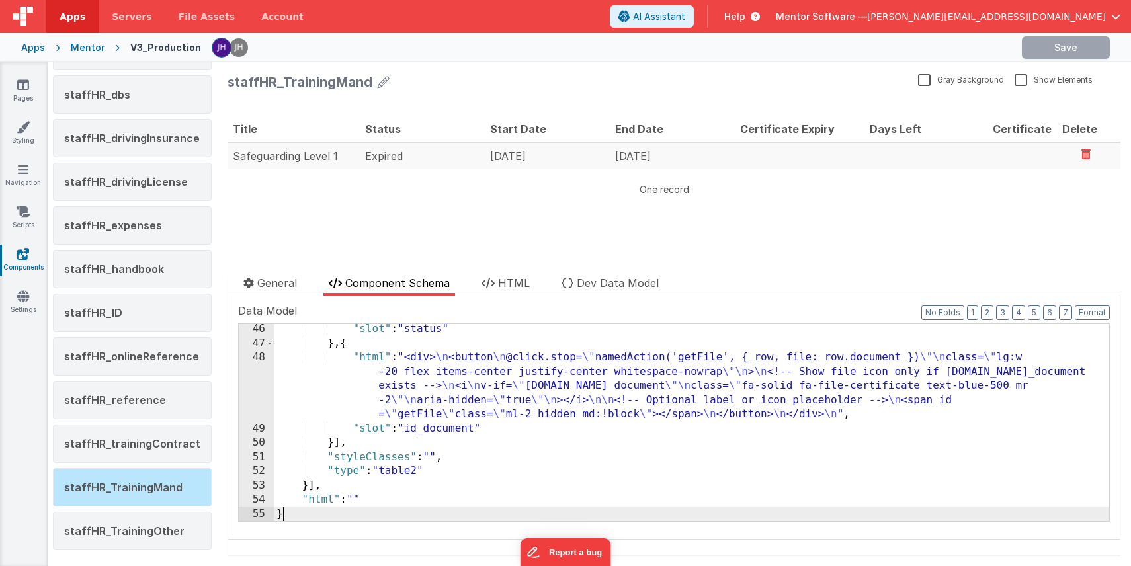
scroll to position [713, 0]
click at [784, 73] on div "staffHR_TrainingMand" at bounding box center [569, 82] width 685 height 19
click at [971, 48] on div at bounding box center [611, 47] width 799 height 22
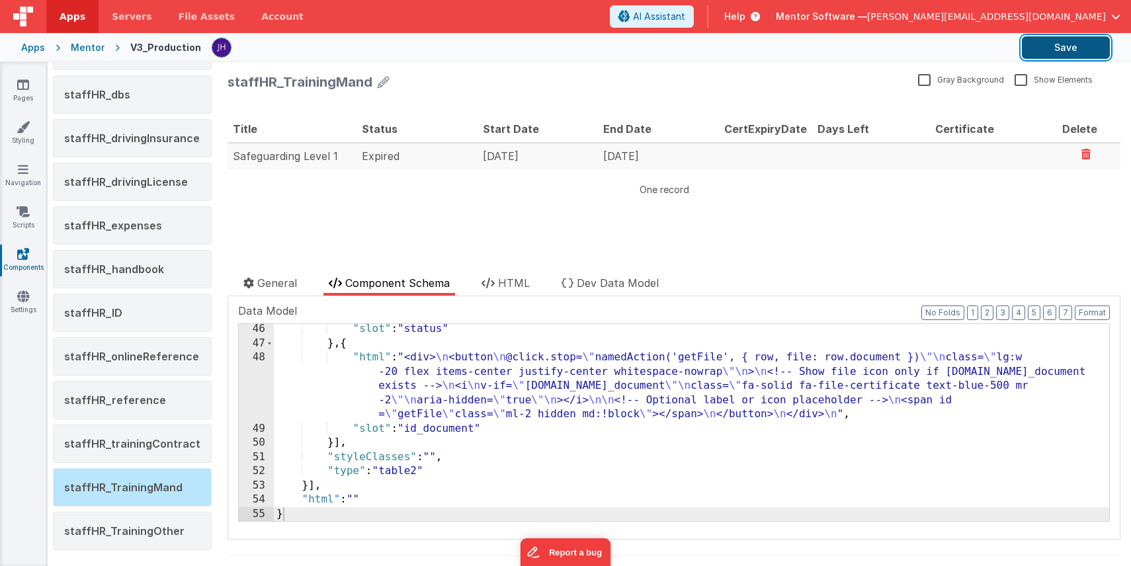
click at [1051, 48] on button "Save" at bounding box center [1066, 47] width 88 height 22
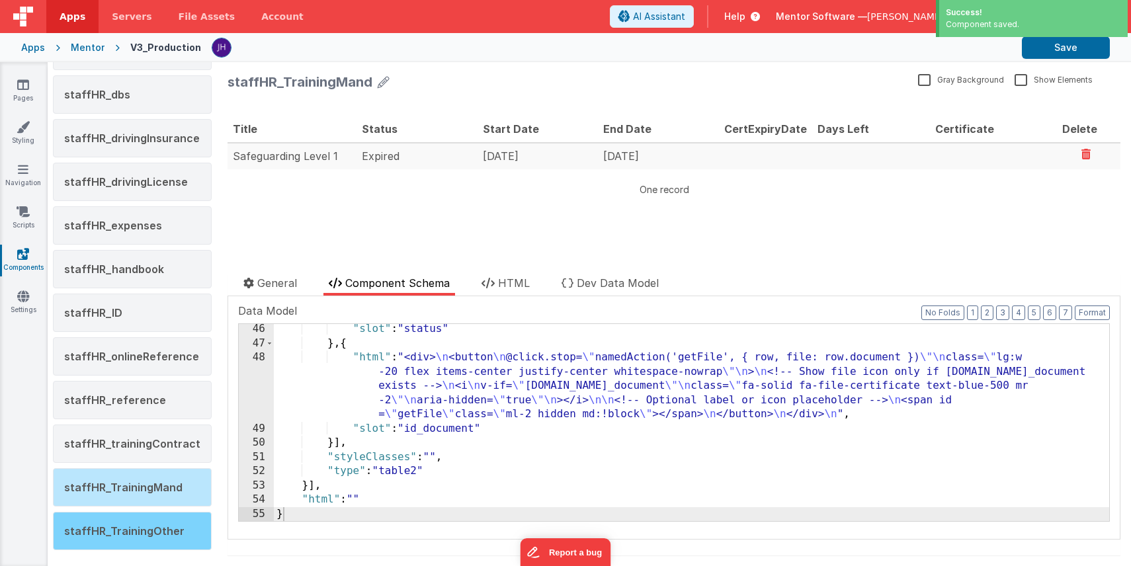
click at [97, 530] on span "staffHR_TrainingOther" at bounding box center [124, 530] width 120 height 13
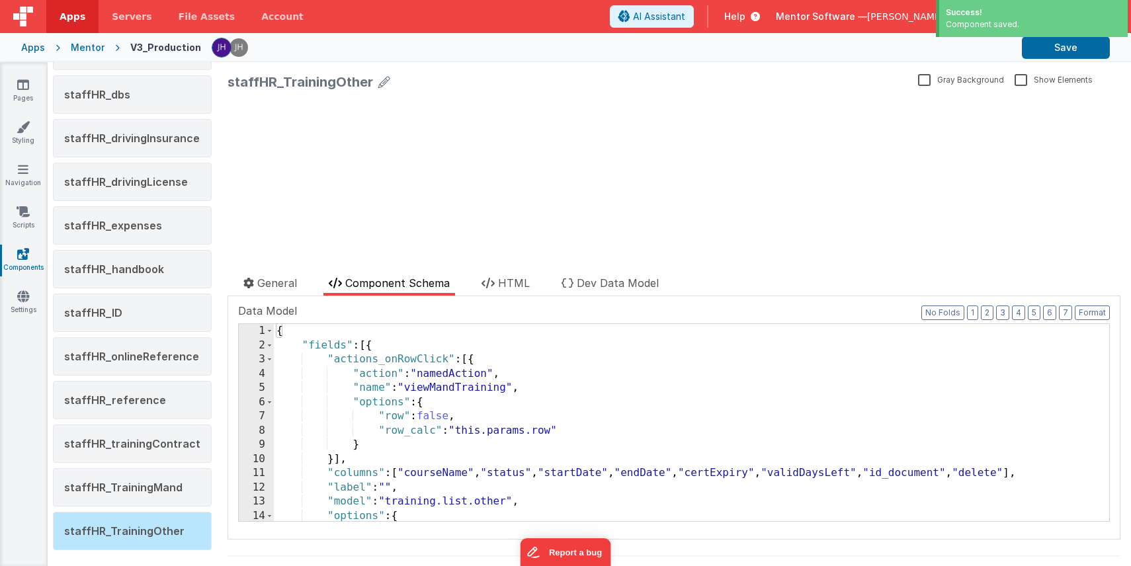
scroll to position [0, 0]
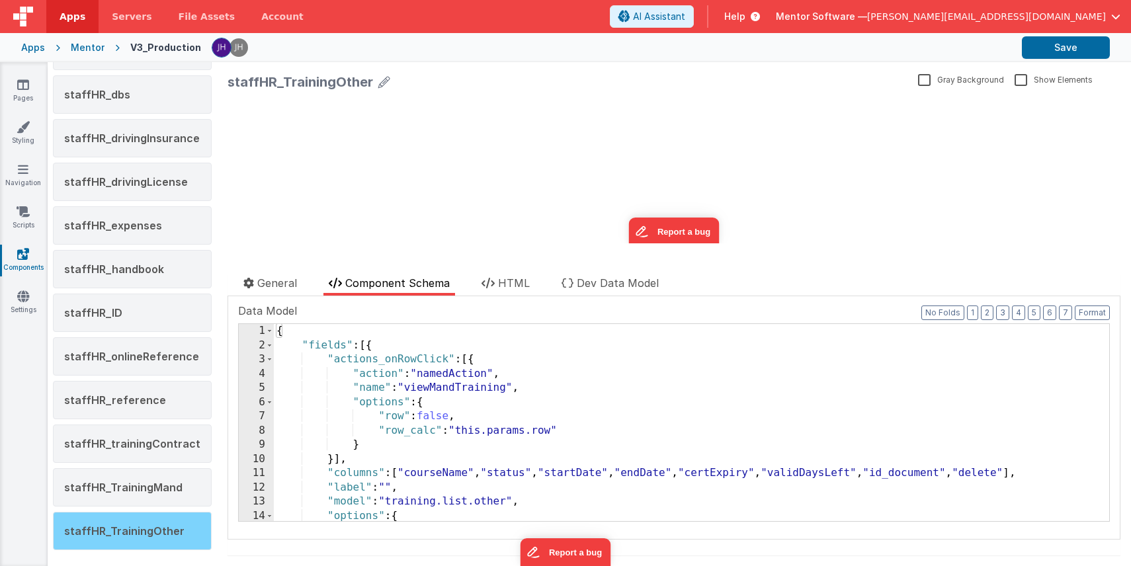
click at [119, 528] on span "staffHR_TrainingOther" at bounding box center [124, 530] width 120 height 13
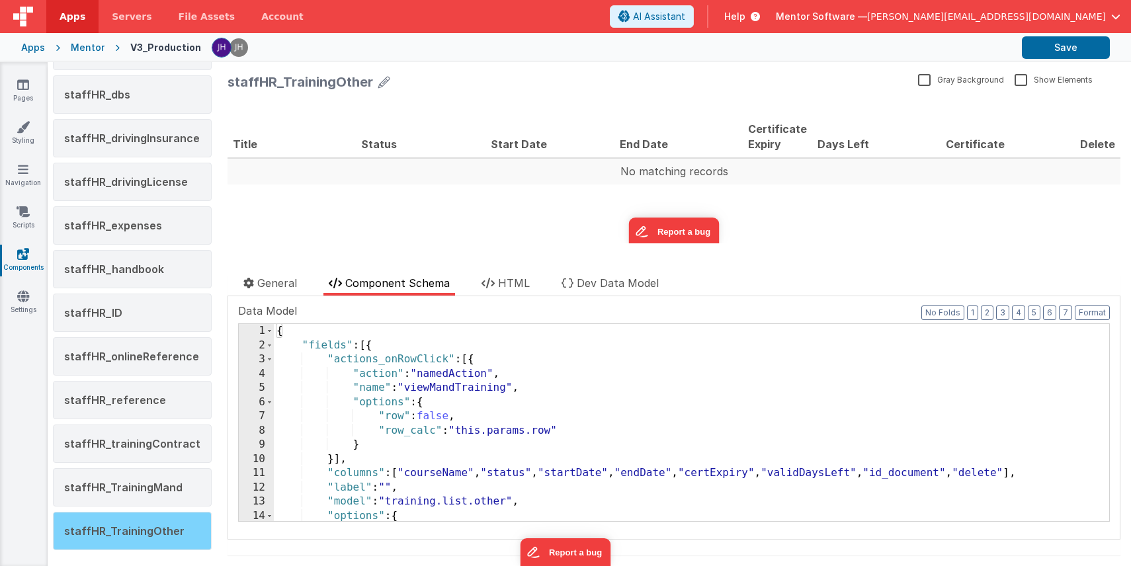
click at [123, 521] on div "staffHR_TrainingOther" at bounding box center [132, 531] width 159 height 38
click at [602, 417] on div "{ "fields" : [{ "actions_onRowClick" : [{ "action" : "namedAction" , "name" : "…" at bounding box center [691, 436] width 835 height 225
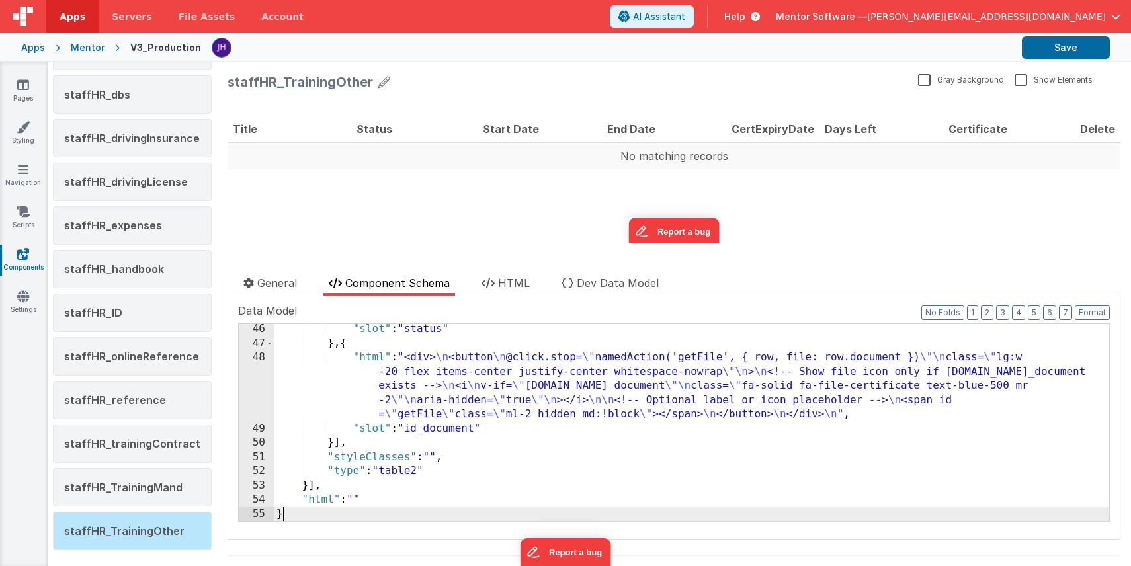
scroll to position [713, 0]
click at [1069, 53] on button "Save" at bounding box center [1066, 47] width 88 height 22
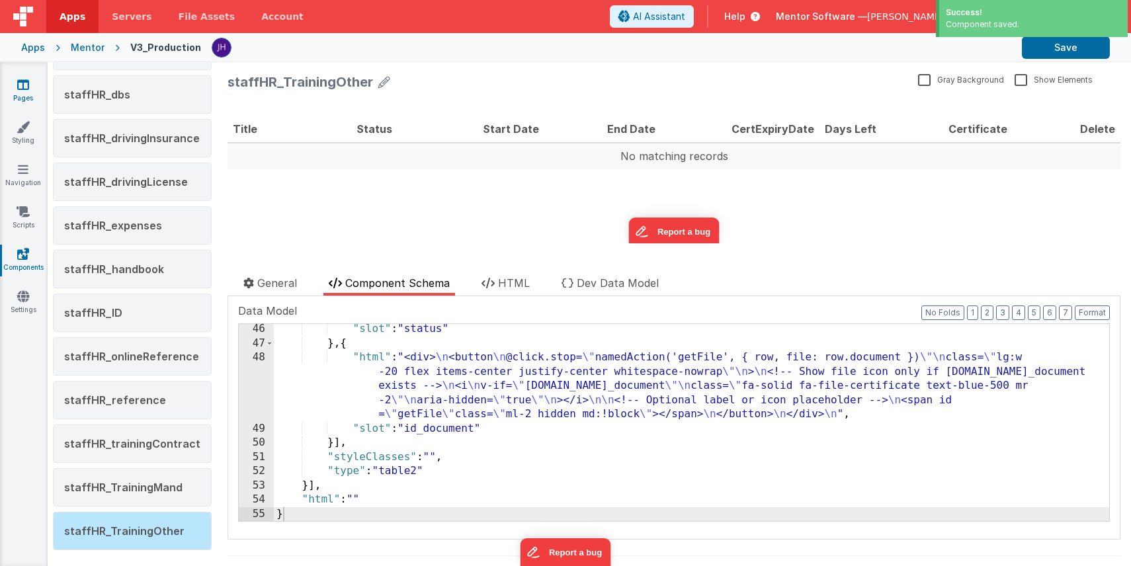
click at [27, 90] on icon at bounding box center [23, 84] width 12 height 13
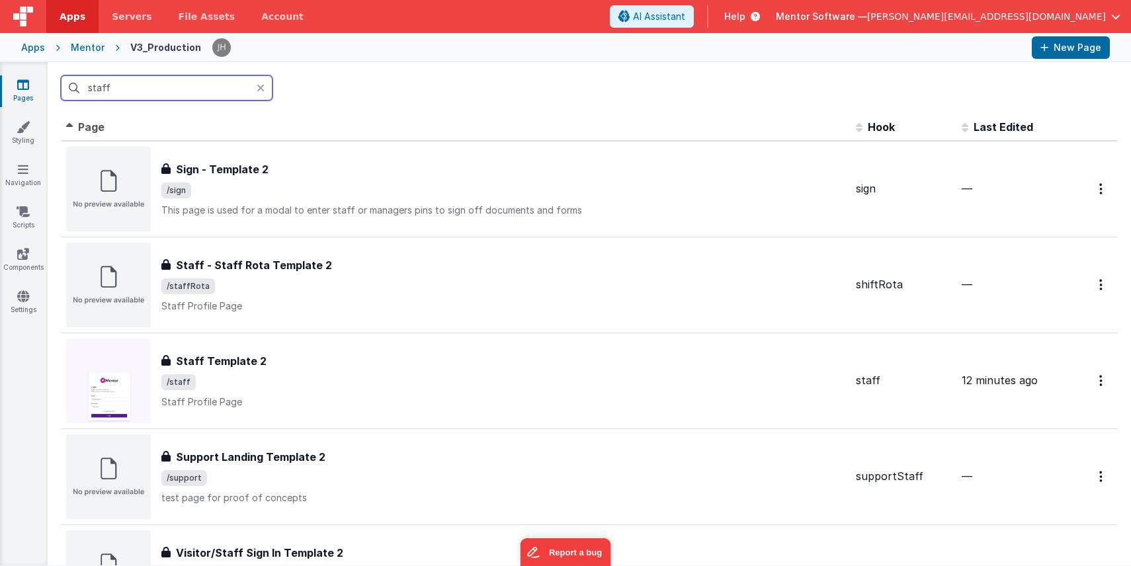
click at [155, 84] on input "staff" at bounding box center [167, 87] width 212 height 25
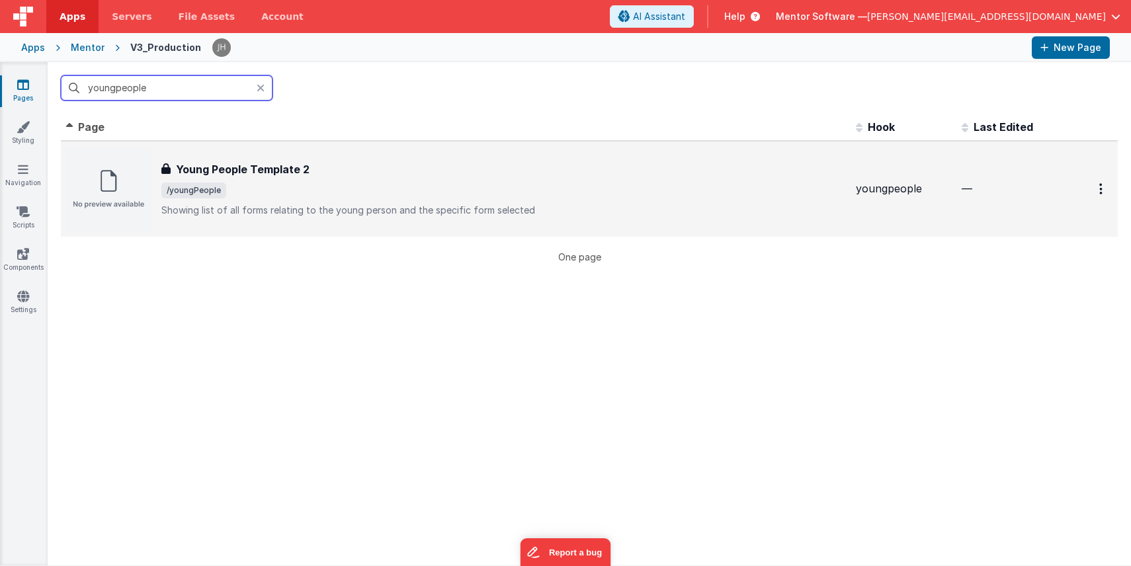
type input "youngpeople"
click at [294, 206] on p "Showing list of all forms relating to the young person and the specific form se…" at bounding box center [503, 210] width 684 height 13
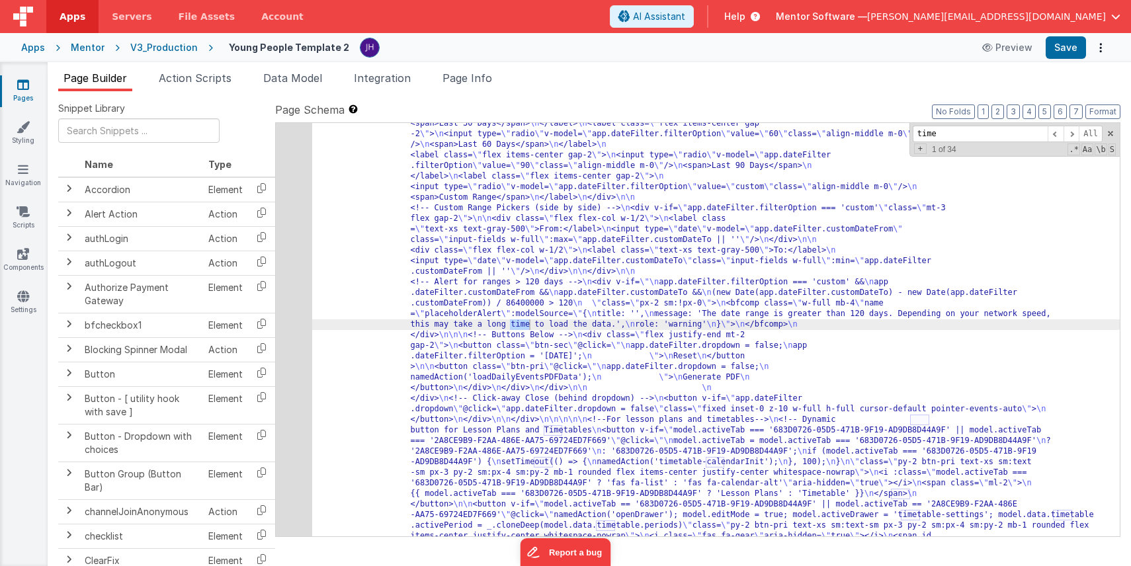
scroll to position [1453, 0]
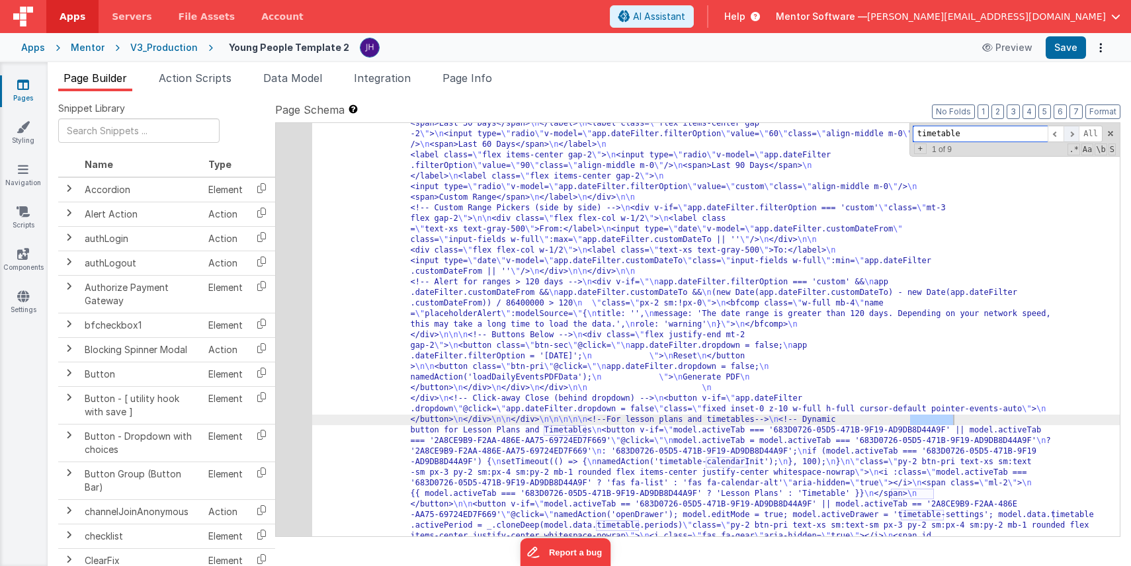
click at [1071, 136] on span at bounding box center [1071, 134] width 16 height 17
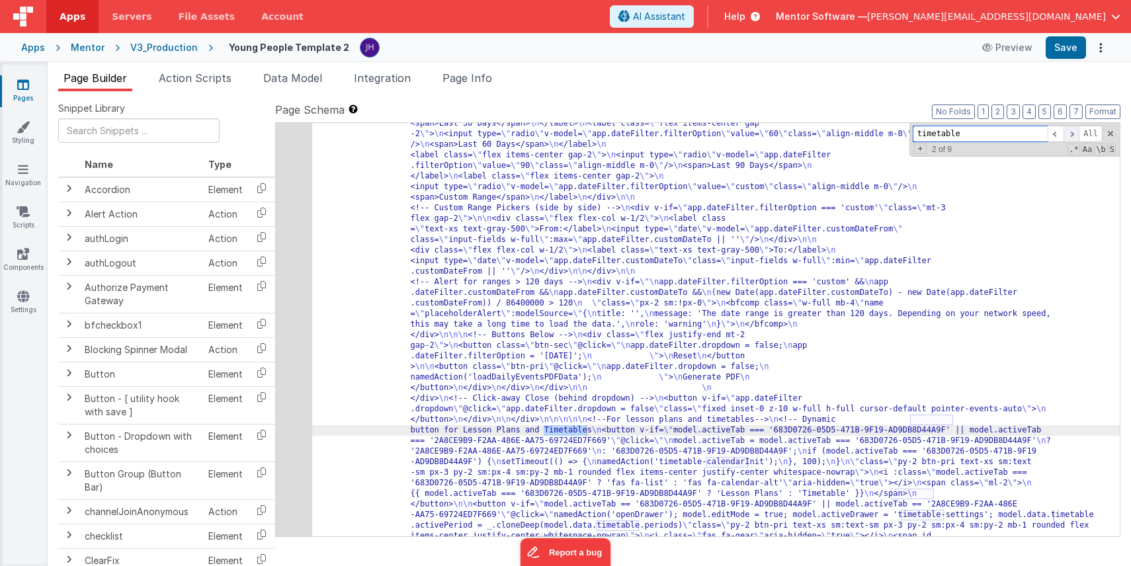
click at [1071, 136] on span at bounding box center [1071, 134] width 16 height 17
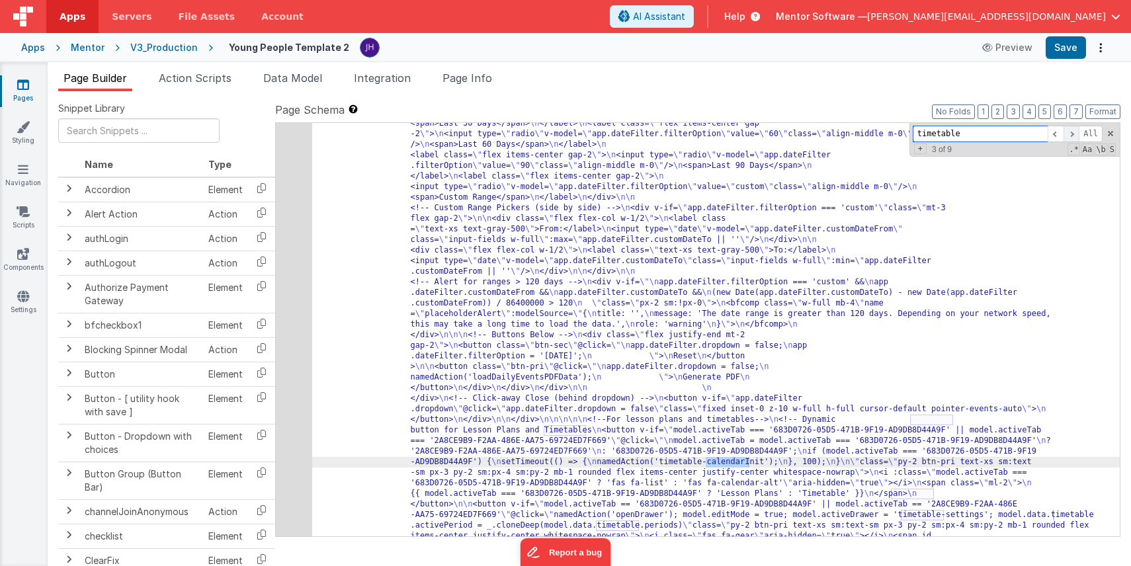
click at [1071, 136] on span at bounding box center [1071, 134] width 16 height 17
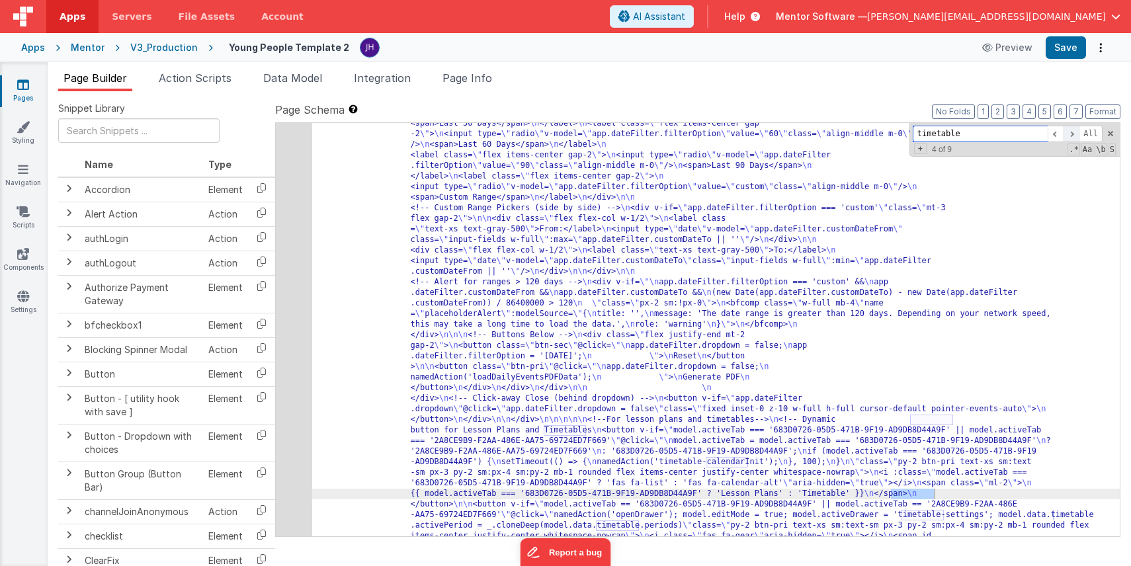
click at [1071, 136] on span at bounding box center [1071, 134] width 16 height 17
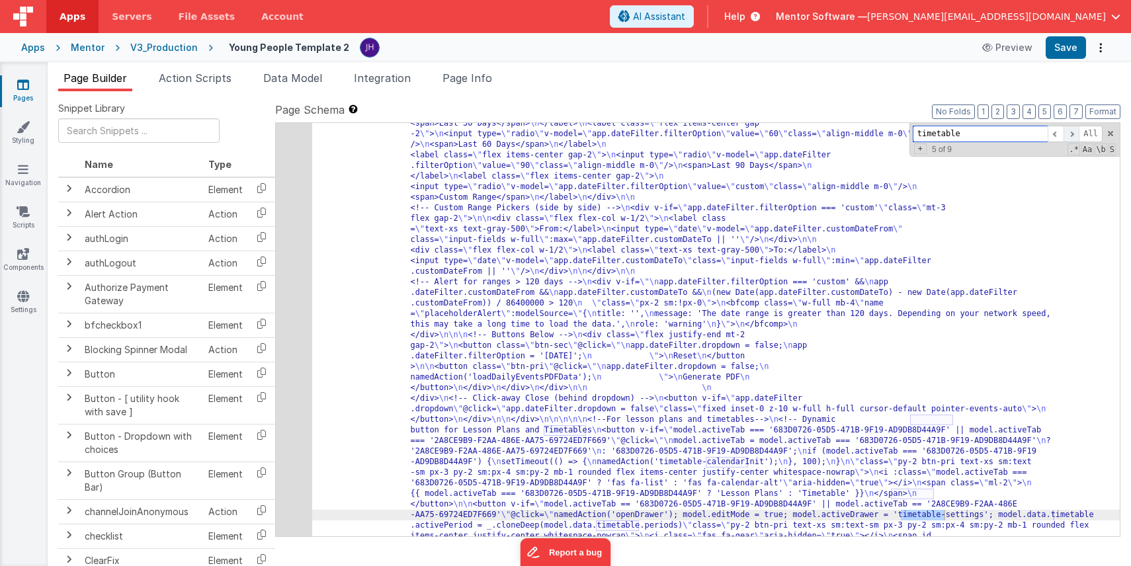
click at [1071, 136] on span at bounding box center [1071, 134] width 16 height 17
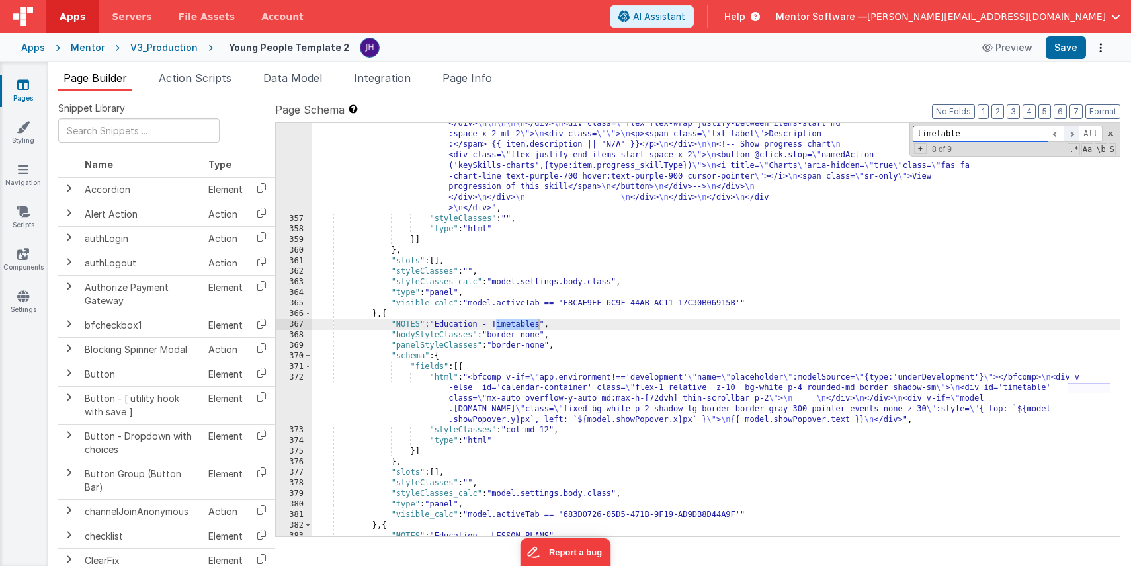
scroll to position [8656, 0]
click at [534, 393] on div ""html" : "<div class= \" flex flex-col justify-between gap-4 md:flex-row \" sty…" at bounding box center [715, 192] width 807 height 889
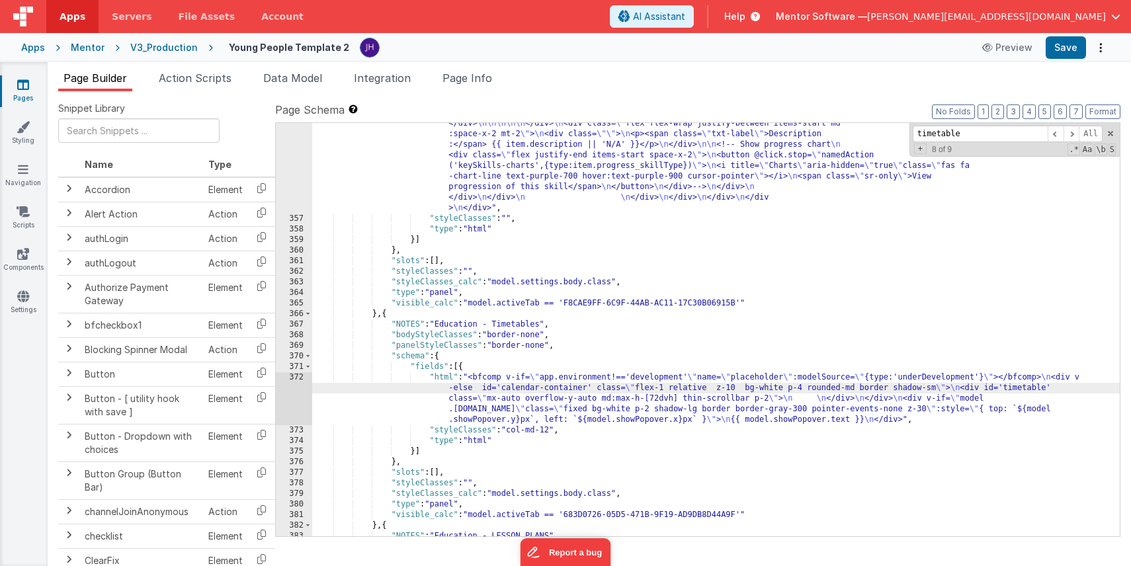
click at [284, 397] on div "372" at bounding box center [294, 398] width 36 height 53
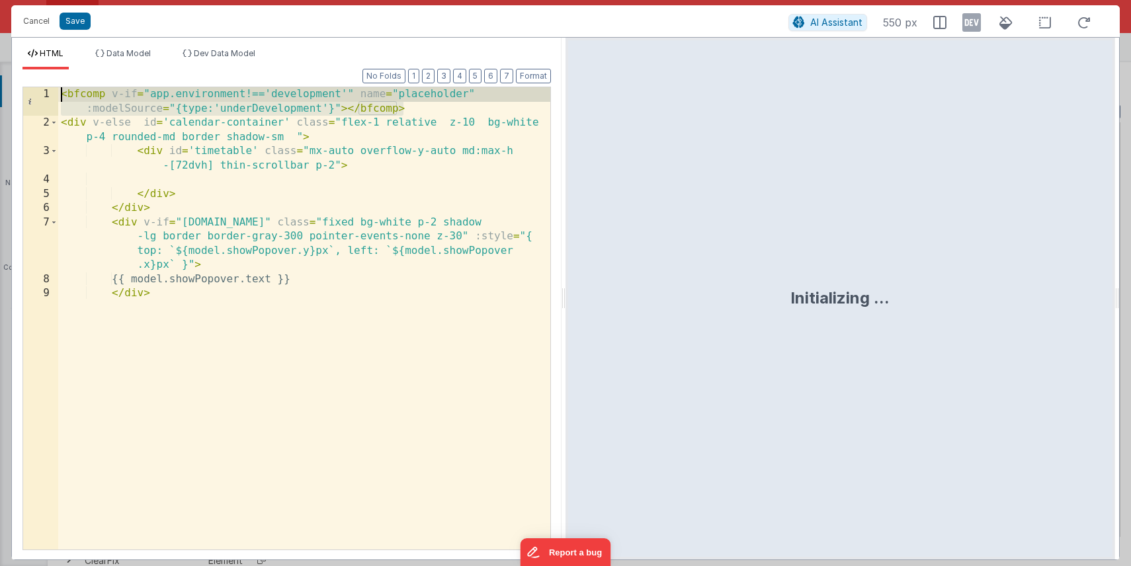
drag, startPoint x: 408, startPoint y: 108, endPoint x: 48, endPoint y: 93, distance: 360.7
click at [48, 93] on div "1 2 3 4 5 6 7 8 9 < bfcomp v-if = "app.environment!=='development'" name = "pla…" at bounding box center [286, 319] width 528 height 464
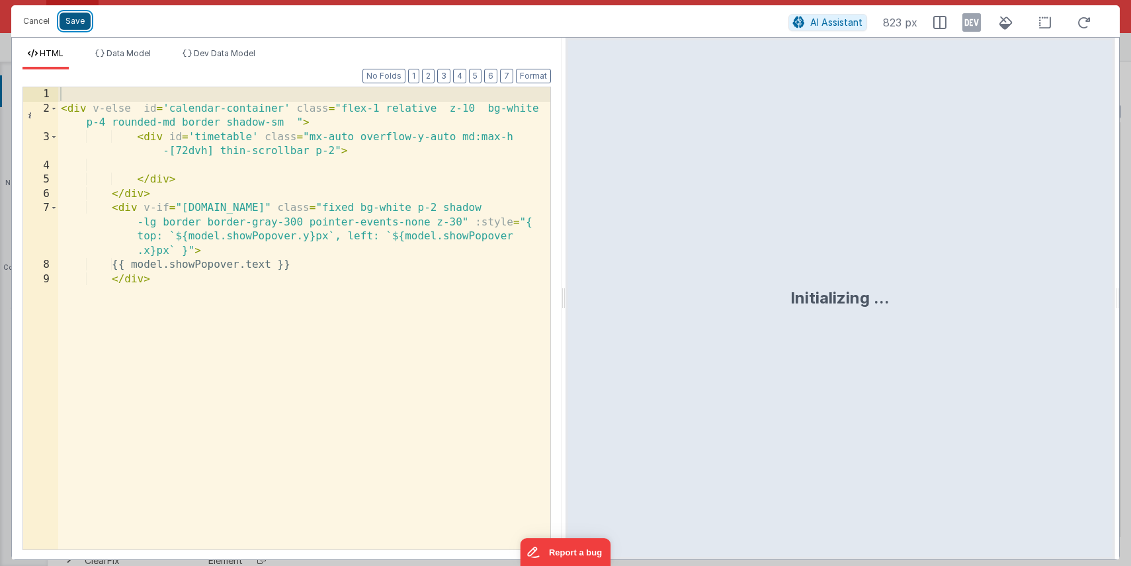
click at [75, 24] on button "Save" at bounding box center [75, 21] width 31 height 17
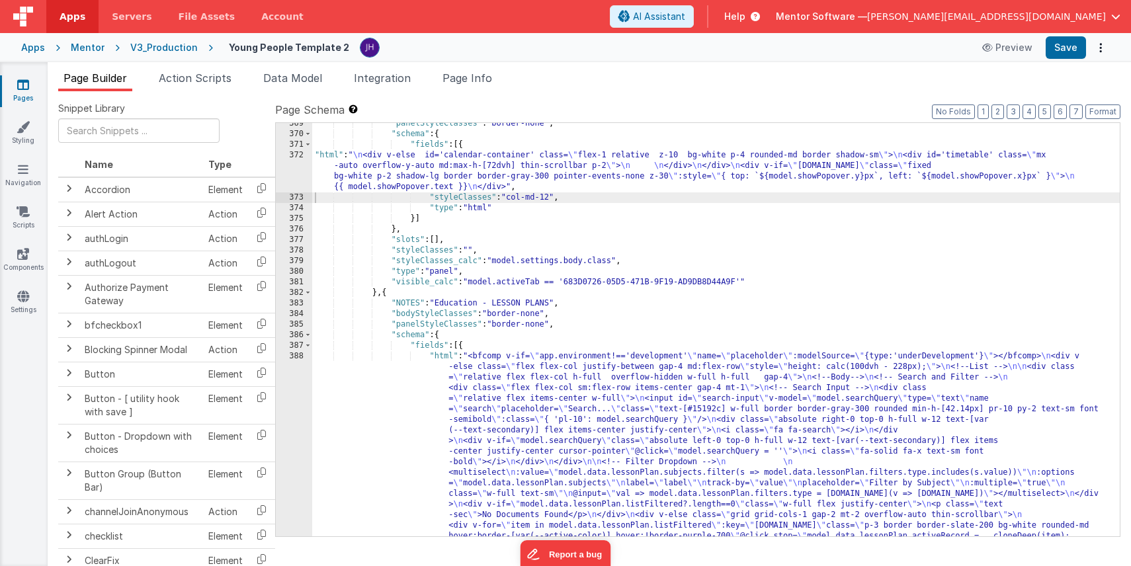
scroll to position [8867, 0]
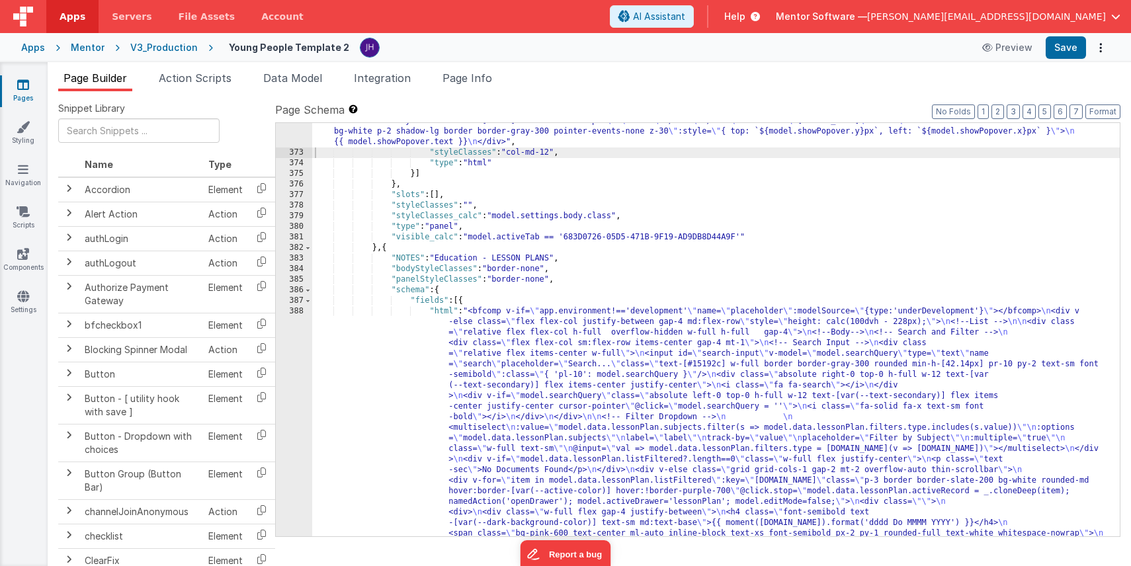
click at [628, 336] on div ""html" : " \n <div v-else id='calendar-container' class= \" flex-1 relative z-1…" at bounding box center [715, 544] width 807 height 879
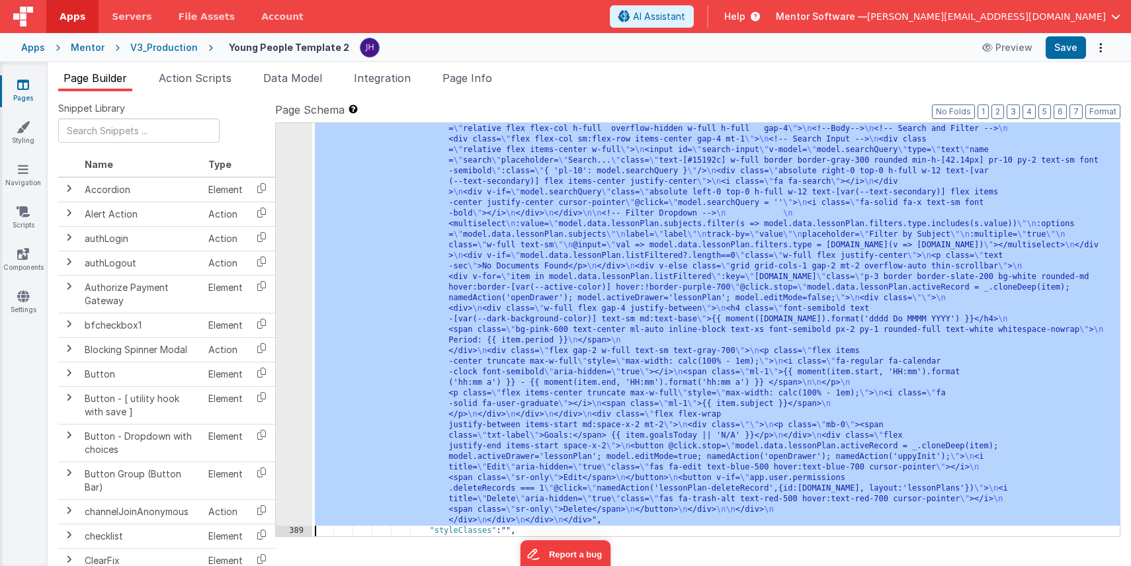
scroll to position [9026, 0]
click at [302, 246] on div "388" at bounding box center [294, 313] width 36 height 423
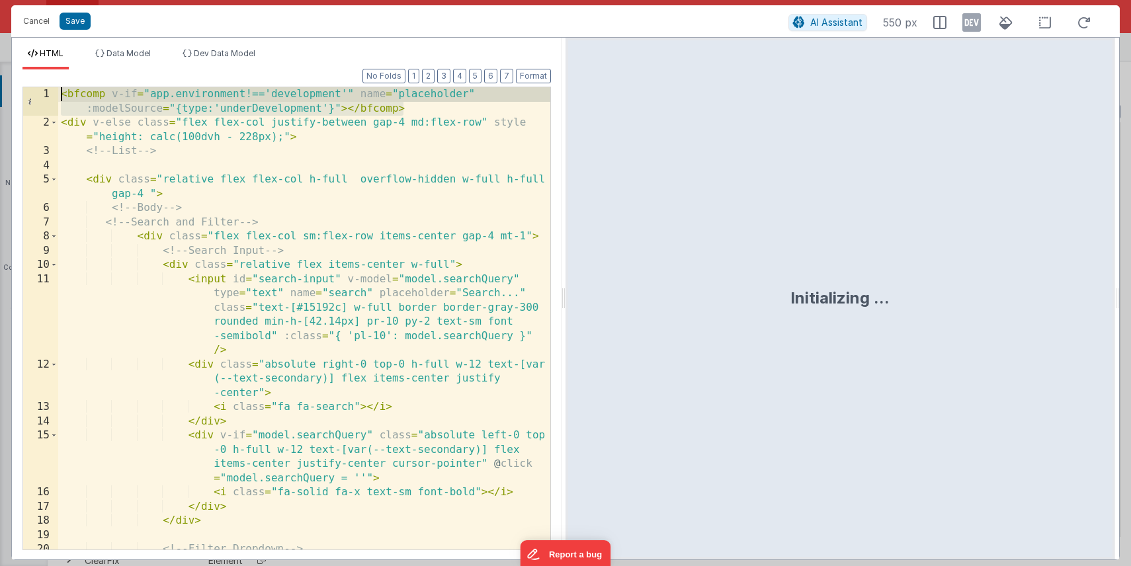
drag, startPoint x: 413, startPoint y: 109, endPoint x: 13, endPoint y: 95, distance: 399.6
click at [13, 95] on div "Format 7 6 5 4 3 2 1 No Folds 1 2 3 4 5 6 7 8 9 10 11 12 13 14 15 16 17 18 19 2…" at bounding box center [287, 314] width 550 height 490
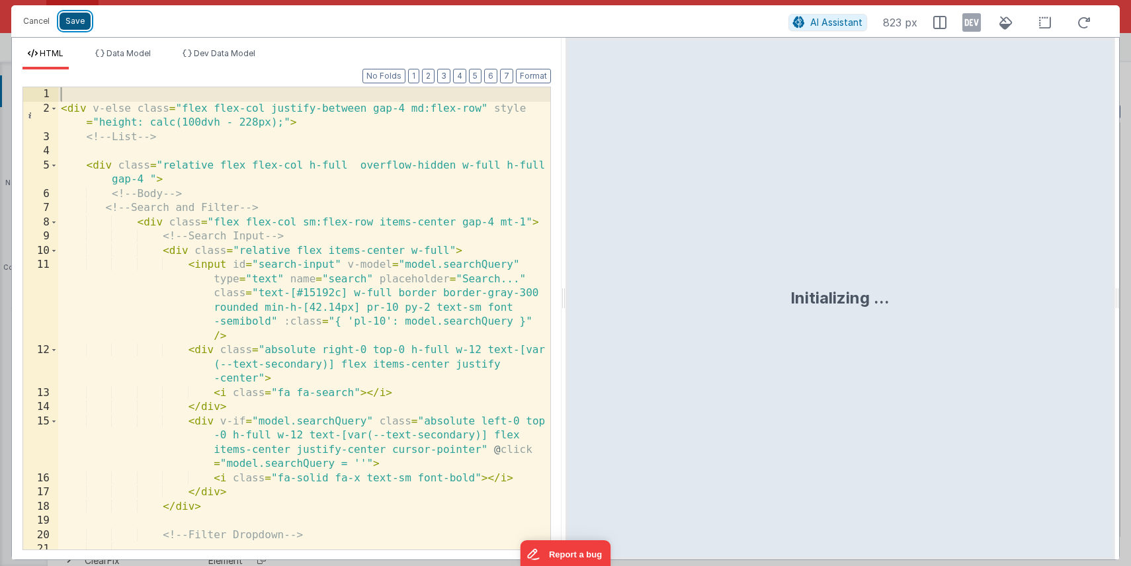
click at [69, 24] on button "Save" at bounding box center [75, 21] width 31 height 17
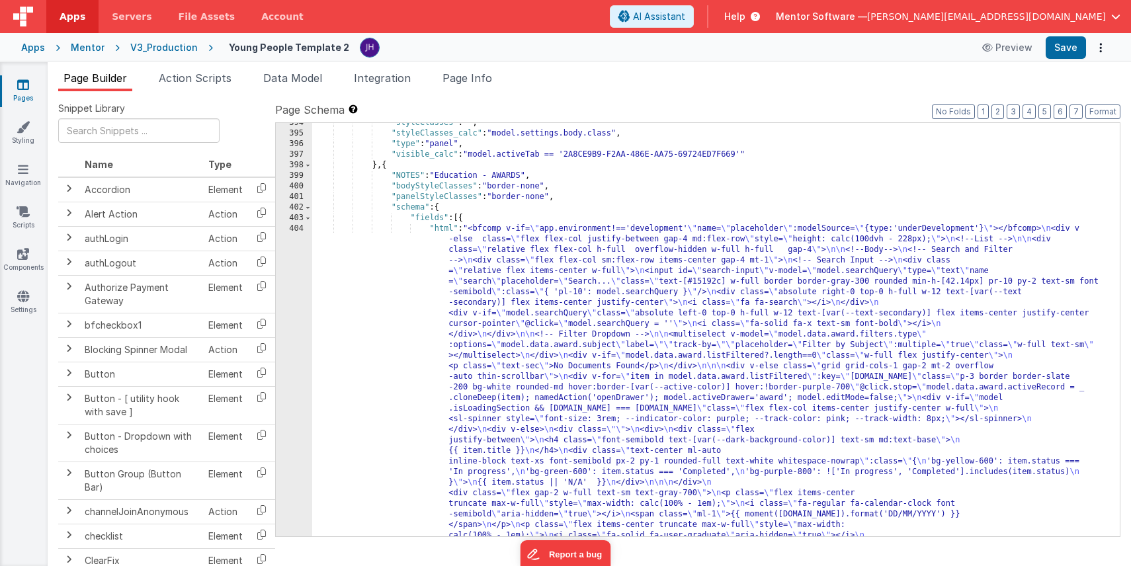
scroll to position [9413, 0]
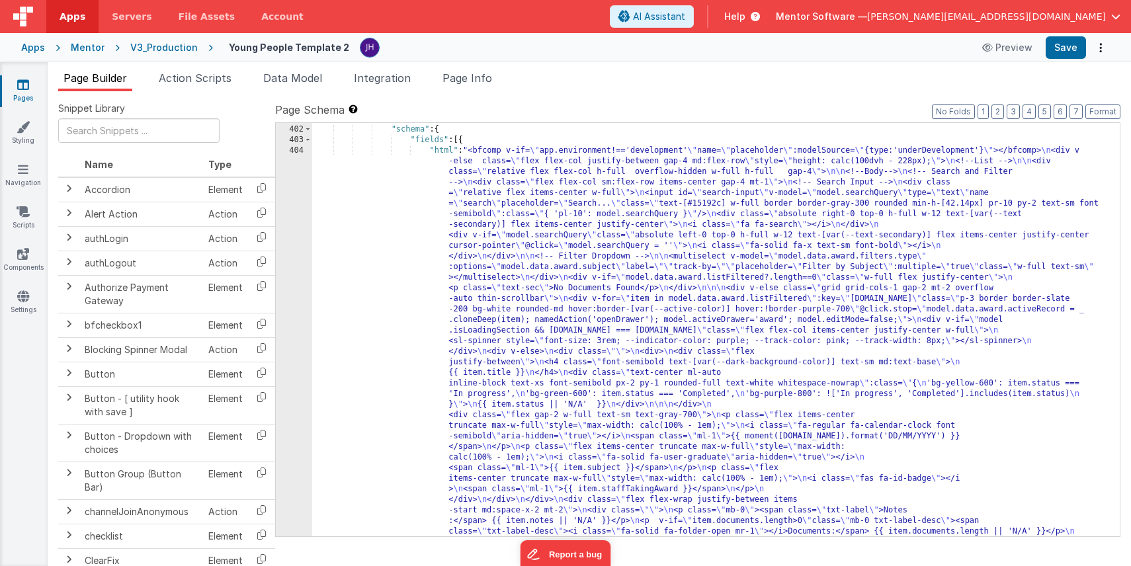
click at [524, 270] on div ""panelStyleClasses" : "border-none" , "schema" : { "fields" : [{ "html" : "<bfc…" at bounding box center [715, 569] width 807 height 911
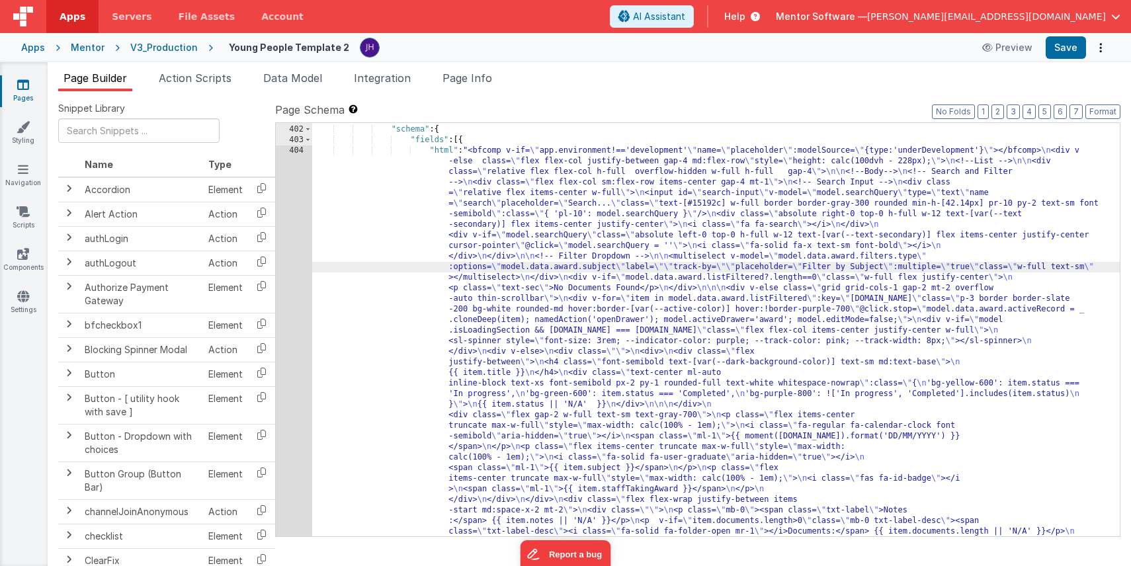
click at [284, 231] on div "401 402 403 404 405" at bounding box center [294, 569] width 36 height 911
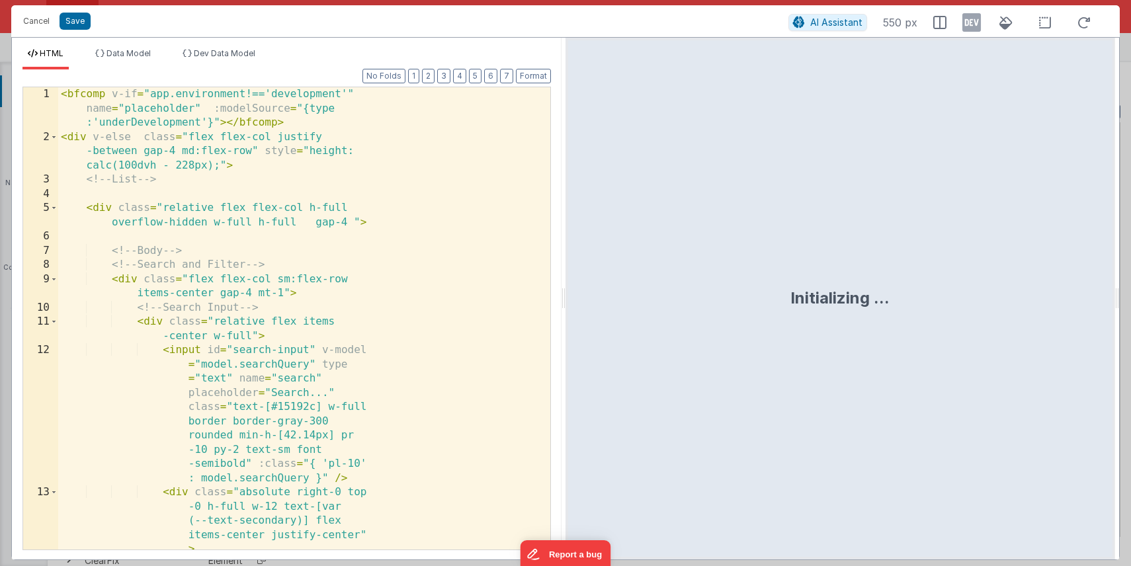
scroll to position [9496, 0]
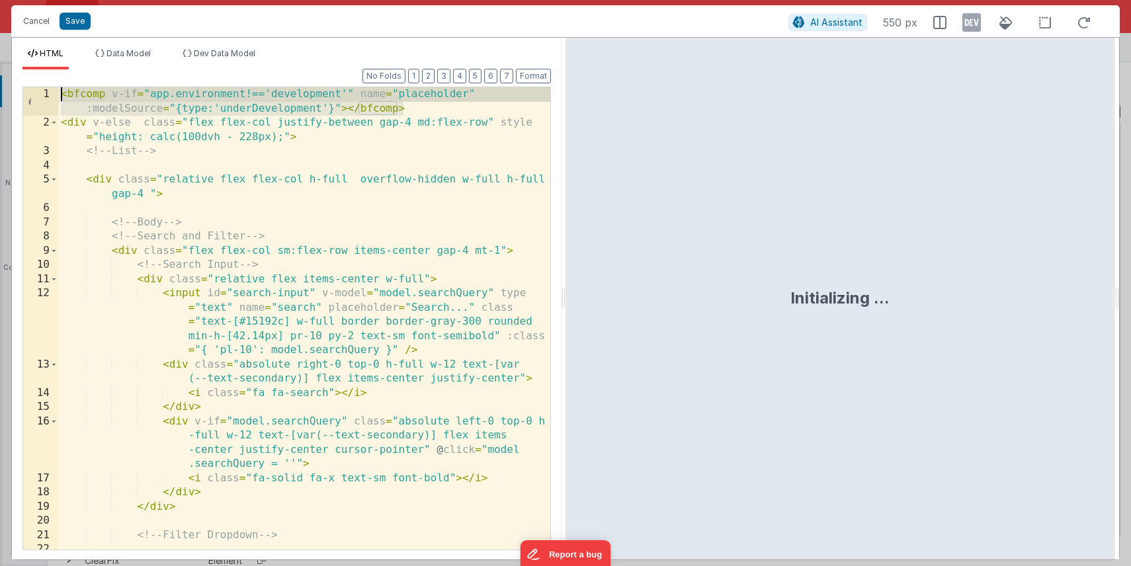
drag, startPoint x: 409, startPoint y: 106, endPoint x: 47, endPoint y: 87, distance: 362.2
click at [47, 87] on div "1 2 3 4 5 6 7 8 9 10 11 12 13 14 15 16 17 18 19 20 21 22 23 < bfcomp v-if = "ap…" at bounding box center [286, 319] width 528 height 464
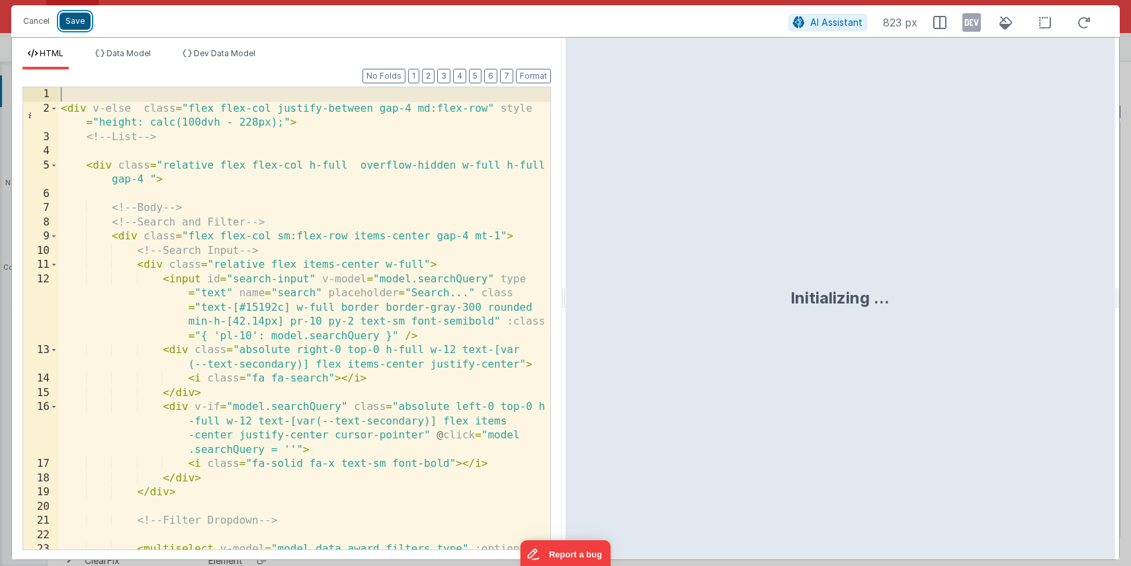
click at [71, 26] on button "Save" at bounding box center [75, 21] width 31 height 17
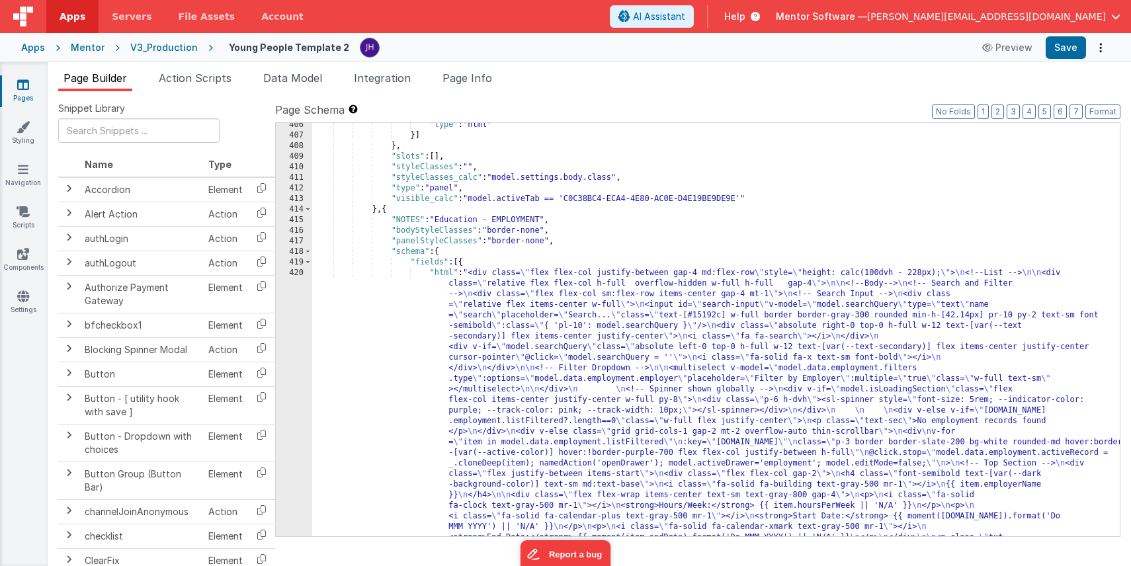
scroll to position [9785, 0]
click at [566, 348] on div ""type" : "html" }] } , "slots" : [ ] , "styleClasses" : "" , "styleClasses_calc…" at bounding box center [715, 522] width 807 height 805
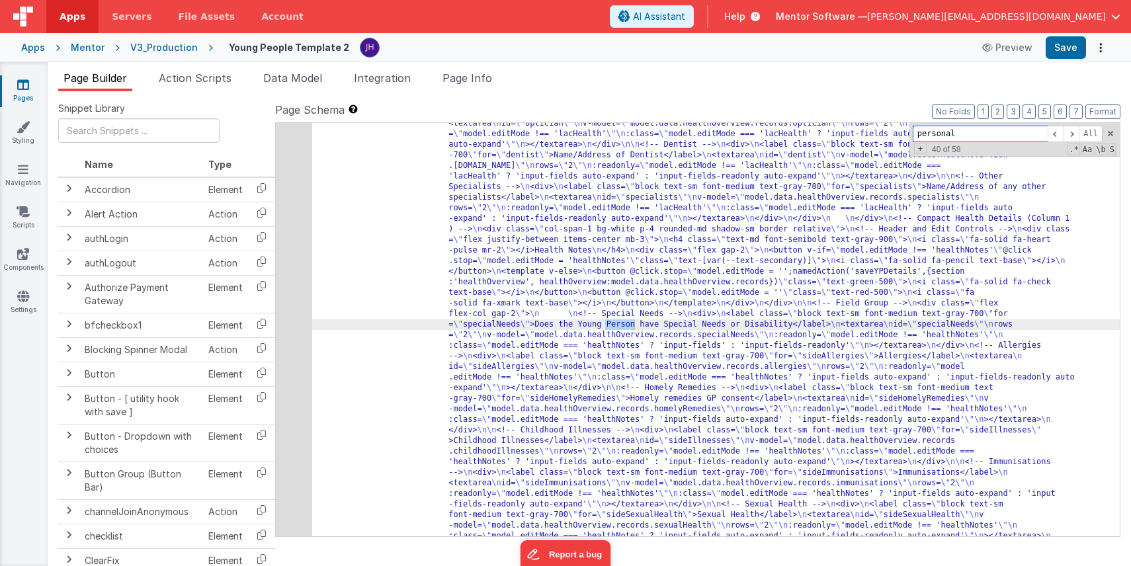
scroll to position [16694, 0]
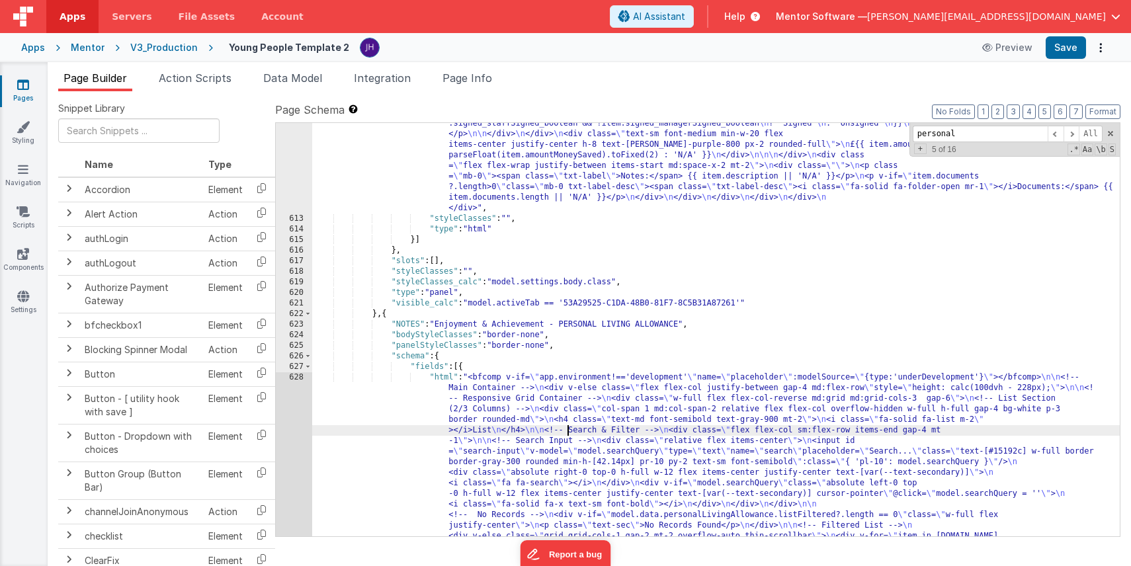
click at [569, 427] on div ""html" : "<div class= \" flex flex-col justify-between gap-4 md:flex-row \" sty…" at bounding box center [715, 568] width 807 height 1535
click at [294, 418] on div "612 613 614 615 616 617 618 619 620 621 622 623 624 625 626 627 628 629 630 631…" at bounding box center [294, 568] width 36 height 1535
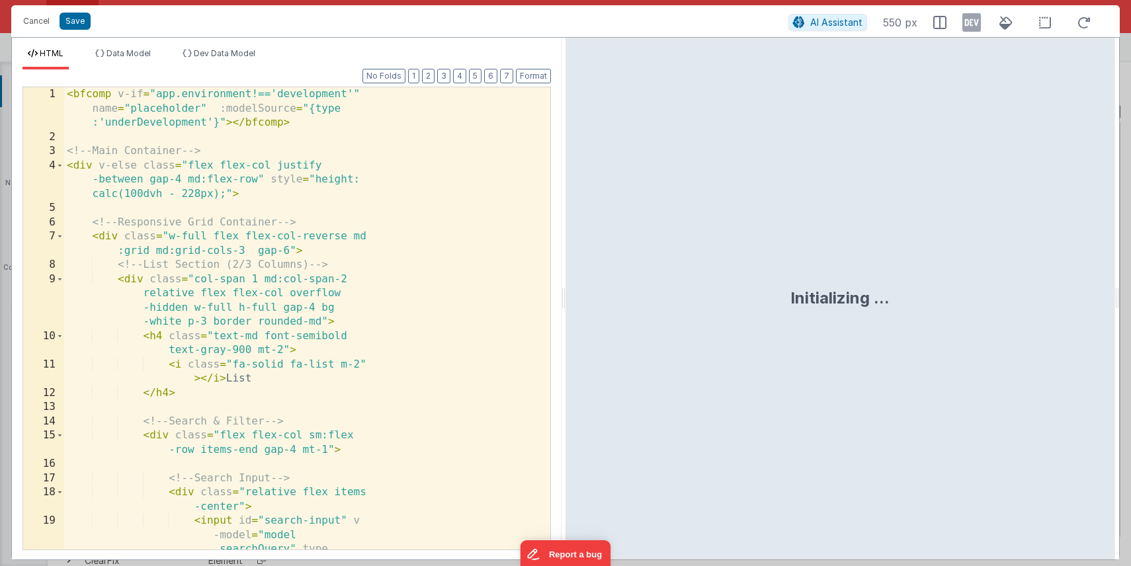
scroll to position [17129, 0]
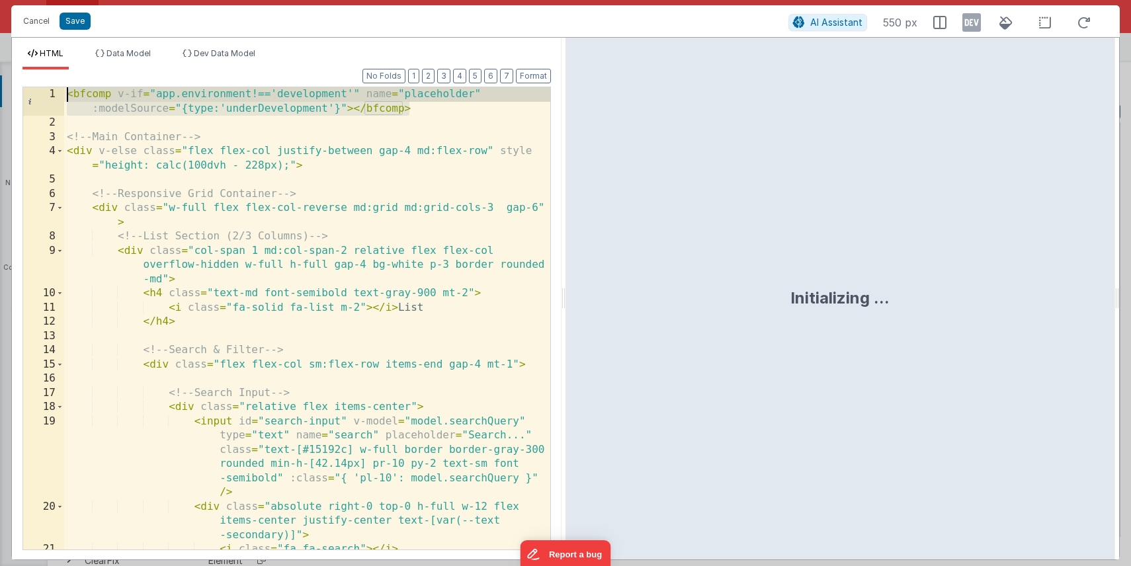
drag, startPoint x: 414, startPoint y: 110, endPoint x: 37, endPoint y: 90, distance: 377.5
click at [37, 90] on div "1 2 3 4 5 6 7 8 9 10 11 12 13 14 15 16 17 18 19 20 21 22 < bfcomp v-if = "app.e…" at bounding box center [286, 319] width 528 height 464
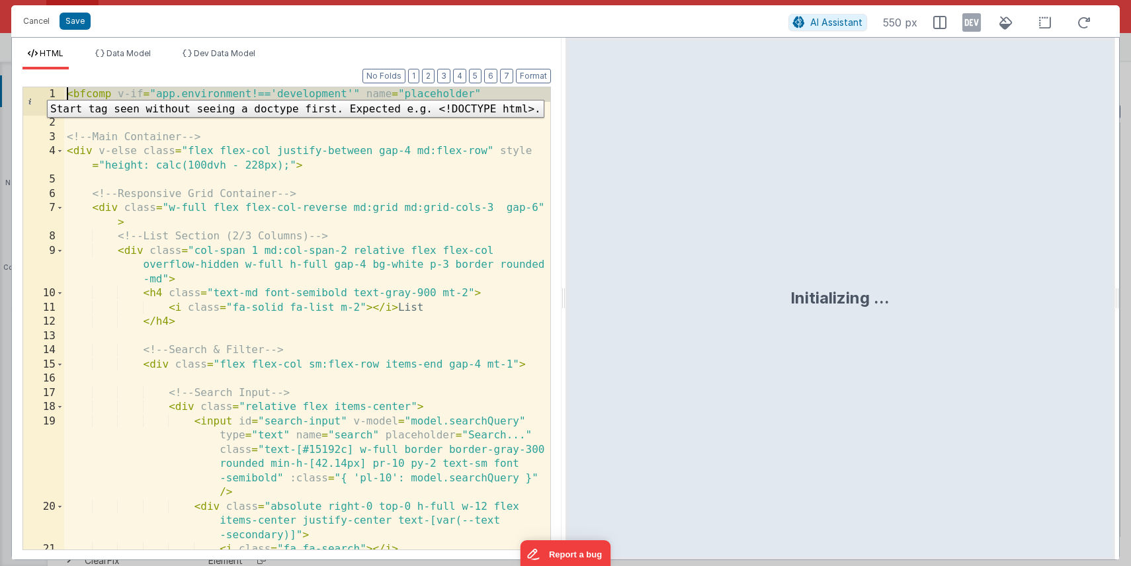
scroll to position [0, 0]
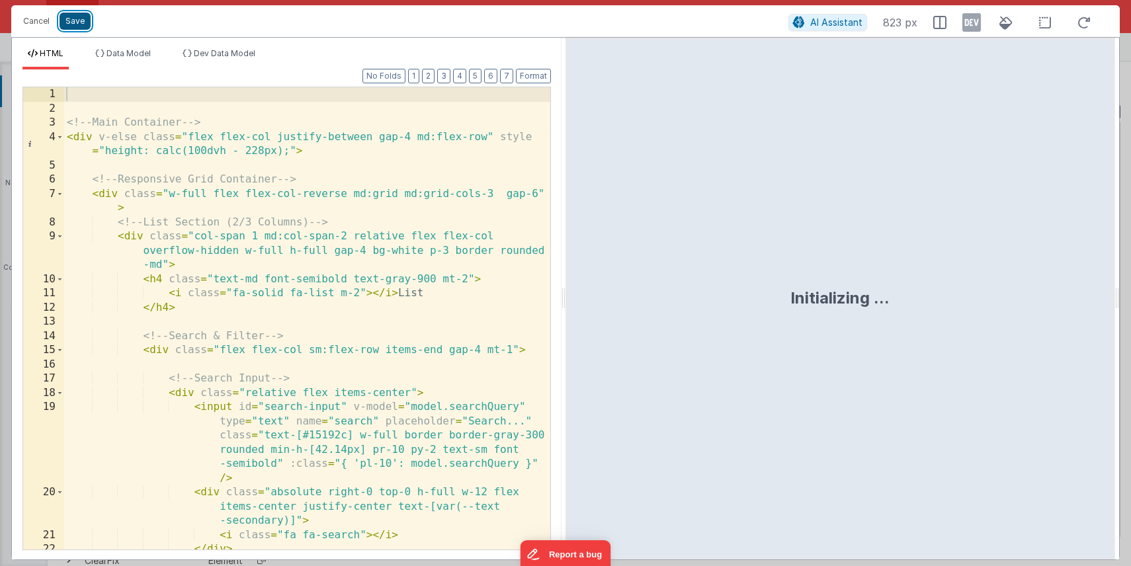
click at [74, 21] on button "Save" at bounding box center [75, 21] width 31 height 17
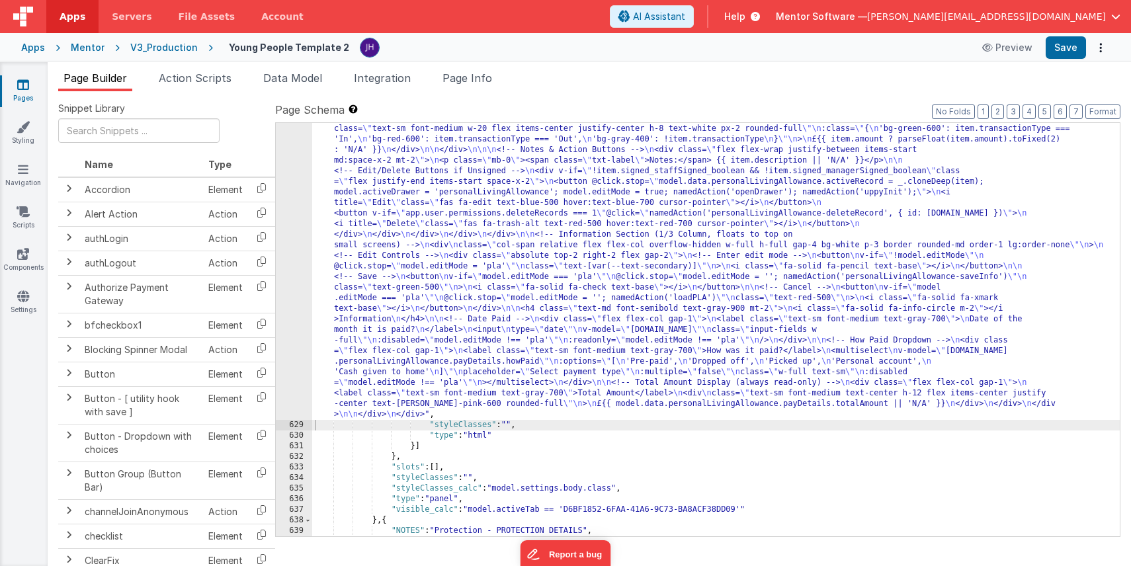
click at [604, 292] on div ""html" : " \n\n <!-- Main Container --> \n <div v-else class= \" flex flex-col …" at bounding box center [715, 330] width 807 height 1027
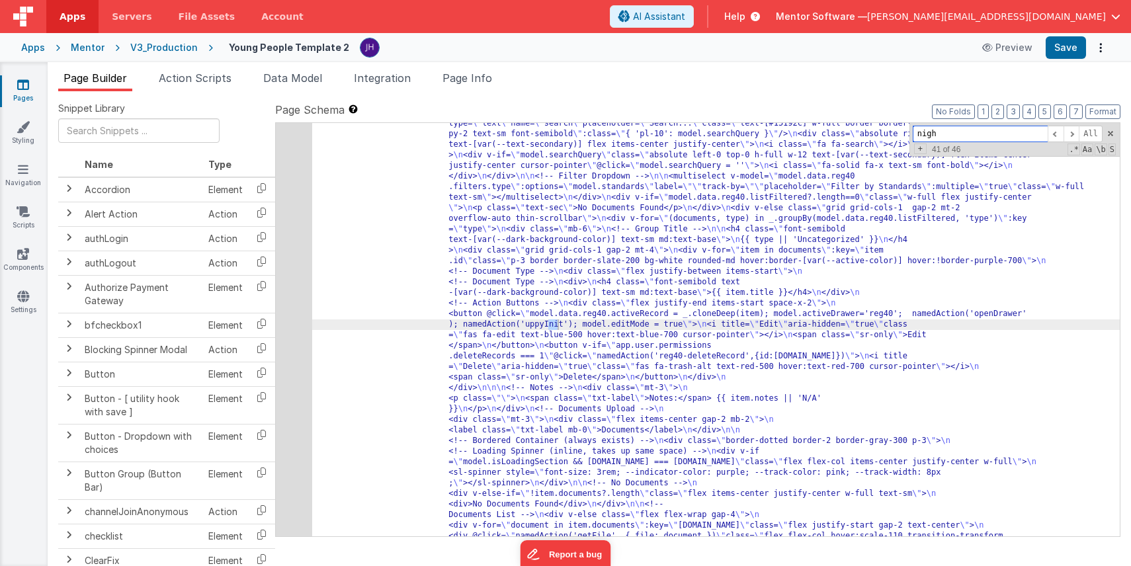
scroll to position [18853, 0]
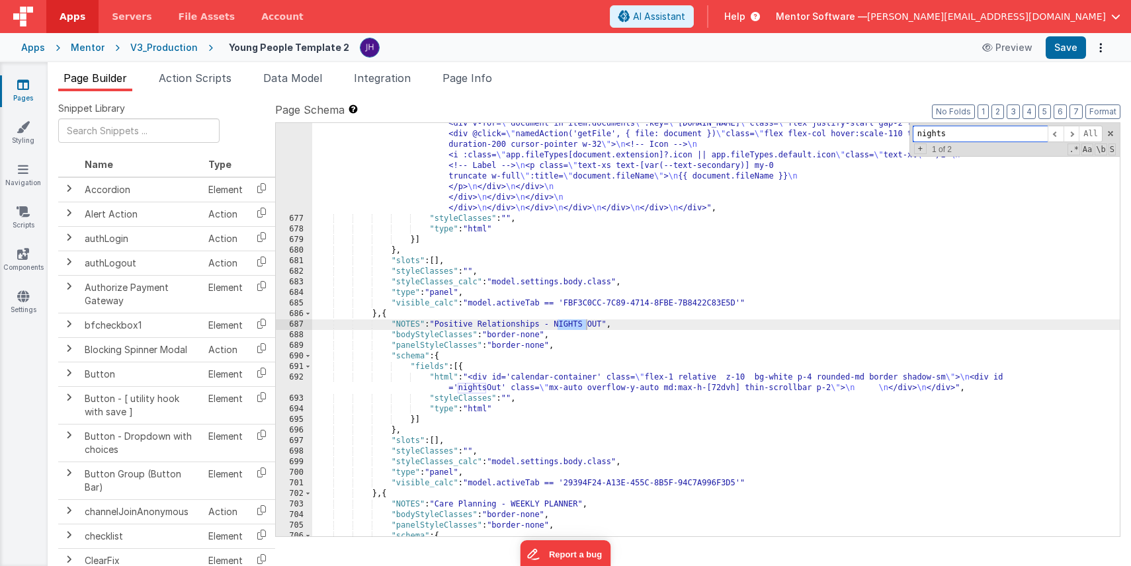
type input "nights"
click at [560, 388] on div ""html" : "<div class= \" flex flex-col justify-between gap-4 md:flex-row \" sty…" at bounding box center [715, 155] width 807 height 963
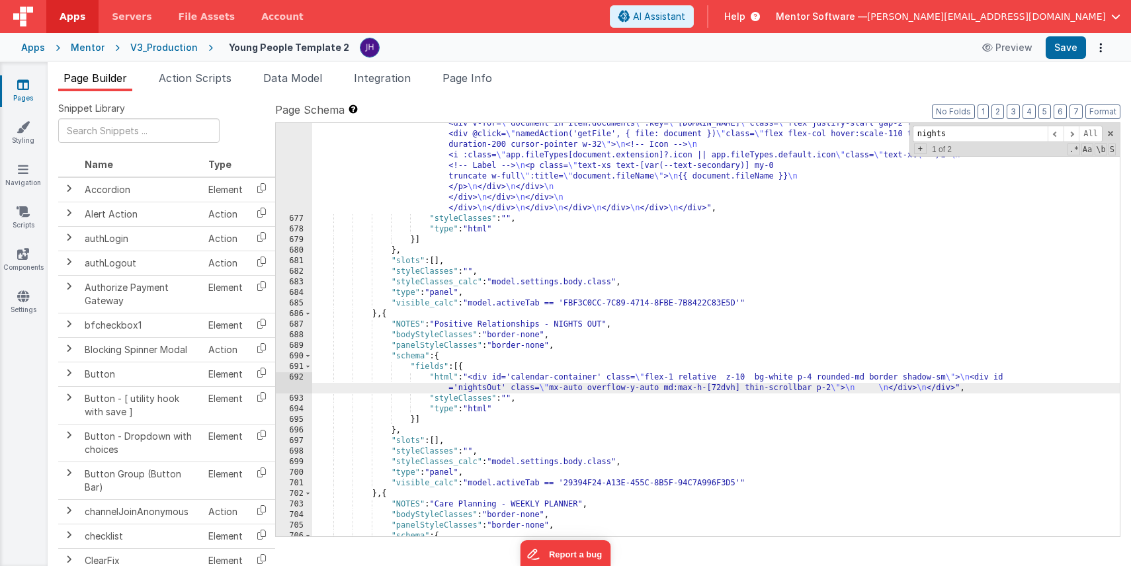
click at [302, 383] on div "692" at bounding box center [294, 382] width 36 height 21
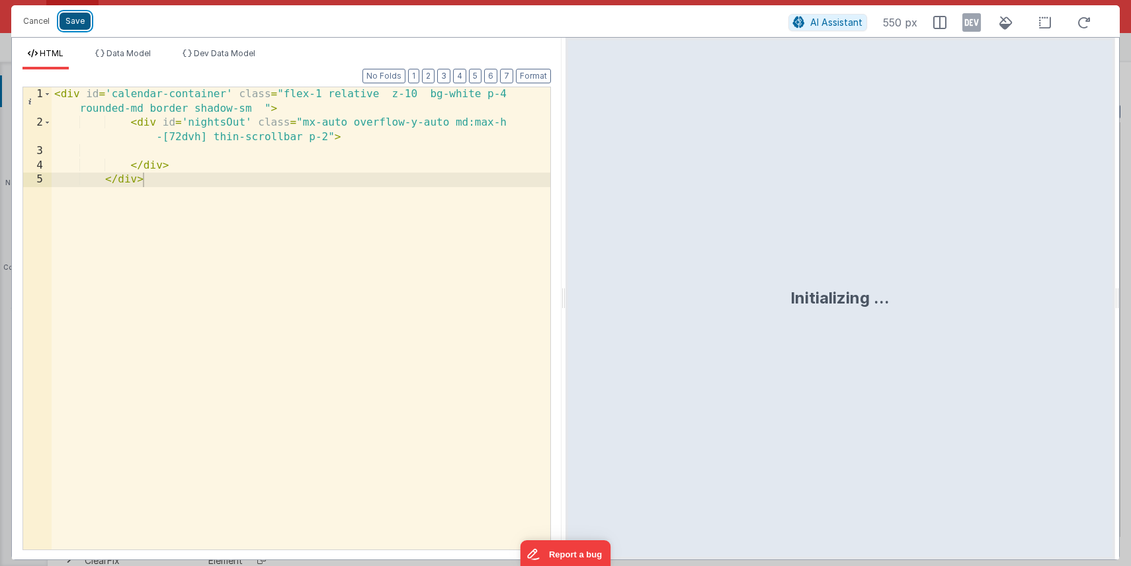
click at [73, 22] on button "Save" at bounding box center [75, 21] width 31 height 17
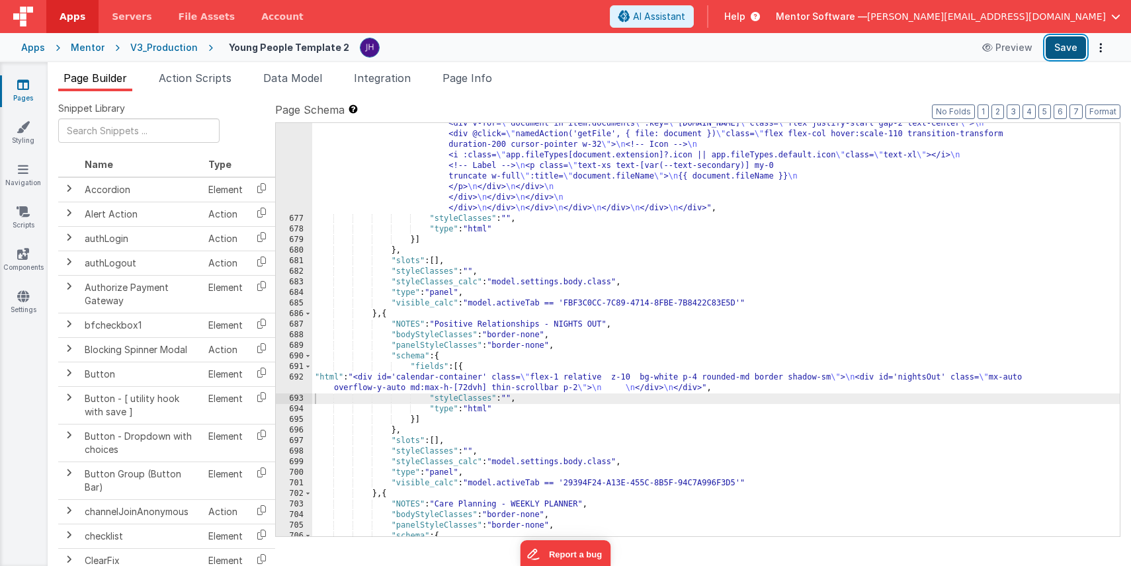
click at [1068, 49] on button "Save" at bounding box center [1065, 47] width 40 height 22
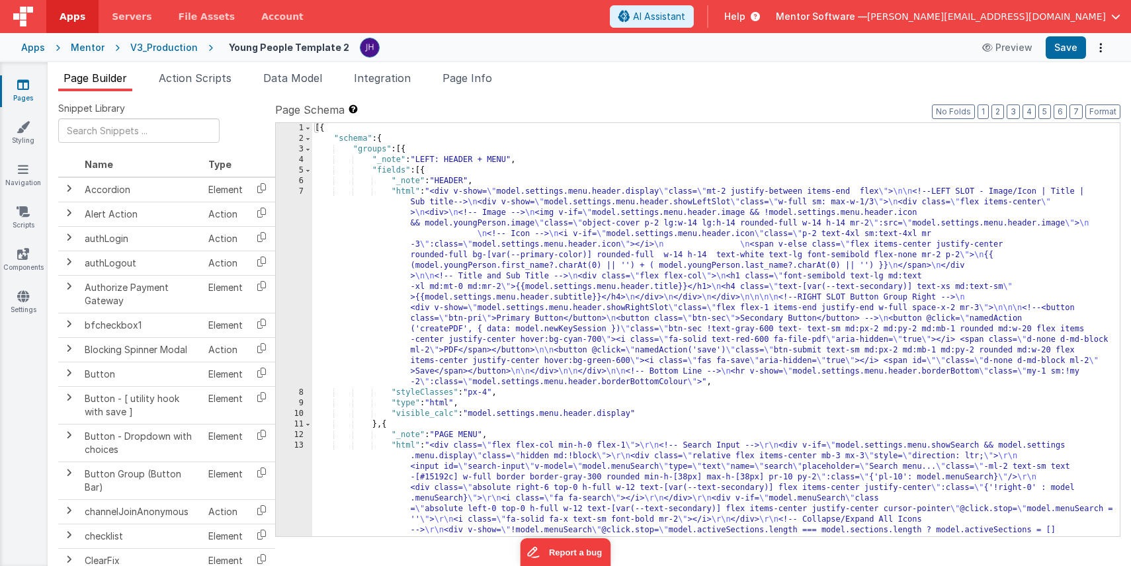
click at [24, 88] on icon at bounding box center [23, 84] width 12 height 13
